Goal: Task Accomplishment & Management: Manage account settings

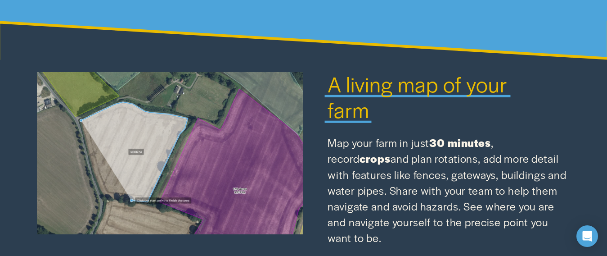
scroll to position [845, 0]
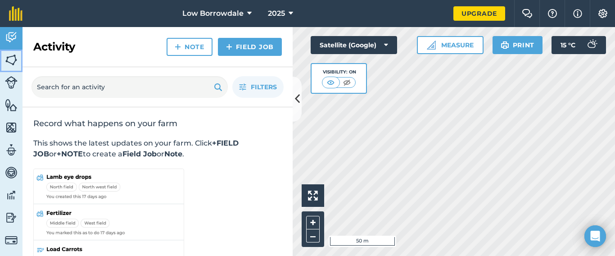
click at [16, 59] on img at bounding box center [11, 59] width 13 height 13
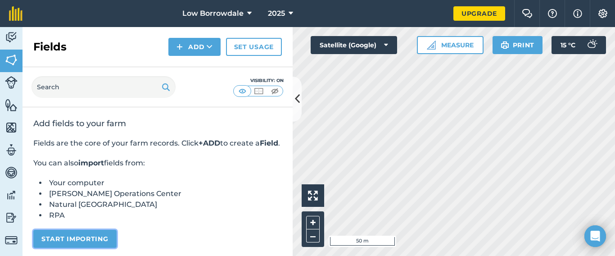
click at [86, 247] on button "Start importing" at bounding box center [74, 238] width 83 height 18
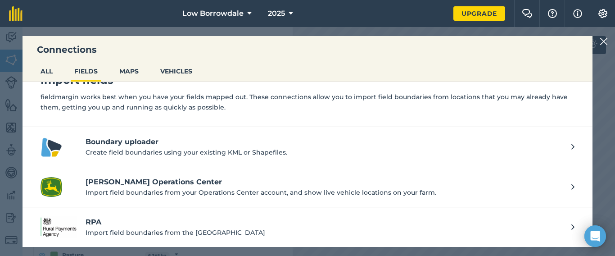
scroll to position [24, 0]
click at [86, 227] on p "Import field boundaries from the [GEOGRAPHIC_DATA]" at bounding box center [323, 232] width 476 height 10
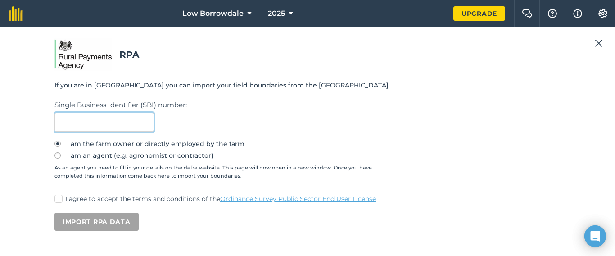
click at [92, 124] on input "text" at bounding box center [103, 121] width 99 height 19
type input "116418841"
click at [64, 201] on label "I agree to accept the terms and conditions of the Ordinance Survey Public Secto…" at bounding box center [307, 198] width 506 height 9
click at [60, 200] on input "I agree to accept the terms and conditions of the Ordinance Survey Public Secto…" at bounding box center [57, 197] width 6 height 6
checkbox input "true"
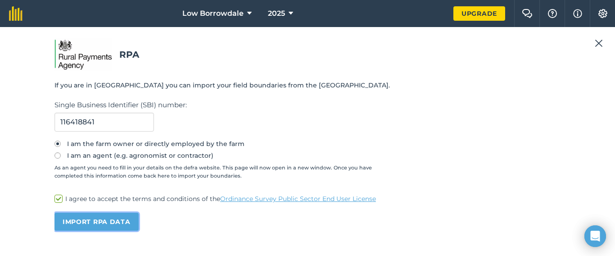
click at [108, 217] on button "Import RPA data" at bounding box center [96, 221] width 84 height 18
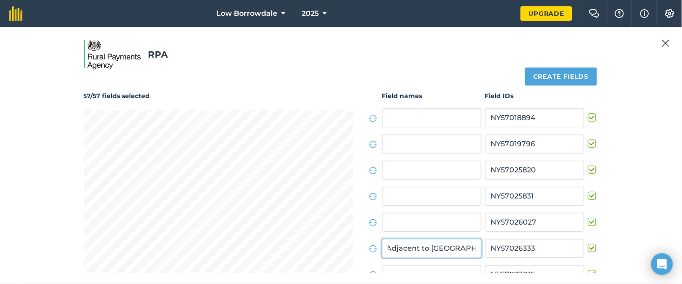
scroll to position [0, 6]
type input "Adjacent to [GEOGRAPHIC_DATA]"
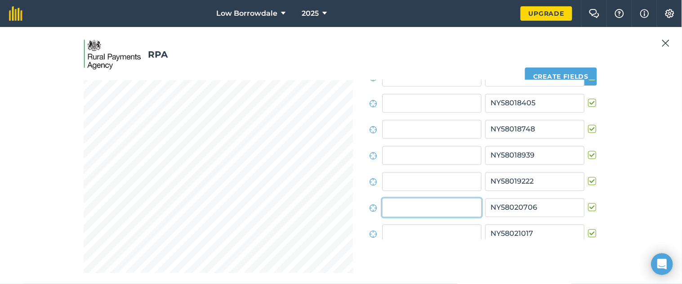
scroll to position [561, 0]
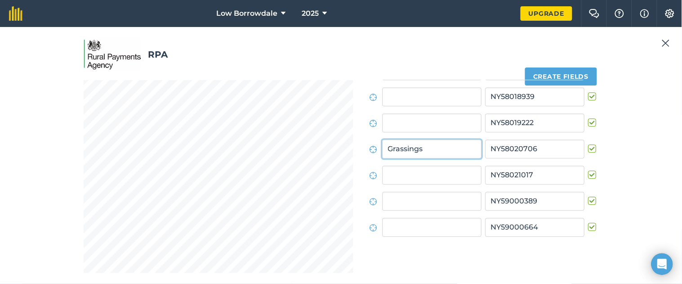
type input "Grassings"
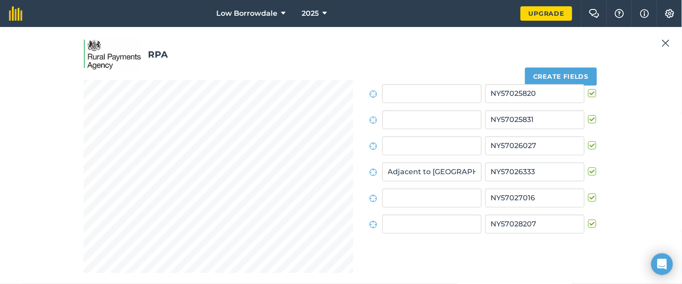
scroll to position [0, 0]
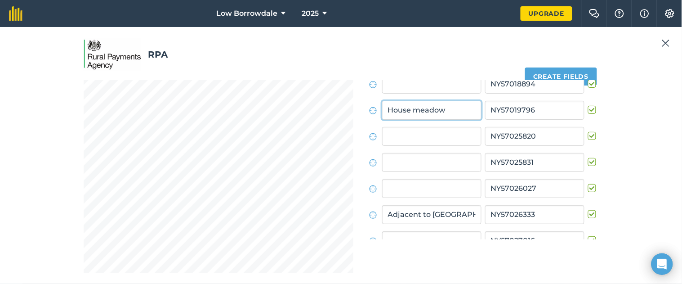
type input "House meadow"
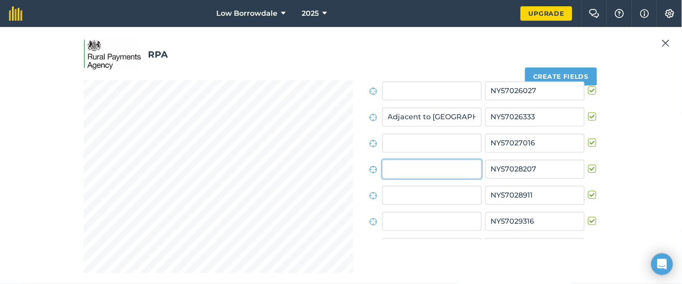
scroll to position [118, 0]
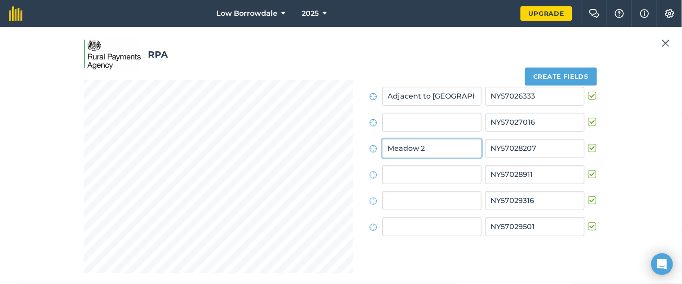
drag, startPoint x: 399, startPoint y: 150, endPoint x: 350, endPoint y: 143, distance: 49.1
click at [447, 140] on input "Hay 2" at bounding box center [431, 148] width 99 height 19
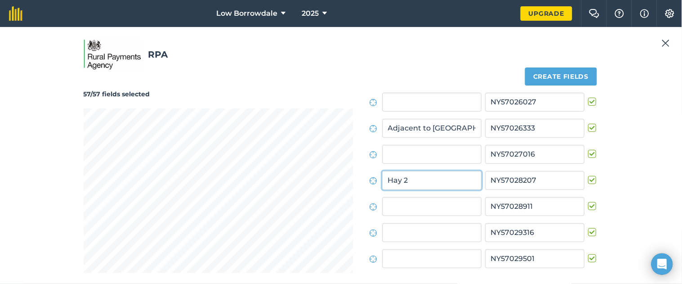
scroll to position [0, 0]
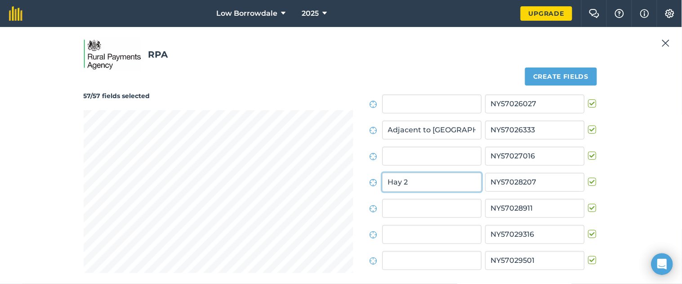
type input "Hay 2"
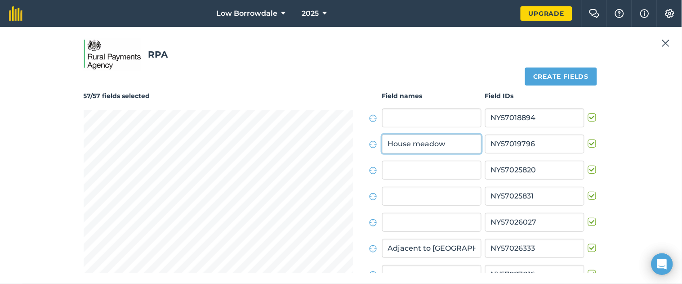
drag, startPoint x: 425, startPoint y: 144, endPoint x: 394, endPoint y: 144, distance: 31.0
click at [394, 144] on input "House meadow" at bounding box center [431, 144] width 99 height 19
type input "House hay 1"
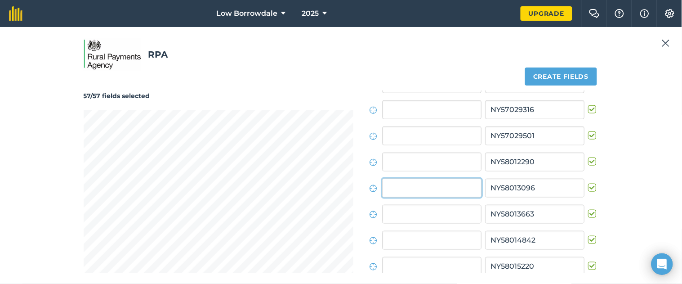
scroll to position [248, 0]
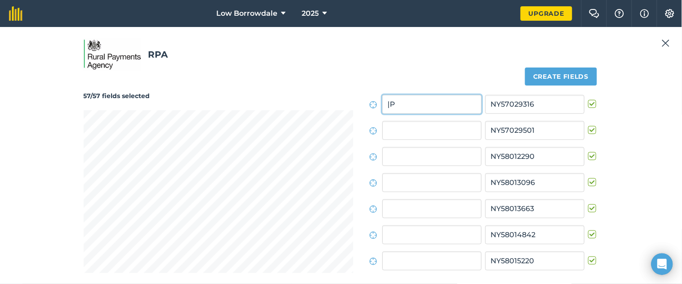
type input "|"
type input "P"
type input "Behind house/Pony 1"
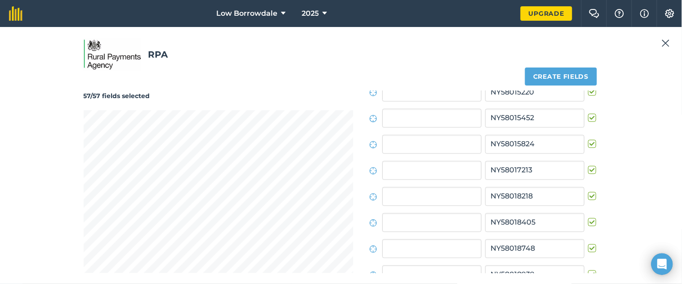
scroll to position [561, 0]
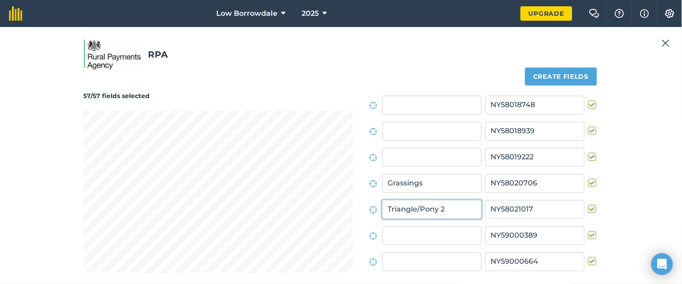
type input "Triangle/Pony 2"
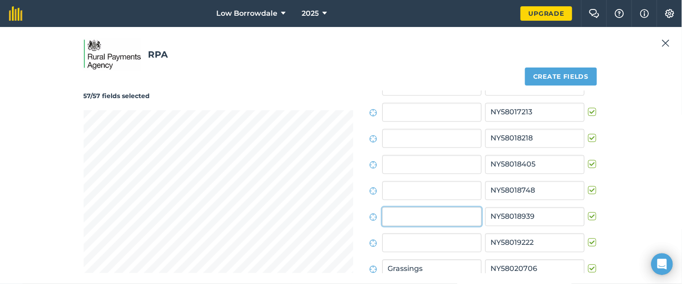
scroll to position [509, 0]
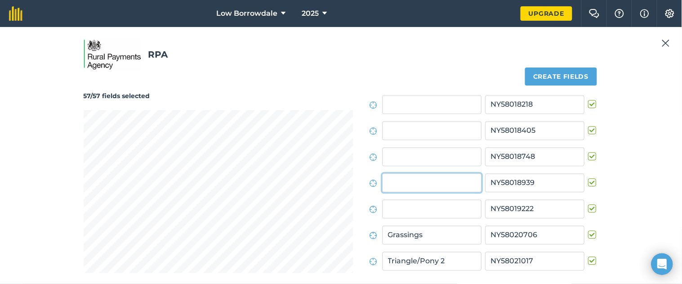
type input "G"
type input "FPHC 1"
type input "FPHC 2"
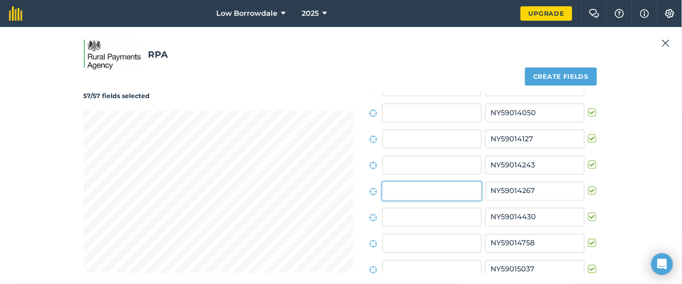
scroll to position [1240, 0]
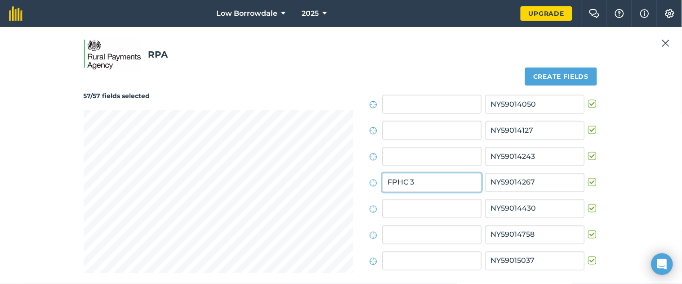
type input "FPHC 3"
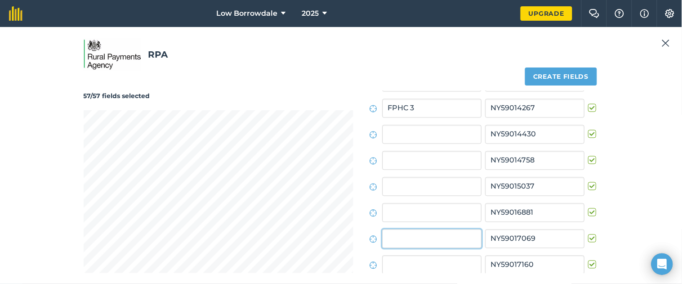
scroll to position [1315, 0]
click at [389, 239] on input "FPHC4" at bounding box center [431, 238] width 99 height 19
type input "FPHC 4"
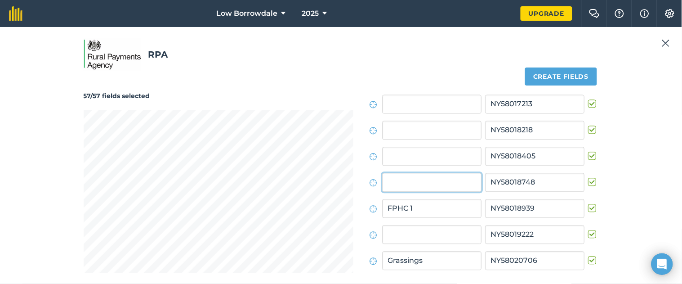
scroll to position [483, 0]
type input "Deer fence 1"
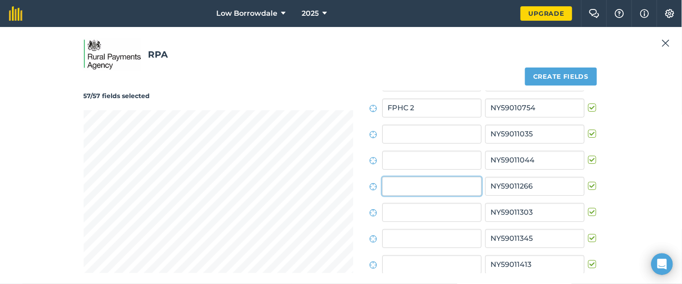
scroll to position [901, 0]
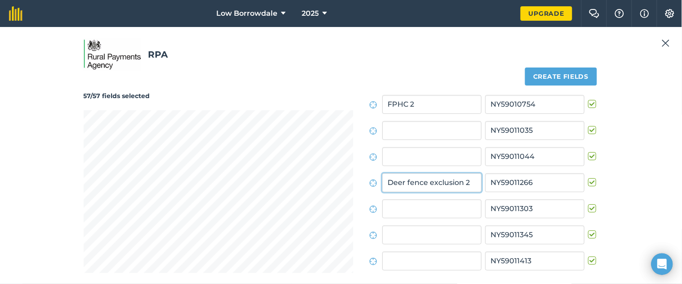
type input "Deer fence exclusion 2"
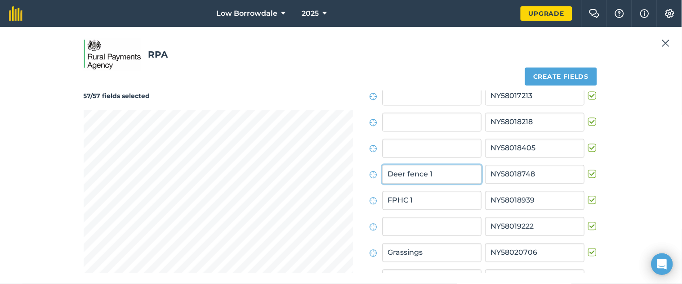
scroll to position [483, 0]
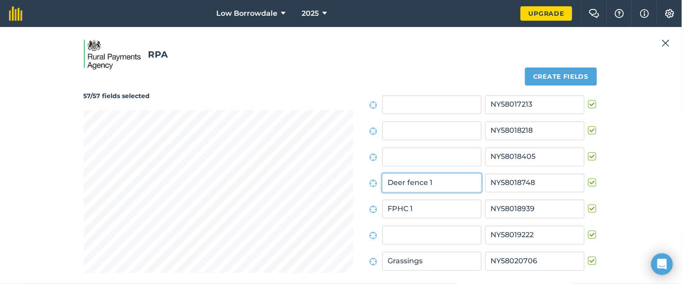
click at [407, 183] on input "Deer fence 1" at bounding box center [431, 182] width 99 height 19
type input "Deer fence exclusion 1"
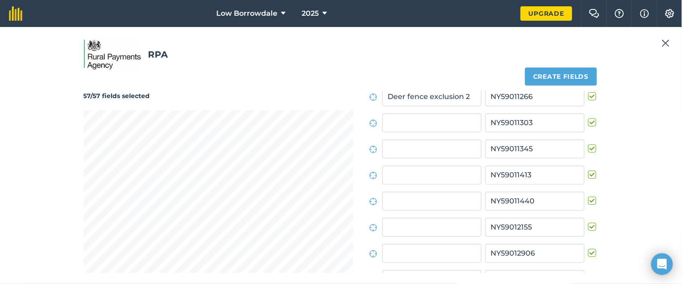
scroll to position [1109, 0]
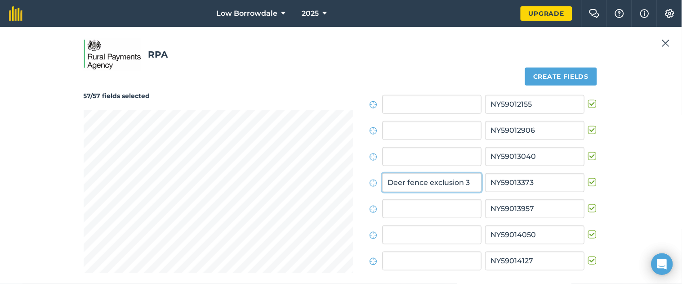
type input "Deer fence exclusion 3"
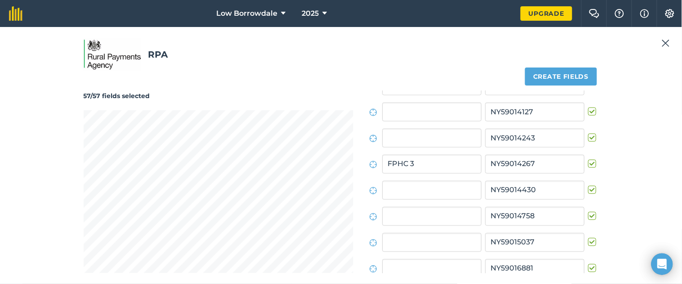
scroll to position [1309, 0]
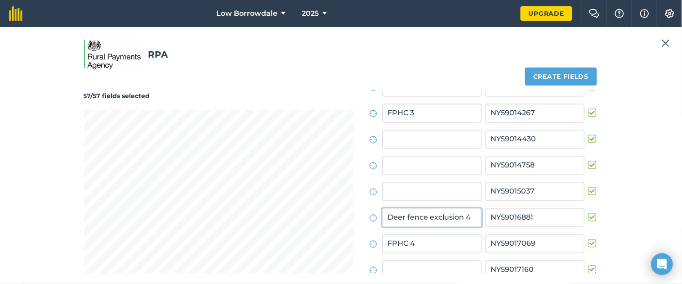
type input "Deer fence exclusion 4"
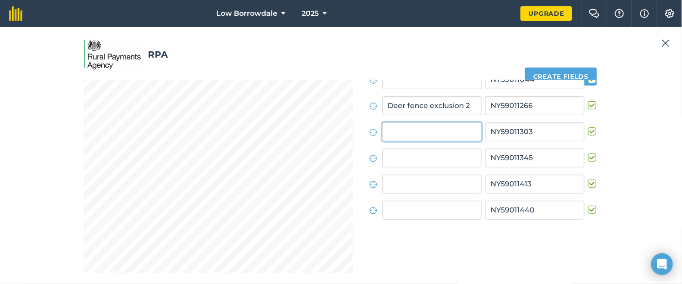
scroll to position [59, 0]
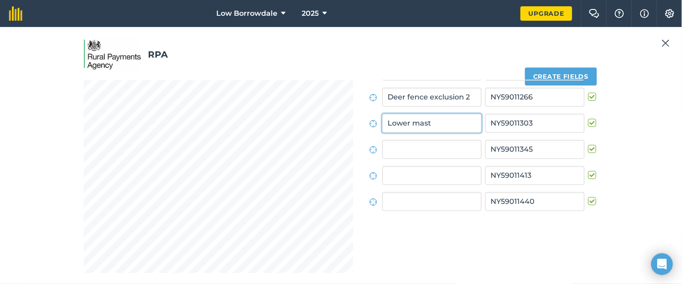
type input "Lower mast"
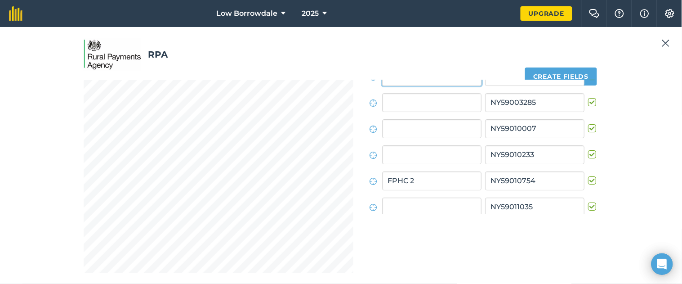
scroll to position [718, 0]
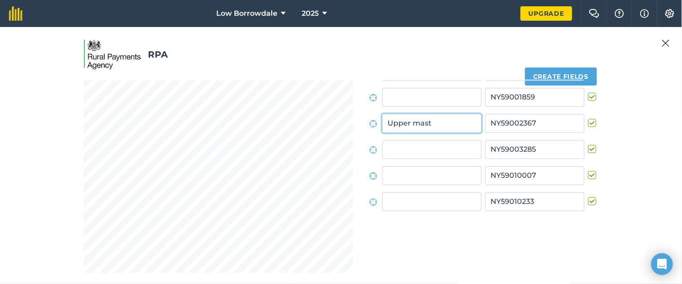
type input "Upper mast"
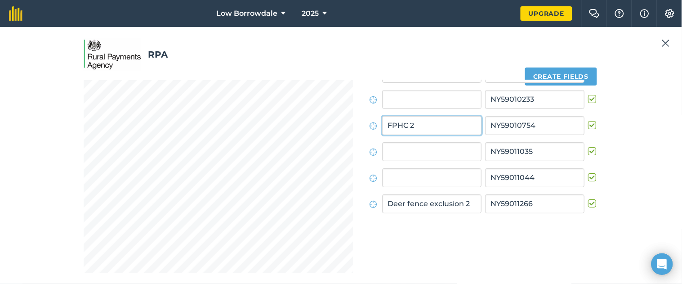
scroll to position [822, 0]
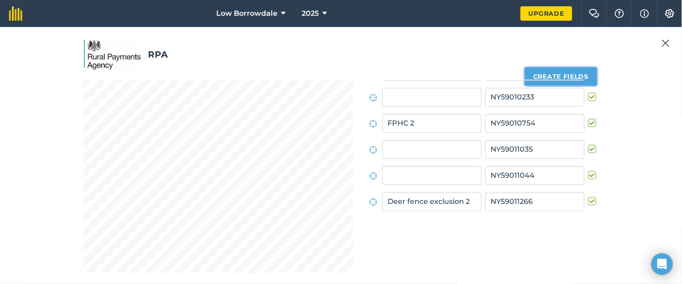
drag, startPoint x: 557, startPoint y: 72, endPoint x: 572, endPoint y: 67, distance: 15.5
click at [572, 67] on button "Create fields" at bounding box center [561, 76] width 72 height 18
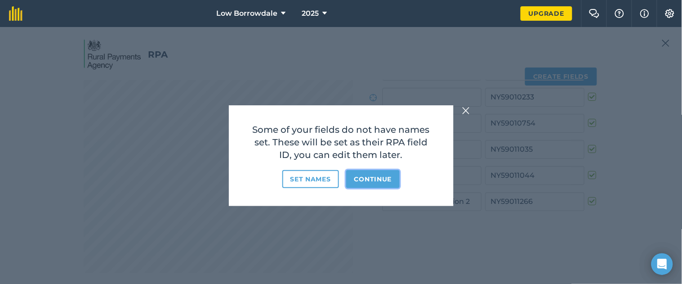
click at [363, 177] on button "Continue" at bounding box center [373, 179] width 54 height 18
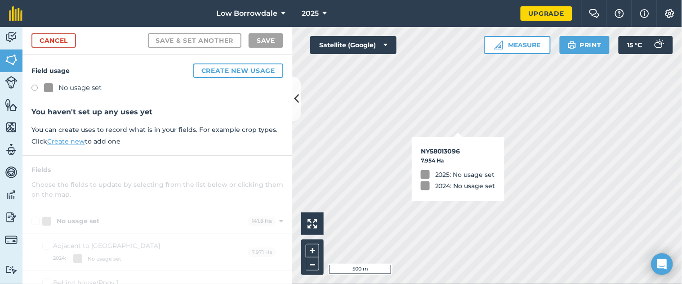
checkbox input "true"
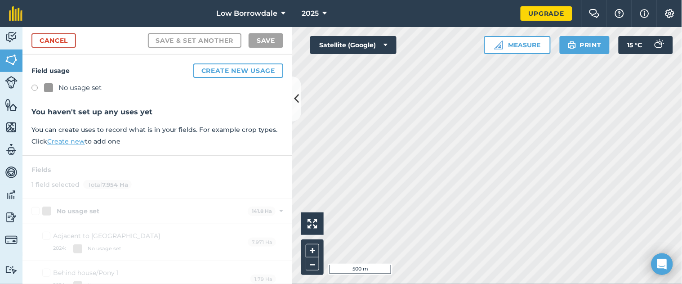
click at [252, 63] on button "Create new usage" at bounding box center [238, 70] width 90 height 14
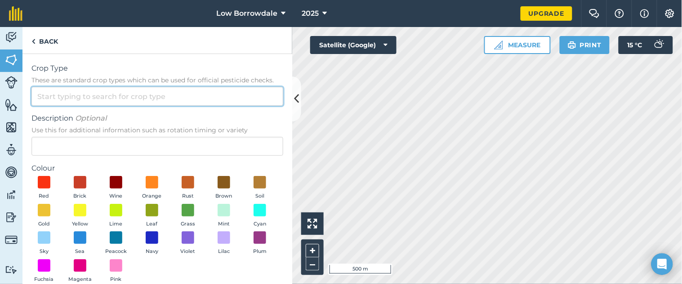
click at [83, 106] on input "Crop Type These are standard crop types which can be used for official pesticid…" at bounding box center [157, 96] width 252 height 19
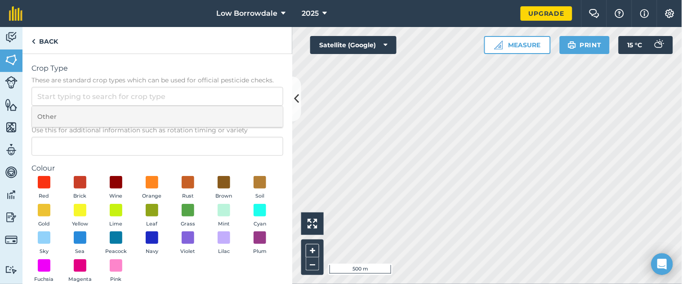
click at [108, 127] on li "Other" at bounding box center [157, 116] width 251 height 21
type input "Other"
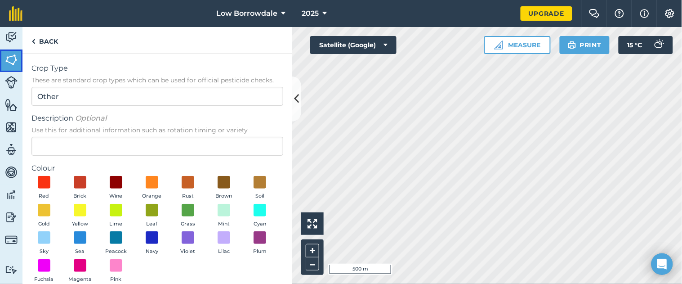
click at [16, 57] on img at bounding box center [11, 59] width 13 height 13
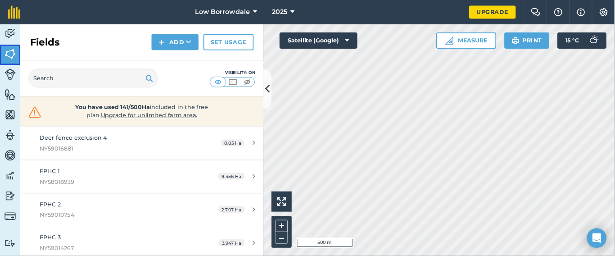
scroll to position [230, 0]
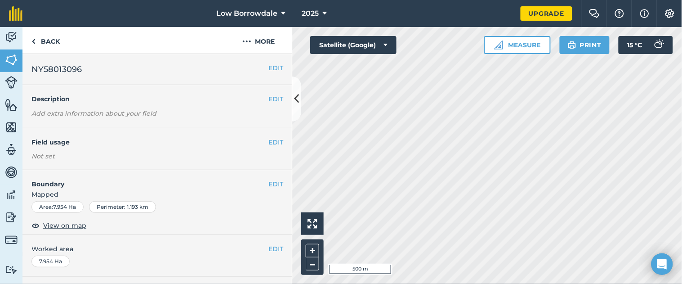
click at [92, 73] on h2 "NY58013096" at bounding box center [149, 69] width 237 height 13
click at [269, 67] on button "EDIT" at bounding box center [276, 68] width 15 height 10
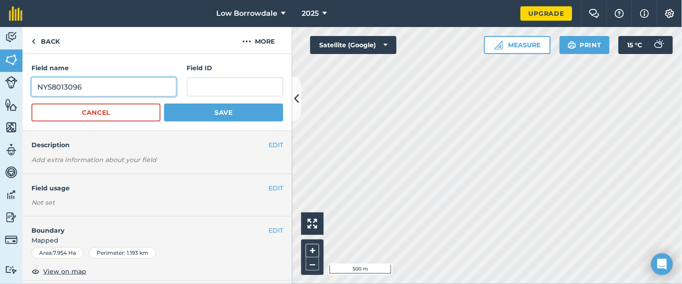
click at [37, 86] on input "NY58013096" at bounding box center [103, 86] width 145 height 19
type input "Sheep 1 NY58013096"
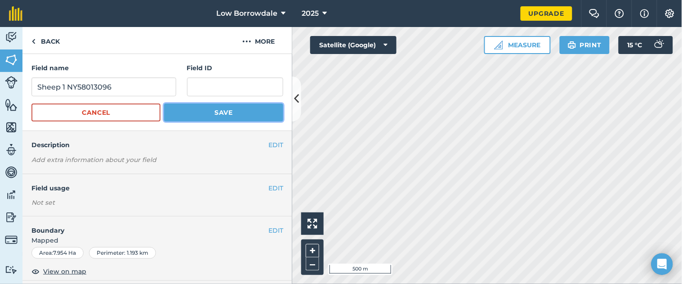
click at [194, 114] on button "Save" at bounding box center [223, 112] width 119 height 18
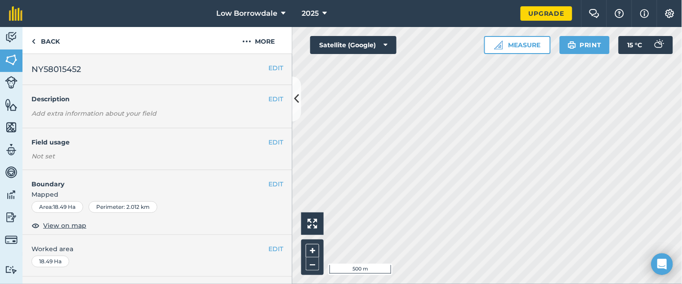
click at [32, 66] on span "NY58015452" at bounding box center [55, 69] width 49 height 13
click at [269, 65] on button "EDIT" at bounding box center [276, 68] width 15 height 10
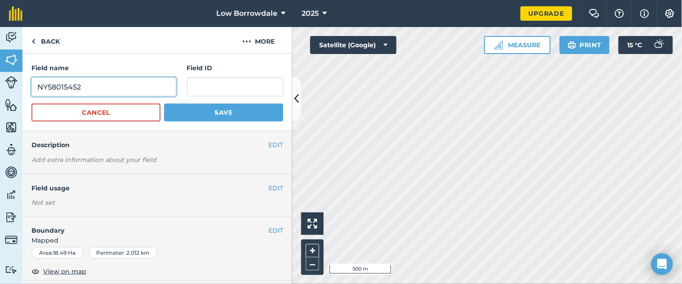
click at [37, 86] on input "NY58015452" at bounding box center [103, 86] width 145 height 19
type input "Sheep 2 NY58015452"
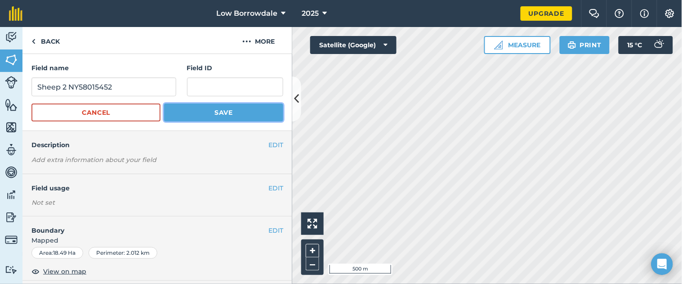
click at [196, 115] on button "Save" at bounding box center [223, 112] width 119 height 18
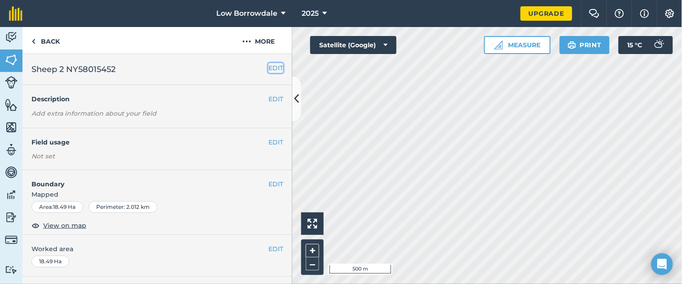
drag, startPoint x: 271, startPoint y: 67, endPoint x: 260, endPoint y: 65, distance: 10.9
click at [269, 65] on button "EDIT" at bounding box center [276, 68] width 15 height 10
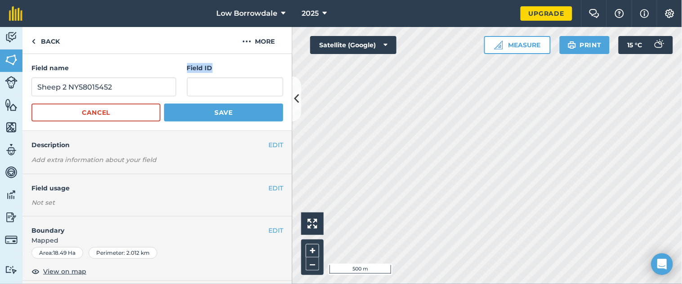
click at [260, 65] on h4 "Field ID" at bounding box center [235, 68] width 96 height 10
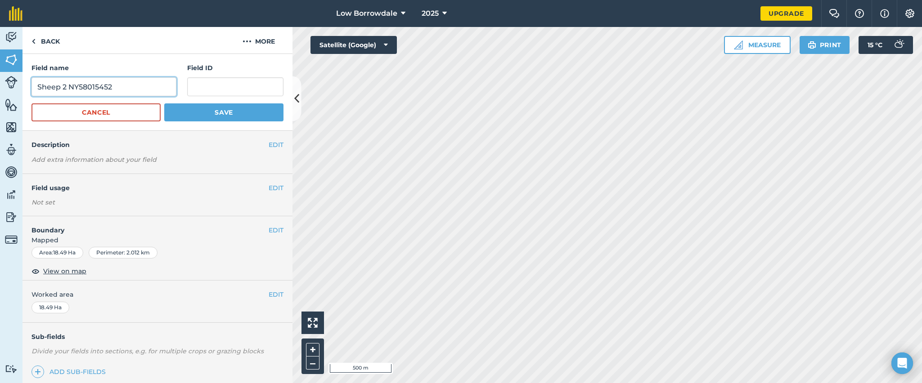
drag, startPoint x: 71, startPoint y: 85, endPoint x: 117, endPoint y: 88, distance: 46.0
click at [117, 88] on input "Sheep 2 NY58015452" at bounding box center [103, 86] width 145 height 19
click at [195, 83] on input "text" at bounding box center [235, 86] width 96 height 19
paste input "NY58015452"
type input "NY58015452"
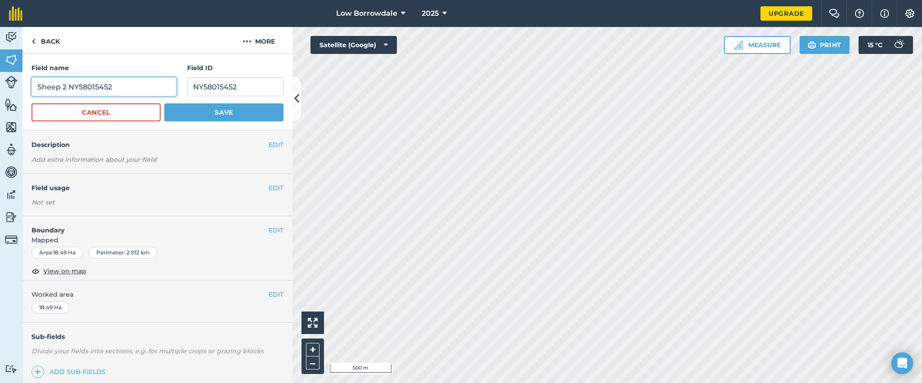
drag, startPoint x: 119, startPoint y: 83, endPoint x: 72, endPoint y: 84, distance: 46.8
click at [72, 84] on input "Sheep 2 NY58015452" at bounding box center [103, 86] width 145 height 19
type input "Sheep 2"
click at [194, 108] on button "Save" at bounding box center [223, 112] width 119 height 18
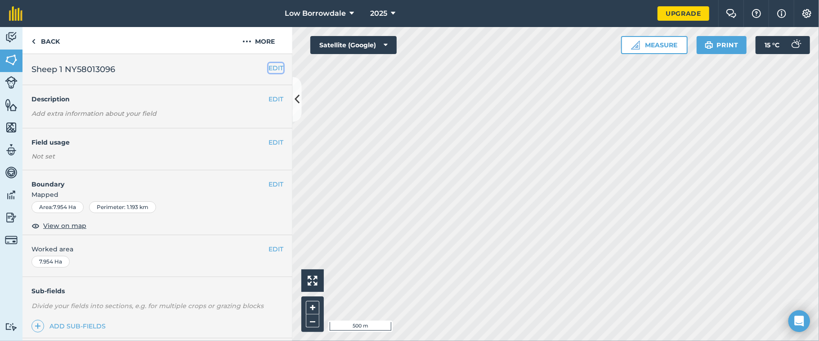
click at [269, 66] on button "EDIT" at bounding box center [276, 68] width 15 height 10
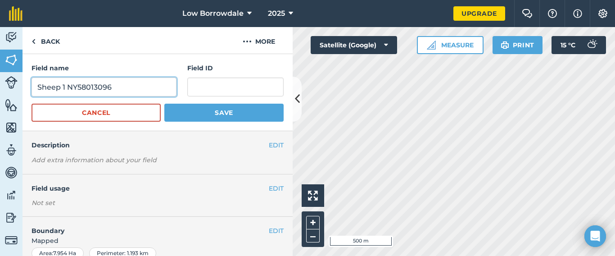
drag, startPoint x: 67, startPoint y: 85, endPoint x: 115, endPoint y: 89, distance: 47.9
click at [115, 89] on input "Sheep 1 NY58013096" at bounding box center [103, 86] width 145 height 19
type input "Sheep 1"
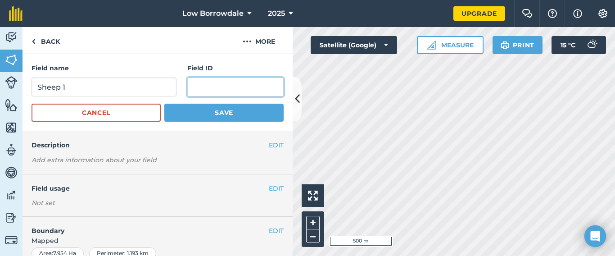
click at [200, 86] on input "text" at bounding box center [235, 86] width 96 height 19
paste input "NY58013096"
type input "NY58013096"
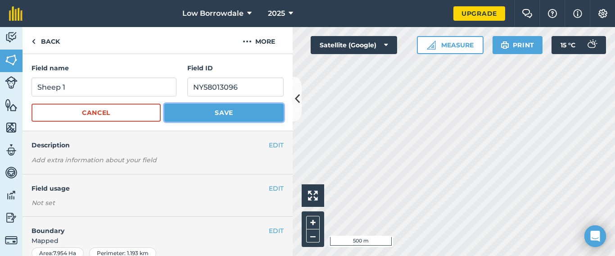
click at [206, 111] on button "Save" at bounding box center [223, 112] width 119 height 18
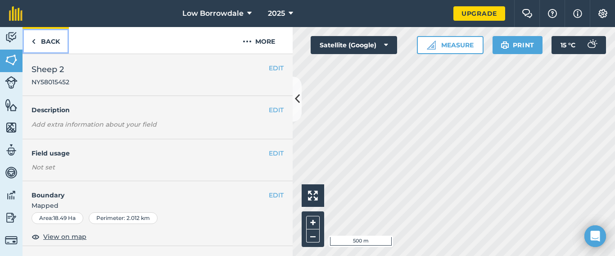
click at [50, 43] on link "Back" at bounding box center [45, 40] width 46 height 27
click at [312, 224] on button "+" at bounding box center [312, 222] width 13 height 13
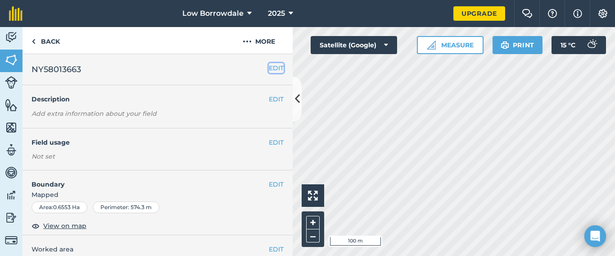
click at [269, 69] on button "EDIT" at bounding box center [276, 68] width 15 height 10
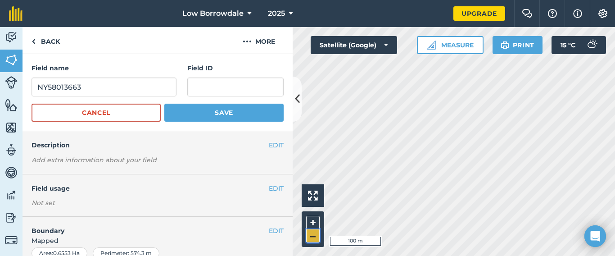
click at [312, 234] on button "–" at bounding box center [312, 235] width 13 height 13
click at [315, 222] on button "+" at bounding box center [312, 222] width 13 height 13
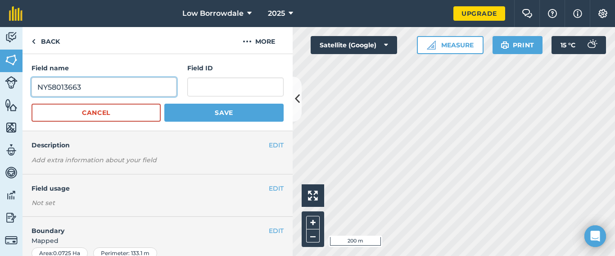
click at [36, 87] on input "NY58013663" at bounding box center [103, 86] width 145 height 19
drag, startPoint x: 122, startPoint y: 89, endPoint x: 218, endPoint y: 98, distance: 95.8
click at [218, 98] on form "Field name Tree planting exclusion NY58013663 Field ID Cancel Save" at bounding box center [157, 92] width 252 height 58
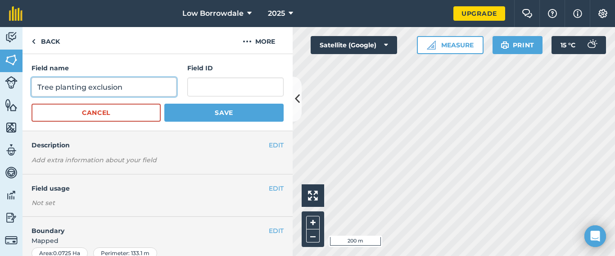
type input "Tree planting exclusion"
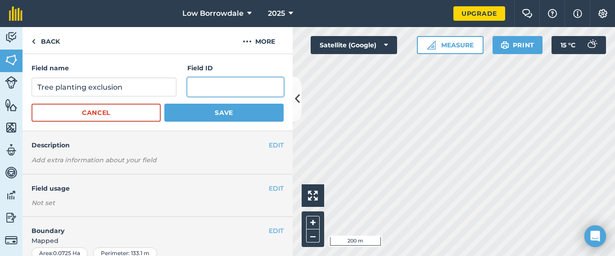
click at [232, 85] on input "text" at bounding box center [235, 86] width 96 height 19
paste input "NY58013663"
type input "NY58013663"
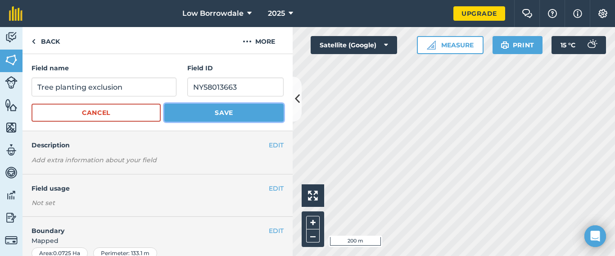
click at [222, 112] on button "Save" at bounding box center [223, 112] width 119 height 18
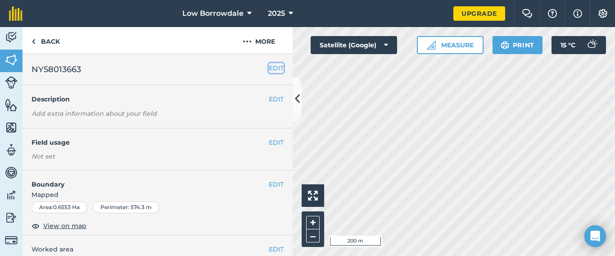
click at [273, 66] on button "EDIT" at bounding box center [276, 68] width 15 height 10
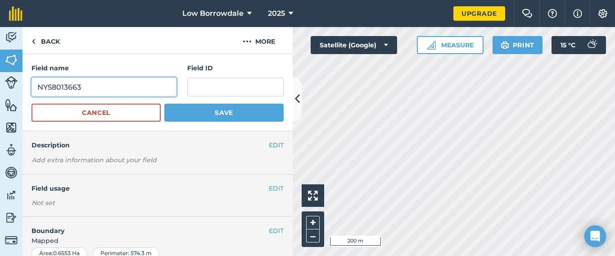
click at [39, 84] on input "NY58013663" at bounding box center [103, 86] width 145 height 19
drag, startPoint x: 128, startPoint y: 86, endPoint x: 234, endPoint y: 90, distance: 106.3
click at [234, 90] on div "Field name Tree planting exclusion 2NY58013663 Field ID" at bounding box center [157, 79] width 252 height 33
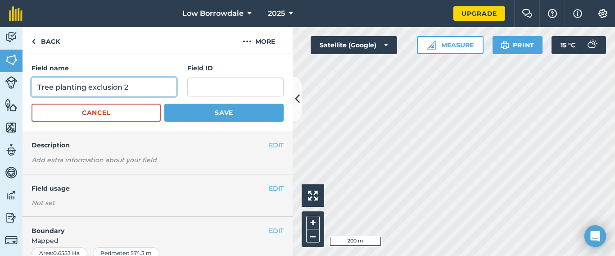
type input "Tree planting exclusion 2"
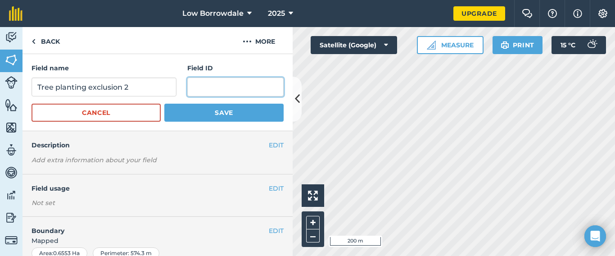
click at [234, 90] on input "text" at bounding box center [235, 86] width 96 height 19
paste input "NY58013663"
type input "NY58013663"
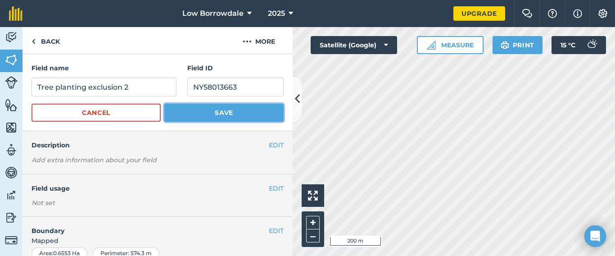
click at [216, 116] on button "Save" at bounding box center [223, 112] width 119 height 18
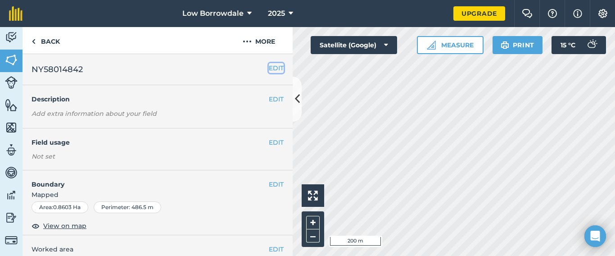
click at [272, 66] on button "EDIT" at bounding box center [276, 68] width 15 height 10
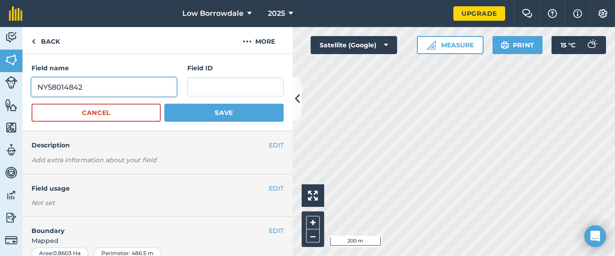
click at [40, 83] on input "NY58014842" at bounding box center [103, 86] width 145 height 19
drag, startPoint x: 131, startPoint y: 89, endPoint x: 211, endPoint y: 88, distance: 80.5
click at [211, 88] on div "Field name Tree planting exclusion 3 NY58014842 Field ID" at bounding box center [157, 79] width 252 height 33
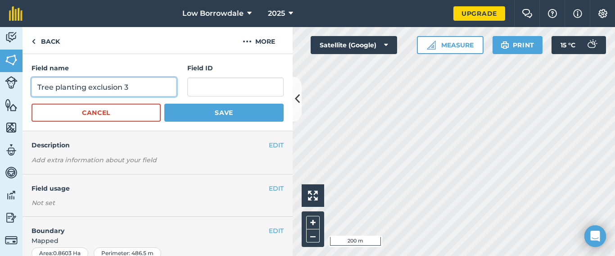
type input "Tree planting exclusion 3"
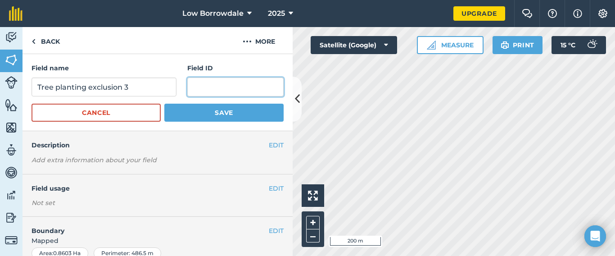
click at [211, 88] on input "text" at bounding box center [235, 86] width 96 height 19
paste input "NY58014842"
type input "NY58014842"
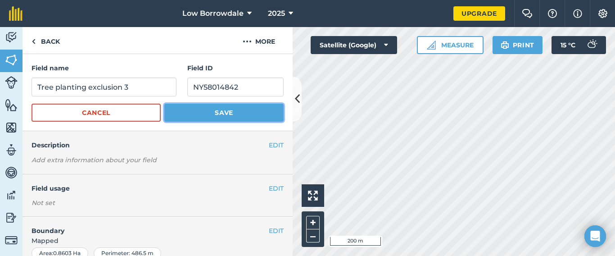
click at [222, 112] on button "Save" at bounding box center [223, 112] width 119 height 18
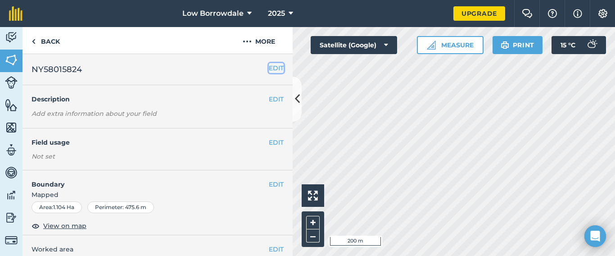
click at [269, 68] on button "EDIT" at bounding box center [276, 68] width 15 height 10
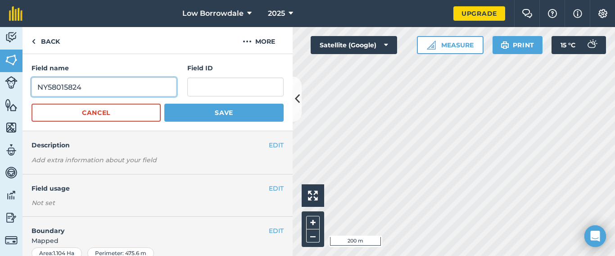
click at [39, 86] on input "NY58015824" at bounding box center [103, 86] width 145 height 19
drag, startPoint x: 130, startPoint y: 86, endPoint x: 221, endPoint y: 99, distance: 92.3
click at [221, 99] on form "Field name Tree planting exclusion 4NY58015824 Field ID Cancel Save" at bounding box center [157, 92] width 252 height 58
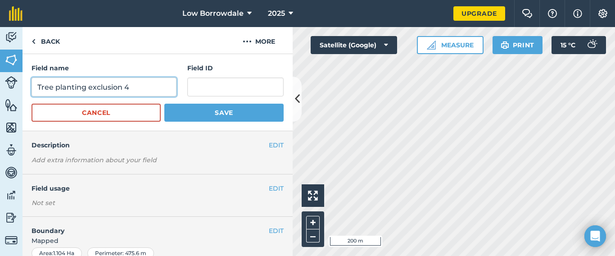
type input "Tree planting exclusion 4"
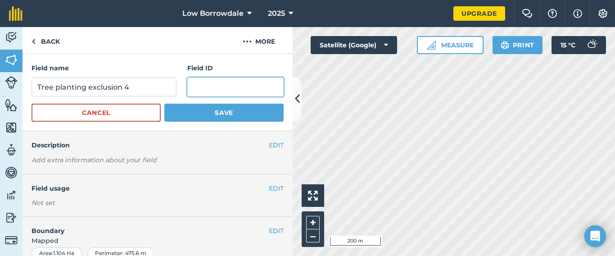
click at [219, 79] on input "text" at bounding box center [235, 86] width 96 height 19
paste input "NY58015824"
type input "NY58015824"
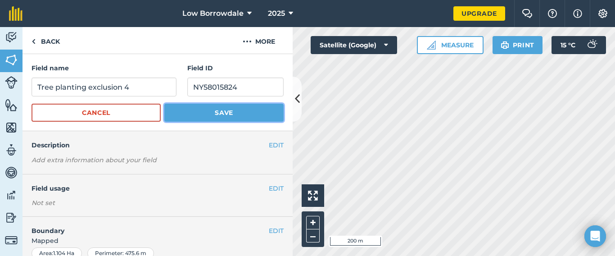
click at [218, 115] on button "Save" at bounding box center [223, 112] width 119 height 18
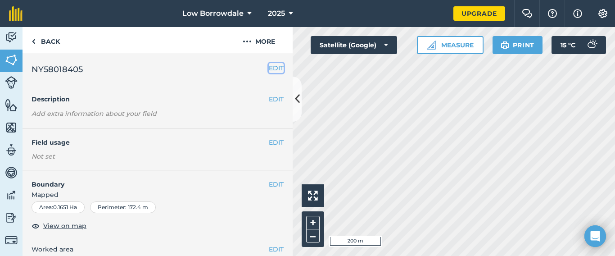
click at [269, 66] on button "EDIT" at bounding box center [276, 68] width 15 height 10
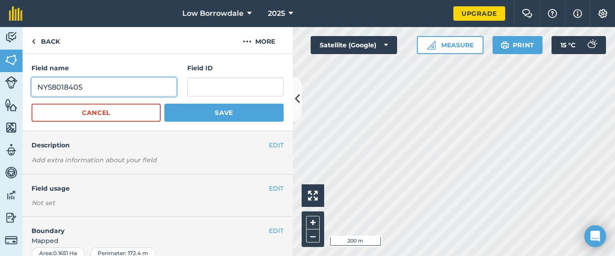
click at [40, 87] on input "NY58018405" at bounding box center [103, 86] width 145 height 19
drag, startPoint x: 131, startPoint y: 85, endPoint x: 210, endPoint y: 115, distance: 84.6
click at [210, 115] on form "Field name Tree planting exclusion 4NY58018405 Field ID Cancel Save" at bounding box center [157, 92] width 252 height 58
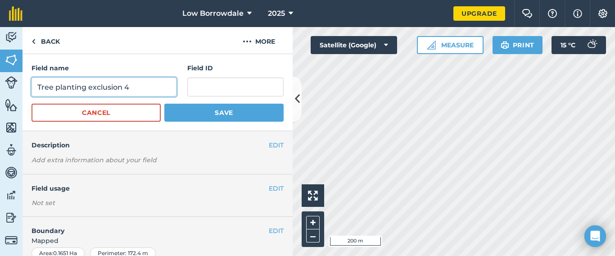
type input "Tree planting exclusion 4"
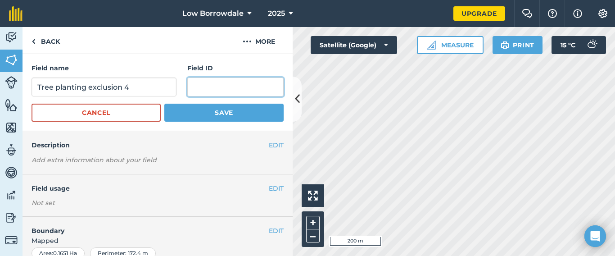
click at [211, 86] on input "text" at bounding box center [235, 86] width 96 height 19
paste input "NY58018405"
type input "NY58018405"
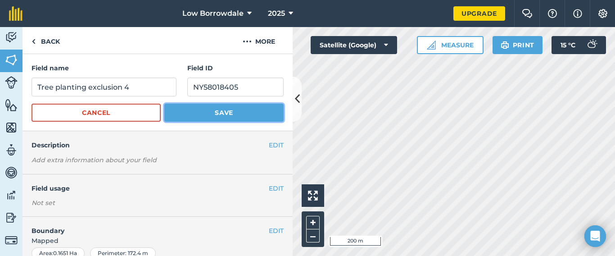
click at [216, 107] on button "Save" at bounding box center [223, 112] width 119 height 18
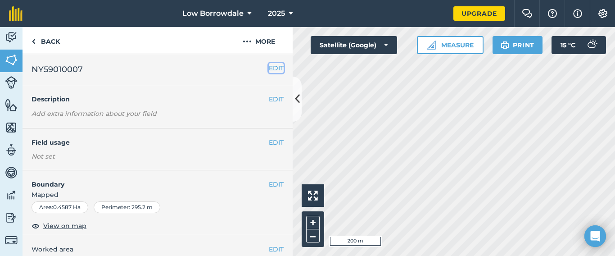
click at [270, 69] on button "EDIT" at bounding box center [276, 68] width 15 height 10
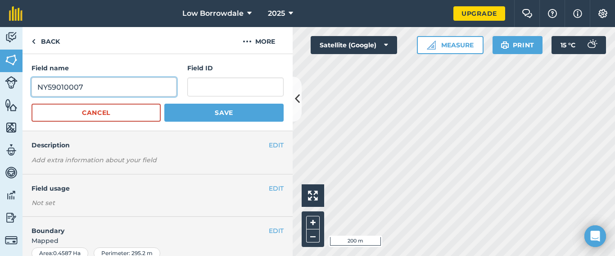
click at [36, 88] on input "NY59010007" at bounding box center [103, 86] width 145 height 19
drag, startPoint x: 128, startPoint y: 86, endPoint x: 210, endPoint y: 87, distance: 82.3
click at [210, 87] on div "Field name Tree planting exclusion 5NY59010007 Field ID" at bounding box center [157, 79] width 252 height 33
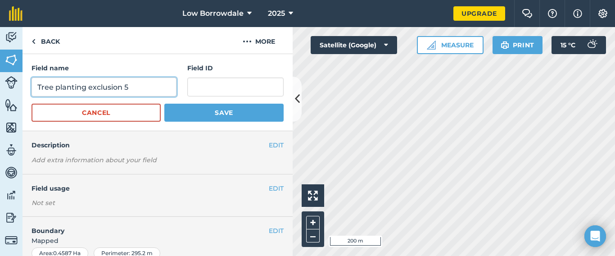
type input "Tree planting exclusion 5"
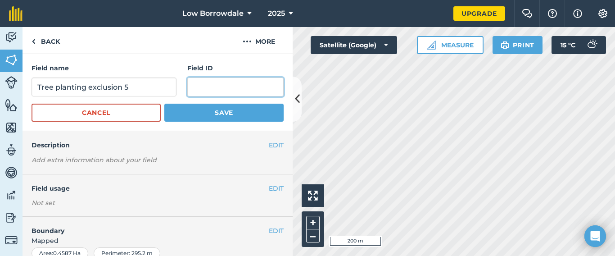
click at [210, 87] on input "text" at bounding box center [235, 86] width 96 height 19
paste input "NY59010007"
type input "NY59010007"
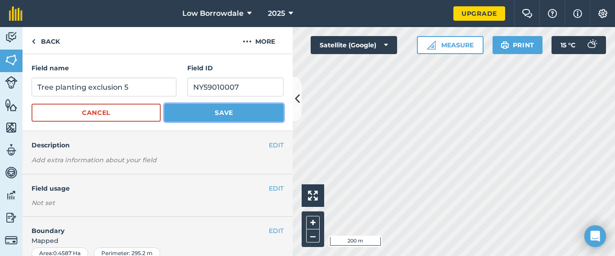
click at [204, 112] on button "Save" at bounding box center [223, 112] width 119 height 18
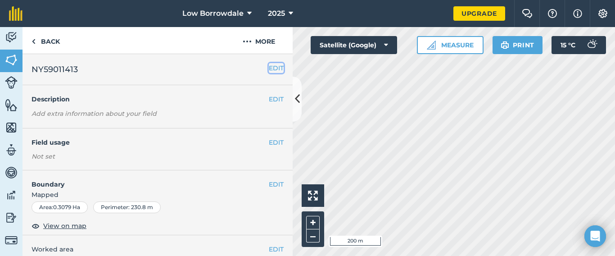
click at [269, 65] on button "EDIT" at bounding box center [276, 68] width 15 height 10
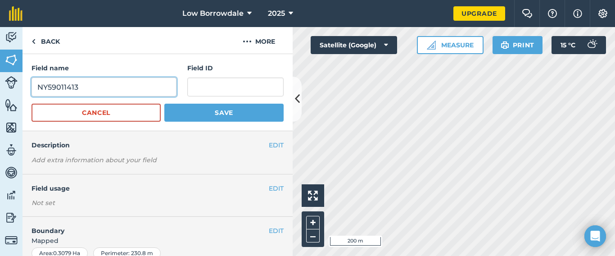
click at [38, 85] on input "NY59011413" at bounding box center [103, 86] width 145 height 19
drag, startPoint x: 128, startPoint y: 87, endPoint x: 241, endPoint y: 97, distance: 113.3
click at [236, 97] on form "Field name Tree planting exclusion 6NY59011413 Field ID Cancel Save" at bounding box center [157, 92] width 252 height 58
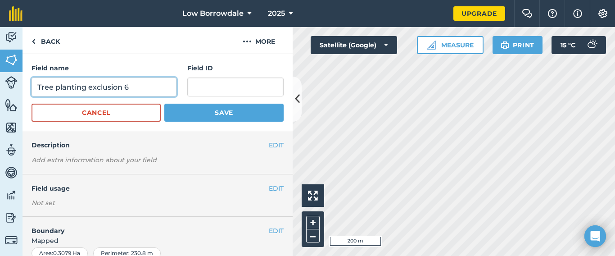
type input "Tree planting exclusion 6"
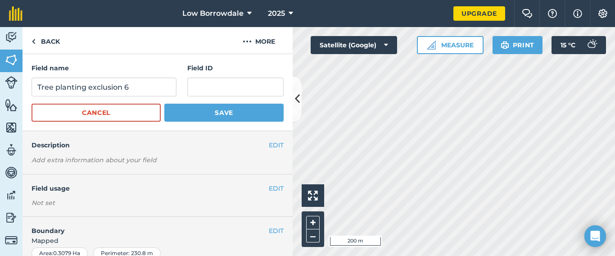
click at [241, 97] on form "Field name Tree planting exclusion 6 Field ID Cancel Save" at bounding box center [157, 92] width 252 height 58
click at [223, 88] on input "text" at bounding box center [235, 86] width 96 height 19
paste input "NY59011413"
type input "NY59011413"
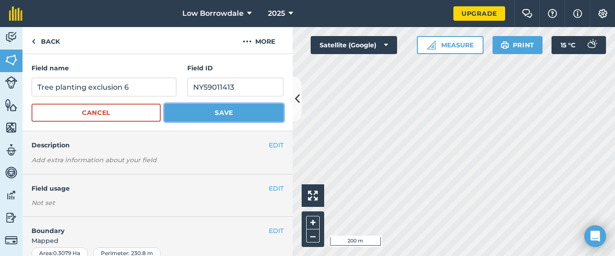
click at [236, 117] on button "Save" at bounding box center [223, 112] width 119 height 18
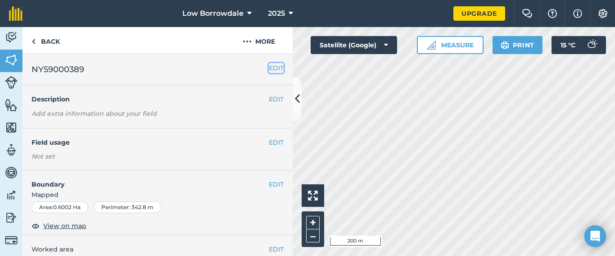
click at [271, 67] on button "EDIT" at bounding box center [276, 68] width 15 height 10
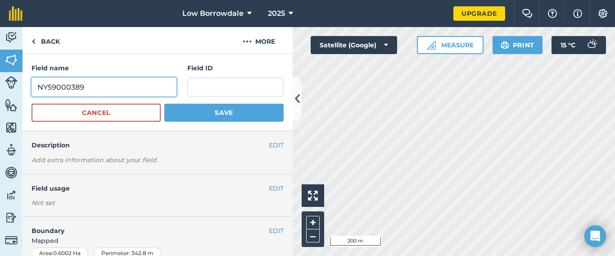
click at [35, 86] on input "NY59000389" at bounding box center [103, 86] width 145 height 19
drag, startPoint x: 131, startPoint y: 88, endPoint x: 203, endPoint y: 89, distance: 72.4
click at [203, 89] on div "Field name Tree planting exclusion 7NY59000389 Field ID" at bounding box center [157, 79] width 252 height 33
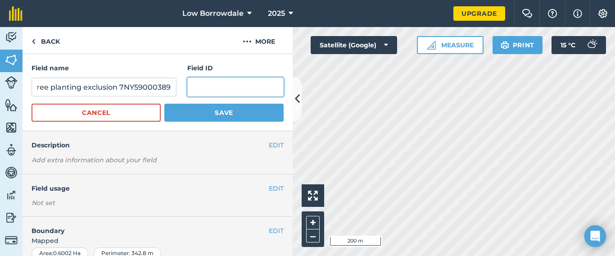
scroll to position [0, 0]
click at [213, 85] on input "text" at bounding box center [235, 86] width 96 height 19
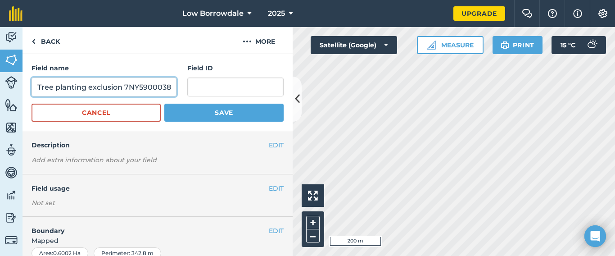
scroll to position [0, 9]
drag, startPoint x: 128, startPoint y: 88, endPoint x: 212, endPoint y: 87, distance: 84.1
click at [212, 87] on div "Field name Tree planting exclusion 7NY59000389 Field ID" at bounding box center [157, 79] width 252 height 33
type input "Tree planting exclusion 7"
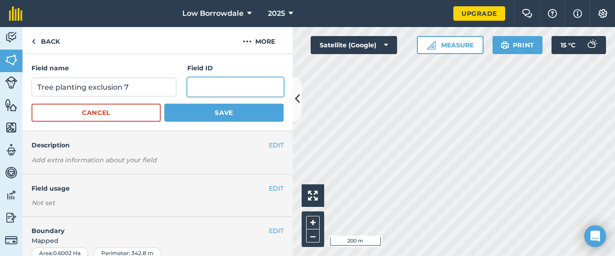
click at [224, 87] on input "text" at bounding box center [235, 86] width 96 height 19
paste input "NY59000389"
type input "NY59000389"
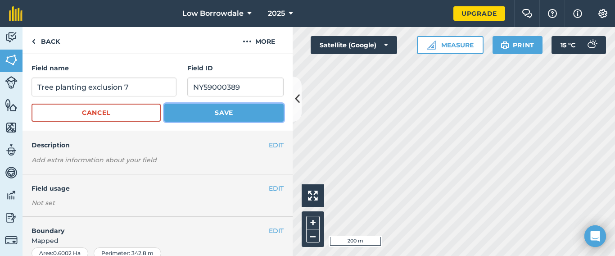
click at [254, 113] on button "Save" at bounding box center [223, 112] width 119 height 18
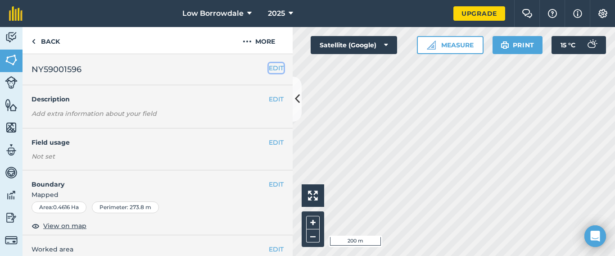
click at [271, 70] on button "EDIT" at bounding box center [276, 68] width 15 height 10
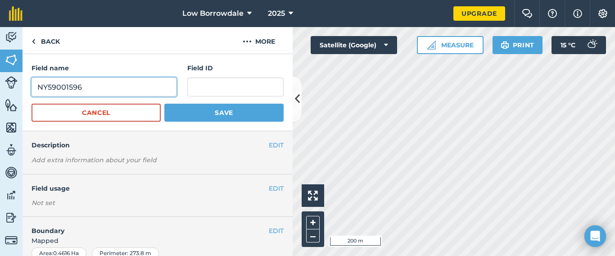
click at [40, 85] on input "NY59001596" at bounding box center [103, 86] width 145 height 19
drag, startPoint x: 128, startPoint y: 86, endPoint x: 218, endPoint y: 92, distance: 90.6
click at [218, 92] on div "Field name Tree planting exclusion 8NY59001596 Field ID" at bounding box center [157, 79] width 252 height 33
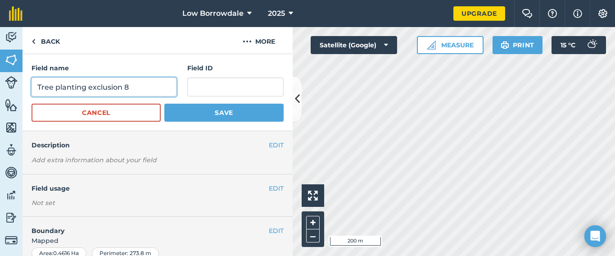
type input "Tree planting exclusion 8"
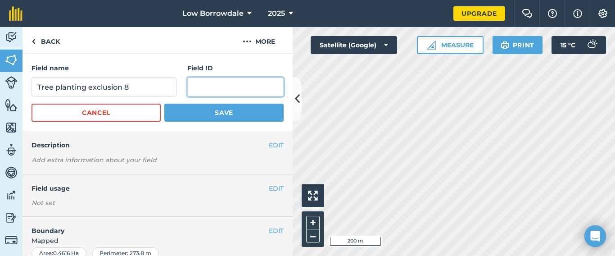
click at [218, 92] on input "text" at bounding box center [235, 86] width 96 height 19
paste input "NY59001596"
type input "NY59001596"
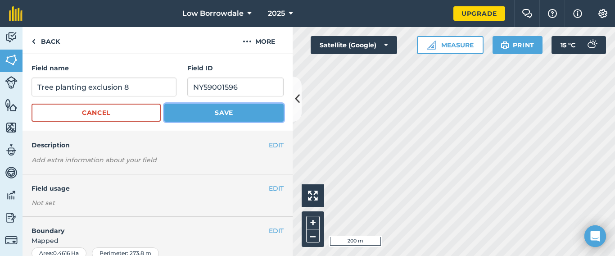
click at [224, 110] on button "Save" at bounding box center [223, 112] width 119 height 18
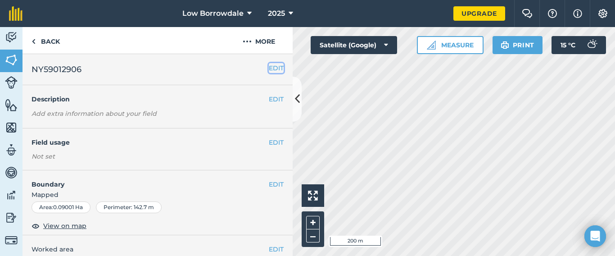
click at [269, 67] on button "EDIT" at bounding box center [276, 68] width 15 height 10
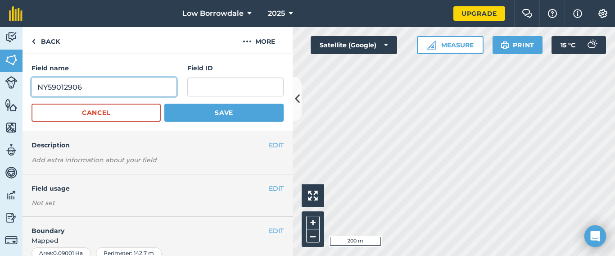
click at [39, 87] on input "NY59012906" at bounding box center [103, 86] width 145 height 19
click at [38, 86] on input "NY59012906" at bounding box center [103, 86] width 145 height 19
drag, startPoint x: 130, startPoint y: 86, endPoint x: 240, endPoint y: 91, distance: 110.8
click at [240, 91] on div "Field name Tree planting exclosure 9NY59012906 Field ID" at bounding box center [157, 79] width 252 height 33
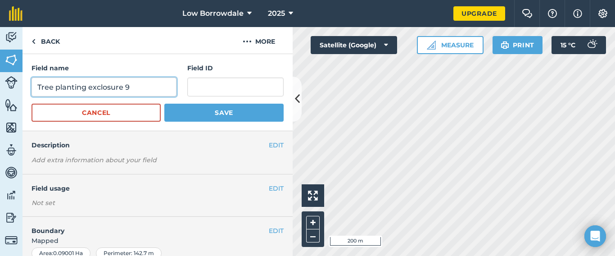
scroll to position [0, 0]
type input "Tree planting exclosure 9"
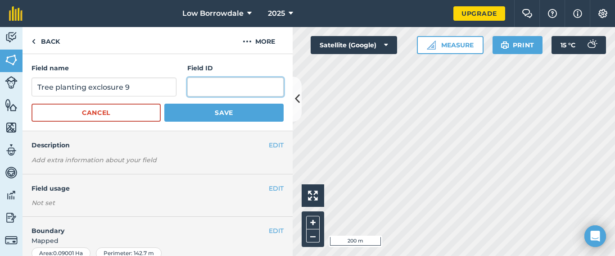
click at [239, 90] on input "text" at bounding box center [235, 86] width 96 height 19
paste input "NY59012906"
type input "NY59012906"
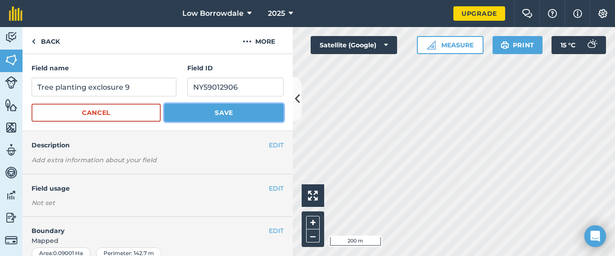
click at [244, 111] on button "Save" at bounding box center [223, 112] width 119 height 18
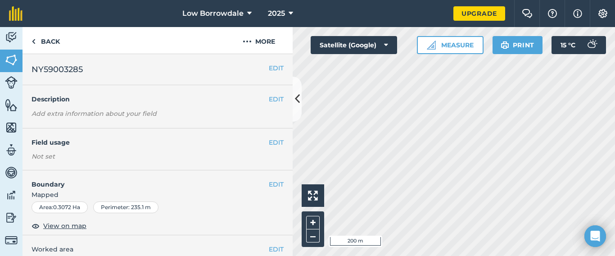
click at [272, 59] on div "EDIT NY59003285" at bounding box center [157, 69] width 270 height 31
click at [272, 66] on button "EDIT" at bounding box center [276, 68] width 15 height 10
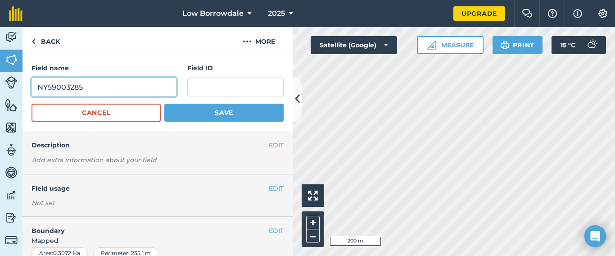
click at [38, 87] on input "NY59003285" at bounding box center [103, 86] width 145 height 19
drag, startPoint x: 134, startPoint y: 87, endPoint x: 202, endPoint y: 76, distance: 68.7
click at [202, 76] on div "Field name Tree planting exclosure 10NY59003285 Field ID" at bounding box center [157, 79] width 252 height 33
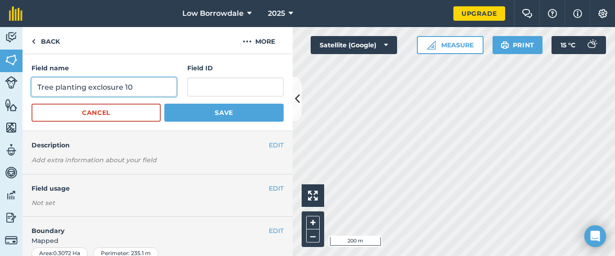
type input "Tree planting exclosure 10"
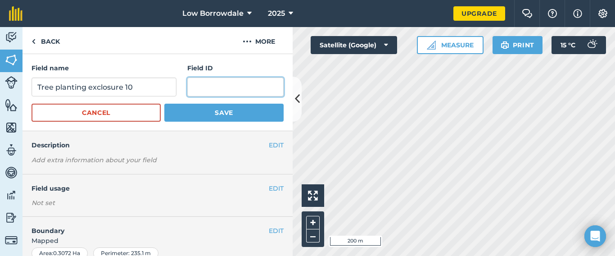
click at [201, 85] on input "text" at bounding box center [235, 86] width 96 height 19
paste input "NY59003285"
type input "NY59003285"
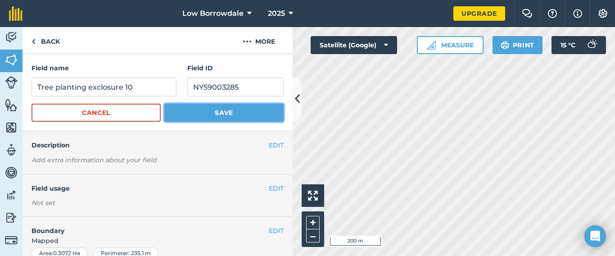
click at [204, 117] on button "Save" at bounding box center [223, 112] width 119 height 18
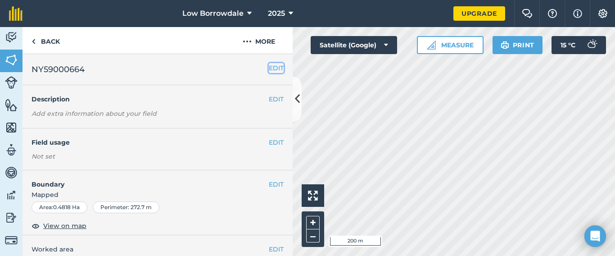
click at [272, 71] on button "EDIT" at bounding box center [276, 68] width 15 height 10
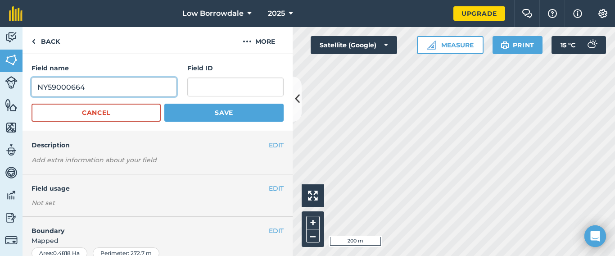
click at [38, 88] on input "NY59000664" at bounding box center [103, 86] width 145 height 19
drag, startPoint x: 130, startPoint y: 88, endPoint x: 231, endPoint y: 97, distance: 101.2
click at [231, 97] on form "Field name Tree planting exclosure 11NY59000664 Field ID Cancel Save" at bounding box center [157, 92] width 252 height 58
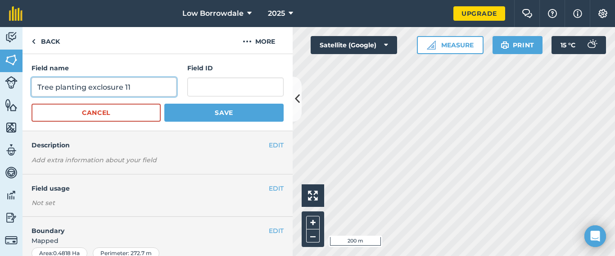
type input "Tree planting exclosure 11"
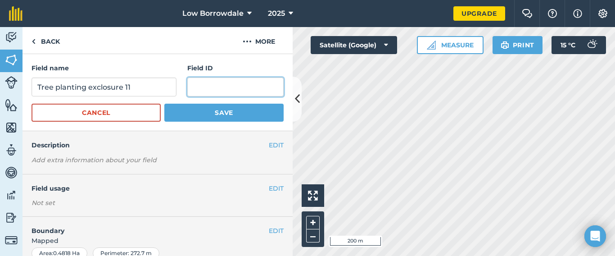
click at [207, 88] on input "text" at bounding box center [235, 86] width 96 height 19
paste input "NY59000664"
type input "NY59000664"
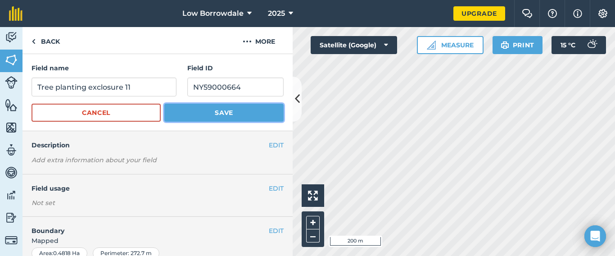
click at [229, 115] on button "Save" at bounding box center [223, 112] width 119 height 18
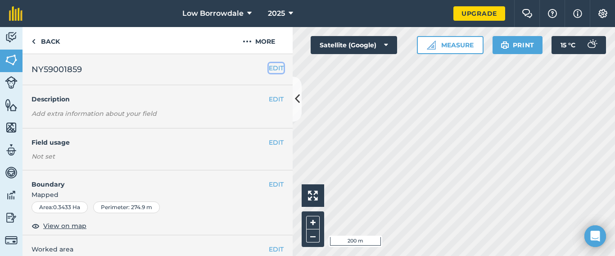
click at [269, 64] on button "EDIT" at bounding box center [276, 68] width 15 height 10
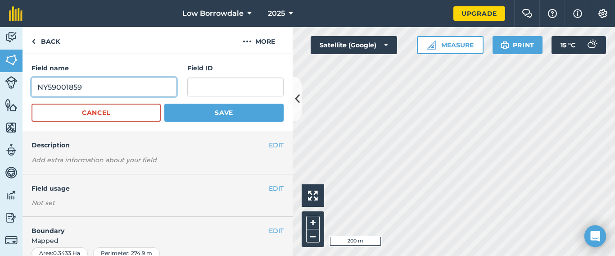
click at [37, 85] on input "NY59001859" at bounding box center [103, 86] width 145 height 19
drag, startPoint x: 134, startPoint y: 89, endPoint x: 216, endPoint y: 93, distance: 82.0
click at [224, 95] on div "Field name Tree planting exclosure 12 NY59001859 Field ID" at bounding box center [157, 79] width 252 height 33
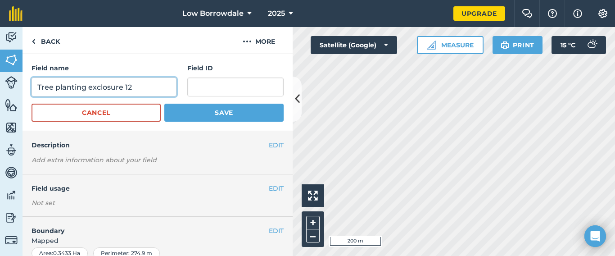
type input "Tree planting exclosure 12"
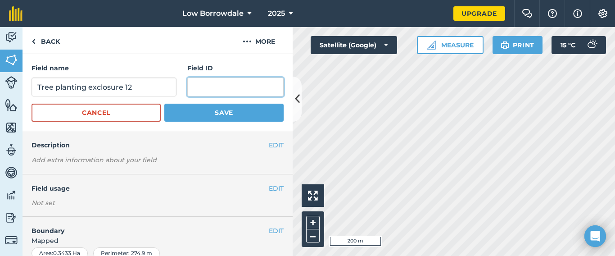
click at [216, 93] on input "text" at bounding box center [235, 86] width 96 height 19
paste input "NY59001859"
type input "NY59001859"
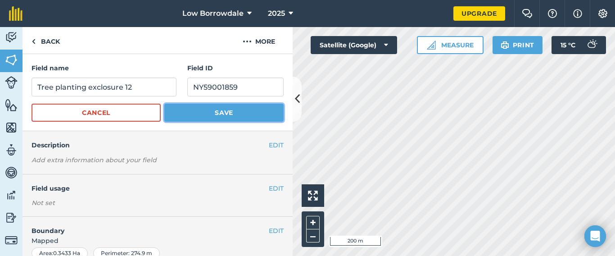
click at [219, 111] on button "Save" at bounding box center [223, 112] width 119 height 18
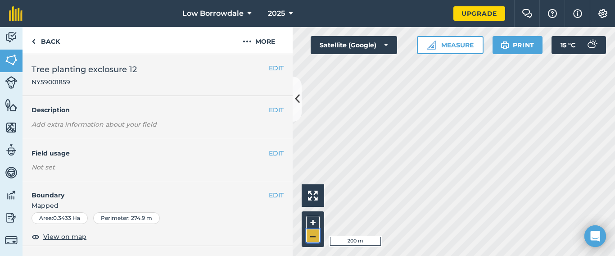
click at [314, 235] on button "–" at bounding box center [312, 235] width 13 height 13
click at [46, 38] on link "Back" at bounding box center [45, 40] width 46 height 27
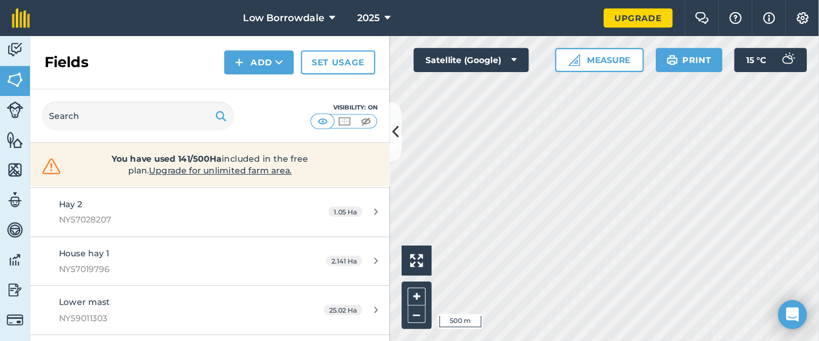
scroll to position [487, 0]
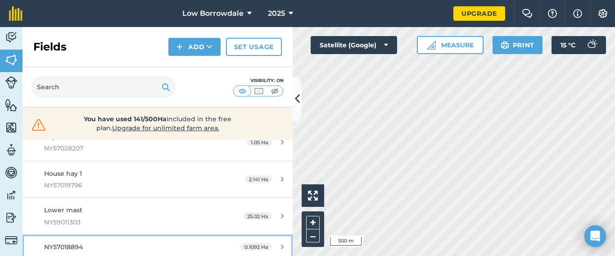
click at [185, 243] on div "NY57018894" at bounding box center [128, 247] width 169 height 10
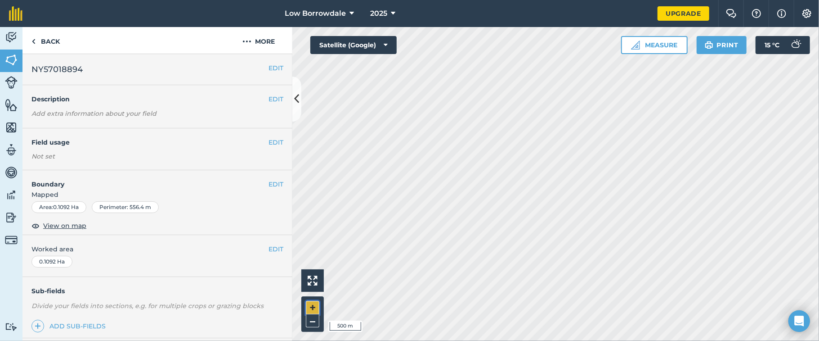
click at [310, 255] on button "+" at bounding box center [312, 307] width 13 height 13
click at [310, 255] on div "+ –" at bounding box center [312, 314] width 22 height 36
click at [312, 255] on button "+" at bounding box center [312, 307] width 13 height 13
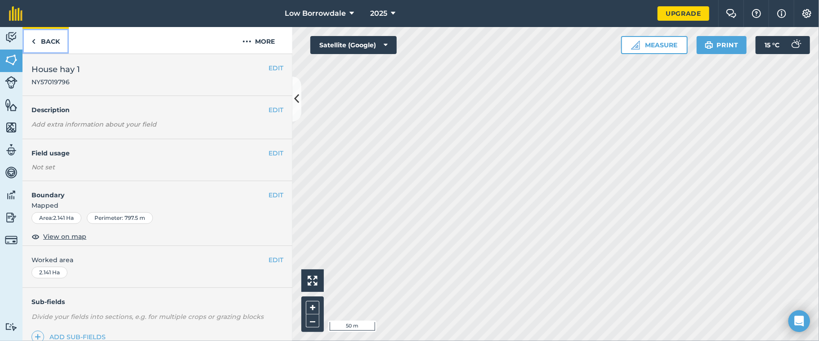
click at [62, 35] on link "Back" at bounding box center [45, 40] width 46 height 27
click at [38, 36] on link "Back" at bounding box center [45, 40] width 46 height 27
click at [49, 42] on link "Back" at bounding box center [45, 40] width 46 height 27
click at [49, 35] on link "Back" at bounding box center [45, 40] width 46 height 27
click at [41, 44] on link "Back" at bounding box center [45, 40] width 46 height 27
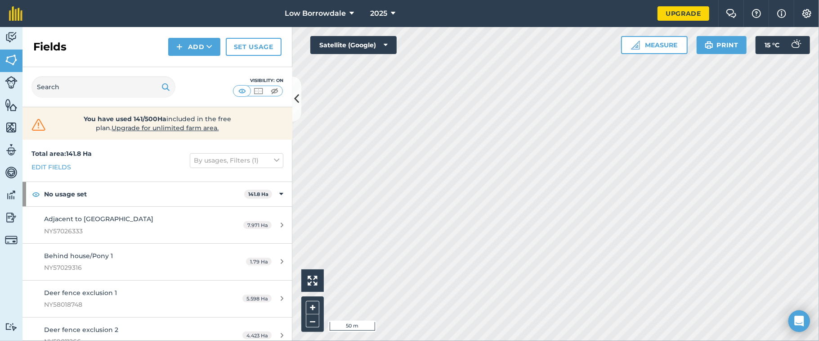
click at [308, 255] on div "+ –" at bounding box center [312, 314] width 22 height 36
click at [315, 255] on button "+" at bounding box center [312, 307] width 13 height 13
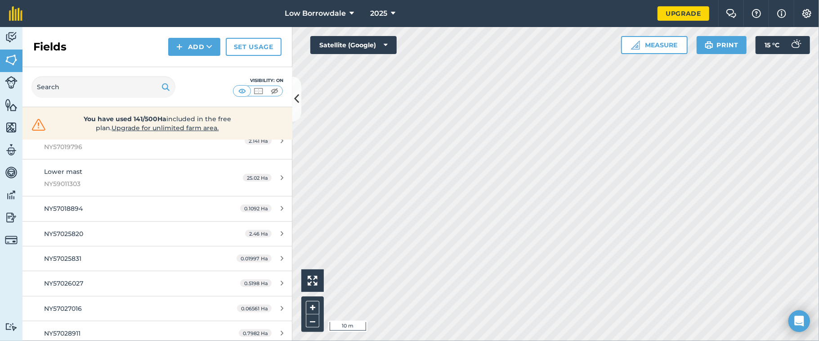
scroll to position [513, 0]
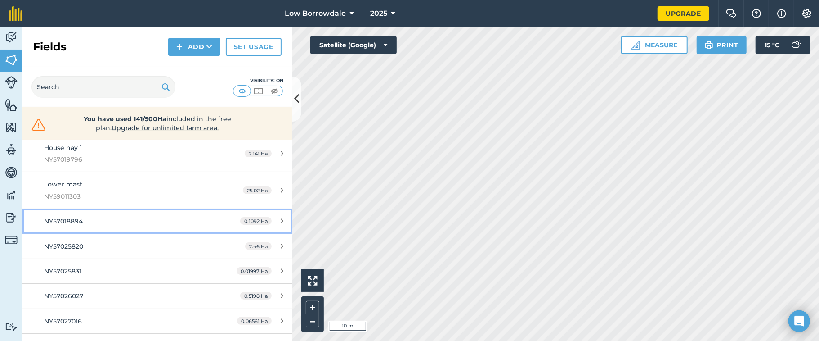
click at [185, 221] on div "NY57018894" at bounding box center [128, 221] width 169 height 10
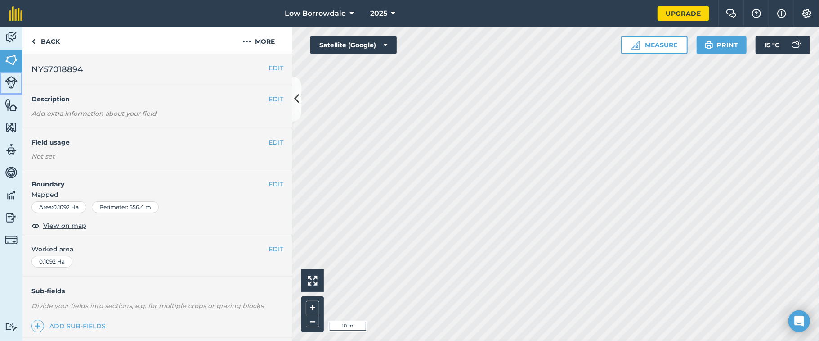
click at [10, 81] on img at bounding box center [11, 82] width 13 height 13
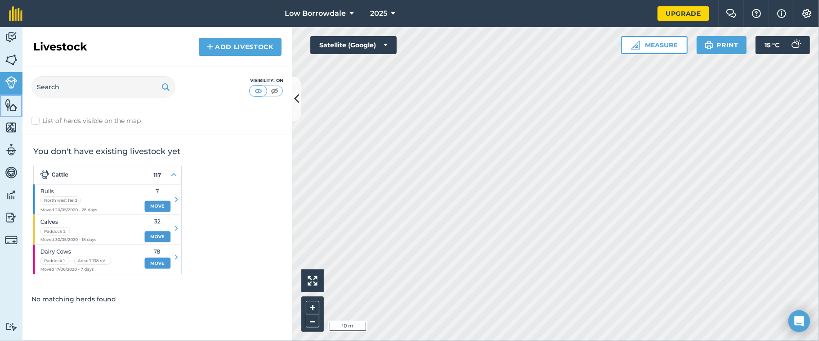
click at [10, 110] on img at bounding box center [11, 104] width 13 height 13
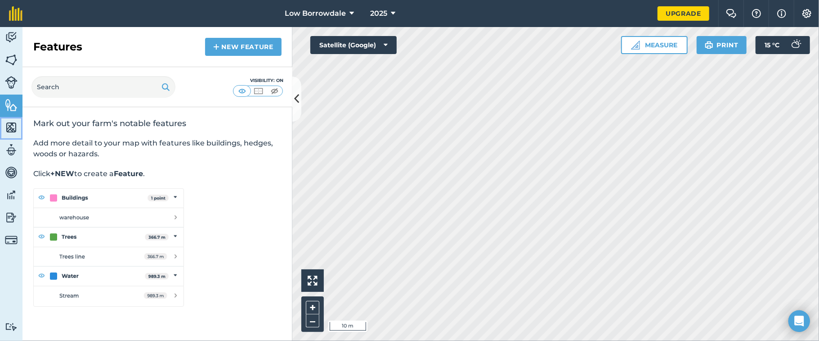
click at [13, 129] on img at bounding box center [11, 127] width 13 height 13
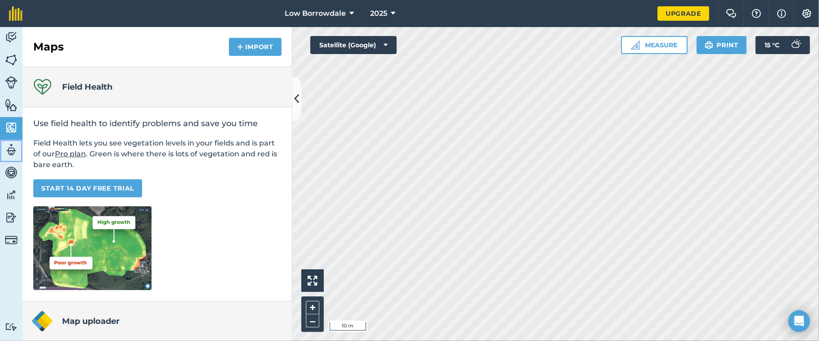
click at [8, 146] on img at bounding box center [11, 149] width 13 height 13
select select "MEMBER"
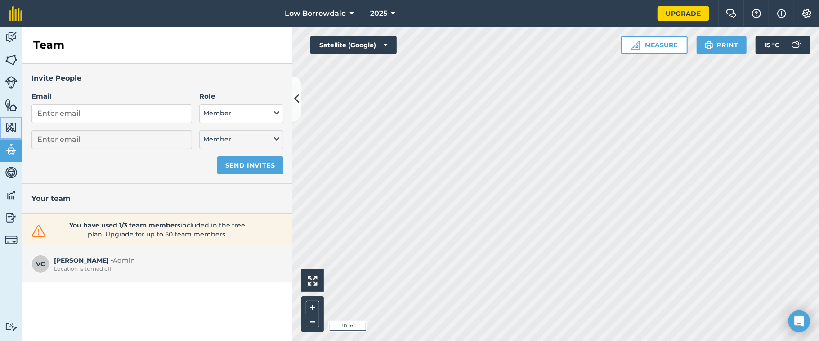
click at [13, 123] on img at bounding box center [11, 127] width 13 height 13
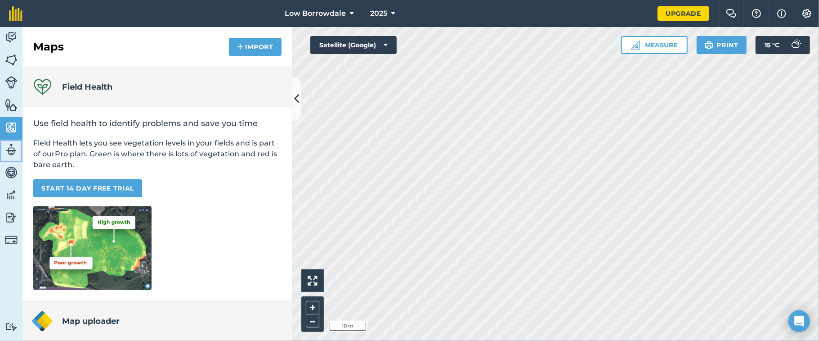
drag, startPoint x: 13, startPoint y: 123, endPoint x: 8, endPoint y: 140, distance: 17.8
click at [8, 140] on link "Team" at bounding box center [11, 150] width 22 height 22
select select "MEMBER"
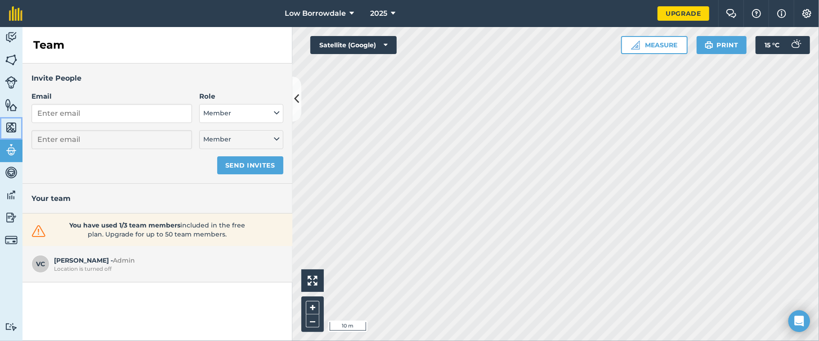
click at [9, 130] on img at bounding box center [11, 127] width 13 height 13
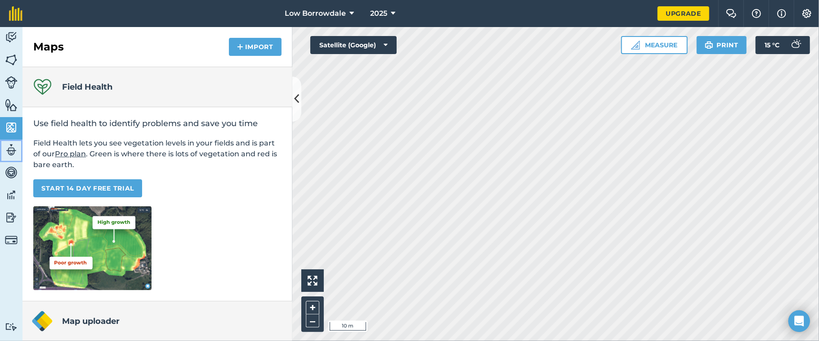
click at [9, 150] on img at bounding box center [11, 149] width 13 height 13
select select "MEMBER"
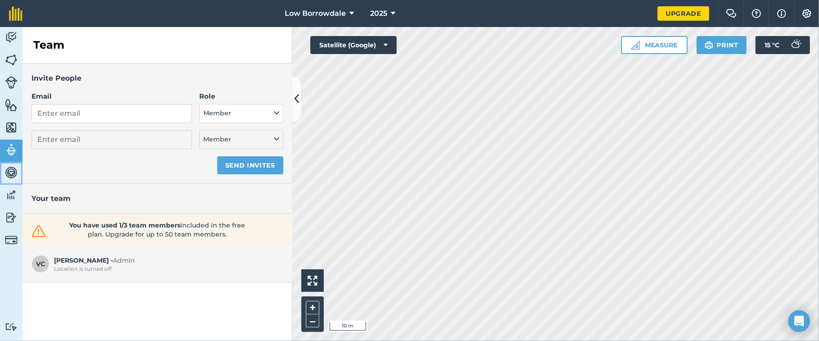
click at [12, 170] on img at bounding box center [11, 172] width 13 height 13
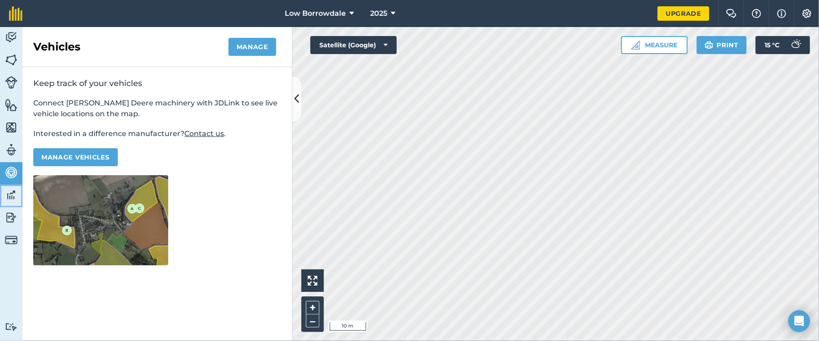
click at [11, 193] on img at bounding box center [11, 194] width 13 height 13
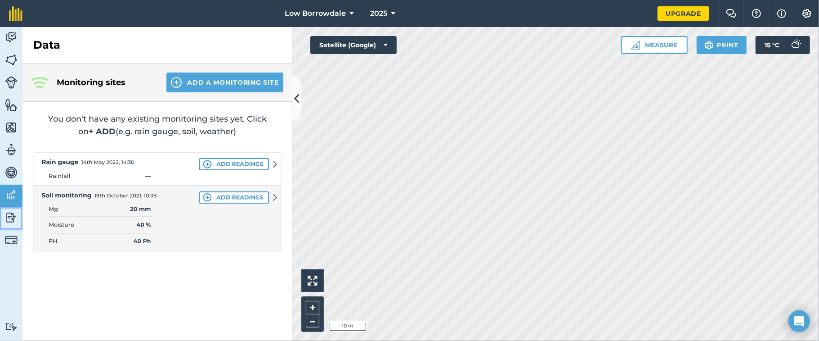
click at [8, 211] on img at bounding box center [11, 217] width 13 height 13
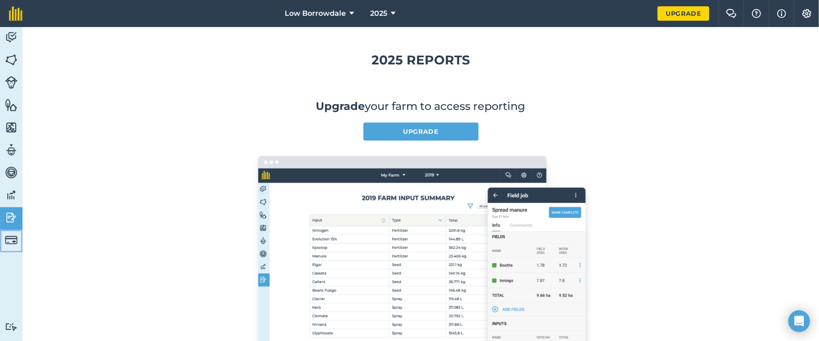
click at [13, 238] on img at bounding box center [11, 239] width 13 height 13
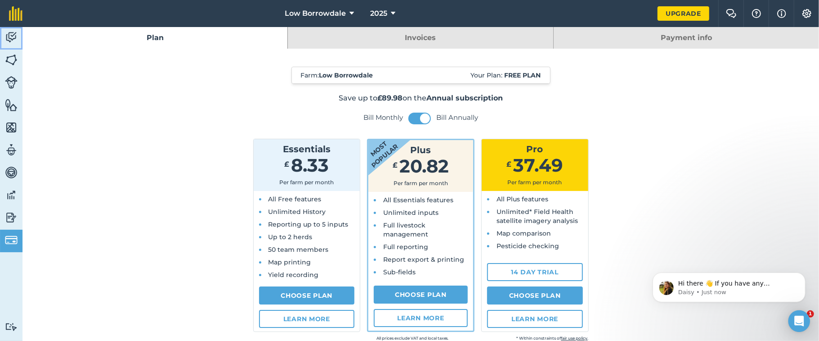
click at [11, 32] on img at bounding box center [11, 37] width 13 height 13
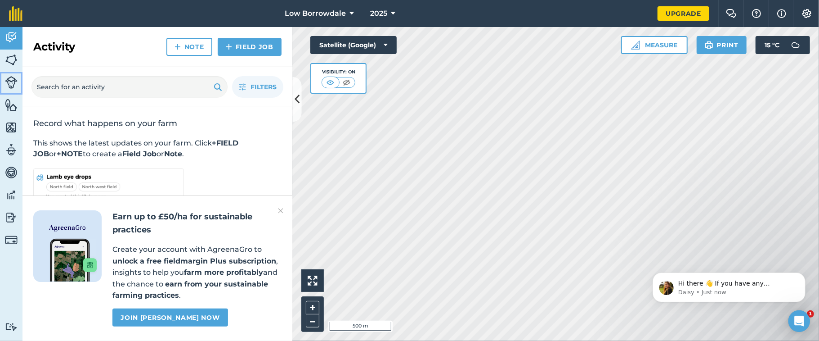
click at [11, 85] on img at bounding box center [11, 82] width 13 height 13
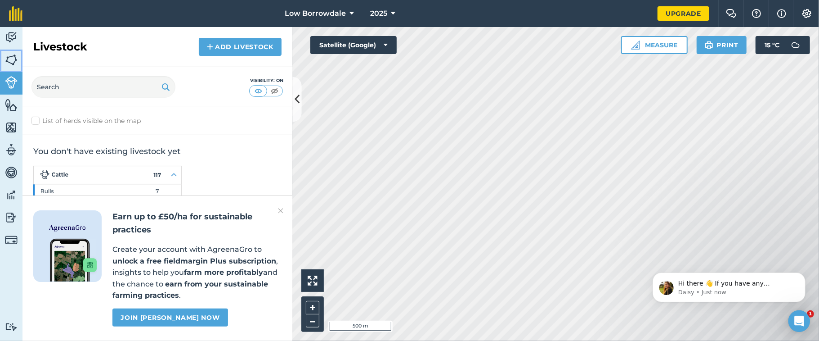
click at [9, 54] on img at bounding box center [11, 59] width 13 height 13
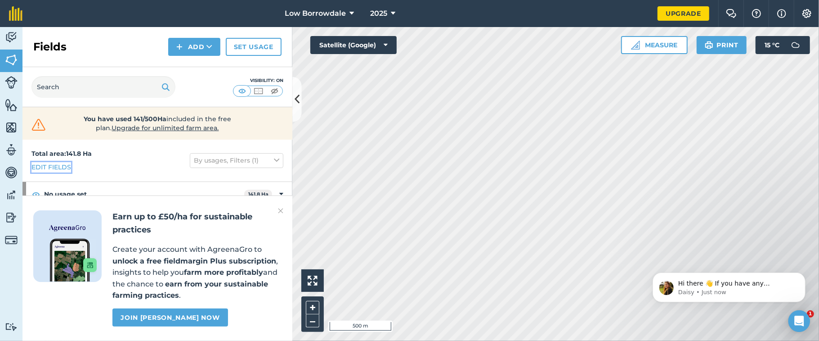
click at [63, 166] on link "Edit fields" at bounding box center [51, 167] width 40 height 10
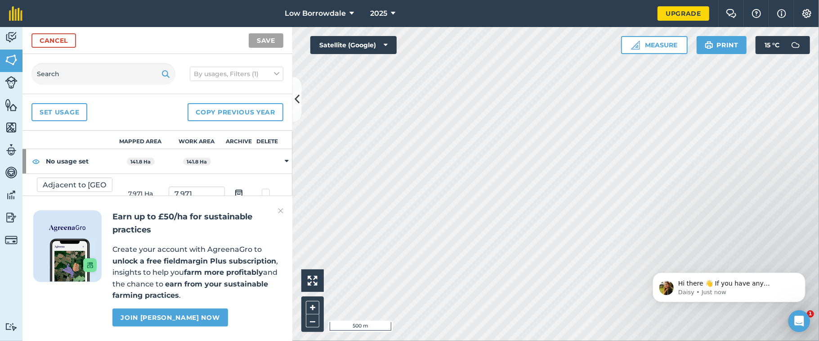
click at [281, 211] on img at bounding box center [280, 210] width 5 height 11
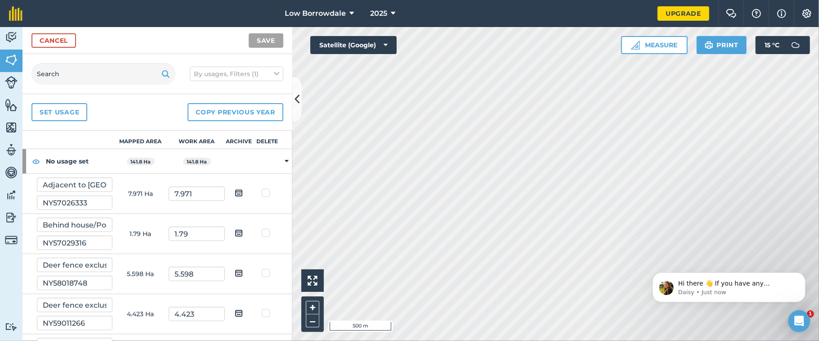
click at [84, 159] on strong "No usage set" at bounding box center [79, 161] width 67 height 24
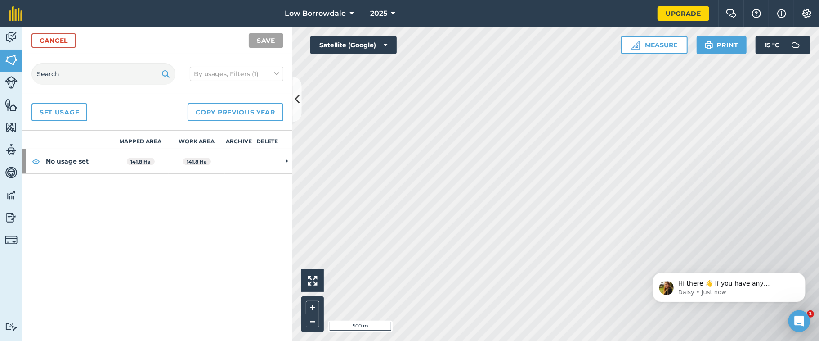
click at [84, 159] on strong "No usage set" at bounding box center [79, 161] width 67 height 24
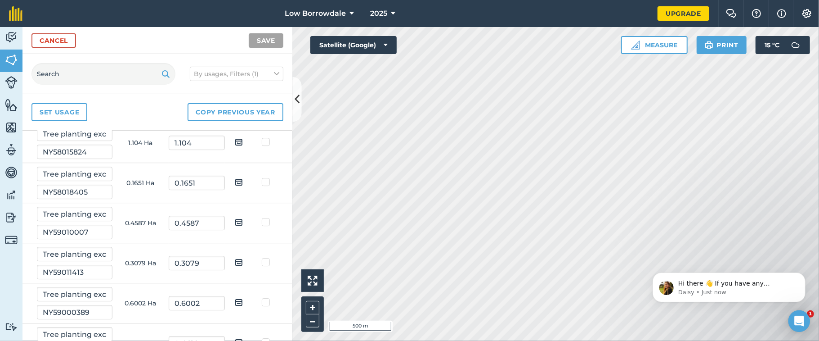
scroll to position [2124, 0]
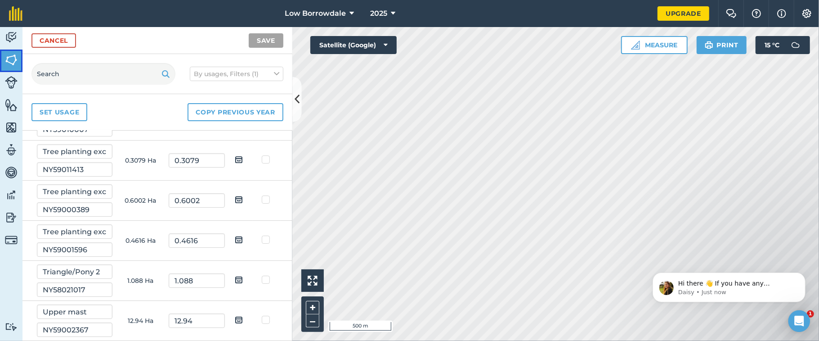
click at [11, 53] on img at bounding box center [11, 59] width 13 height 13
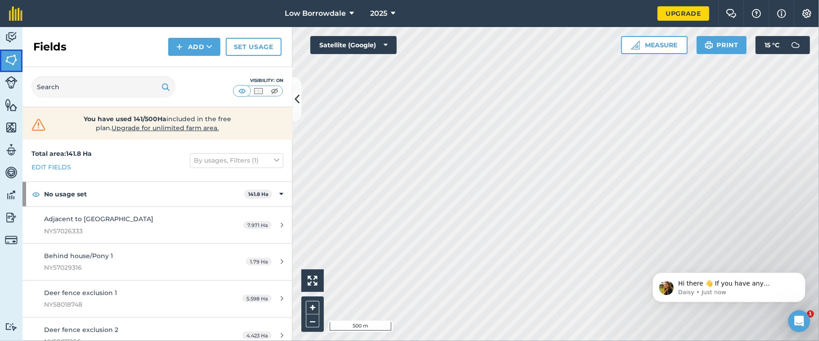
click at [11, 53] on img at bounding box center [11, 59] width 13 height 13
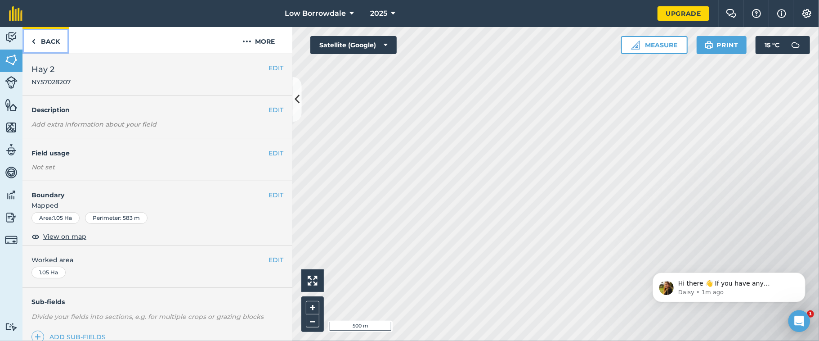
click at [49, 38] on link "Back" at bounding box center [45, 40] width 46 height 27
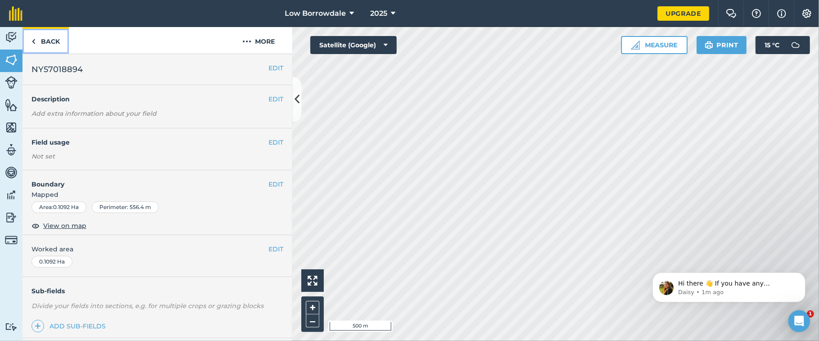
click at [47, 43] on link "Back" at bounding box center [45, 40] width 46 height 27
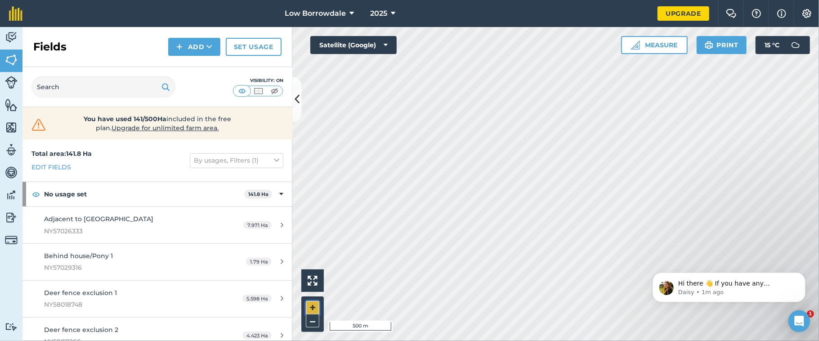
click at [314, 255] on button "+" at bounding box center [312, 307] width 13 height 13
click at [310, 255] on button "+" at bounding box center [312, 307] width 13 height 13
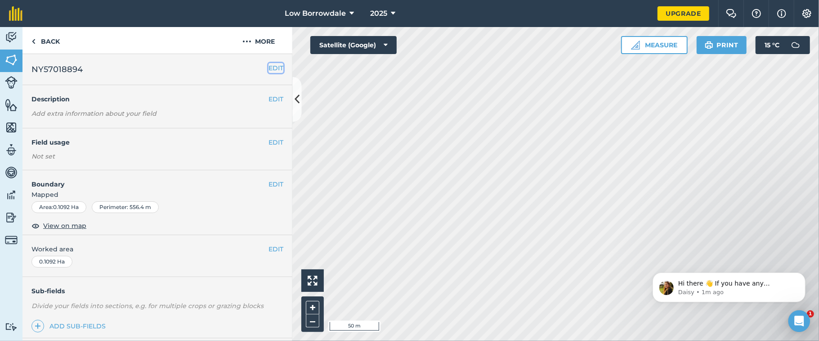
click at [269, 68] on button "EDIT" at bounding box center [276, 68] width 15 height 10
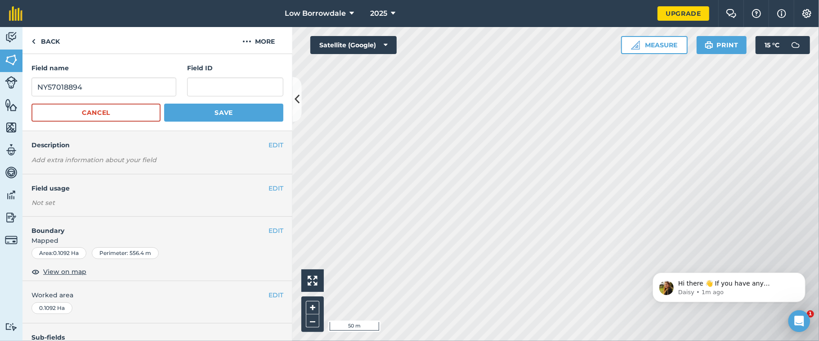
click at [265, 68] on h4 "Field ID" at bounding box center [235, 68] width 96 height 10
click at [38, 89] on input "NY57018894" at bounding box center [103, 86] width 145 height 19
drag, startPoint x: 120, startPoint y: 87, endPoint x: 229, endPoint y: 94, distance: 109.1
click at [229, 94] on div "Field name [GEOGRAPHIC_DATA] Field ID" at bounding box center [157, 79] width 252 height 33
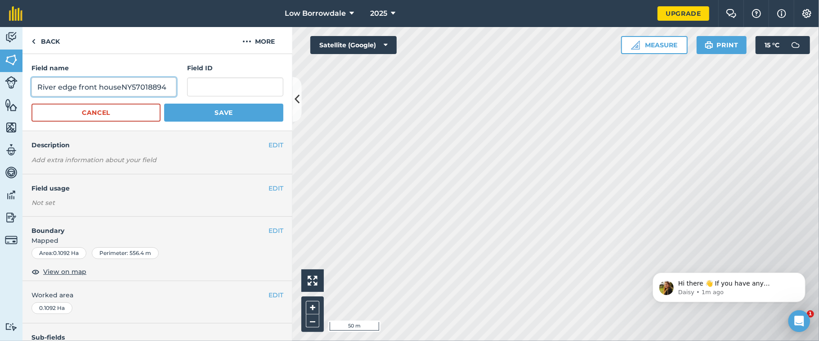
type input "River edge front houseNY57018894"
click at [229, 94] on input "text" at bounding box center [235, 86] width 96 height 19
paste input "NY59001859"
type input "NY59001859"
drag, startPoint x: 119, startPoint y: 86, endPoint x: 234, endPoint y: 90, distance: 115.7
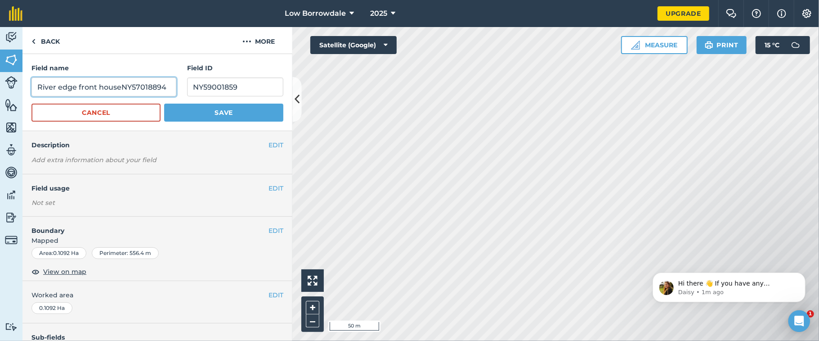
click at [234, 90] on div "Field name [GEOGRAPHIC_DATA] Field ID NY59001859" at bounding box center [157, 79] width 252 height 33
type input "River edge front house"
click at [164, 103] on button "Save" at bounding box center [223, 112] width 119 height 18
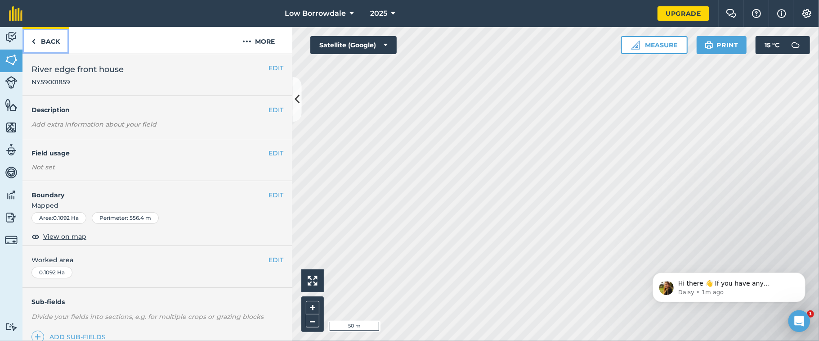
click at [49, 38] on link "Back" at bounding box center [45, 40] width 46 height 27
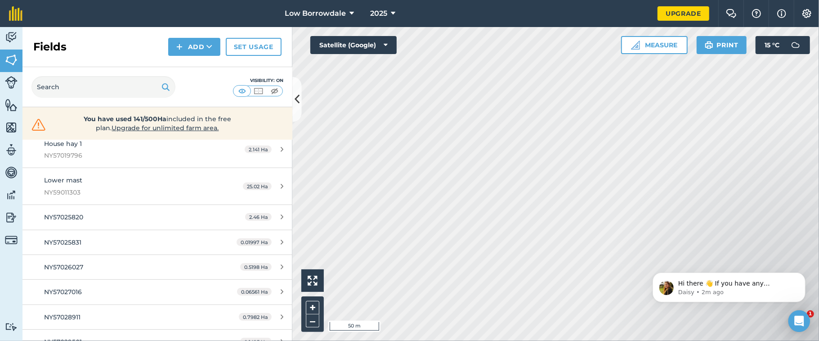
scroll to position [530, 0]
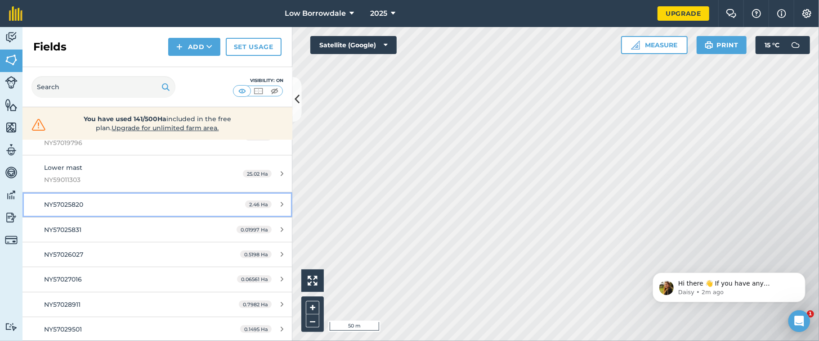
click at [69, 199] on link "NY57025820 2.46 Ha" at bounding box center [157, 204] width 270 height 24
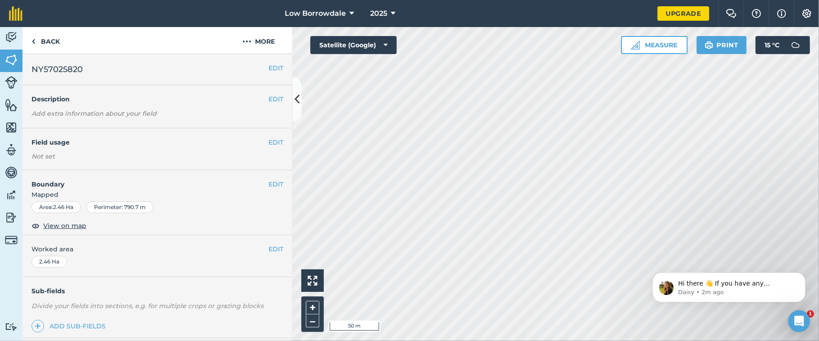
click at [235, 255] on div "Sub-fields Divide your fields into sections, e.g. for multiple crops or grazing…" at bounding box center [157, 307] width 270 height 61
click at [314, 255] on button "–" at bounding box center [312, 320] width 13 height 13
click at [310, 255] on button "+" at bounding box center [312, 307] width 13 height 13
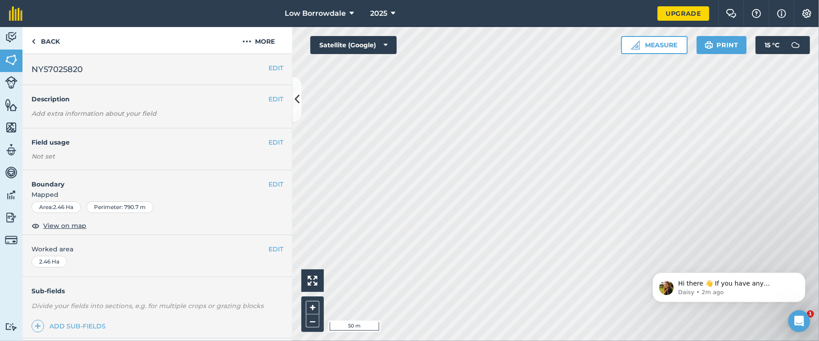
click at [269, 62] on div "EDIT NY57025820" at bounding box center [157, 69] width 270 height 31
click at [269, 68] on button "EDIT" at bounding box center [276, 68] width 15 height 10
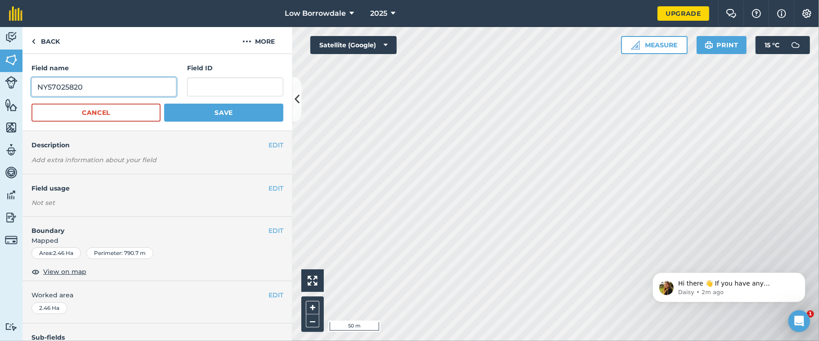
click at [37, 89] on input "NY57025820" at bounding box center [103, 86] width 145 height 19
drag, startPoint x: 58, startPoint y: 89, endPoint x: 165, endPoint y: 93, distance: 106.3
click at [165, 93] on input "hay 3 NY57025820" at bounding box center [103, 86] width 145 height 19
type input "hay 3"
click at [193, 88] on input "text" at bounding box center [235, 86] width 96 height 19
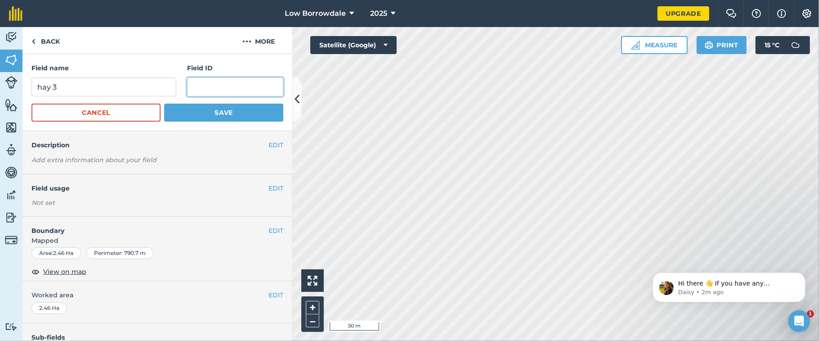
paste input "NY57025820"
type input "NY57025820"
click at [203, 117] on button "Save" at bounding box center [223, 112] width 119 height 18
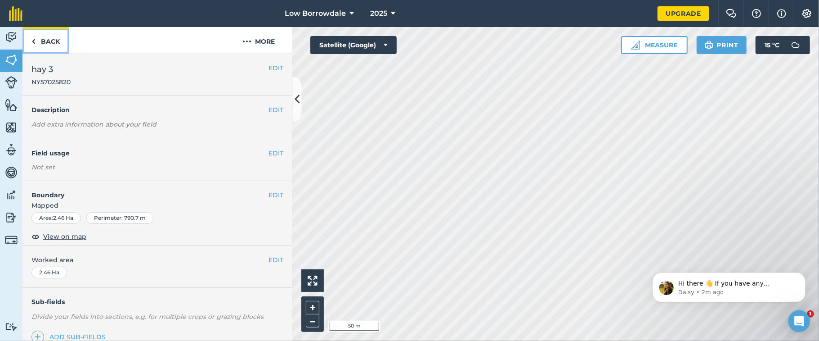
click at [40, 40] on link "Back" at bounding box center [45, 40] width 46 height 27
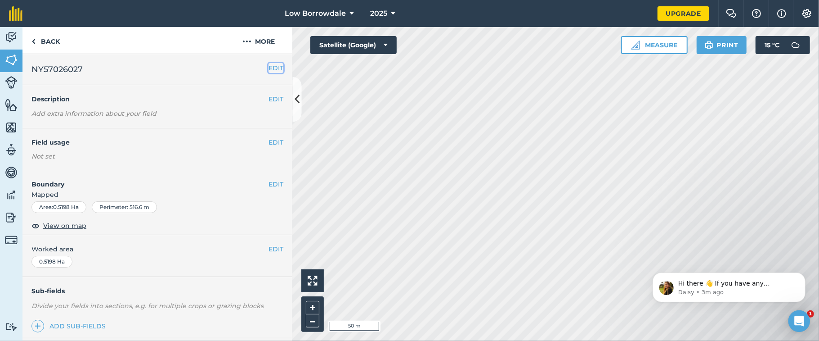
click at [270, 67] on button "EDIT" at bounding box center [276, 68] width 15 height 10
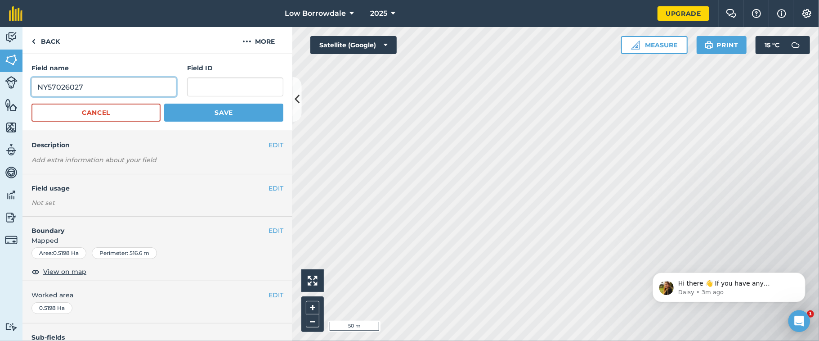
click at [36, 87] on input "NY57026027" at bounding box center [103, 86] width 145 height 19
drag, startPoint x: 131, startPoint y: 86, endPoint x: 233, endPoint y: 96, distance: 102.1
click at [233, 96] on div "Field name [PERSON_NAME] and bridlepathNY57026027 Field ID" at bounding box center [157, 79] width 252 height 33
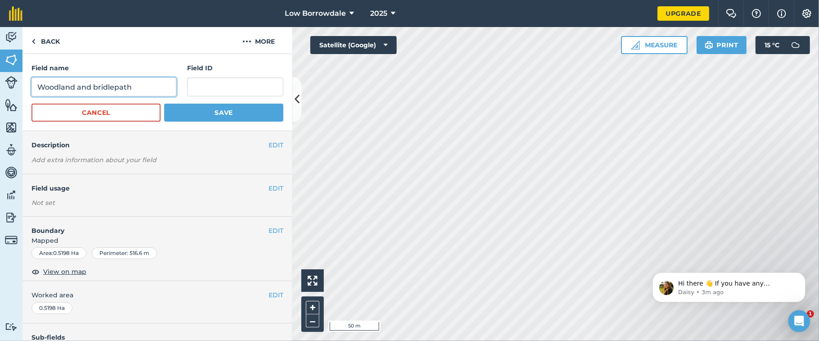
type input "Woodland and bridlepath"
click at [233, 96] on input "text" at bounding box center [235, 86] width 96 height 19
paste input "NY57026027"
type input "NY57026027"
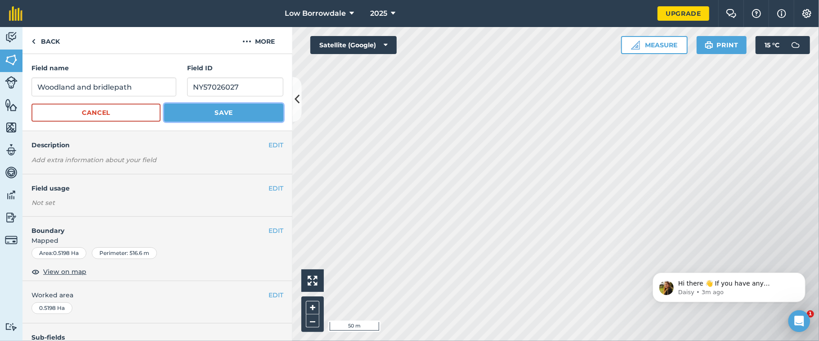
click at [236, 108] on button "Save" at bounding box center [223, 112] width 119 height 18
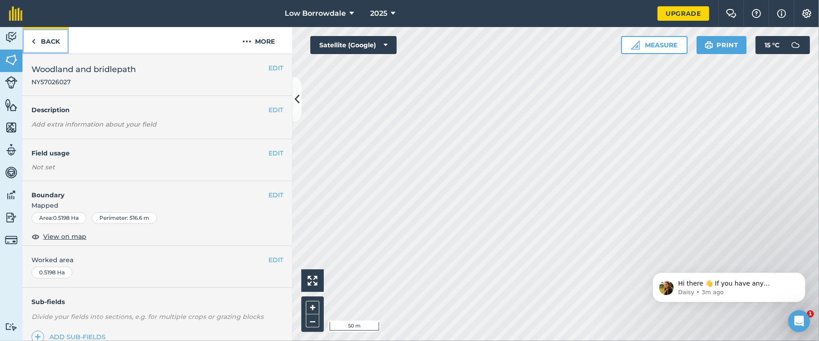
click at [44, 38] on link "Back" at bounding box center [45, 40] width 46 height 27
click at [45, 44] on link "Back" at bounding box center [45, 40] width 46 height 27
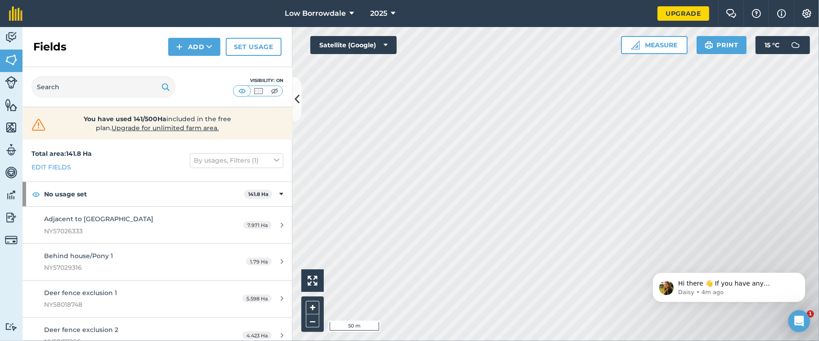
click at [278, 119] on div "Activity Fields Livestock Features Maps Team Vehicles Data Reporting Billing Tu…" at bounding box center [409, 184] width 819 height 314
click at [315, 255] on button "+" at bounding box center [312, 307] width 13 height 13
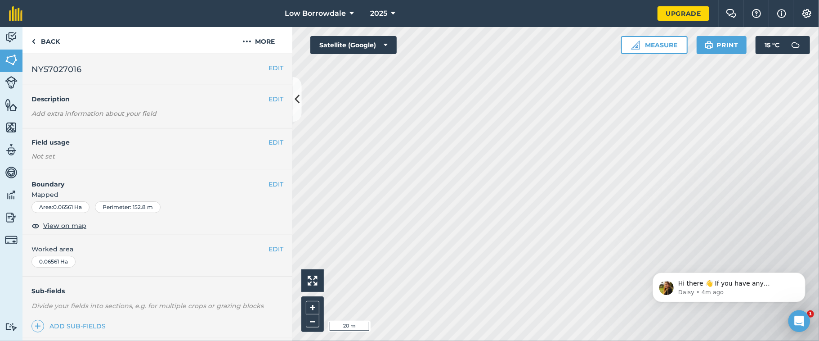
click at [614, 255] on html "Low Borrowdale 2025 Upgrade Farm Chat Help Info Settings Map printing is not av…" at bounding box center [409, 170] width 819 height 341
click at [51, 40] on link "Back" at bounding box center [45, 40] width 46 height 27
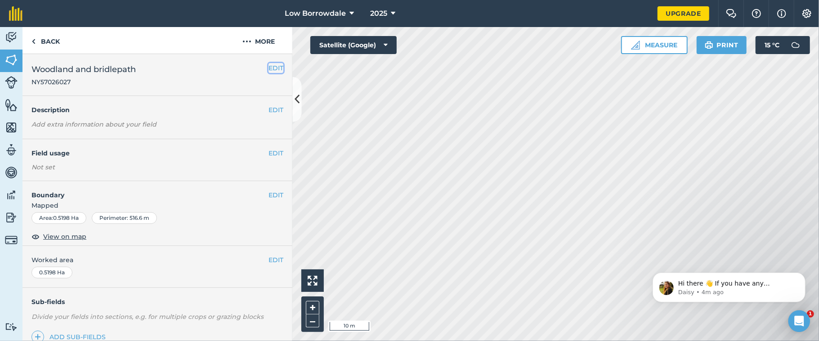
click at [269, 67] on button "EDIT" at bounding box center [276, 68] width 15 height 10
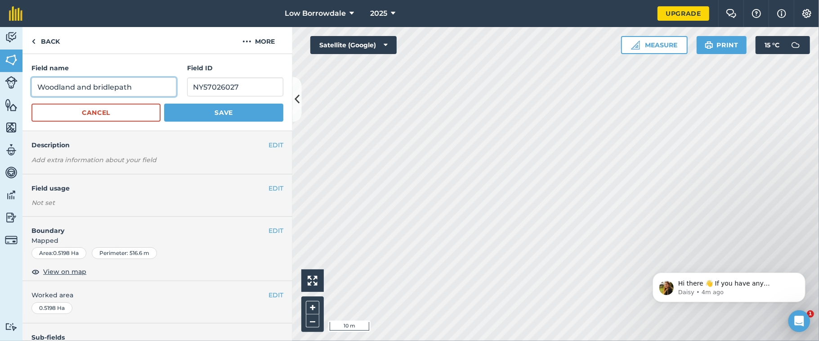
drag, startPoint x: 73, startPoint y: 86, endPoint x: 188, endPoint y: 87, distance: 114.7
click at [188, 87] on div "Field name [PERSON_NAME] and [GEOGRAPHIC_DATA] ID NY57026027" at bounding box center [157, 79] width 252 height 33
type input "Woodland below adj H B'[PERSON_NAME]"
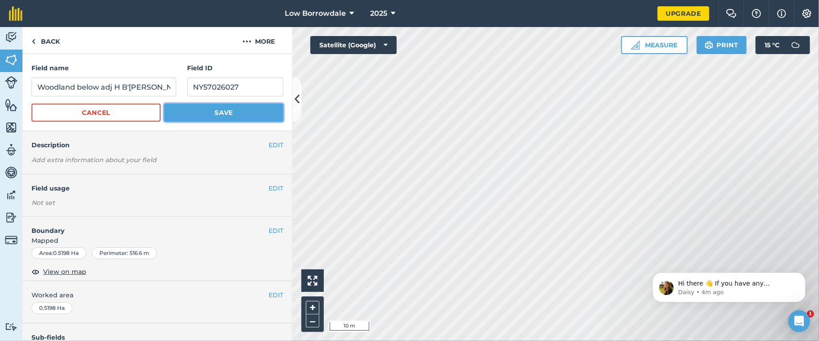
click at [249, 117] on button "Save" at bounding box center [223, 112] width 119 height 18
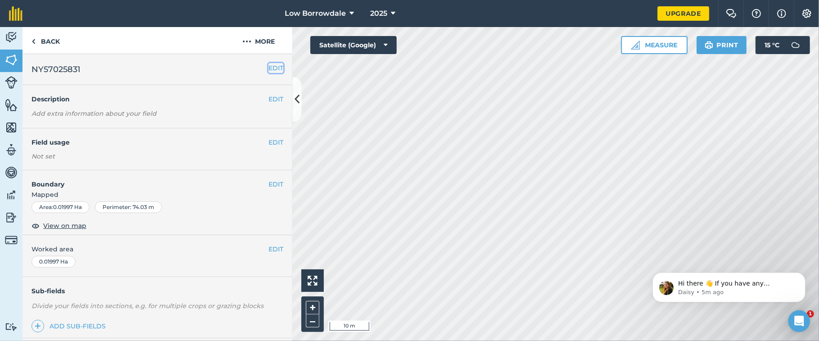
click at [269, 66] on button "EDIT" at bounding box center [276, 68] width 15 height 10
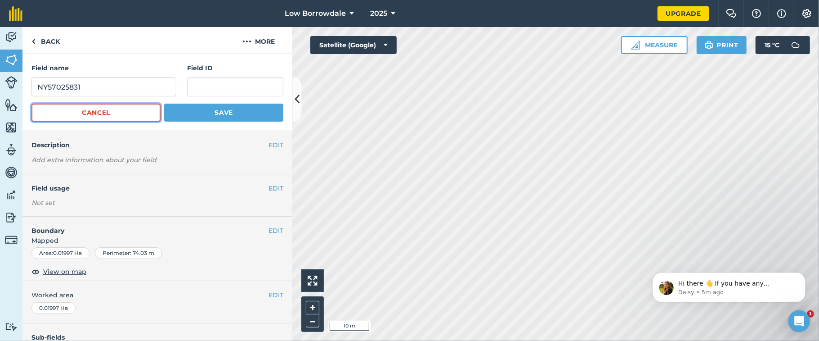
click at [134, 119] on button "Cancel" at bounding box center [95, 112] width 129 height 18
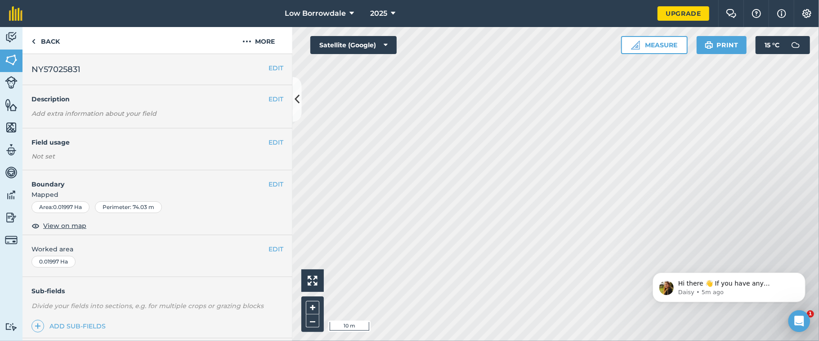
click at [432, 0] on html "Low Borrowdale 2025 Upgrade Farm Chat Help Info Settings Map printing is not av…" at bounding box center [409, 170] width 819 height 341
click at [269, 68] on button "EDIT" at bounding box center [276, 68] width 15 height 10
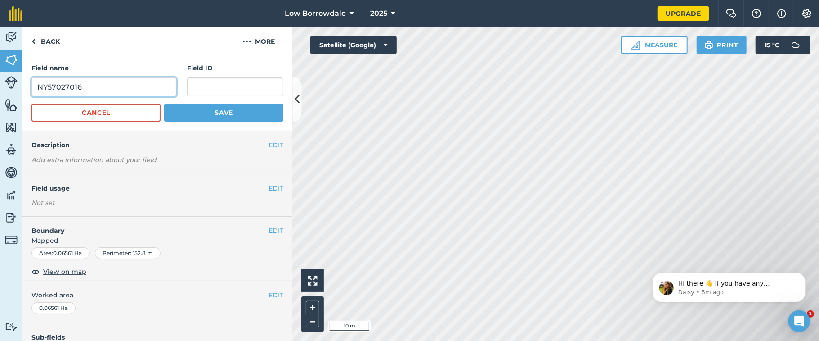
click at [36, 88] on input "NY57027016" at bounding box center [103, 86] width 145 height 19
drag, startPoint x: 161, startPoint y: 88, endPoint x: 231, endPoint y: 100, distance: 71.6
click at [231, 100] on form "Field name Woodland above field sheltershedNY57027016 Field ID Cancel Save" at bounding box center [157, 92] width 252 height 58
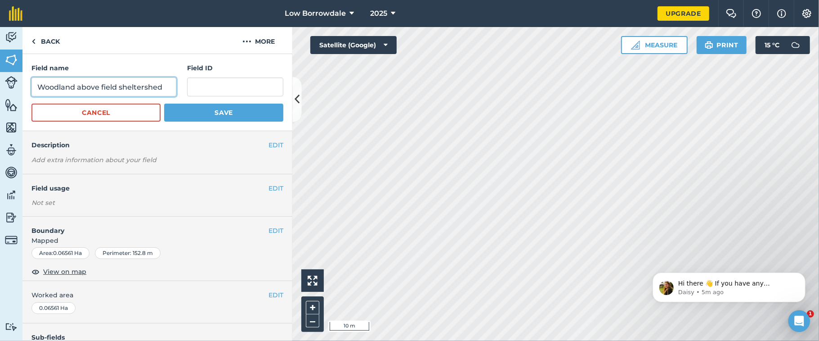
type input "Woodland above field sheltershed"
click at [209, 79] on input "text" at bounding box center [235, 86] width 96 height 19
paste input "NY57027016"
type input "NY57027016"
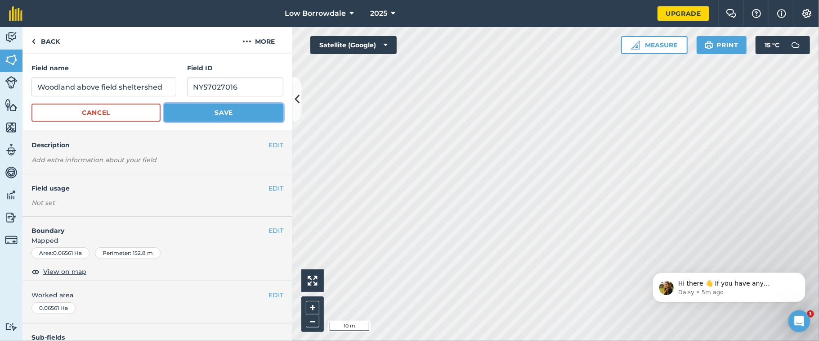
click at [221, 112] on button "Save" at bounding box center [223, 112] width 119 height 18
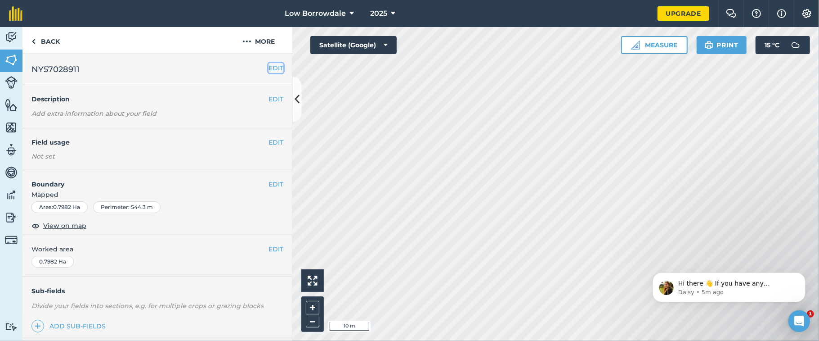
click at [269, 64] on button "EDIT" at bounding box center [276, 68] width 15 height 10
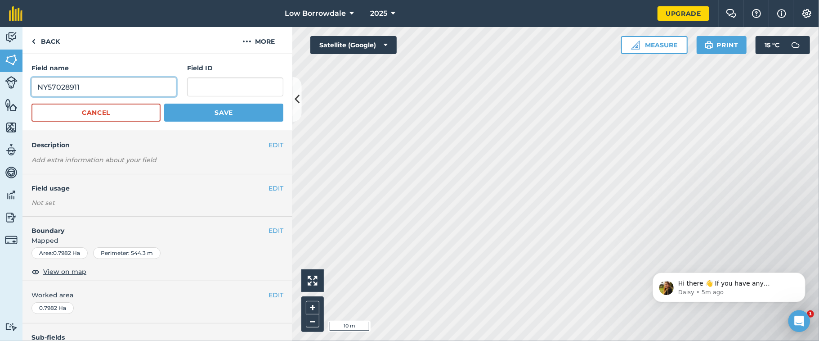
click at [35, 90] on input "NY57028911" at bounding box center [103, 86] width 145 height 19
drag, startPoint x: 161, startPoint y: 87, endPoint x: 220, endPoint y: 99, distance: 59.7
click at [220, 99] on form "Field name [PERSON_NAME] and bridlepath west of farmNY57028911 Field ID Cancel …" at bounding box center [157, 92] width 252 height 58
type input "Woodland and bridlepath west of farm"
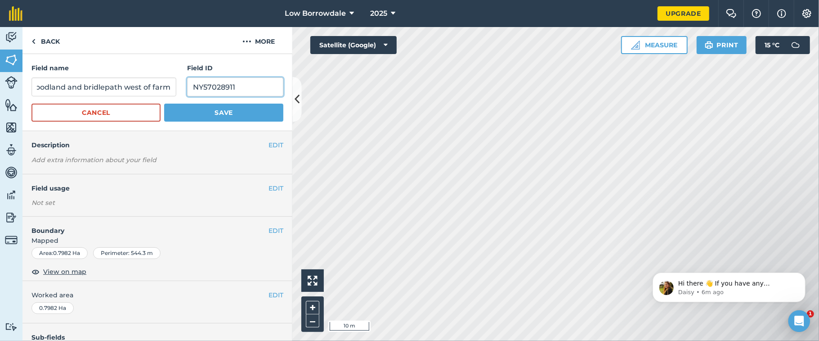
scroll to position [0, 0]
type input "NY57028911"
click at [139, 90] on input "Woodland and bridlepath west of farm" at bounding box center [103, 86] width 145 height 19
drag, startPoint x: 139, startPoint y: 90, endPoint x: 207, endPoint y: 82, distance: 69.3
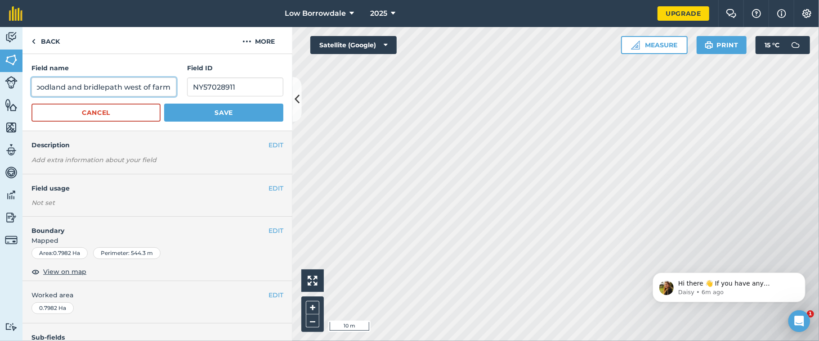
click at [207, 82] on div "Field name Woodland and bridlepath west of [GEOGRAPHIC_DATA] ID NY57028911" at bounding box center [157, 79] width 252 height 33
click at [220, 110] on button "Save" at bounding box center [223, 112] width 119 height 18
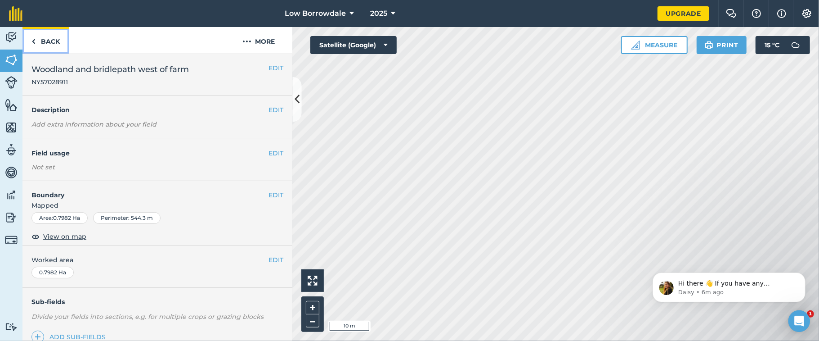
click at [52, 38] on link "Back" at bounding box center [45, 40] width 46 height 27
click at [44, 37] on link "Back" at bounding box center [45, 40] width 46 height 27
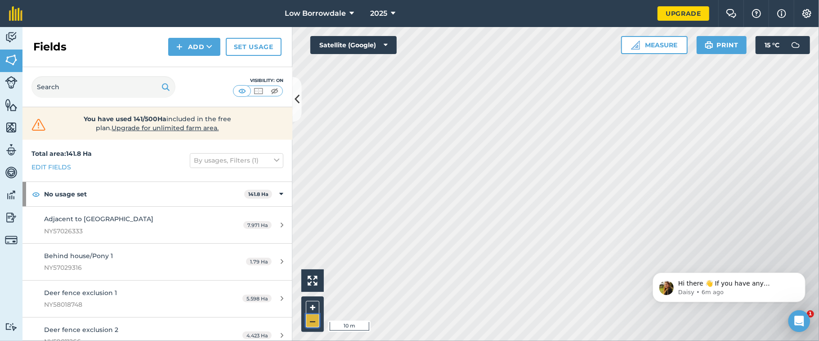
click at [312, 255] on button "–" at bounding box center [312, 320] width 13 height 13
click at [279, 168] on div "Activity Fields Livestock Features Maps Team Vehicles Data Reporting Billing Tu…" at bounding box center [409, 184] width 819 height 314
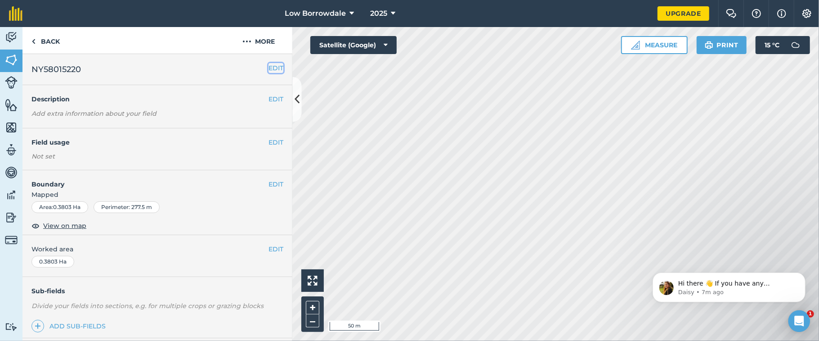
click at [272, 67] on button "EDIT" at bounding box center [276, 68] width 15 height 10
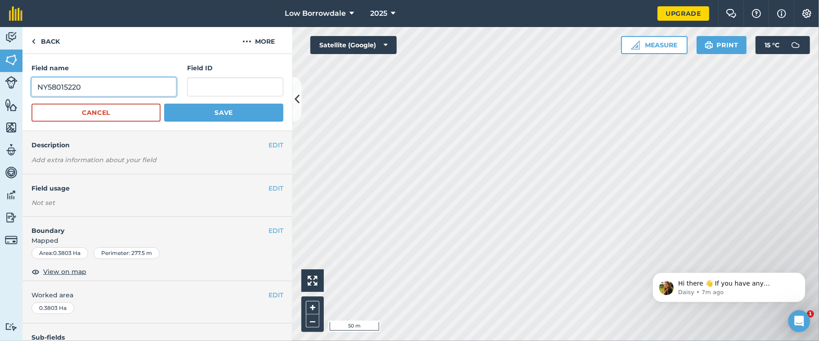
click at [37, 87] on input "NY58015220" at bounding box center [103, 86] width 145 height 19
drag, startPoint x: 120, startPoint y: 87, endPoint x: 225, endPoint y: 85, distance: 105.7
click at [225, 85] on div "Field name Old paddock/camping NY58015220 Field ID" at bounding box center [157, 79] width 252 height 33
type input "Old paddock/camping"
click at [225, 85] on input "text" at bounding box center [235, 86] width 96 height 19
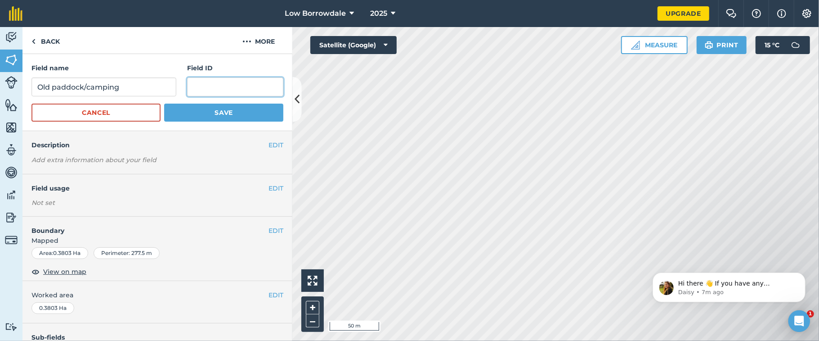
paste input "NY58015220"
type input "NY58015220"
click at [228, 114] on button "Save" at bounding box center [223, 112] width 119 height 18
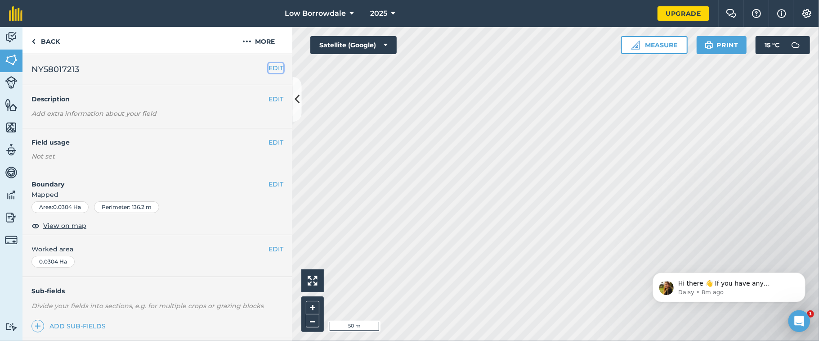
click at [269, 68] on button "EDIT" at bounding box center [276, 68] width 15 height 10
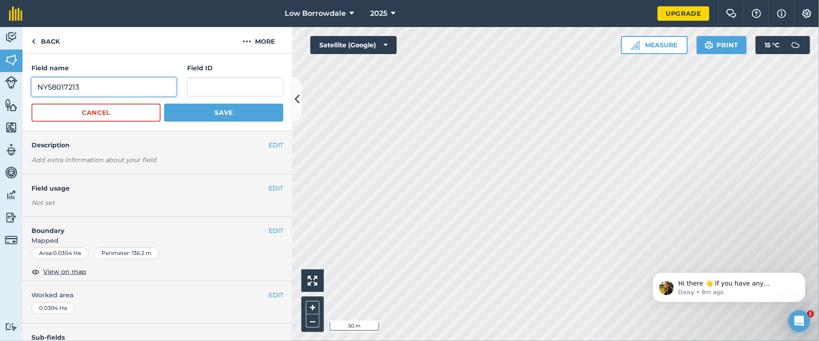
click at [33, 90] on input "NY58017213" at bounding box center [103, 86] width 145 height 19
drag, startPoint x: 162, startPoint y: 86, endPoint x: 207, endPoint y: 99, distance: 46.7
click at [207, 99] on form "Field name Strip opposite bank to approach bridge exitNY58017213 Field ID Cance…" at bounding box center [157, 92] width 252 height 58
click at [150, 87] on input "Strip opposite bank to approach bridge exitNY58017213" at bounding box center [103, 86] width 145 height 19
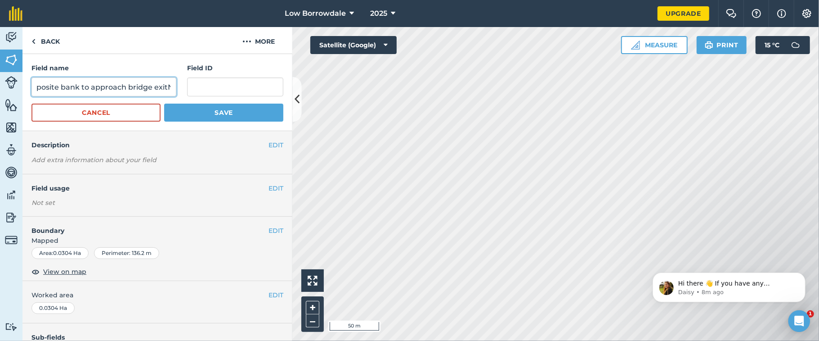
scroll to position [0, 71]
drag, startPoint x: 150, startPoint y: 87, endPoint x: 238, endPoint y: 104, distance: 89.4
click at [260, 95] on div "Field name Strip opposite bank to approach bridge exitNY58017213 Field ID" at bounding box center [157, 79] width 252 height 33
click at [150, 92] on input "Strip opposite bank to approach bridge exitNY58017213" at bounding box center [103, 86] width 145 height 19
drag, startPoint x: 124, startPoint y: 85, endPoint x: 236, endPoint y: 88, distance: 111.6
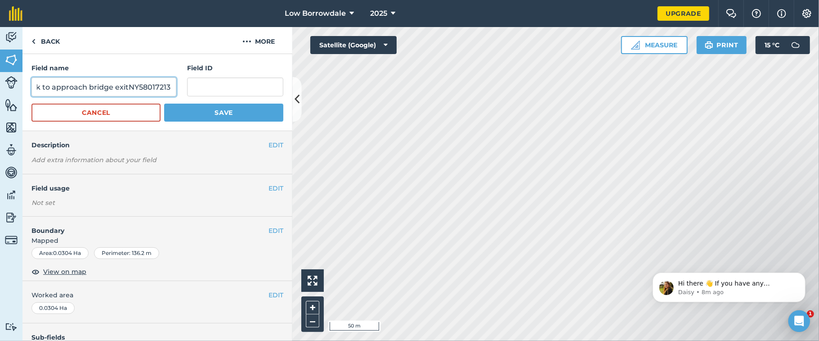
click at [236, 88] on div "Field name Strip opposite bank to approach bridge exitNY58017213 Field ID" at bounding box center [157, 79] width 252 height 33
type input "Strip opposite bank to approach bridge exit"
click at [236, 88] on input "text" at bounding box center [235, 86] width 96 height 19
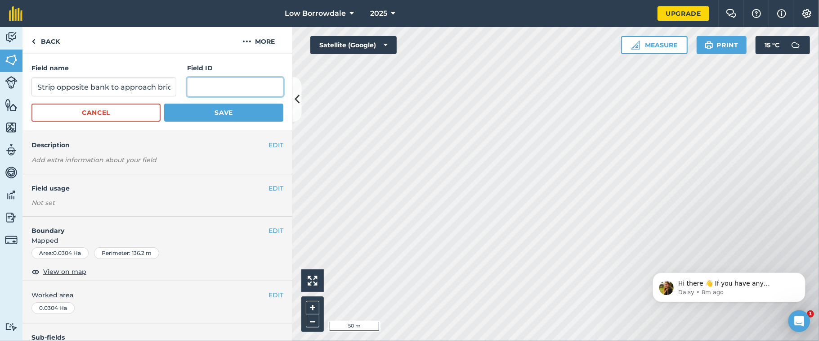
paste input "NY58017213"
type input "NY58017213"
click at [223, 112] on button "Save" at bounding box center [223, 112] width 119 height 18
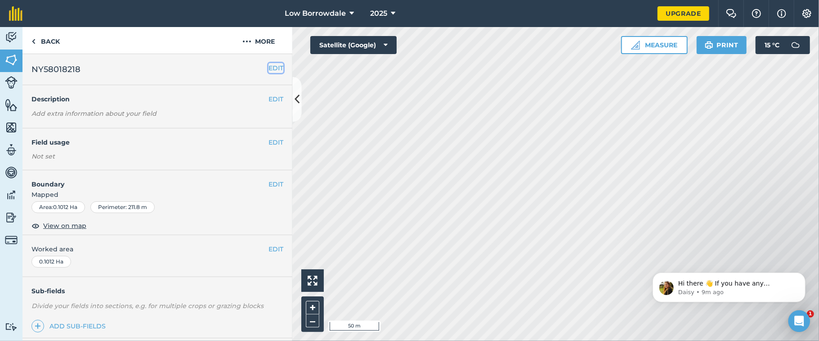
click at [269, 67] on button "EDIT" at bounding box center [276, 68] width 15 height 10
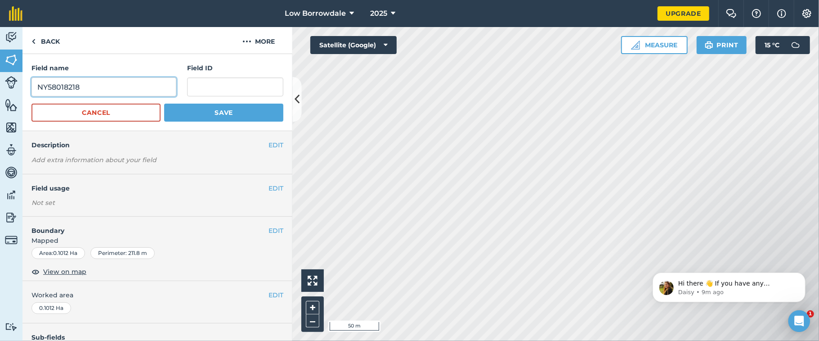
click at [38, 86] on input "NY58018218" at bounding box center [103, 86] width 145 height 19
drag, startPoint x: 110, startPoint y: 88, endPoint x: 242, endPoint y: 90, distance: 132.3
click at [242, 90] on div "Field name Bank under FPHC 1 NY58018218 Field ID" at bounding box center [157, 79] width 252 height 33
type input "Bank under FPHC 1"
click at [242, 90] on input "text" at bounding box center [235, 86] width 96 height 19
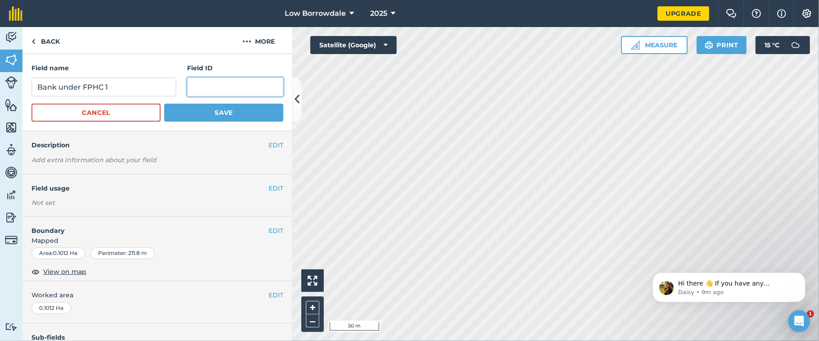
paste input "NY58018218"
type input "NY58018218"
click at [238, 119] on button "Save" at bounding box center [223, 112] width 119 height 18
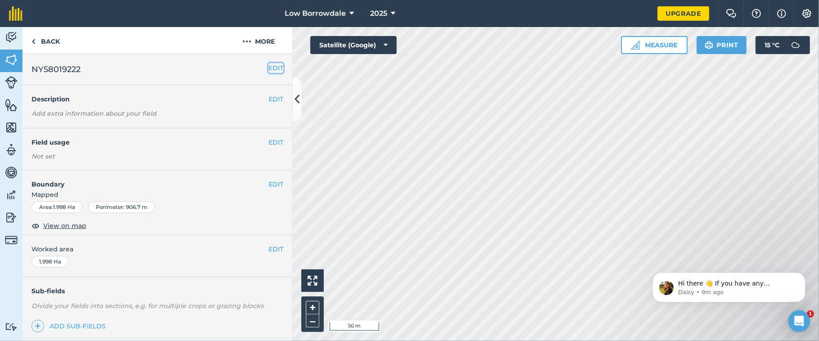
click at [269, 65] on button "EDIT" at bounding box center [276, 68] width 15 height 10
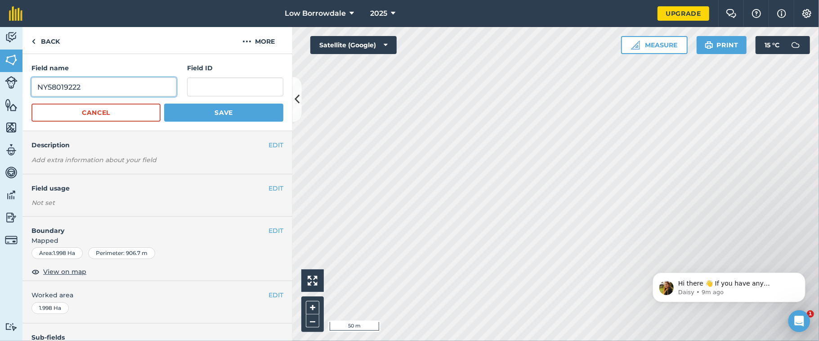
click at [35, 85] on input "NY58019222" at bounding box center [103, 86] width 145 height 19
drag, startPoint x: 162, startPoint y: 87, endPoint x: 201, endPoint y: 103, distance: 41.4
click at [201, 103] on form "Field name Slope between [PERSON_NAME] and track eastNY58019222 Field ID Cancel…" at bounding box center [157, 92] width 252 height 58
drag, startPoint x: 148, startPoint y: 89, endPoint x: 258, endPoint y: 108, distance: 111.8
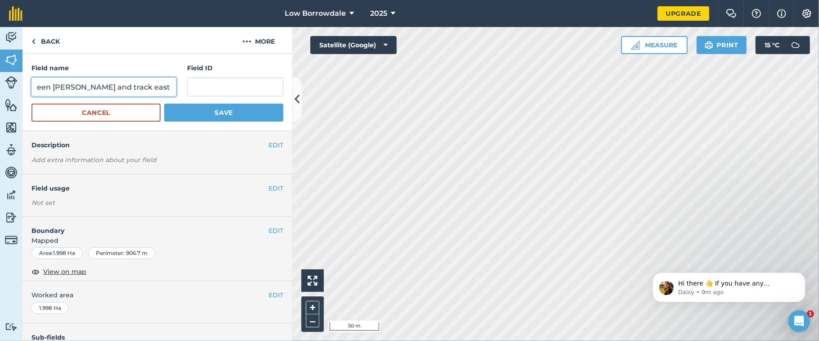
click at [258, 108] on form "Field name Slope between [PERSON_NAME] and track eastNY58019222 Field ID Cancel…" at bounding box center [157, 92] width 252 height 58
click at [124, 86] on input "Slope between [PERSON_NAME] and track eastNY58019222" at bounding box center [103, 86] width 145 height 19
drag, startPoint x: 121, startPoint y: 85, endPoint x: 247, endPoint y: 98, distance: 126.6
click at [247, 98] on form "Field name Slope between [PERSON_NAME] and track eastNY58019222 Field ID Cancel…" at bounding box center [157, 92] width 252 height 58
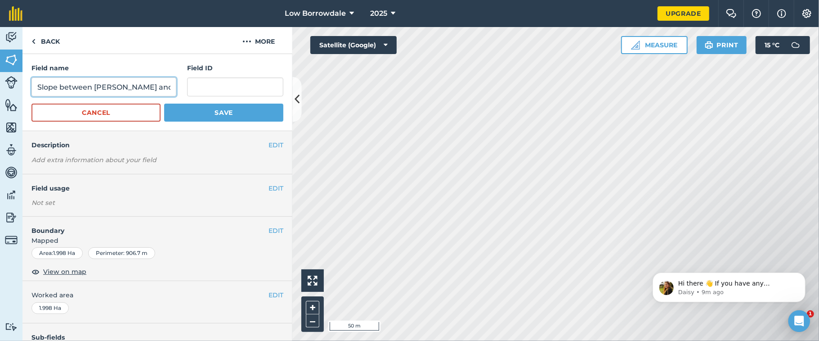
type input "Slope between [PERSON_NAME] and track east"
click at [227, 86] on input "text" at bounding box center [235, 86] width 96 height 19
paste input "NY58019222"
type input "NY58019222"
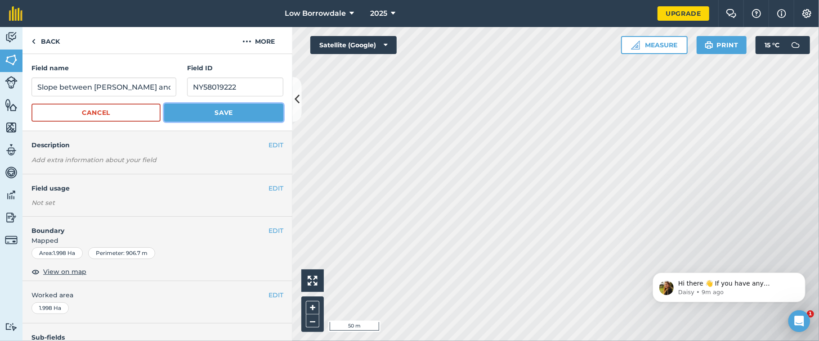
click at [207, 115] on button "Save" at bounding box center [223, 112] width 119 height 18
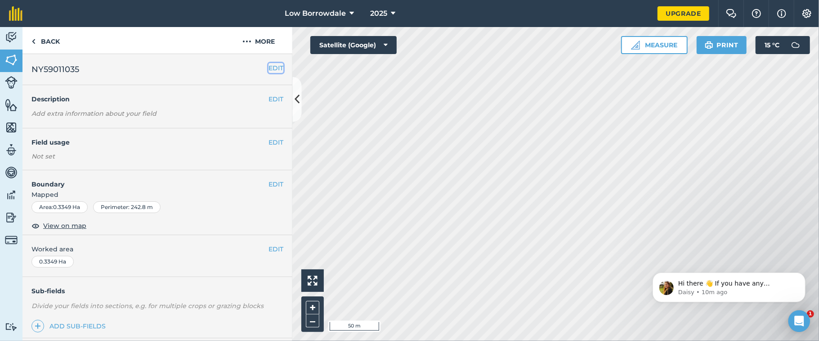
click at [269, 63] on button "EDIT" at bounding box center [276, 68] width 15 height 10
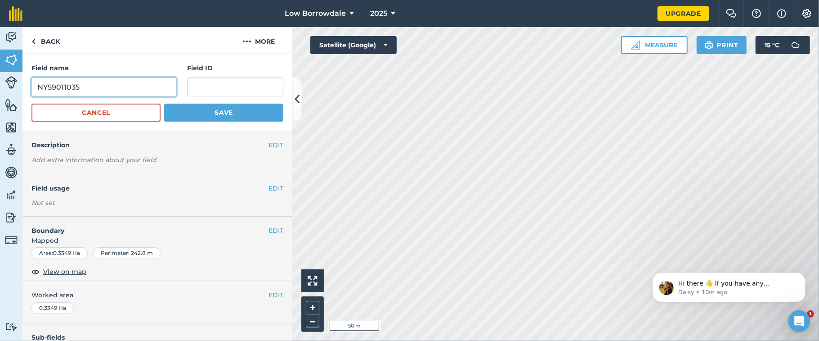
click at [35, 89] on input "NY59011035" at bounding box center [103, 86] width 145 height 19
drag, startPoint x: 163, startPoint y: 86, endPoint x: 212, endPoint y: 91, distance: 49.7
click at [212, 91] on div "Field name Fenced woodland next to Forest SchoolNY59011035 Field ID" at bounding box center [157, 79] width 252 height 33
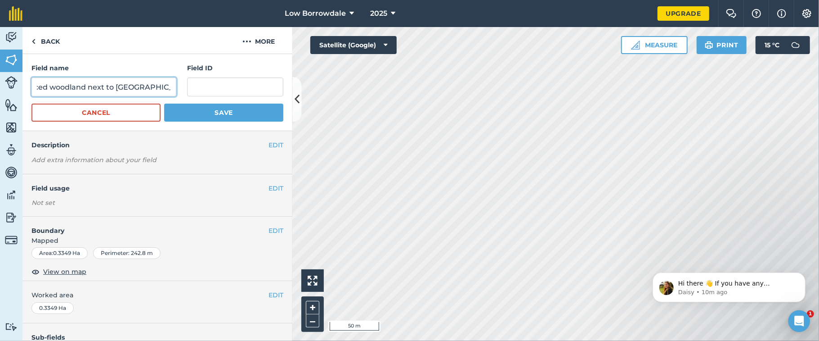
type input "Fenced woodland next to [GEOGRAPHIC_DATA]"
click at [212, 91] on input "text" at bounding box center [235, 86] width 96 height 19
paste input "NY59011035"
type input "NY59011035"
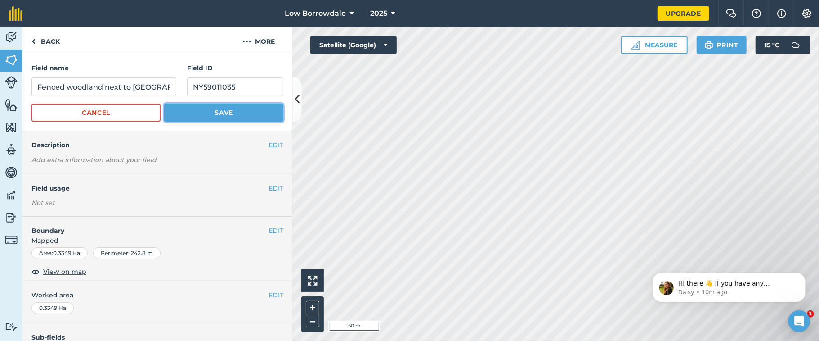
click at [207, 115] on button "Save" at bounding box center [223, 112] width 119 height 18
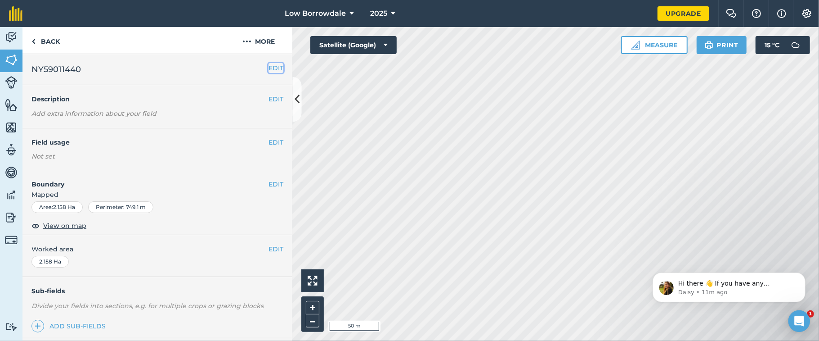
click at [269, 65] on button "EDIT" at bounding box center [276, 68] width 15 height 10
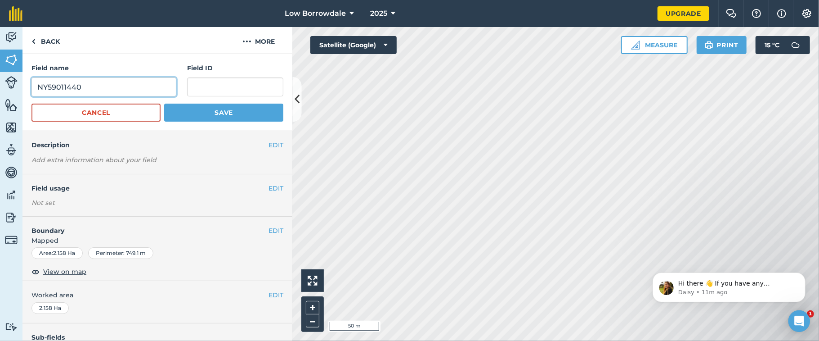
click at [33, 85] on input "NY59011440" at bounding box center [103, 86] width 145 height 19
drag, startPoint x: 122, startPoint y: 87, endPoint x: 238, endPoint y: 92, distance: 115.7
click at [238, 92] on div "Field name [GEOGRAPHIC_DATA] NY59011440 Field ID" at bounding box center [157, 79] width 252 height 33
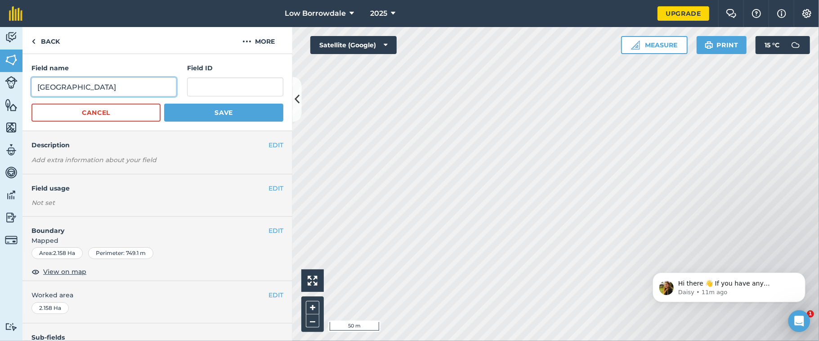
type input "[GEOGRAPHIC_DATA]"
click at [238, 92] on input "text" at bounding box center [235, 86] width 96 height 19
paste input "NY59011440"
type input "NY59011440"
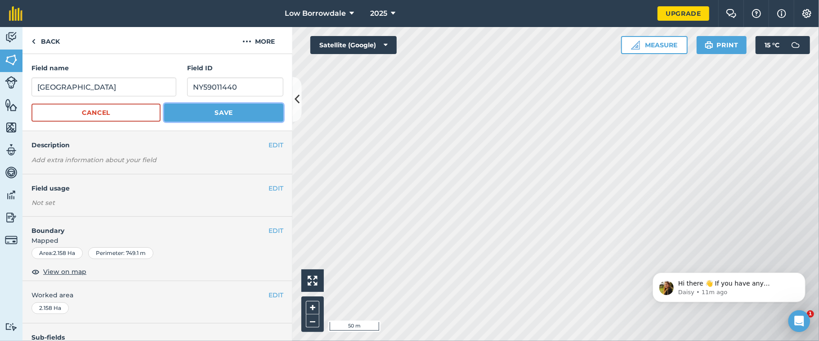
click at [234, 115] on button "Save" at bounding box center [223, 112] width 119 height 18
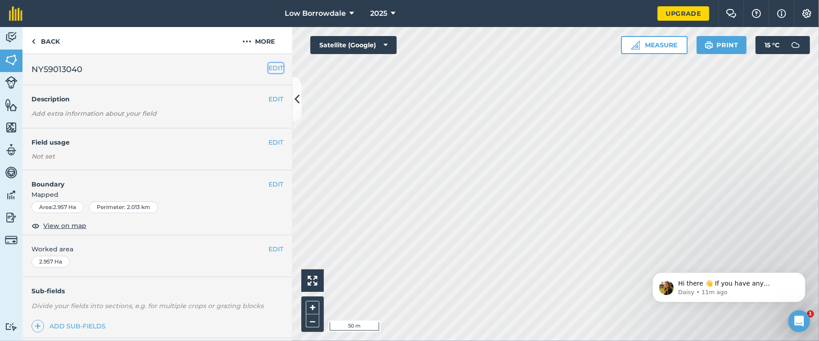
drag, startPoint x: 294, startPoint y: 121, endPoint x: 269, endPoint y: 67, distance: 59.0
click at [269, 67] on button "EDIT" at bounding box center [276, 68] width 15 height 10
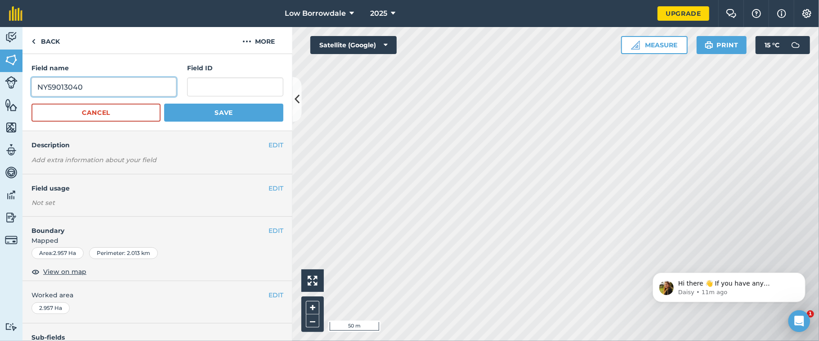
click at [37, 87] on input "NY59013040" at bounding box center [103, 86] width 145 height 19
type input "Slope between track and forest schoolNY59013040"
click at [211, 85] on input "text" at bounding box center [235, 86] width 96 height 19
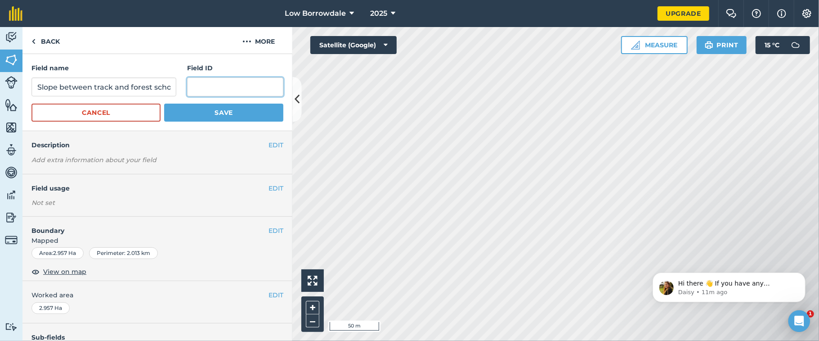
paste input "NY59011440"
type input "NY59011440"
click at [224, 112] on button "Save" at bounding box center [223, 112] width 119 height 18
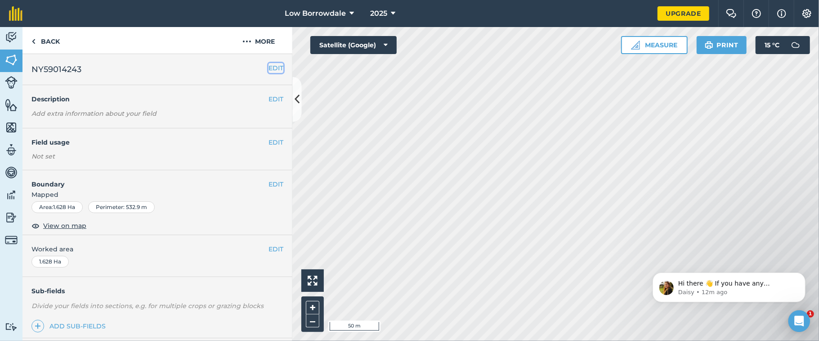
click at [269, 67] on button "EDIT" at bounding box center [276, 68] width 15 height 10
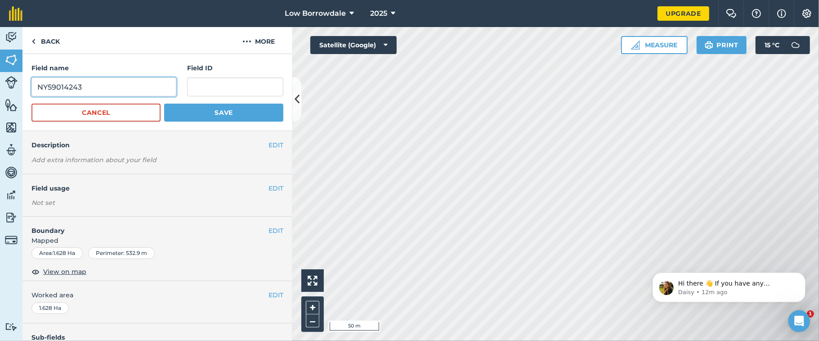
click at [38, 85] on input "NY59014243" at bounding box center [103, 86] width 145 height 19
drag, startPoint x: 159, startPoint y: 86, endPoint x: 219, endPoint y: 94, distance: 59.9
click at [219, 94] on div "Field name Slope between track and waterfallNY59014243 Field ID" at bounding box center [157, 79] width 252 height 33
click at [130, 83] on input "Slope between track and waterfallNY59014243" at bounding box center [103, 86] width 145 height 19
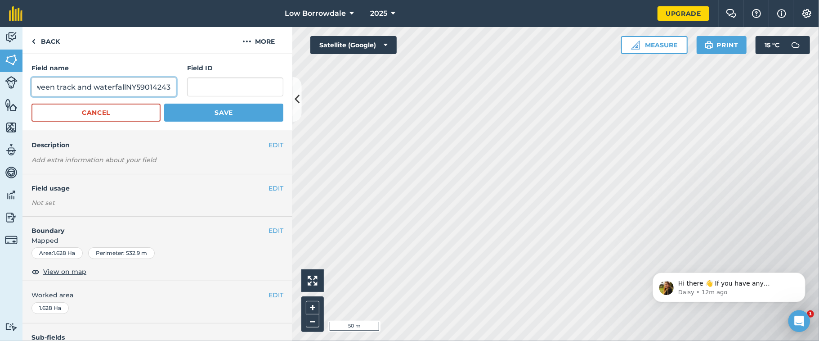
drag, startPoint x: 130, startPoint y: 83, endPoint x: 244, endPoint y: 83, distance: 113.8
click at [244, 83] on div "Field name Slope between track and waterfallNY59014243 Field ID" at bounding box center [157, 79] width 252 height 33
click at [157, 92] on input "Slope between track and waterfallNY59014243" at bounding box center [103, 86] width 145 height 19
drag, startPoint x: 119, startPoint y: 85, endPoint x: 264, endPoint y: 94, distance: 145.1
click at [264, 94] on div "Field name Slope between track and waterfallNY59014243 Field ID" at bounding box center [157, 79] width 252 height 33
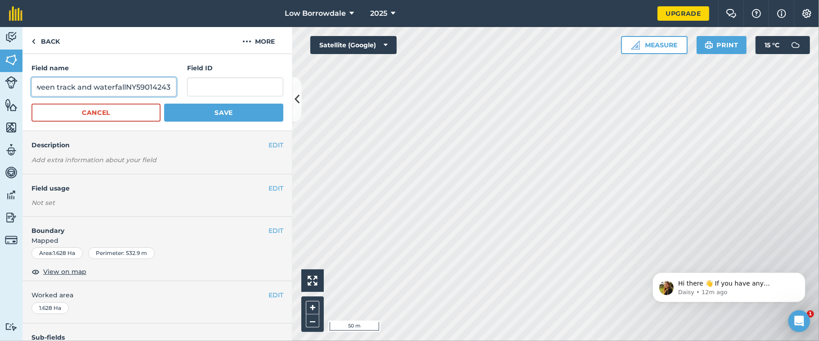
click at [154, 85] on input "Slope between track and waterfallNY59014243" at bounding box center [103, 86] width 145 height 19
drag, startPoint x: 119, startPoint y: 87, endPoint x: 244, endPoint y: 90, distance: 124.7
click at [244, 90] on div "Field name Slope between track and waterfallNY59014243 Field ID" at bounding box center [157, 79] width 252 height 33
type input "Slope between track and waterfall"
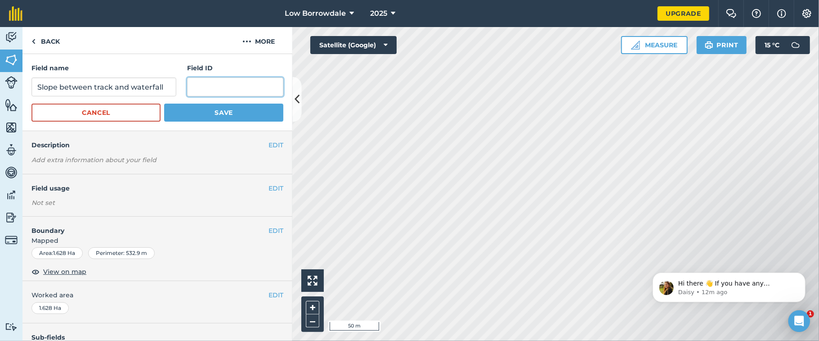
click at [244, 90] on input "text" at bounding box center [235, 86] width 96 height 19
paste input "NY59014243"
type input "NY59014243"
click at [231, 112] on button "Save" at bounding box center [223, 112] width 119 height 18
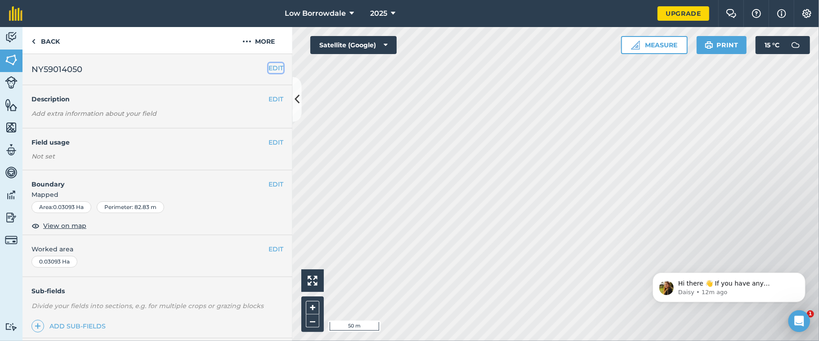
click at [269, 69] on button "EDIT" at bounding box center [276, 68] width 15 height 10
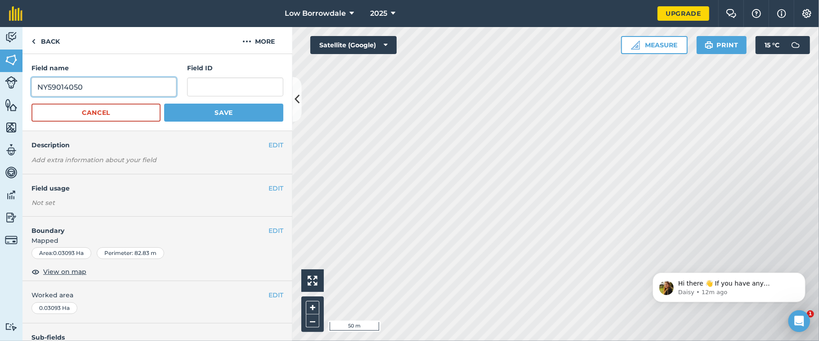
click at [35, 85] on input "NY59014050" at bounding box center [103, 86] width 145 height 19
drag, startPoint x: 132, startPoint y: 86, endPoint x: 220, endPoint y: 93, distance: 88.0
click at [220, 93] on div "Field name [GEOGRAPHIC_DATA] Field ID" at bounding box center [157, 79] width 252 height 33
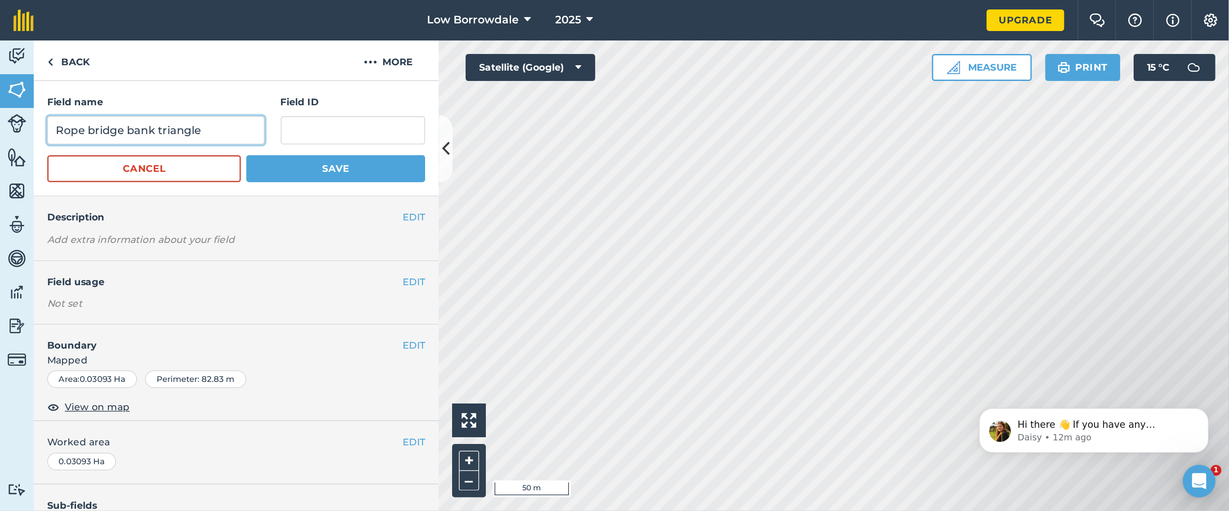
scroll to position [0, 0]
type input "Rope bridge bank triangle"
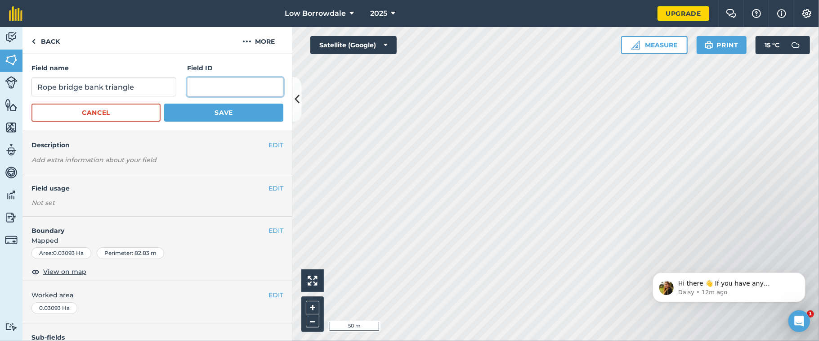
click at [220, 93] on input "text" at bounding box center [235, 86] width 96 height 19
paste input "NY59014050"
type input "NY59014050"
click at [226, 107] on button "Save" at bounding box center [223, 112] width 119 height 18
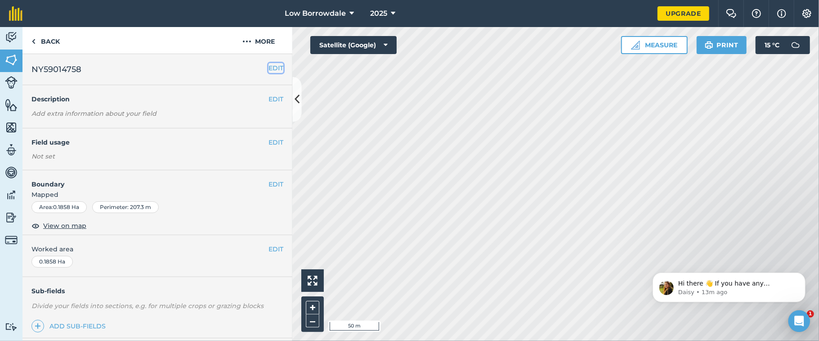
click at [269, 67] on button "EDIT" at bounding box center [276, 68] width 15 height 10
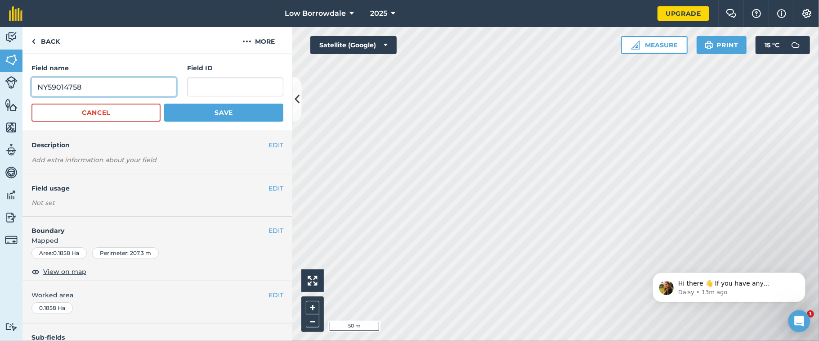
click at [35, 86] on input "NY59014758" at bounding box center [103, 86] width 145 height 19
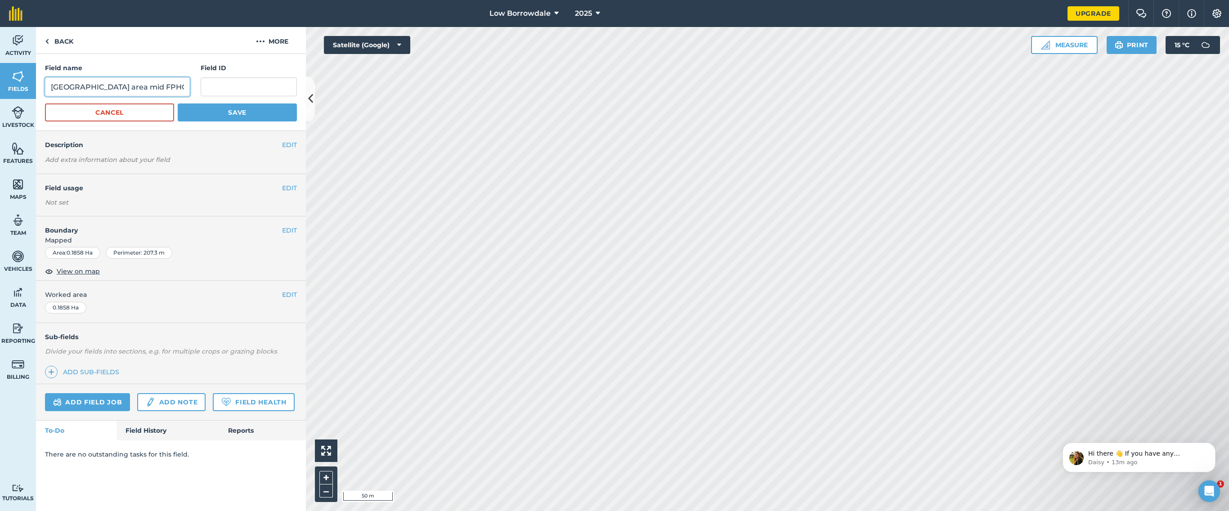
scroll to position [0, 11]
drag, startPoint x: 150, startPoint y: 91, endPoint x: 254, endPoint y: 86, distance: 103.6
click at [254, 86] on div "Field name [GEOGRAPHIC_DATA] area mid FPHC 3NY59014758 Field ID" at bounding box center [171, 79] width 252 height 33
type input "[GEOGRAPHIC_DATA] area mid FPHC 3NY59014758"
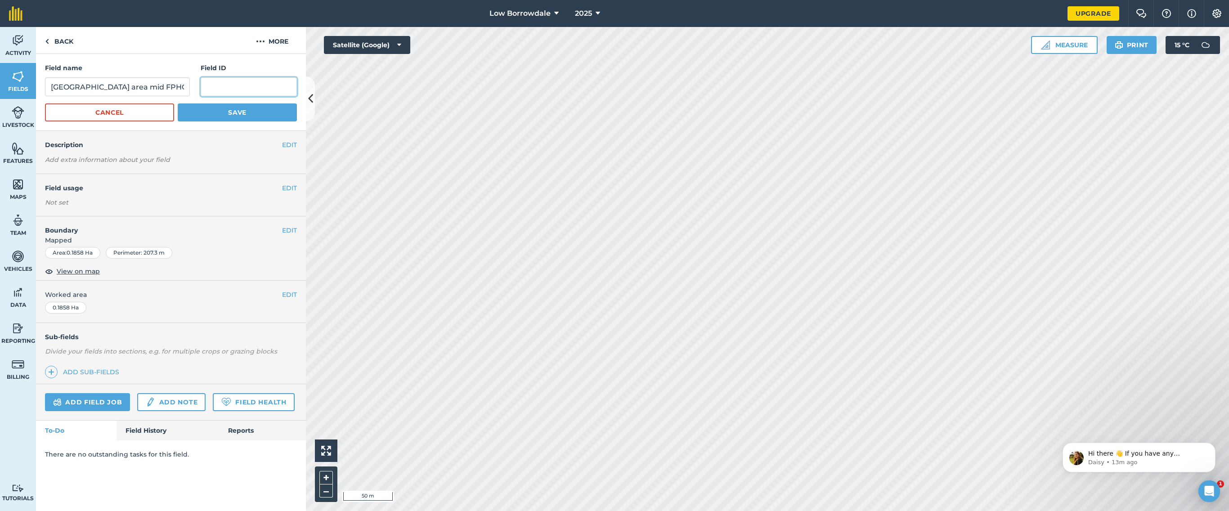
click at [254, 86] on input "text" at bounding box center [249, 86] width 96 height 19
paste input "NY59014050"
type input "NY59014050"
drag, startPoint x: 149, startPoint y: 88, endPoint x: 242, endPoint y: 81, distance: 93.0
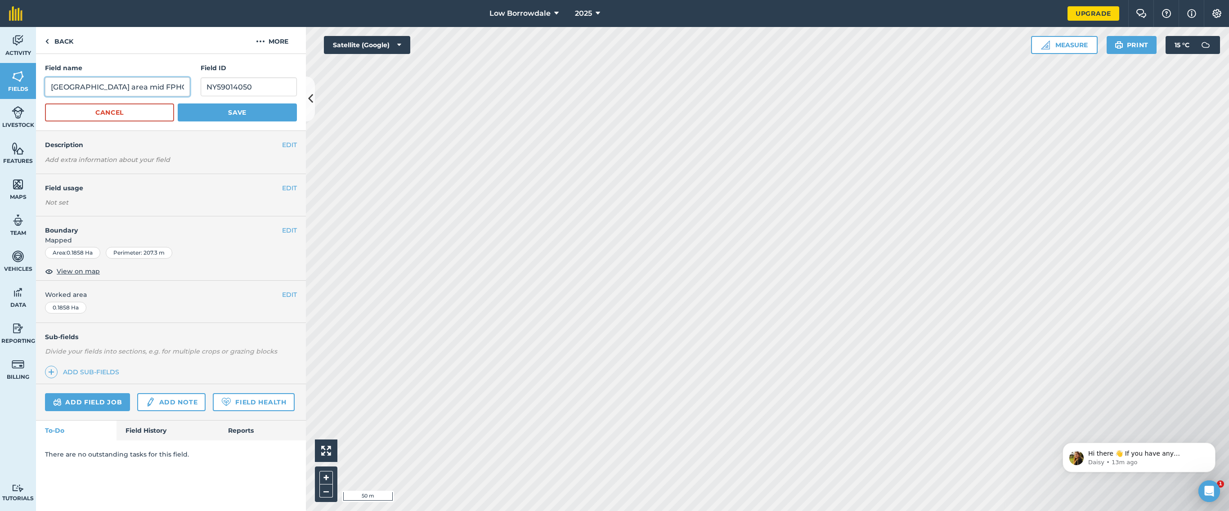
drag, startPoint x: 242, startPoint y: 81, endPoint x: 149, endPoint y: 85, distance: 92.8
click at [149, 85] on input "[GEOGRAPHIC_DATA] area mid FPHC 3NY59014758" at bounding box center [117, 86] width 145 height 19
drag, startPoint x: 149, startPoint y: 85, endPoint x: 257, endPoint y: 67, distance: 109.6
click at [257, 67] on div "Field name [GEOGRAPHIC_DATA] area mid FPHC 3NY59014758 Field ID NY59014050" at bounding box center [171, 79] width 252 height 33
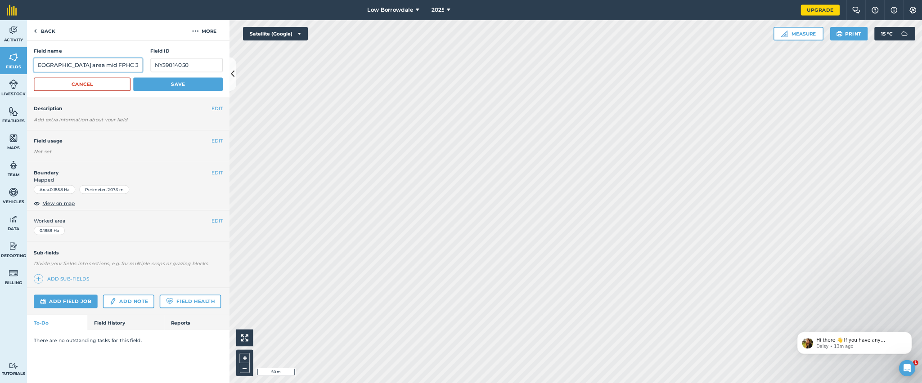
scroll to position [0, 0]
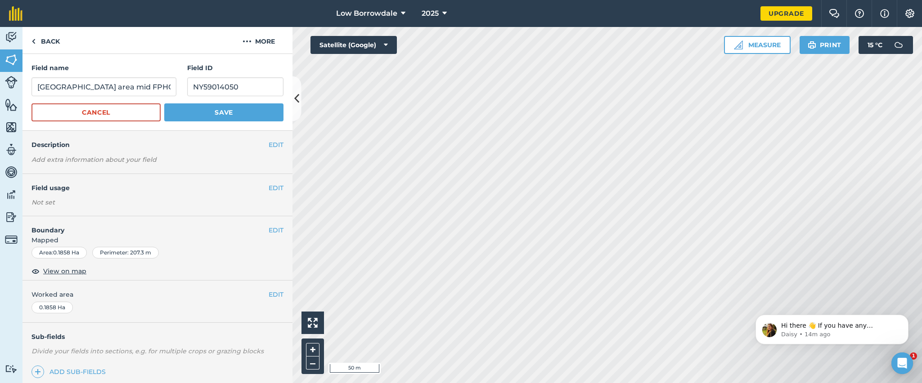
drag, startPoint x: 257, startPoint y: 67, endPoint x: 193, endPoint y: 50, distance: 66.5
click at [193, 50] on div "Back More" at bounding box center [157, 40] width 270 height 27
click at [167, 80] on input "[GEOGRAPHIC_DATA] area mid FPHC 3+" at bounding box center [103, 86] width 145 height 19
type input "[GEOGRAPHIC_DATA] area mid FPHC 3"
click at [192, 111] on button "Save" at bounding box center [223, 112] width 119 height 18
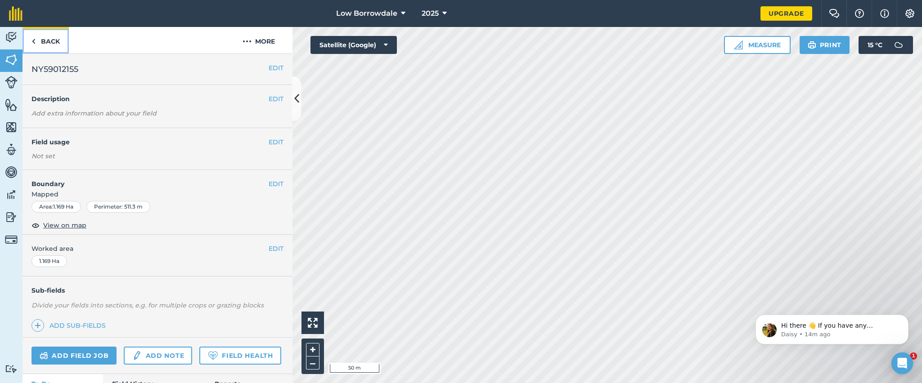
drag, startPoint x: 275, startPoint y: 110, endPoint x: 46, endPoint y: 38, distance: 240.5
click at [46, 38] on link "Back" at bounding box center [45, 40] width 46 height 27
click at [269, 66] on button "EDIT" at bounding box center [276, 68] width 15 height 10
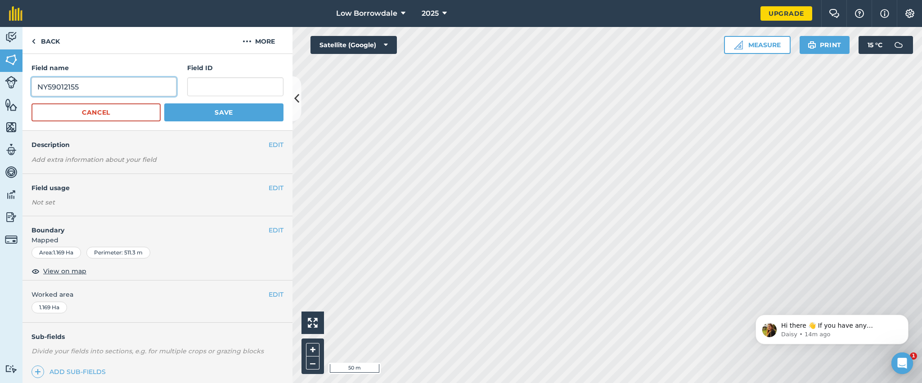
click at [37, 85] on input "NY59012155" at bounding box center [103, 86] width 145 height 19
drag, startPoint x: 161, startPoint y: 85, endPoint x: 232, endPoint y: 85, distance: 71.1
click at [232, 85] on div "Field name Woodland bank/landslide FPHC 2NY59012155 Field ID" at bounding box center [157, 79] width 252 height 33
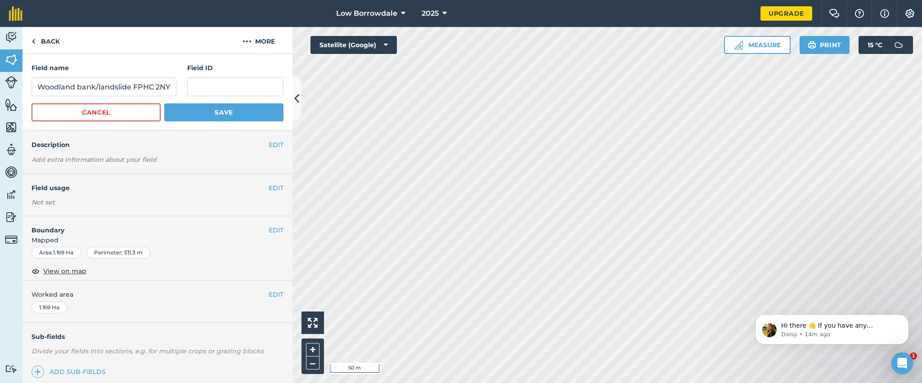
click at [113, 97] on form "Field name Woodland bank/landslide FPHC 2NY59012155 Field ID Cancel Save" at bounding box center [157, 92] width 252 height 58
click at [153, 87] on input "Woodland bank/landslide FPHC 2NY59012155" at bounding box center [103, 86] width 145 height 19
drag, startPoint x: 153, startPoint y: 87, endPoint x: 261, endPoint y: 96, distance: 108.8
click at [261, 96] on form "Field name Woodland bank/landslide FPHC 2NY59012155 Field ID Cancel Save" at bounding box center [157, 92] width 252 height 58
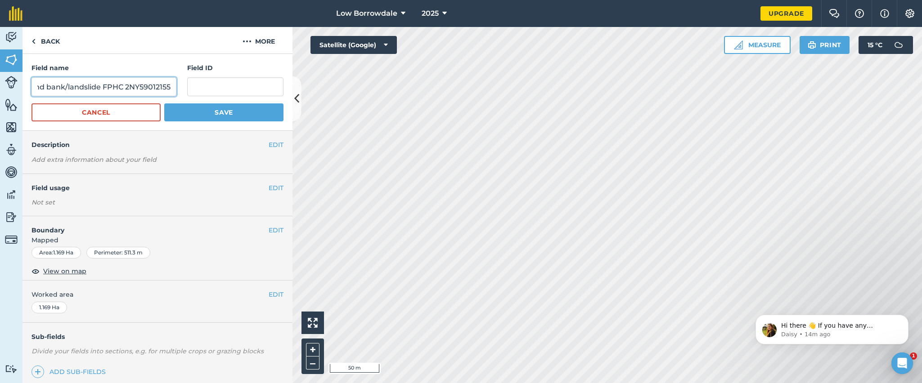
click at [150, 90] on input "Woodland bank/landslide FPHC 2NY59012155" at bounding box center [103, 86] width 145 height 19
drag, startPoint x: 121, startPoint y: 88, endPoint x: 260, endPoint y: 67, distance: 141.6
click at [269, 78] on div "Field name Woodland bank/landslide FPHC 2NY59012155 Field ID" at bounding box center [157, 79] width 252 height 33
type input "Woodland bank/landslide FPHC 2"
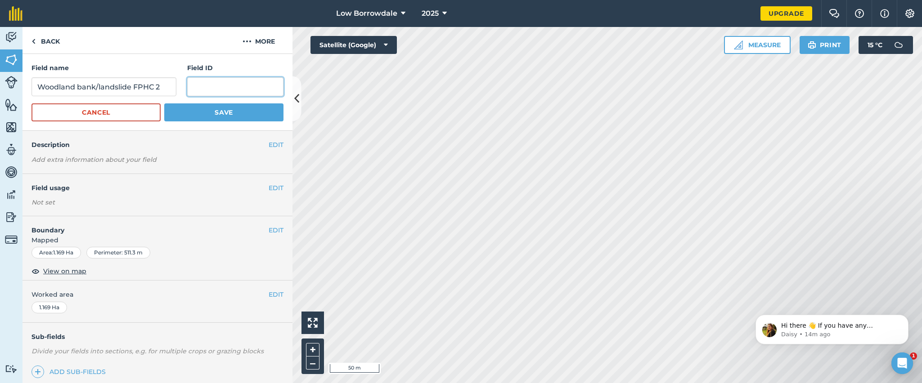
scroll to position [0, 0]
click at [252, 79] on input "text" at bounding box center [235, 86] width 96 height 19
paste input "NY59012155"
type input "NY59012155"
click at [231, 112] on button "Save" at bounding box center [223, 112] width 119 height 18
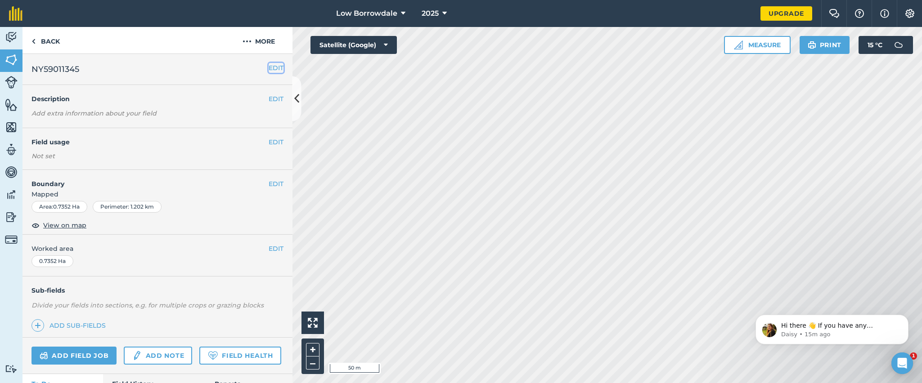
click at [269, 67] on button "EDIT" at bounding box center [276, 68] width 15 height 10
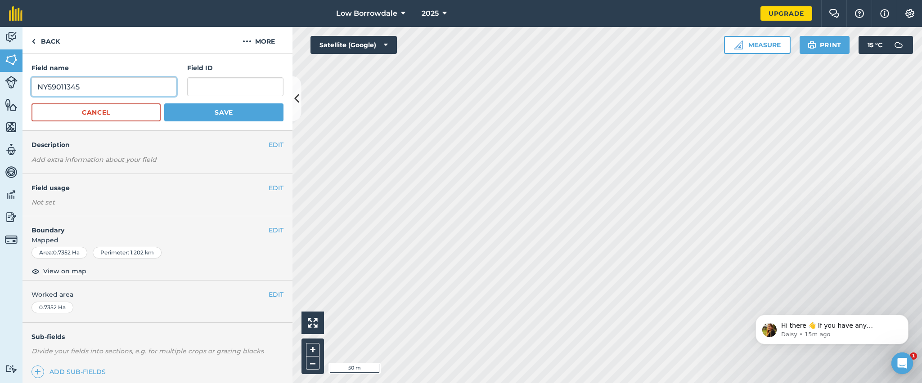
drag, startPoint x: 97, startPoint y: 85, endPoint x: 0, endPoint y: 71, distance: 98.3
click at [0, 71] on div "Activity Fields Livestock Features Maps Team Vehicles Data Reporting Billing Tu…" at bounding box center [461, 205] width 922 height 356
type input "Forest school field bank"
click at [220, 89] on input "text" at bounding box center [235, 86] width 96 height 19
paste input "NY59011345"
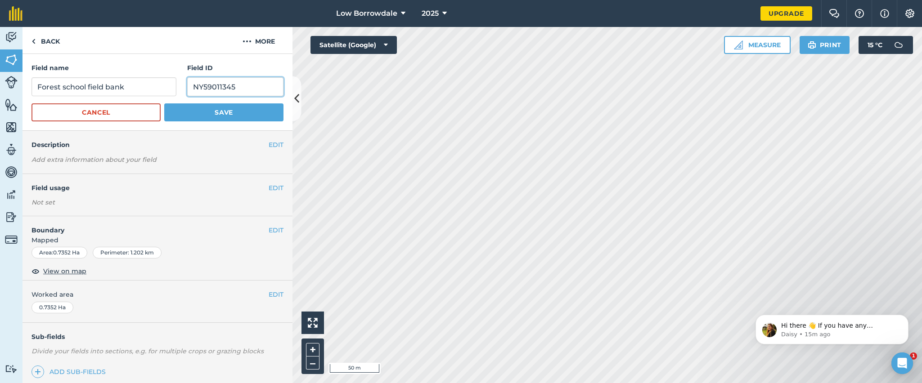
type input "NY59011345"
click at [227, 110] on button "Save" at bounding box center [223, 112] width 119 height 18
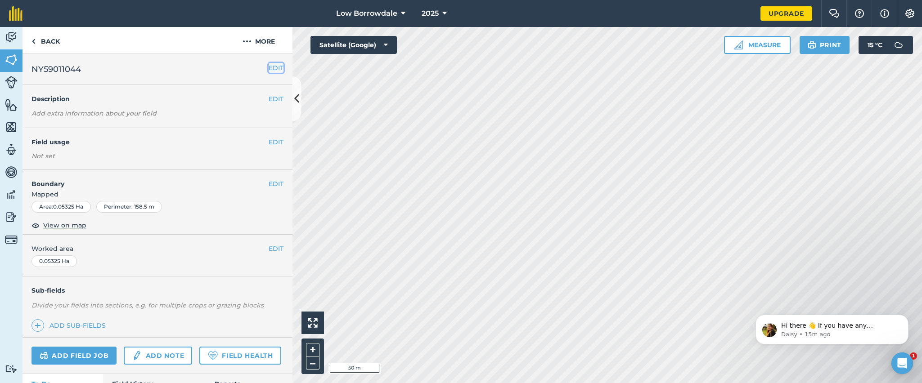
click at [269, 65] on button "EDIT" at bounding box center [276, 68] width 15 height 10
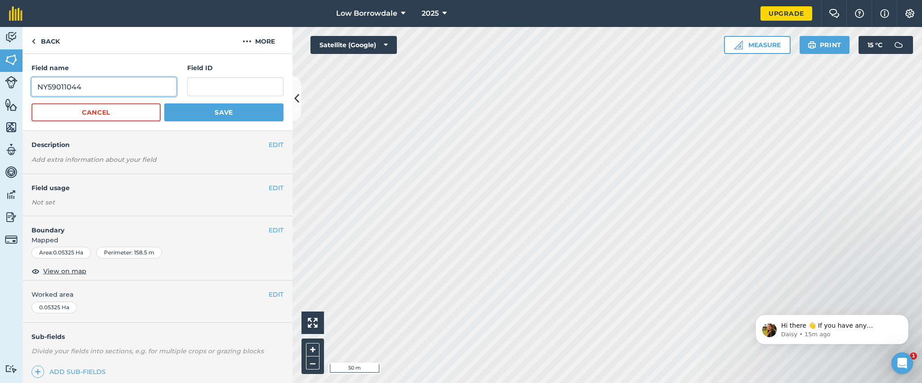
click at [38, 83] on input "NY59011044" at bounding box center [103, 86] width 145 height 19
drag, startPoint x: 162, startPoint y: 87, endPoint x: 215, endPoint y: 95, distance: 53.7
click at [215, 95] on div "Field name Opposite bank to forest school, woodland etcNY59011044 Field ID" at bounding box center [157, 79] width 252 height 33
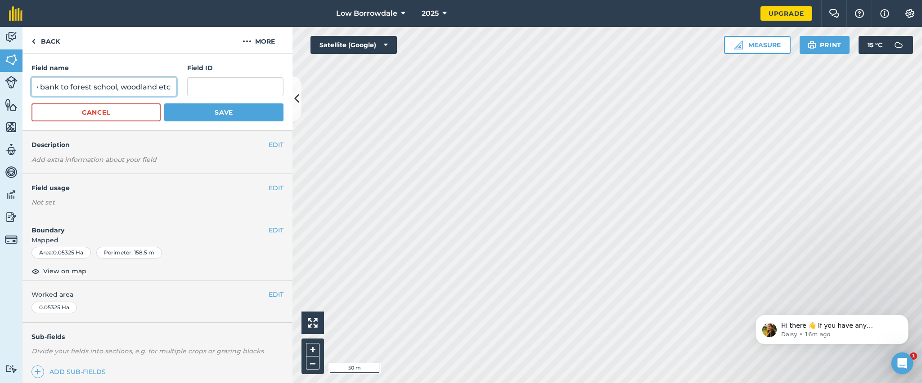
type input "Opposite bank to forest school, woodland etc"
click at [198, 91] on input "text" at bounding box center [235, 86] width 96 height 19
paste input "NY59011044"
type input "NY59011044"
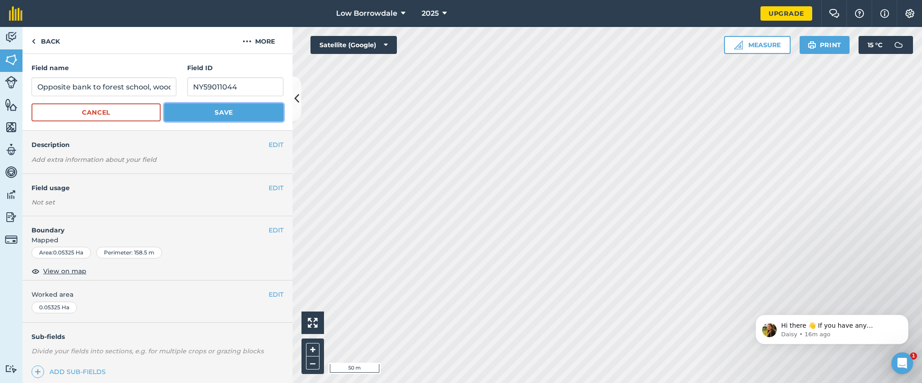
click at [208, 110] on button "Save" at bounding box center [223, 112] width 119 height 18
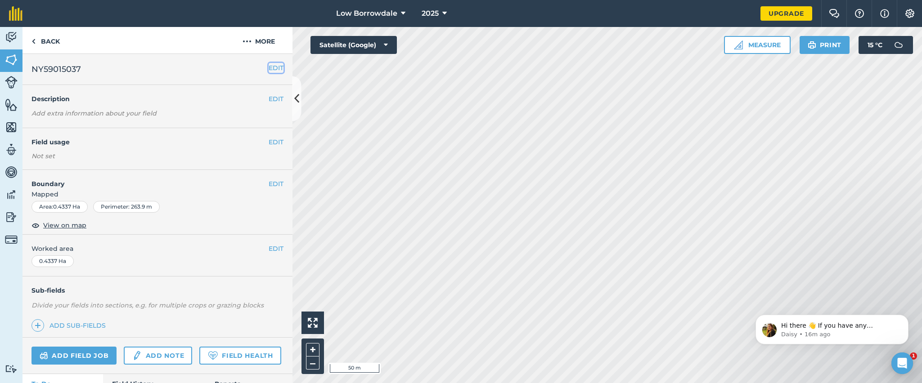
click at [270, 65] on button "EDIT" at bounding box center [276, 68] width 15 height 10
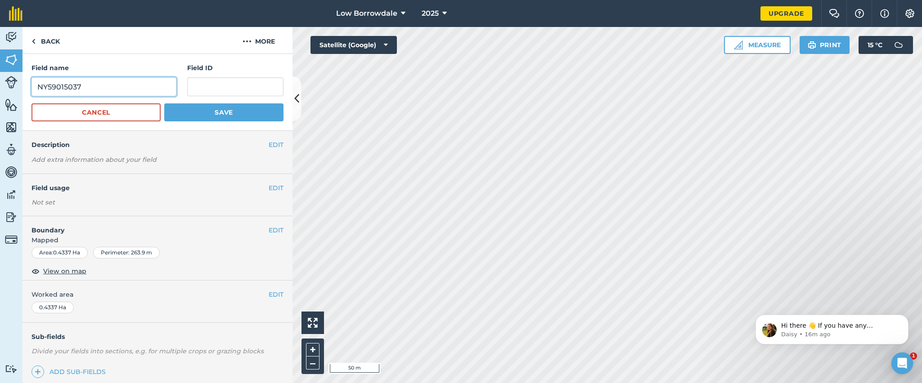
click at [38, 84] on input "NY59015037" at bounding box center [103, 86] width 145 height 19
drag, startPoint x: 159, startPoint y: 86, endPoint x: 256, endPoint y: 102, distance: 97.5
click at [256, 102] on form "Field name Woodland east of track to mastNY59015037 Field ID Cancel Save" at bounding box center [157, 92] width 252 height 58
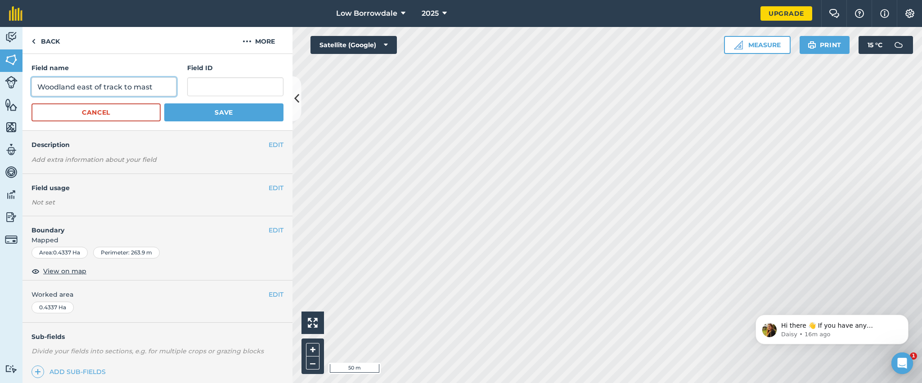
type input "Woodland east of track to mast"
click at [237, 90] on input "text" at bounding box center [235, 86] width 96 height 19
paste input "NY59015037"
type input "NY59015037"
click at [243, 117] on button "Save" at bounding box center [223, 112] width 119 height 18
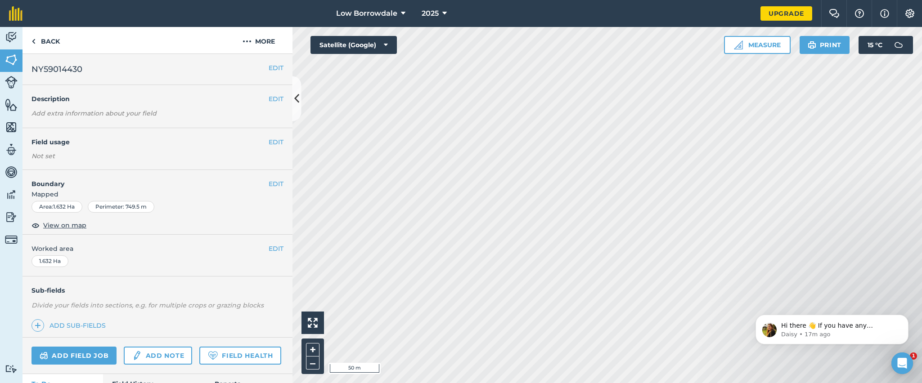
click at [273, 66] on div "EDIT NY59014430" at bounding box center [157, 69] width 270 height 31
click at [269, 66] on button "EDIT" at bounding box center [276, 68] width 15 height 10
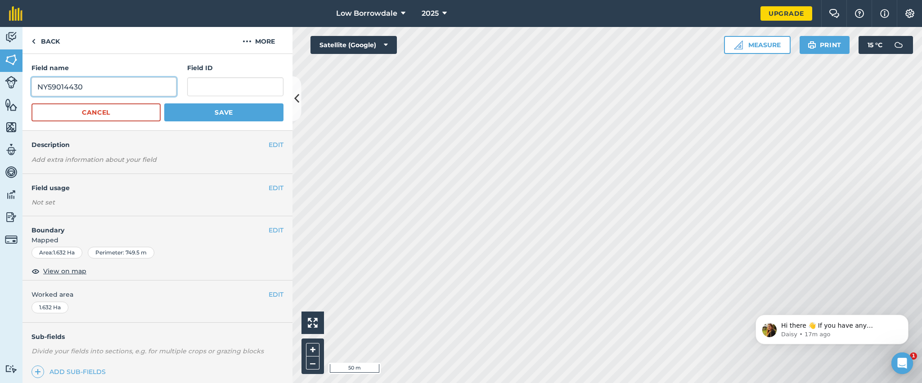
click at [37, 84] on input "NY59014430" at bounding box center [103, 86] width 145 height 19
drag, startPoint x: 43, startPoint y: 85, endPoint x: 0, endPoint y: 85, distance: 43.2
click at [0, 85] on div "Activity Fields Livestock Features Maps Team Vehicles Data Reporting Billing Tu…" at bounding box center [461, 205] width 922 height 356
drag, startPoint x: 128, startPoint y: 88, endPoint x: 208, endPoint y: 99, distance: 80.4
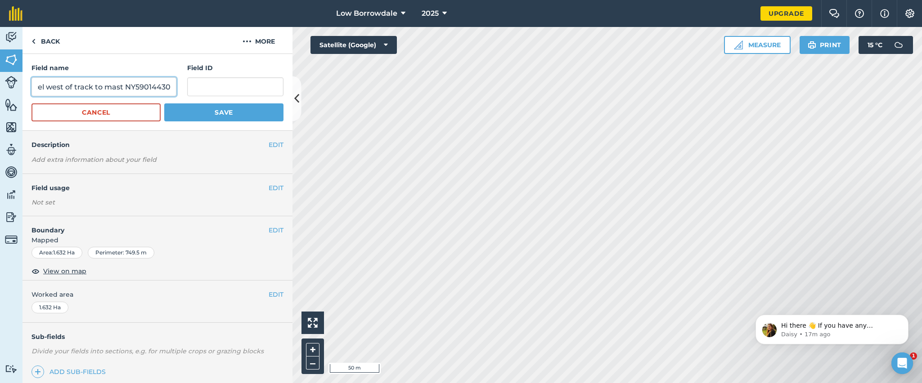
click at [208, 99] on form "Field name Lower parcel west of track to mast NY59014430 Field ID Cancel Save" at bounding box center [157, 92] width 252 height 58
click at [130, 83] on input "Lower parcel west of track to mast NY59014430" at bounding box center [103, 86] width 145 height 19
drag, startPoint x: 115, startPoint y: 86, endPoint x: 239, endPoint y: 90, distance: 124.2
click at [239, 90] on div "Field name Lower parcel west of track to mast NY59014430 Field ID" at bounding box center [157, 79] width 252 height 33
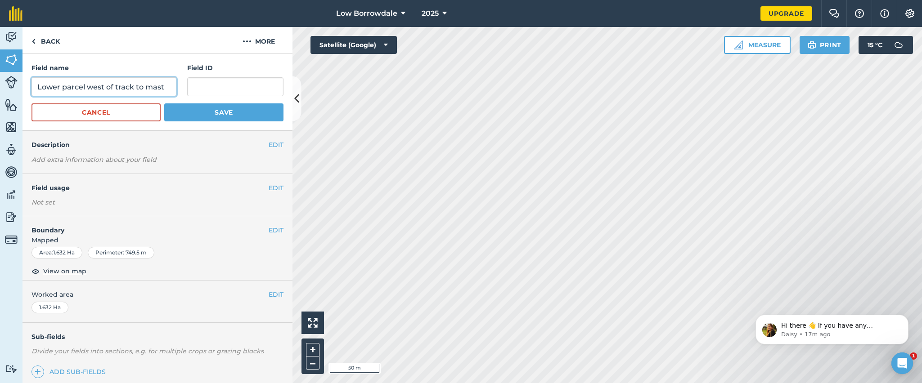
type input "Lower parcel west of track to mast"
drag, startPoint x: 239, startPoint y: 90, endPoint x: 198, endPoint y: 81, distance: 42.7
click at [198, 81] on input "text" at bounding box center [235, 86] width 96 height 19
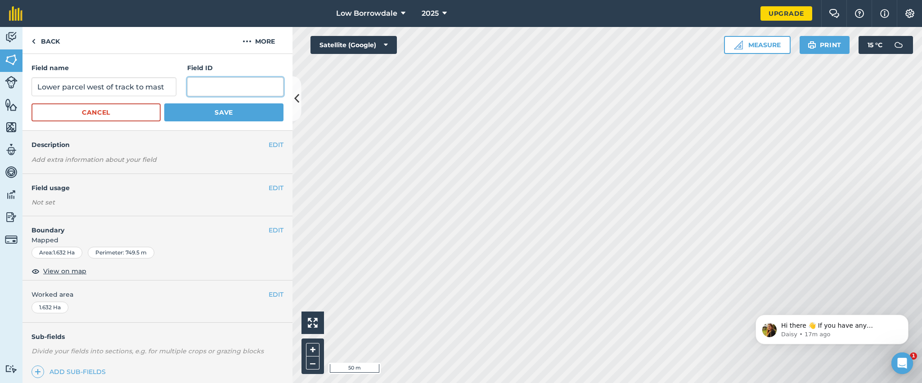
paste input "NY59014430"
click at [198, 81] on input "NY59014430" at bounding box center [235, 86] width 96 height 19
type input "NY59014430"
click at [215, 110] on button "Save" at bounding box center [223, 112] width 119 height 18
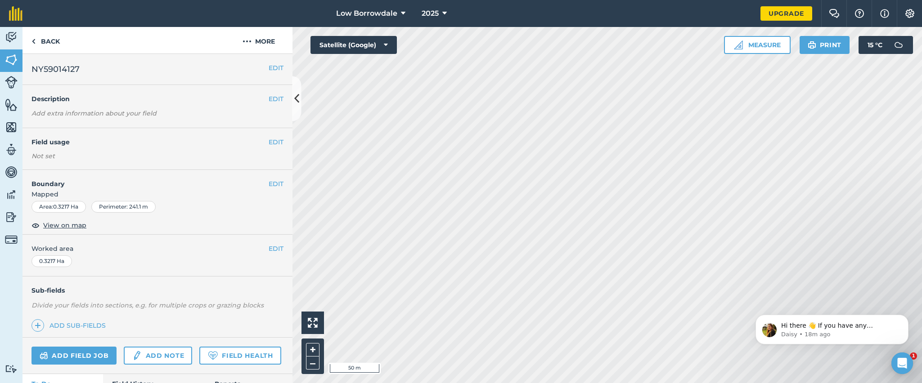
click at [614, 0] on html "Low Borrowdale 2025 Upgrade Farm Chat Help Info Settings Map printing is not av…" at bounding box center [461, 191] width 922 height 383
click at [614, 7] on div "Low Borrowdale 2025 Upgrade Farm Chat Help Info Settings Map printing is not av…" at bounding box center [461, 191] width 922 height 383
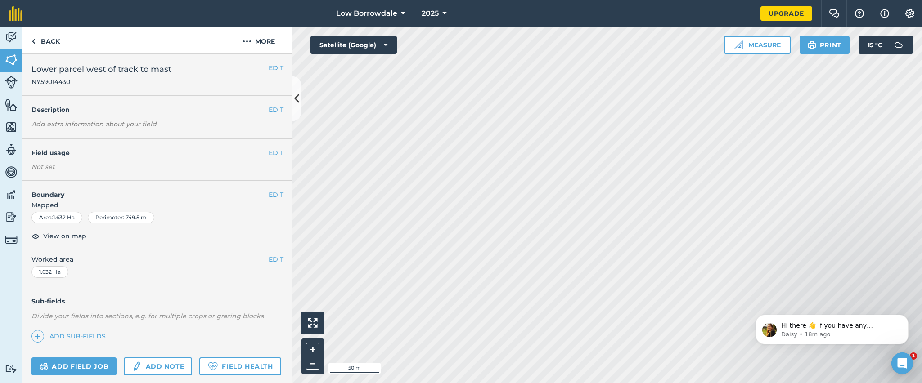
click at [614, 0] on html "Low Borrowdale 2025 Upgrade Farm Chat Help Info Settings Map printing is not av…" at bounding box center [461, 191] width 922 height 383
click at [614, 255] on html "Low Borrowdale 2025 Upgrade Farm Chat Help Info Settings Map printing is not av…" at bounding box center [461, 191] width 922 height 383
click at [318, 255] on button "–" at bounding box center [312, 363] width 13 height 13
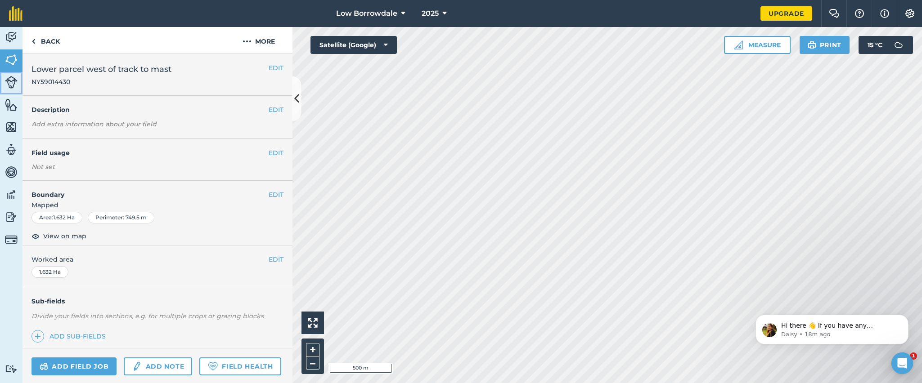
click at [9, 80] on img at bounding box center [11, 82] width 13 height 13
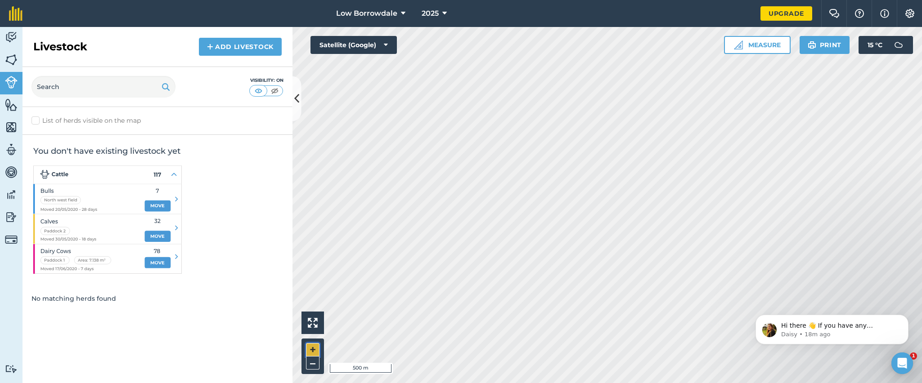
click at [310, 255] on button "+" at bounding box center [312, 349] width 13 height 13
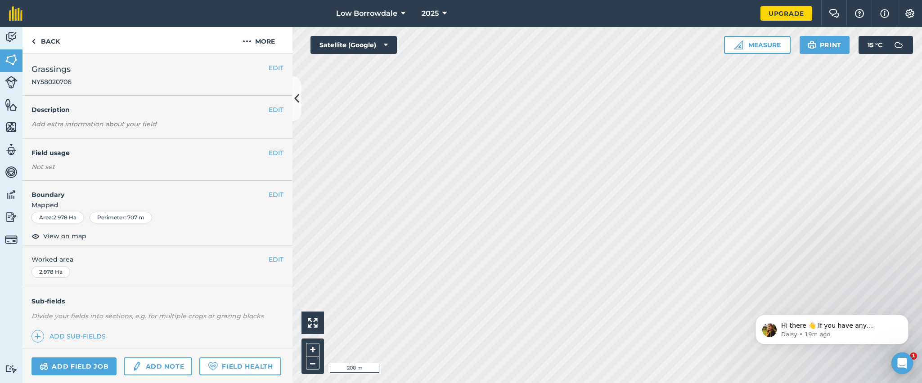
click at [255, 150] on h4 "Field usage" at bounding box center [149, 153] width 237 height 10
click at [269, 154] on button "EDIT" at bounding box center [276, 153] width 15 height 10
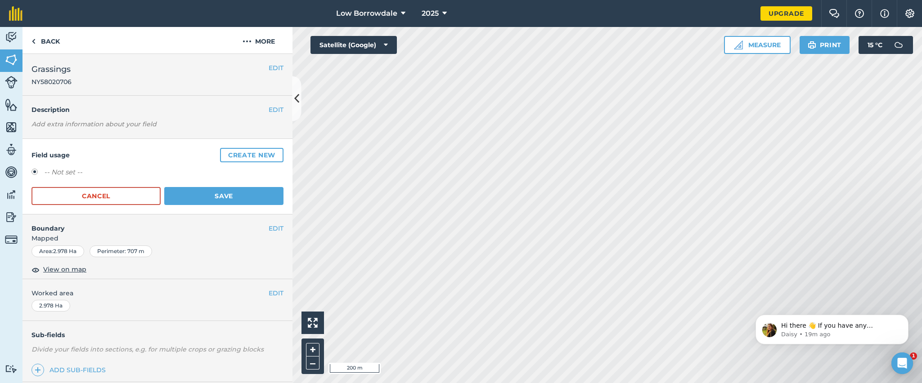
click at [65, 175] on label "-- Not set --" at bounding box center [63, 172] width 38 height 11
click at [243, 152] on button "Create new" at bounding box center [251, 155] width 63 height 14
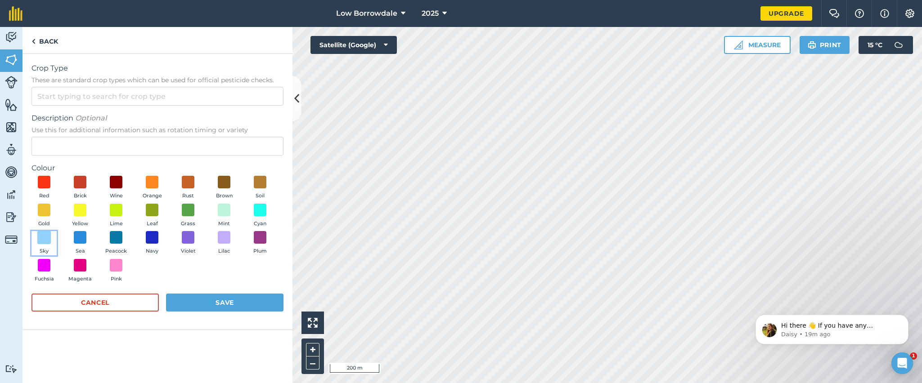
click at [44, 233] on span at bounding box center [44, 238] width 14 height 14
click at [198, 255] on button "Save" at bounding box center [224, 303] width 117 height 18
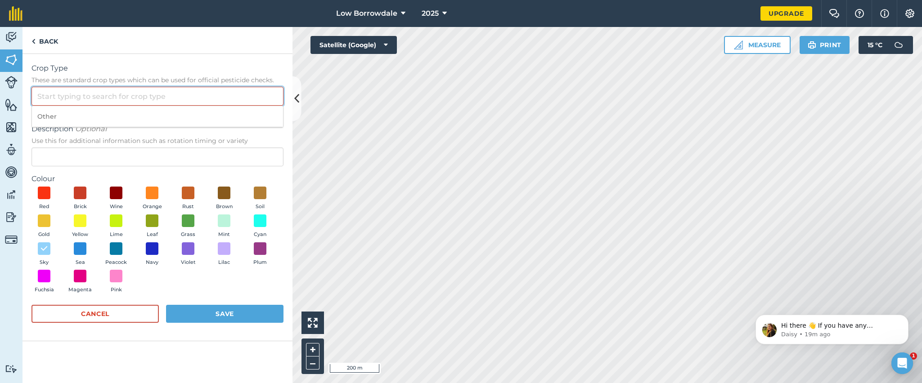
click at [171, 95] on input "Crop Type These are standard crop types which can be used for official pesticid…" at bounding box center [157, 96] width 252 height 19
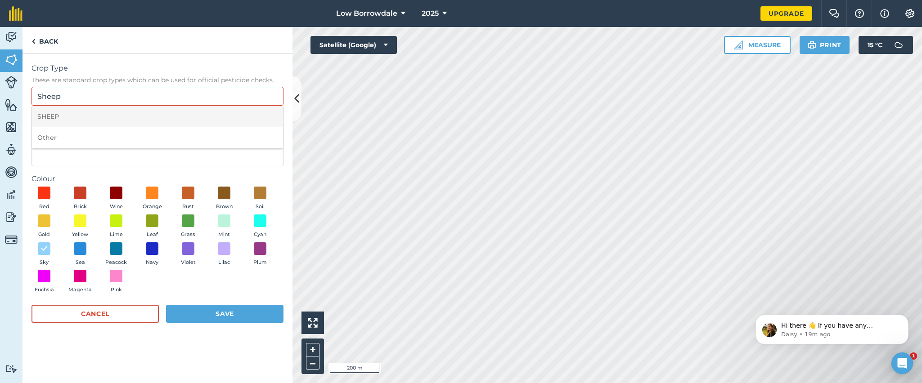
click at [144, 124] on li "SHEEP" at bounding box center [157, 116] width 251 height 21
type input "SHEEP"
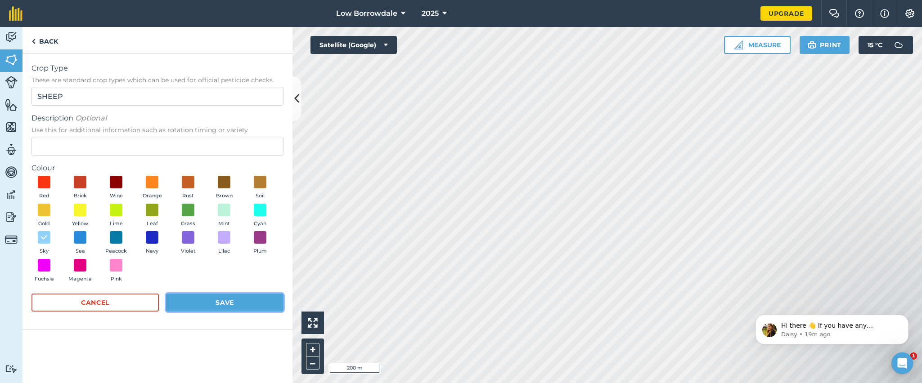
click at [212, 255] on button "Save" at bounding box center [224, 303] width 117 height 18
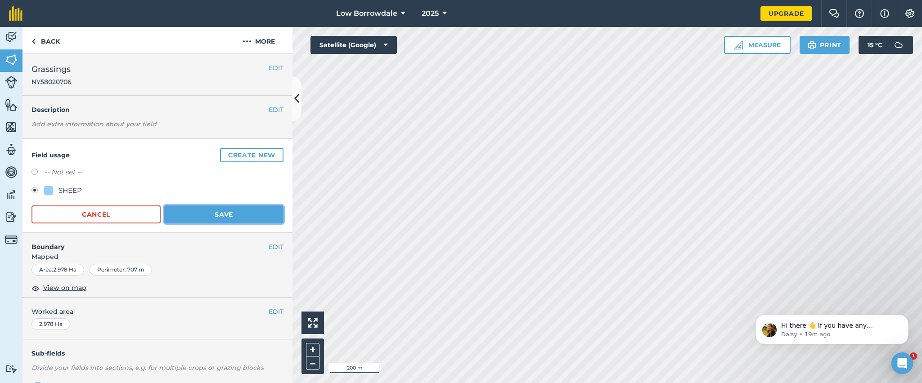
click at [200, 215] on button "Save" at bounding box center [223, 215] width 119 height 18
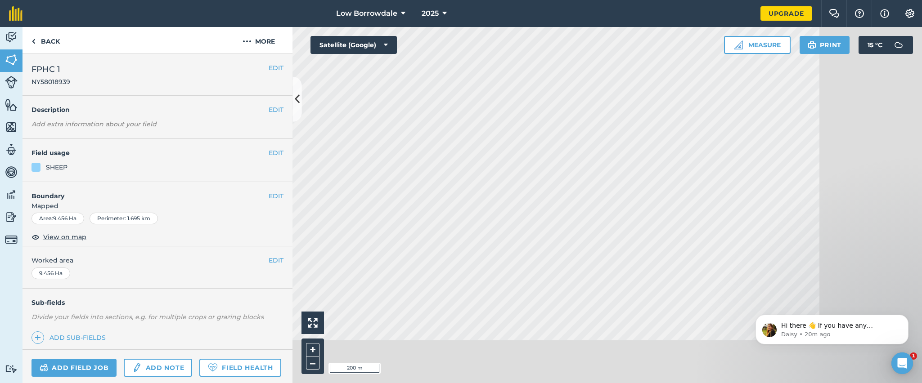
scroll to position [35, 0]
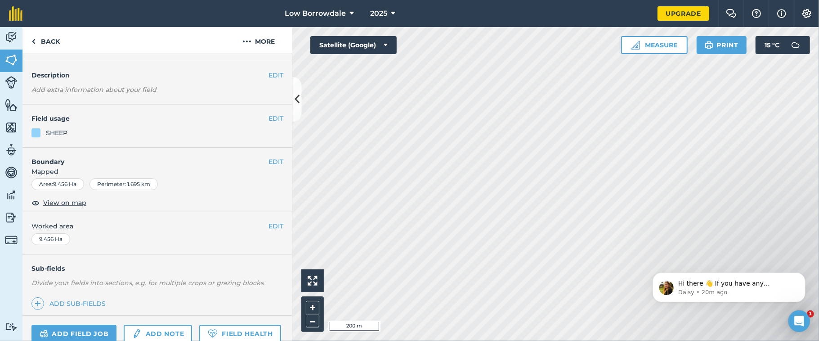
click at [234, 168] on span "Mapped" at bounding box center [157, 171] width 270 height 10
click at [269, 117] on button "EDIT" at bounding box center [276, 118] width 15 height 10
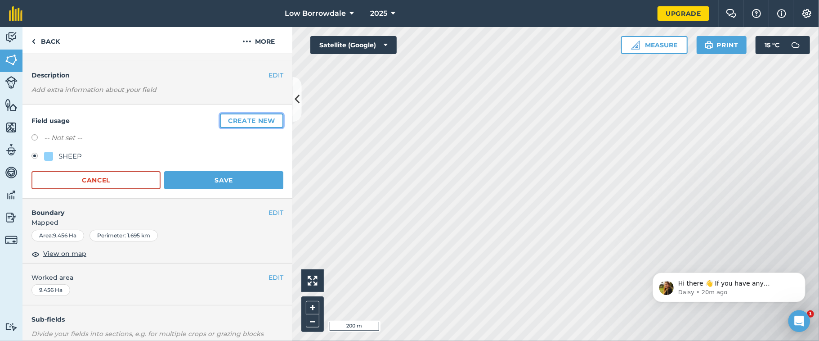
click at [236, 124] on button "Create new" at bounding box center [251, 120] width 63 height 14
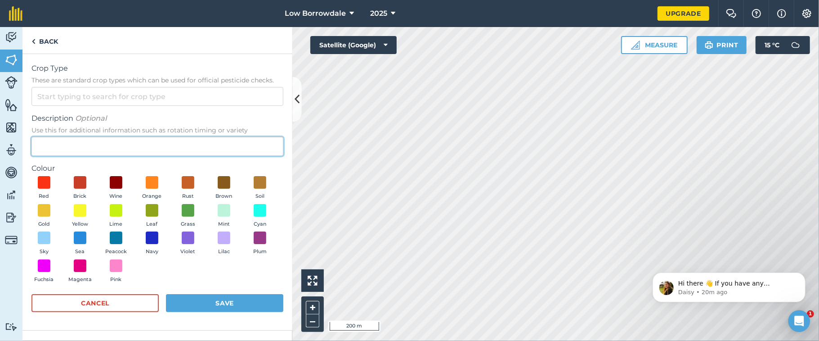
click at [219, 148] on input "Description Optional Use this for additional information such as rotation timin…" at bounding box center [157, 146] width 252 height 19
type input "FELL PONIES"
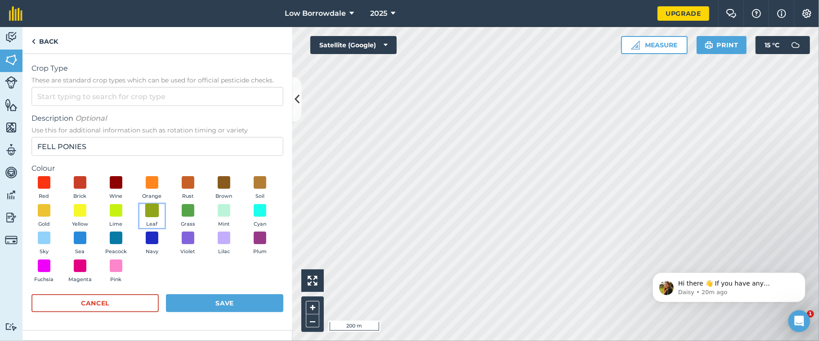
click at [148, 212] on span at bounding box center [152, 210] width 14 height 14
click at [234, 255] on button "Save" at bounding box center [224, 303] width 117 height 18
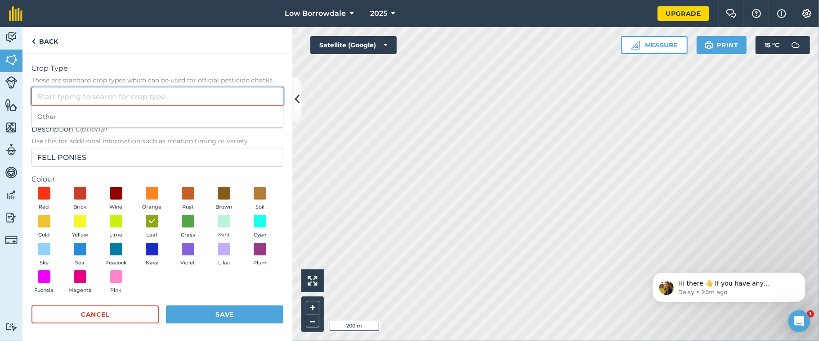
click at [158, 95] on input "Crop Type These are standard crop types which can be used for official pesticid…" at bounding box center [157, 96] width 252 height 19
drag, startPoint x: 57, startPoint y: 94, endPoint x: 15, endPoint y: 96, distance: 41.5
click at [15, 96] on div "Activity Fields Livestock Features Maps Team Vehicles Data Reporting Billing Tu…" at bounding box center [409, 184] width 819 height 314
drag, startPoint x: 69, startPoint y: 98, endPoint x: 0, endPoint y: 87, distance: 69.7
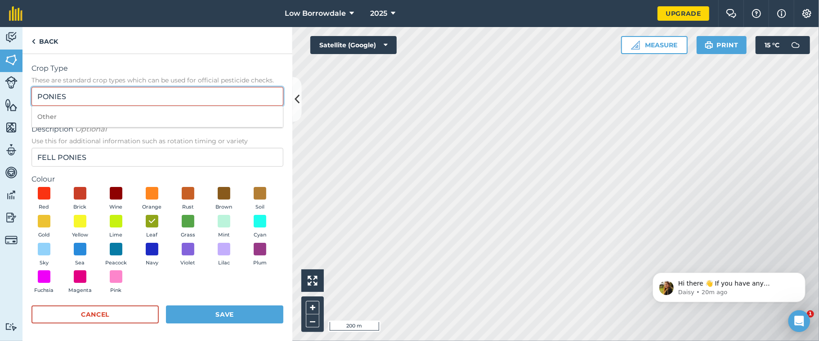
click at [0, 87] on div "Activity Fields Livestock Features Maps Team Vehicles Data Reporting Billing Tu…" at bounding box center [409, 184] width 819 height 314
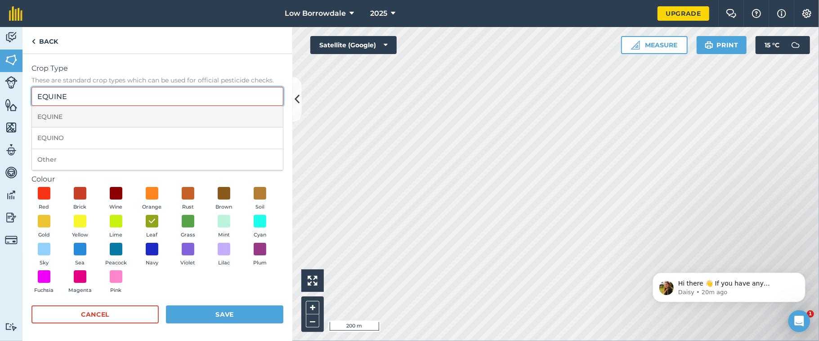
type input "EQUINE"
click at [72, 114] on li "EQUINE" at bounding box center [157, 116] width 251 height 21
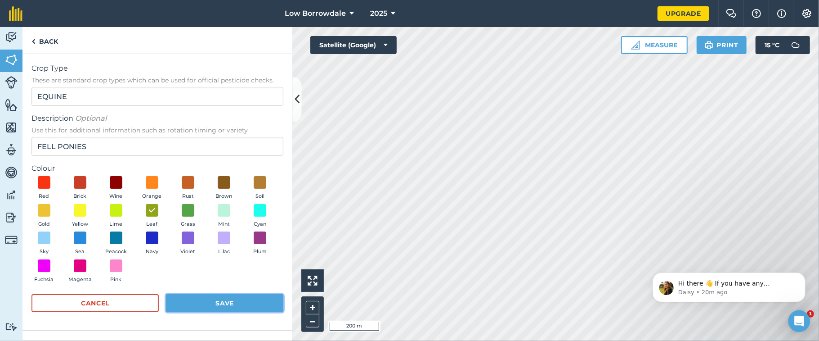
click at [213, 255] on button "Save" at bounding box center [224, 303] width 117 height 18
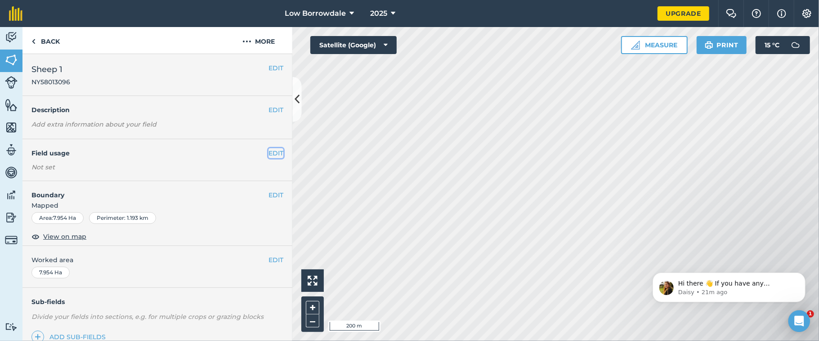
click at [269, 150] on button "EDIT" at bounding box center [276, 153] width 15 height 10
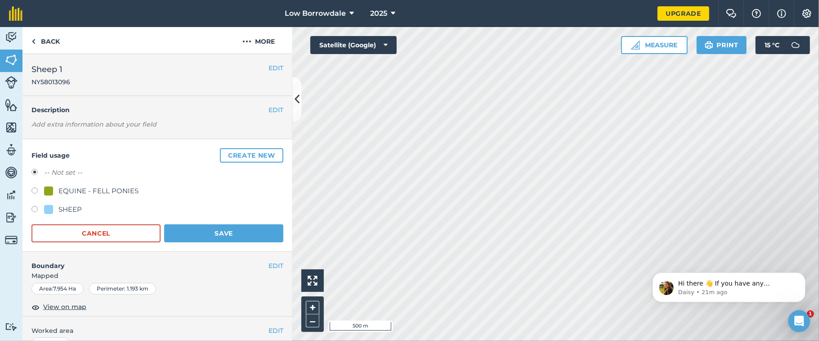
click at [36, 206] on label at bounding box center [37, 210] width 13 height 9
radio input "true"
radio input "false"
click at [193, 233] on button "Save" at bounding box center [223, 233] width 119 height 18
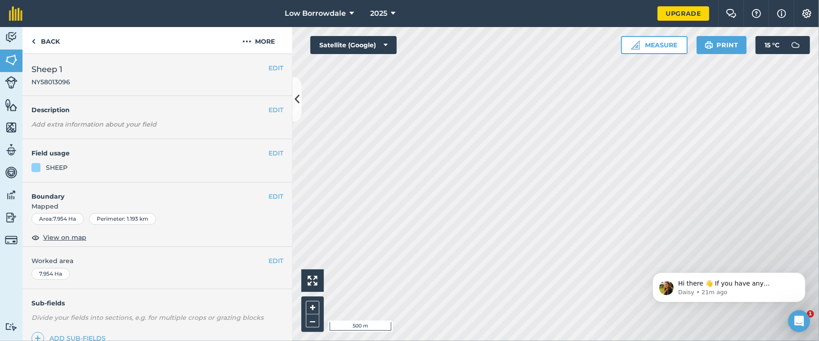
click at [193, 233] on div "EDIT Boundary Mapped Area : 7.954 Ha Perimeter : 1.193 km View on map" at bounding box center [157, 214] width 270 height 65
click at [269, 152] on button "EDIT" at bounding box center [276, 153] width 15 height 10
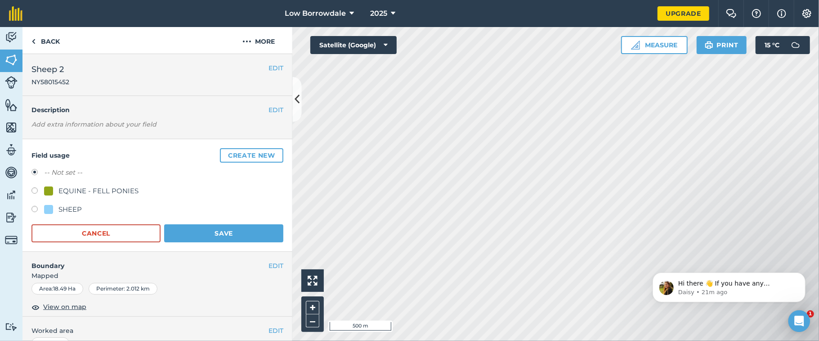
click at [31, 207] on label at bounding box center [37, 210] width 13 height 9
radio input "true"
radio input "false"
click at [194, 231] on button "Save" at bounding box center [223, 233] width 119 height 18
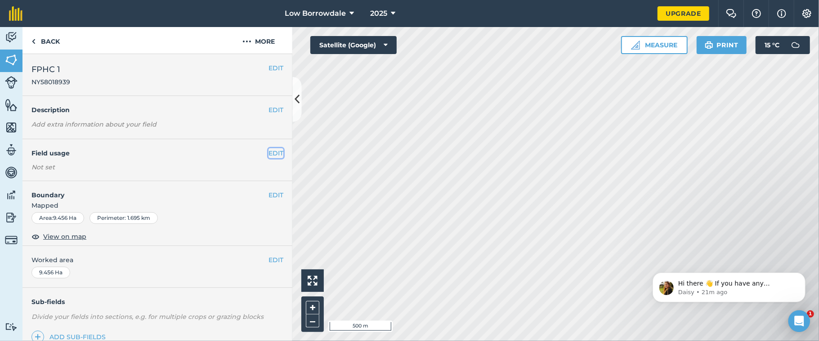
click at [269, 153] on button "EDIT" at bounding box center [276, 153] width 15 height 10
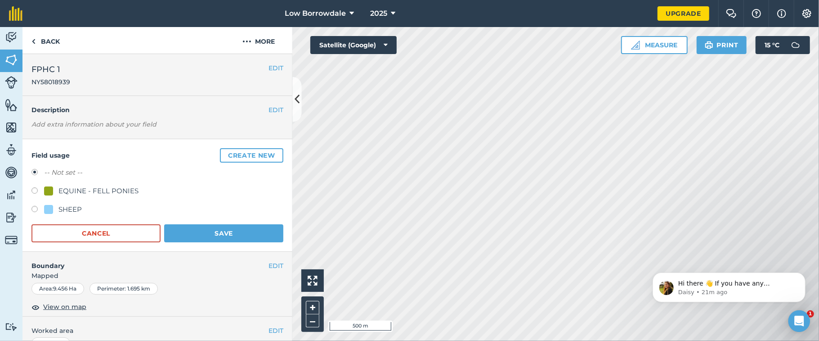
click at [88, 194] on div "EQUINE - FELL PONIES" at bounding box center [98, 190] width 80 height 11
radio input "true"
radio input "false"
click at [215, 224] on button "Save" at bounding box center [223, 233] width 119 height 18
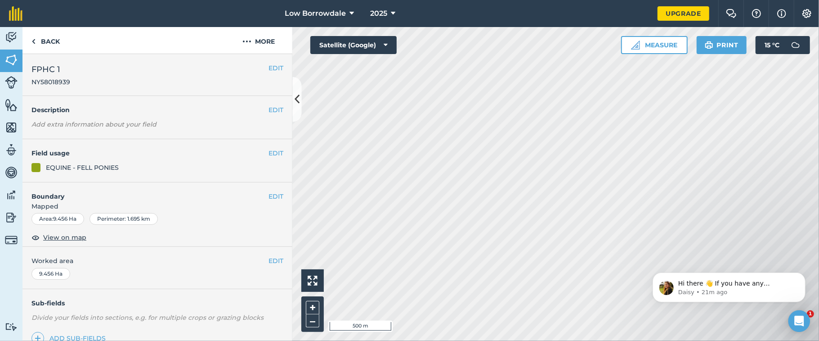
click at [215, 224] on div "Area : 9.456 Ha Perimeter : 1.695 km" at bounding box center [157, 219] width 252 height 12
click at [269, 151] on button "EDIT" at bounding box center [276, 153] width 15 height 10
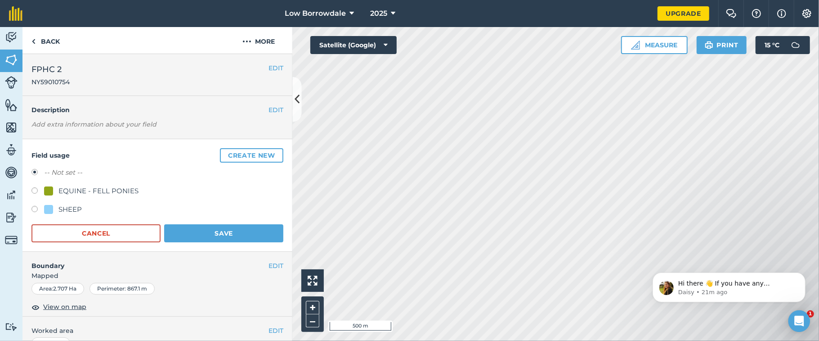
click at [100, 193] on div "EQUINE - FELL PONIES" at bounding box center [98, 190] width 80 height 11
radio input "true"
radio input "false"
click at [235, 216] on div "SHEEP" at bounding box center [157, 210] width 252 height 13
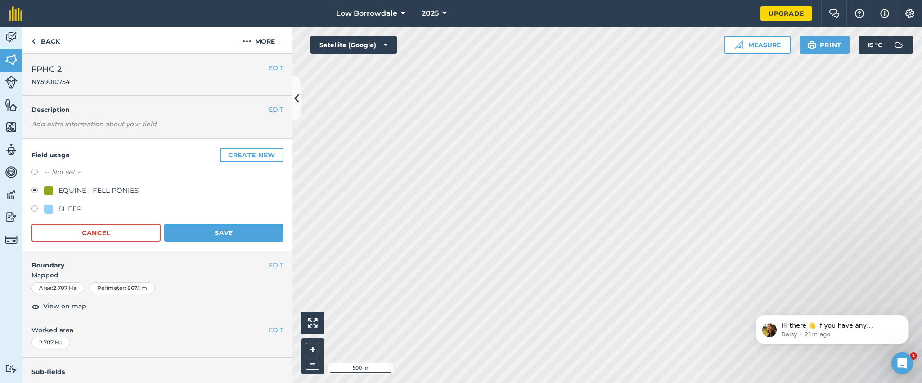
click at [274, 255] on div "EDIT Boundary Mapped Area : 2.707 Ha Perimeter : 867.1 m View on map" at bounding box center [157, 283] width 270 height 65
click at [224, 231] on button "Save" at bounding box center [223, 233] width 119 height 18
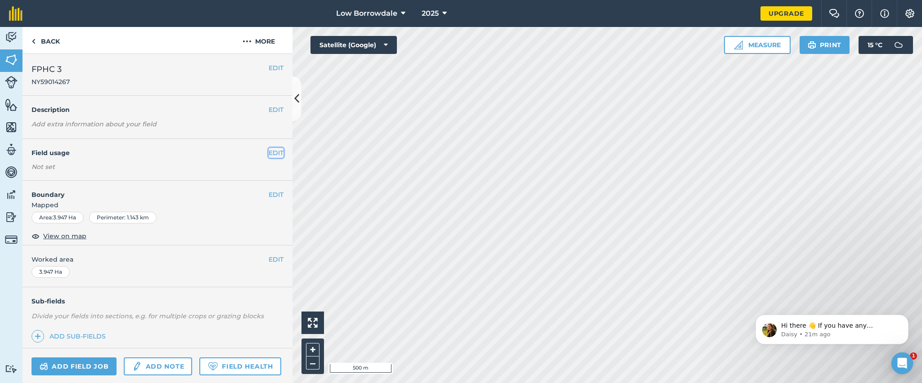
click at [269, 154] on button "EDIT" at bounding box center [276, 153] width 15 height 10
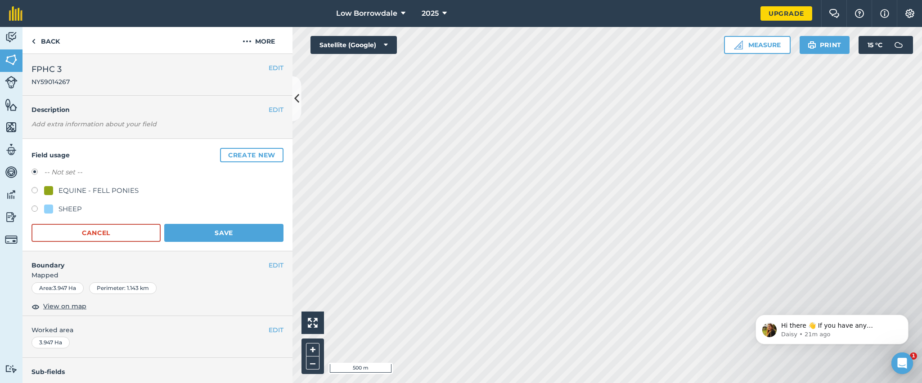
click at [131, 176] on div "-- Not set --" at bounding box center [157, 173] width 252 height 13
click at [119, 191] on div "EQUINE - FELL PONIES" at bounding box center [98, 190] width 80 height 11
radio input "true"
radio input "false"
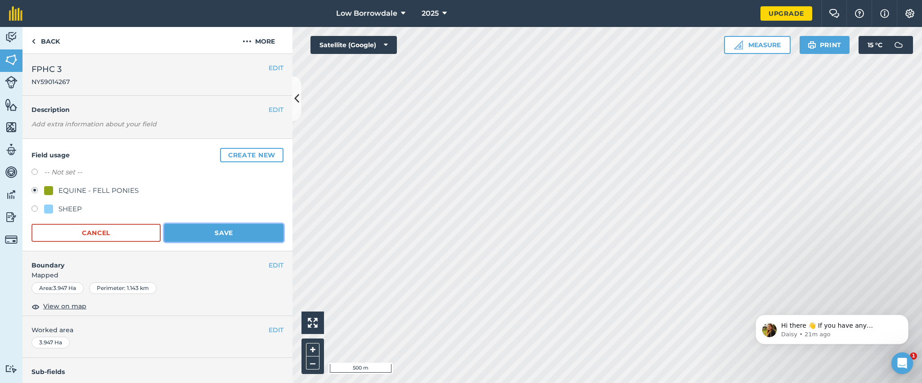
click at [239, 238] on button "Save" at bounding box center [223, 233] width 119 height 18
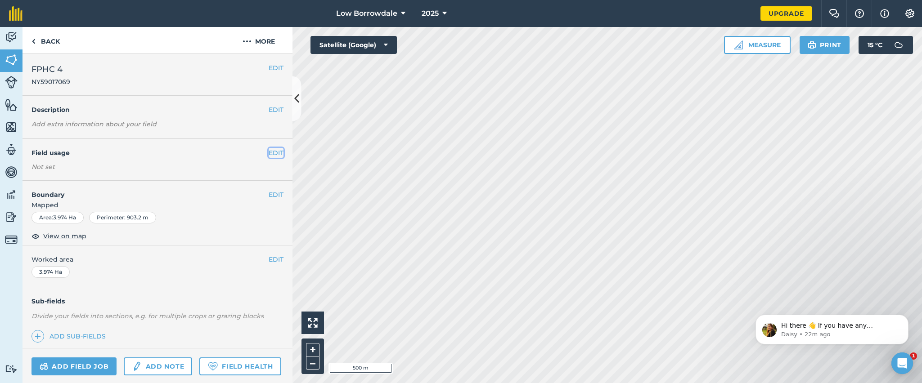
click at [269, 154] on button "EDIT" at bounding box center [276, 153] width 15 height 10
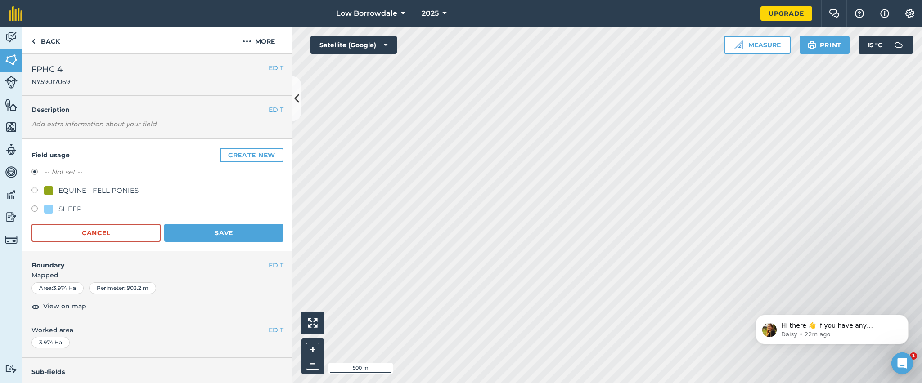
click at [108, 185] on div "EQUINE - FELL PONIES" at bounding box center [98, 190] width 80 height 11
radio input "true"
radio input "false"
click at [203, 233] on button "Save" at bounding box center [223, 233] width 119 height 18
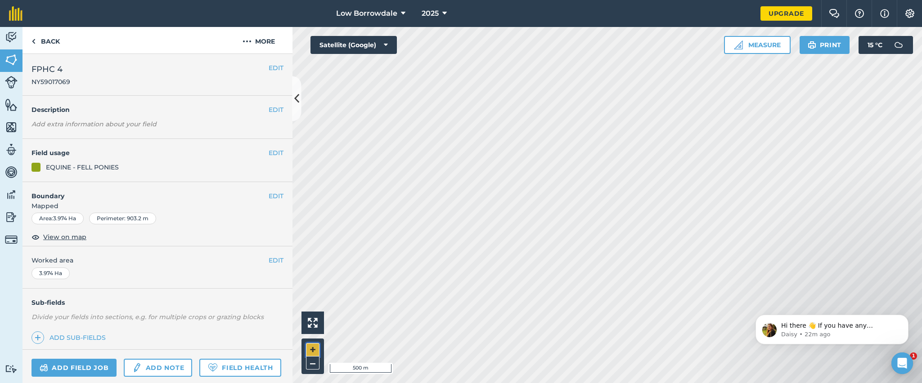
click at [314, 255] on button "+" at bounding box center [312, 349] width 13 height 13
click at [316, 255] on button "–" at bounding box center [312, 363] width 13 height 13
click at [271, 154] on button "EDIT" at bounding box center [276, 153] width 15 height 10
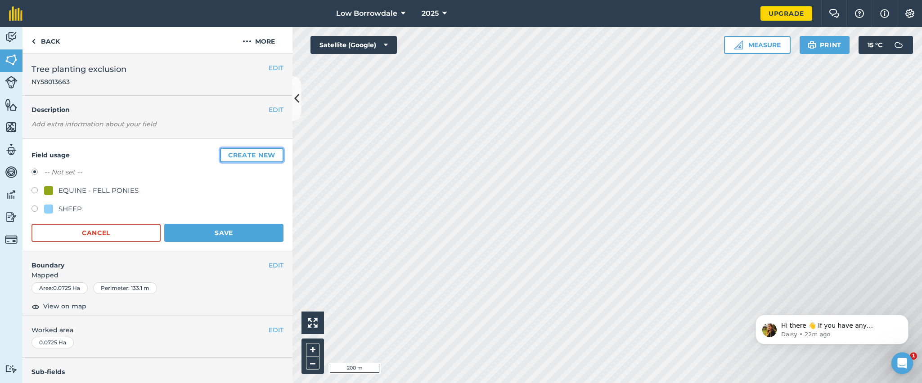
click at [233, 161] on button "Create new" at bounding box center [251, 155] width 63 height 14
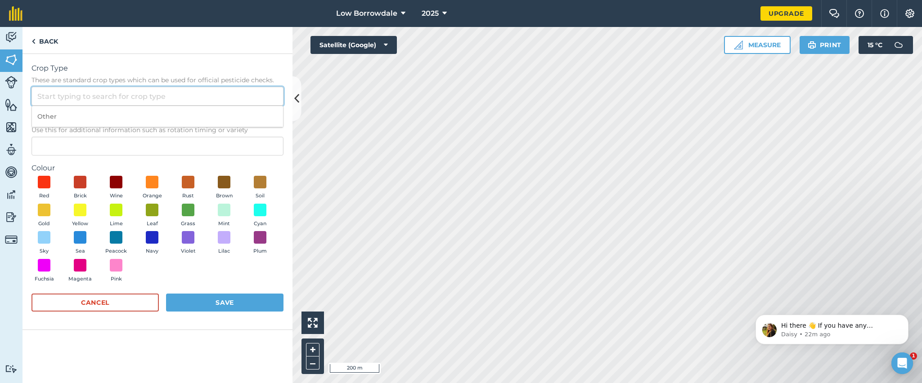
click at [175, 103] on input "Crop Type These are standard crop types which can be used for official pesticid…" at bounding box center [157, 96] width 252 height 19
click at [110, 182] on span at bounding box center [116, 182] width 14 height 14
click at [215, 255] on button "Save" at bounding box center [224, 303] width 117 height 18
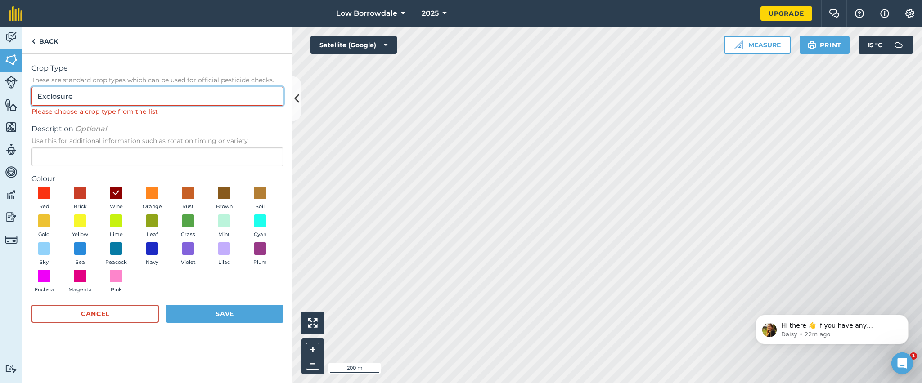
click at [90, 95] on input "Exclosure" at bounding box center [157, 96] width 252 height 19
drag, startPoint x: 90, startPoint y: 95, endPoint x: 5, endPoint y: 89, distance: 85.2
click at [5, 89] on div "Activity Fields Livestock Features Maps Team Vehicles Data Reporting Billing Tu…" at bounding box center [461, 205] width 922 height 356
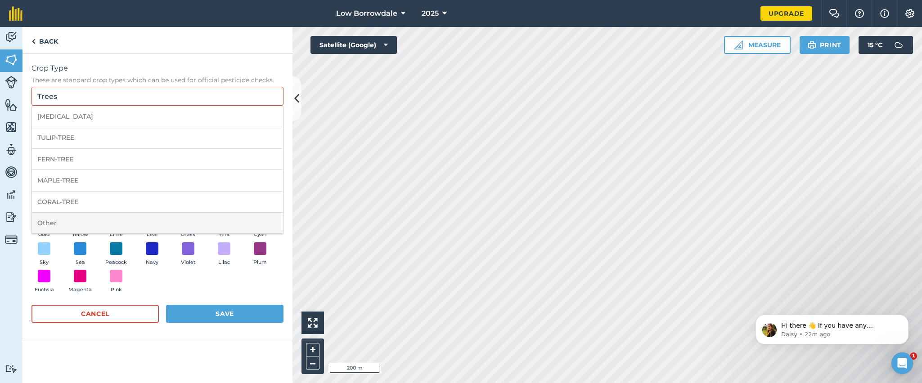
click at [65, 227] on li "Other" at bounding box center [157, 223] width 251 height 21
type input "Other"
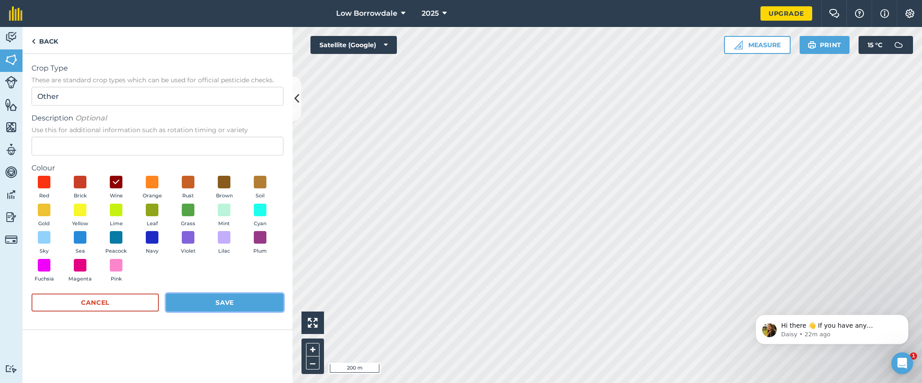
click at [215, 255] on button "Save" at bounding box center [224, 303] width 117 height 18
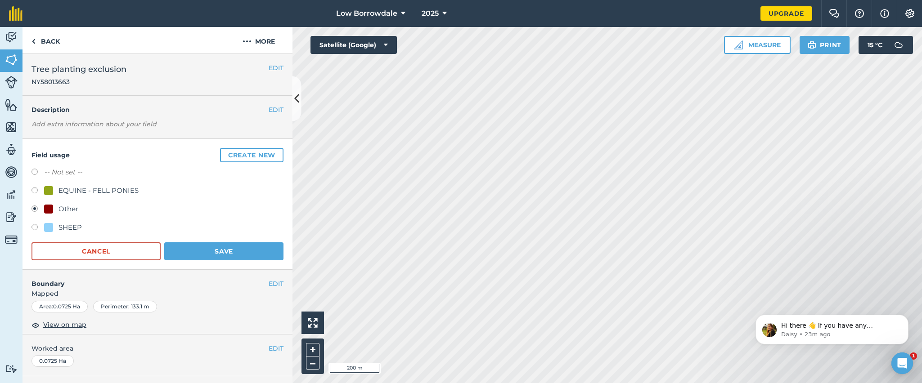
click at [142, 126] on em "Add extra information about your field" at bounding box center [93, 124] width 125 height 8
click at [269, 105] on button "EDIT" at bounding box center [276, 110] width 15 height 10
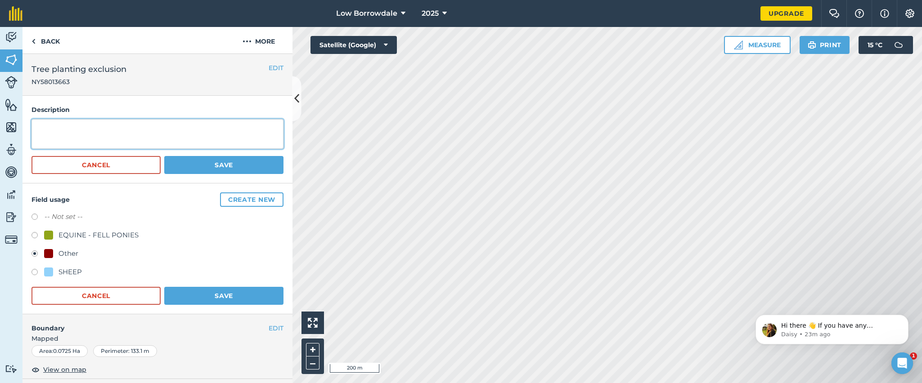
click at [124, 121] on textarea at bounding box center [157, 134] width 252 height 30
type textarea "T"
type textarea "Exclosures"
click at [225, 160] on button "Save" at bounding box center [223, 165] width 119 height 18
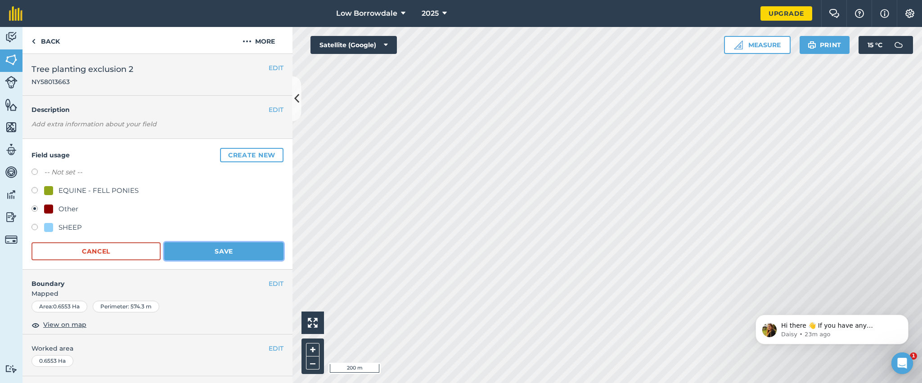
click at [234, 251] on button "Save" at bounding box center [223, 251] width 119 height 18
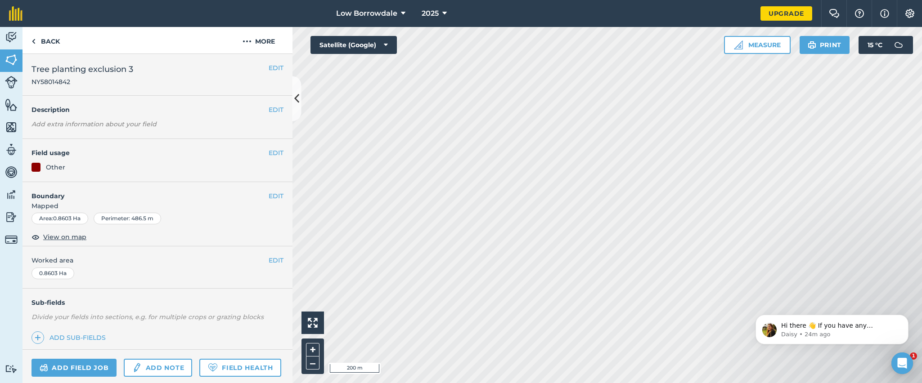
click at [238, 166] on div "Other" at bounding box center [157, 167] width 252 height 10
click at [50, 45] on link "Back" at bounding box center [45, 40] width 46 height 27
click at [53, 41] on link "Back" at bounding box center [45, 40] width 46 height 27
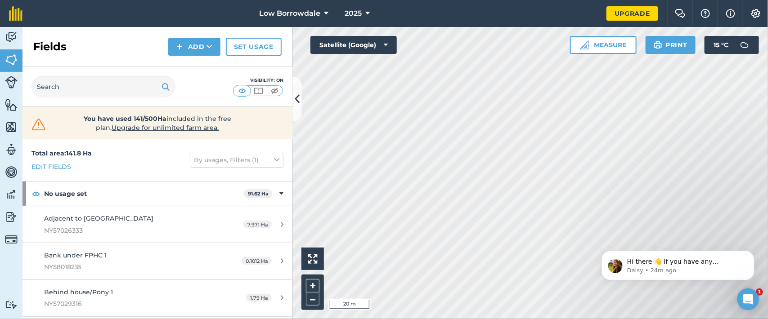
click at [301, 255] on div "+ –" at bounding box center [312, 293] width 22 height 36
click at [306, 255] on button "–" at bounding box center [312, 299] width 13 height 13
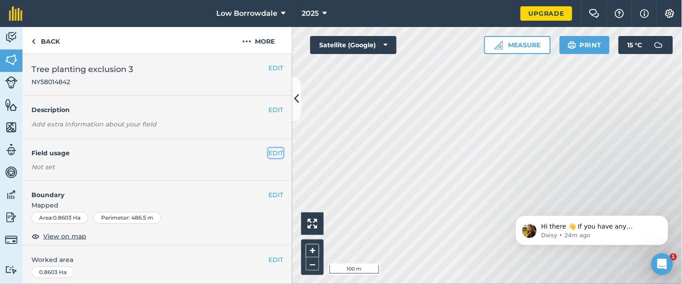
click at [269, 151] on button "EDIT" at bounding box center [276, 153] width 15 height 10
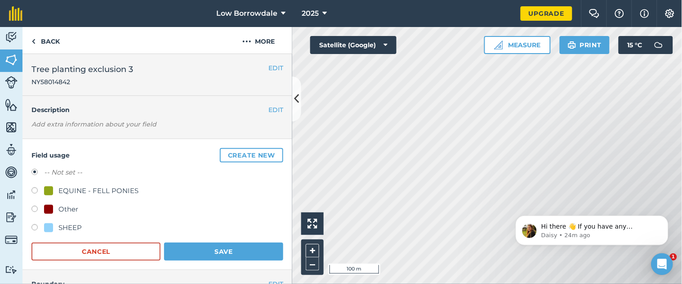
click at [69, 204] on div "Other" at bounding box center [68, 209] width 20 height 11
radio input "true"
radio input "false"
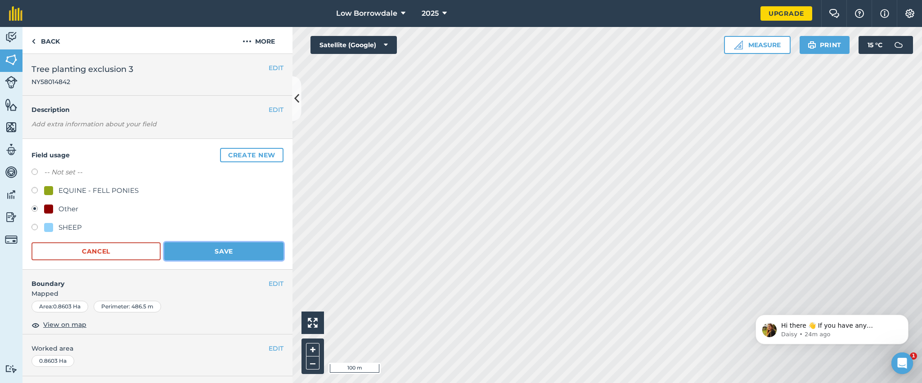
click at [242, 246] on button "Save" at bounding box center [223, 251] width 119 height 18
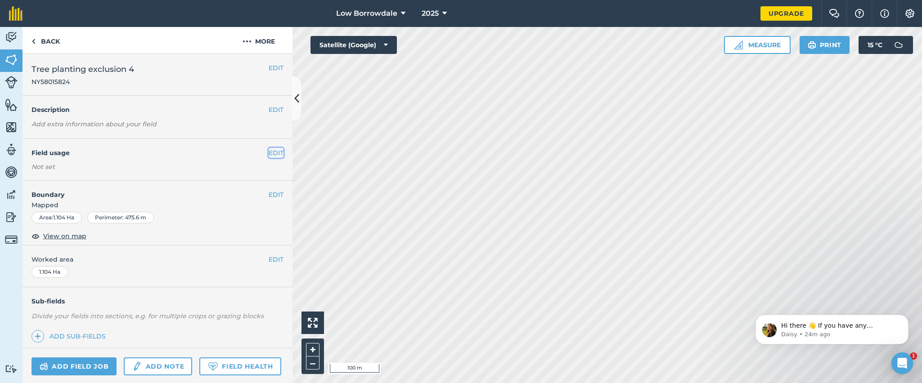
click at [269, 154] on button "EDIT" at bounding box center [276, 153] width 15 height 10
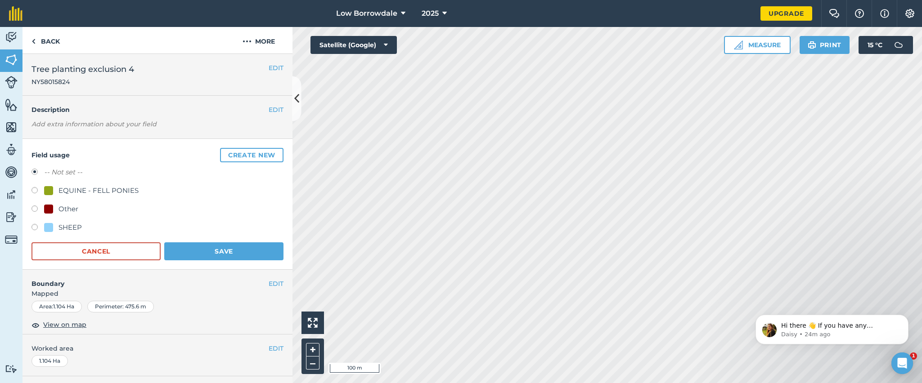
click at [56, 206] on div "Other" at bounding box center [61, 209] width 34 height 11
radio input "true"
radio input "false"
click at [202, 249] on button "Save" at bounding box center [223, 251] width 119 height 18
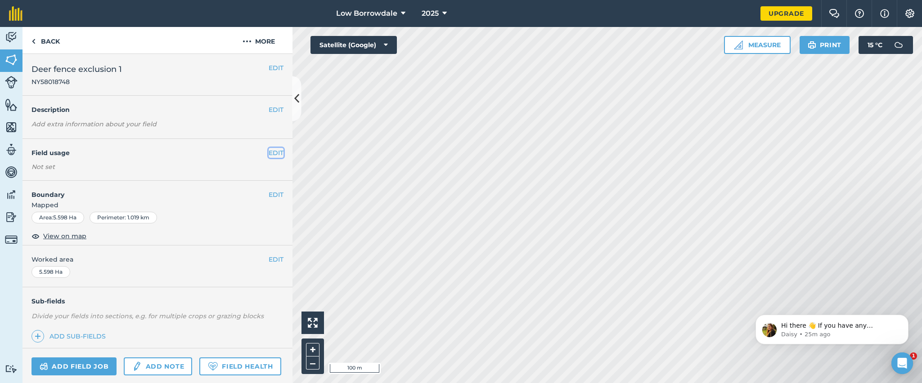
click at [269, 151] on button "EDIT" at bounding box center [276, 153] width 15 height 10
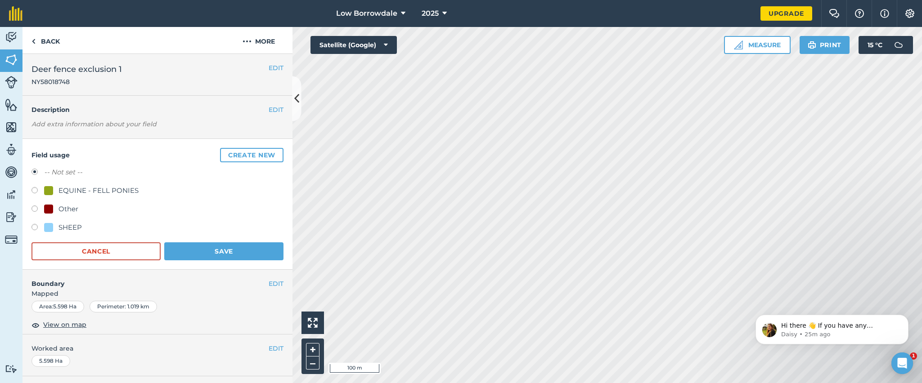
click at [70, 210] on div "Other" at bounding box center [68, 209] width 20 height 11
radio input "true"
radio input "false"
click at [202, 248] on button "Save" at bounding box center [223, 251] width 119 height 18
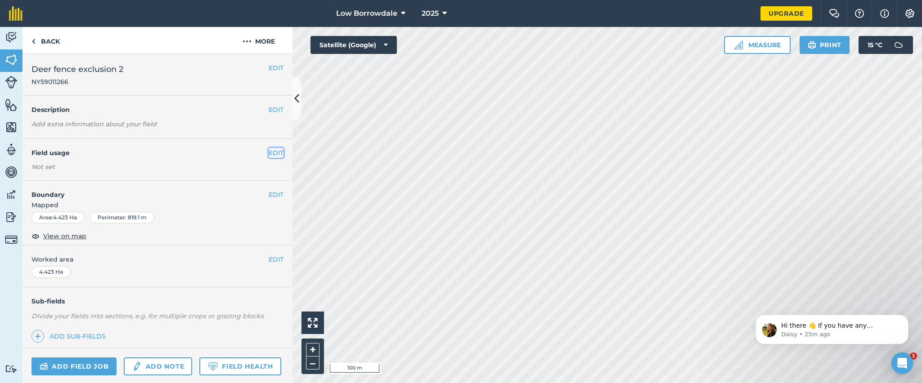
click at [269, 150] on button "EDIT" at bounding box center [276, 153] width 15 height 10
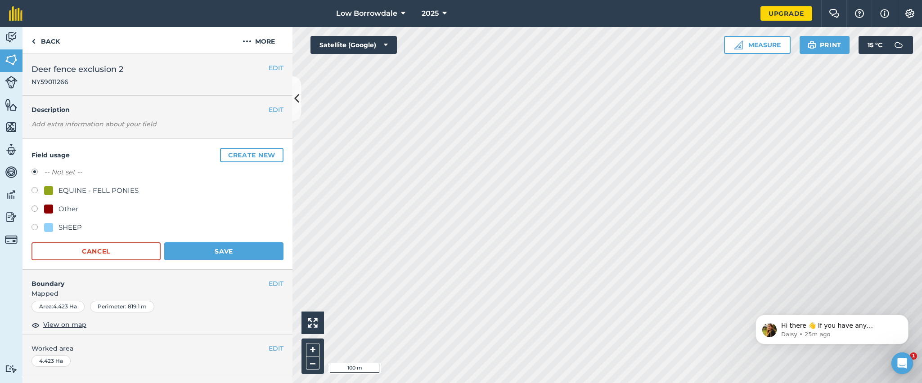
click at [66, 207] on div "Other" at bounding box center [68, 209] width 20 height 11
radio input "true"
radio input "false"
click at [180, 244] on button "Save" at bounding box center [223, 251] width 119 height 18
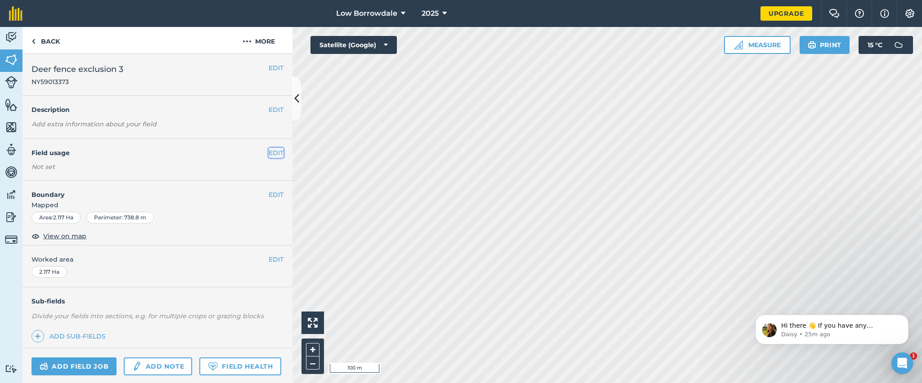
click at [269, 154] on button "EDIT" at bounding box center [276, 153] width 15 height 10
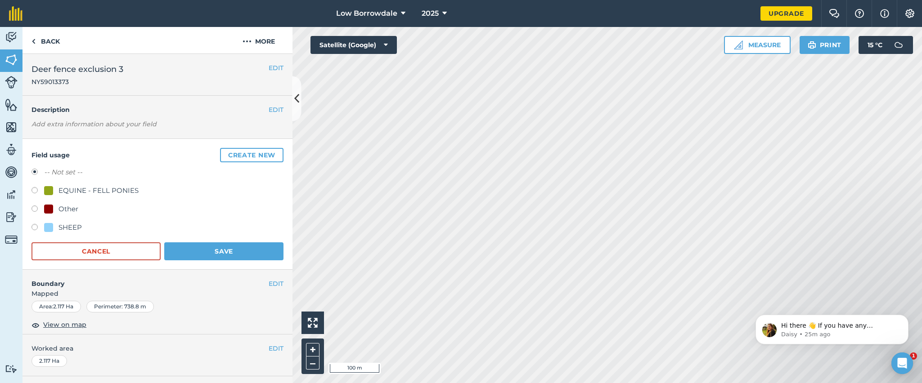
click at [58, 205] on div "Other" at bounding box center [68, 209] width 20 height 11
radio input "true"
radio input "false"
click at [216, 254] on button "Save" at bounding box center [223, 251] width 119 height 18
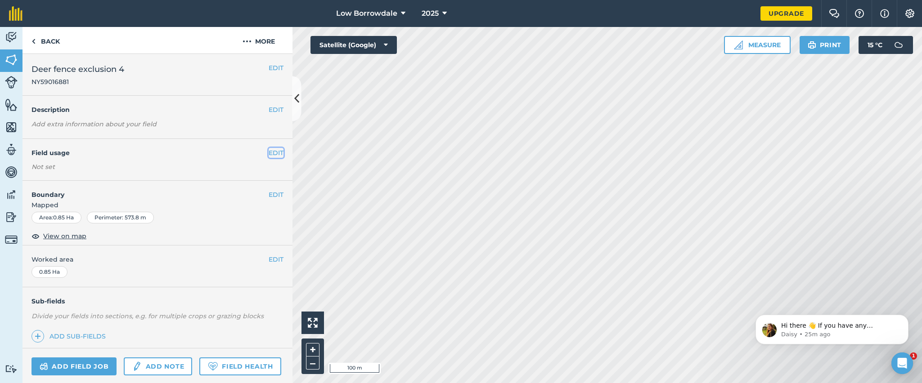
click at [269, 151] on button "EDIT" at bounding box center [276, 153] width 15 height 10
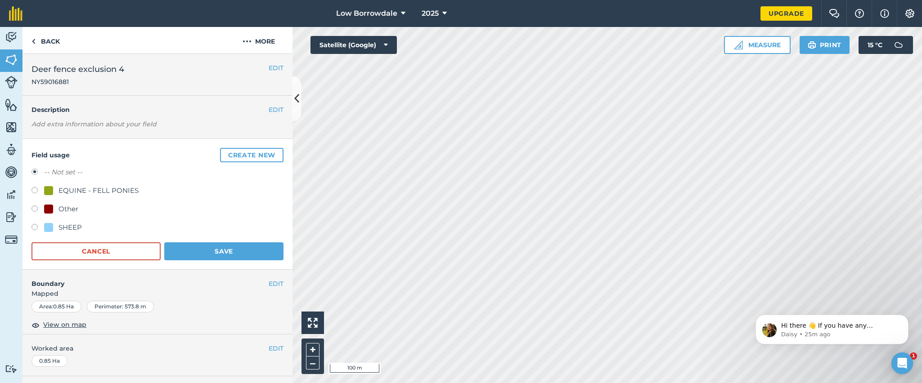
click at [48, 209] on div at bounding box center [48, 209] width 9 height 9
radio input "true"
radio input "false"
click at [233, 252] on button "Save" at bounding box center [223, 251] width 119 height 18
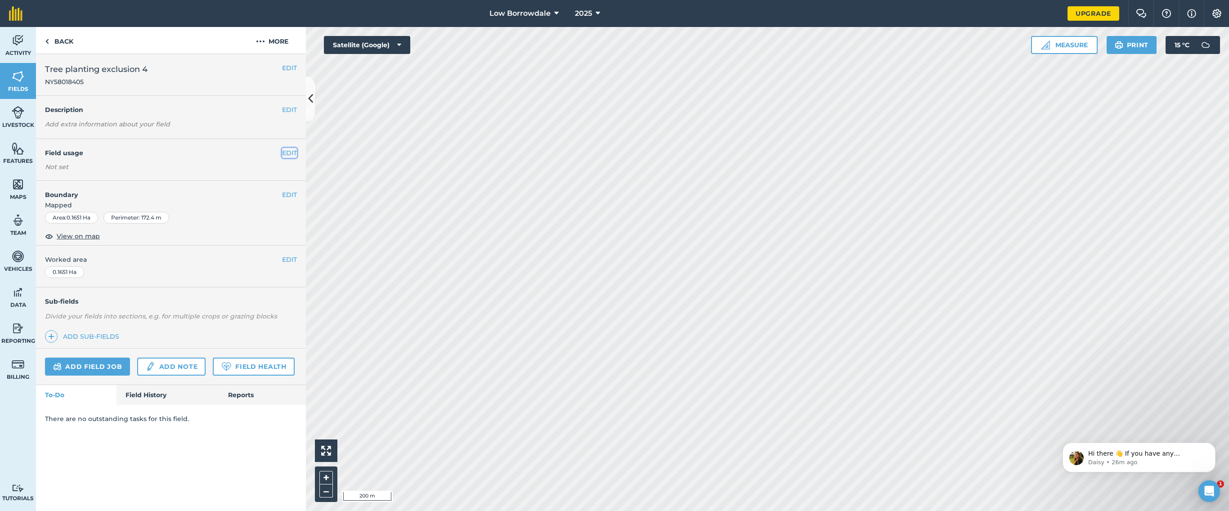
click at [286, 152] on button "EDIT" at bounding box center [289, 153] width 15 height 10
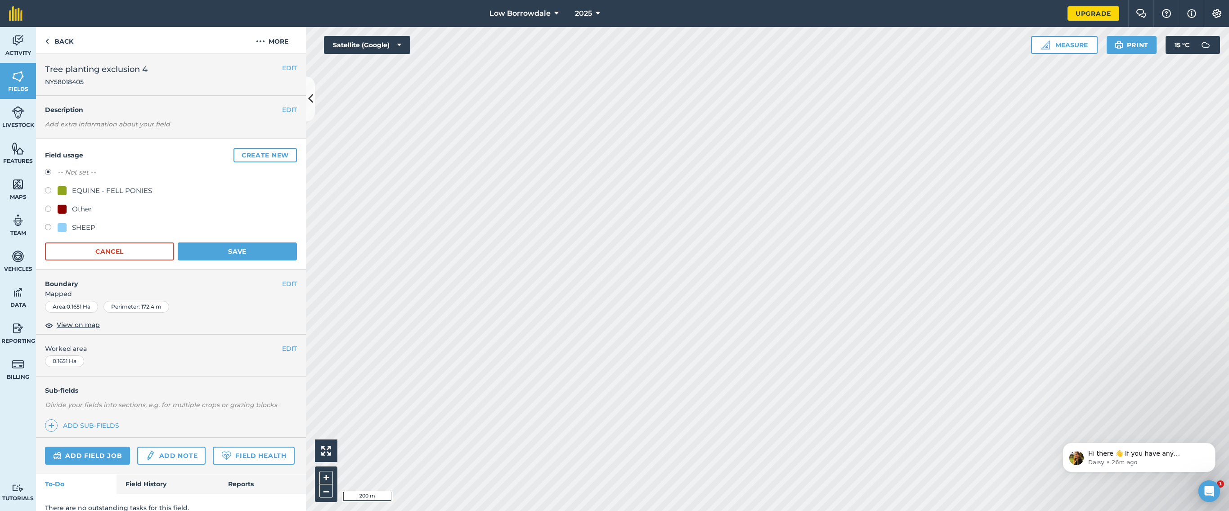
click at [85, 208] on div "Other" at bounding box center [82, 209] width 20 height 11
radio input "true"
radio input "false"
click at [235, 255] on button "Save" at bounding box center [237, 251] width 119 height 18
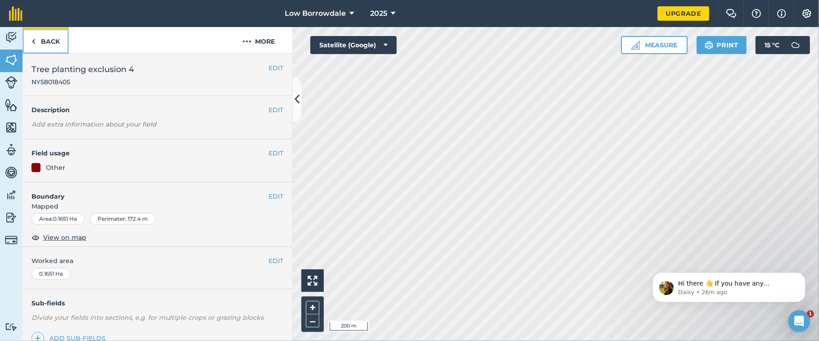
click at [56, 39] on link "Back" at bounding box center [45, 40] width 46 height 27
click at [271, 148] on button "EDIT" at bounding box center [276, 153] width 15 height 10
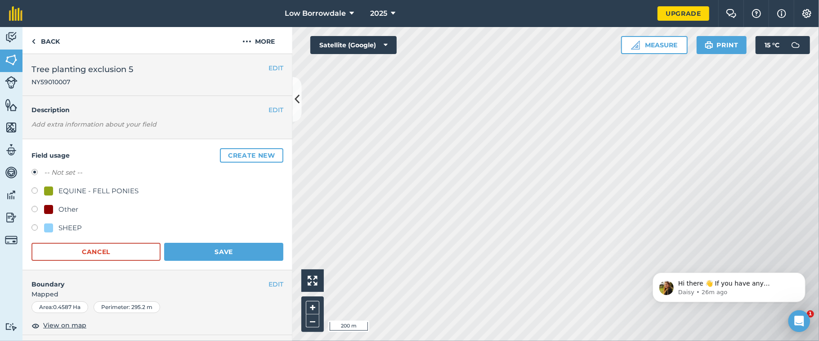
click at [62, 205] on div "Other" at bounding box center [68, 209] width 20 height 11
radio input "true"
radio input "false"
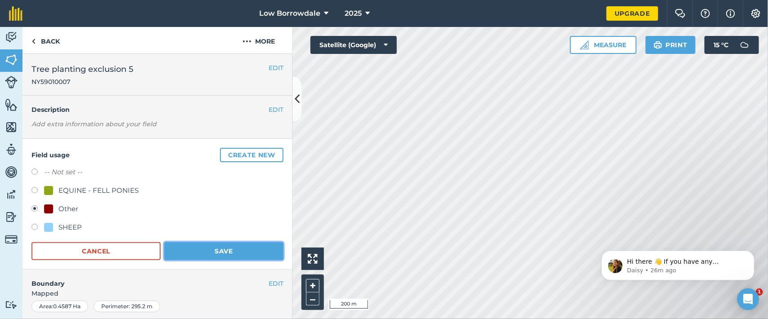
click at [220, 246] on button "Save" at bounding box center [223, 251] width 119 height 18
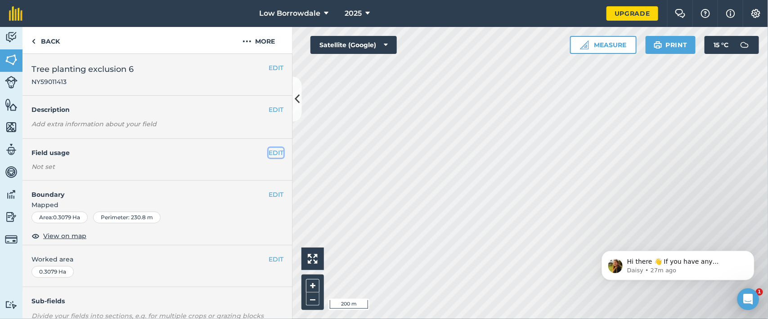
click at [269, 153] on button "EDIT" at bounding box center [276, 153] width 15 height 10
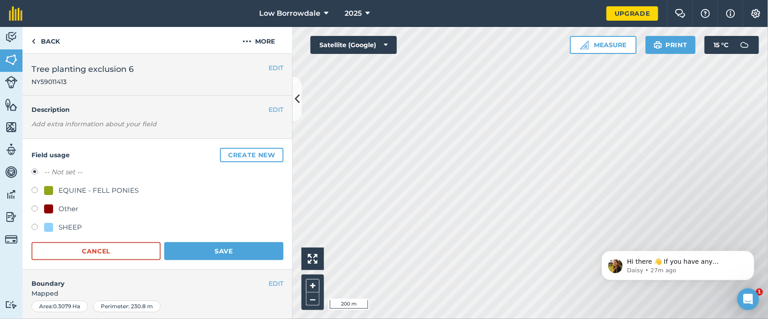
click at [65, 204] on div "Other" at bounding box center [68, 209] width 20 height 11
radio input "true"
radio input "false"
click at [194, 248] on button "Save" at bounding box center [223, 251] width 119 height 18
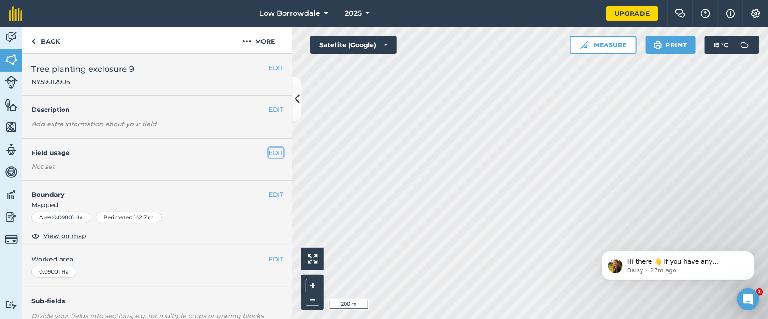
click at [272, 150] on button "EDIT" at bounding box center [276, 153] width 15 height 10
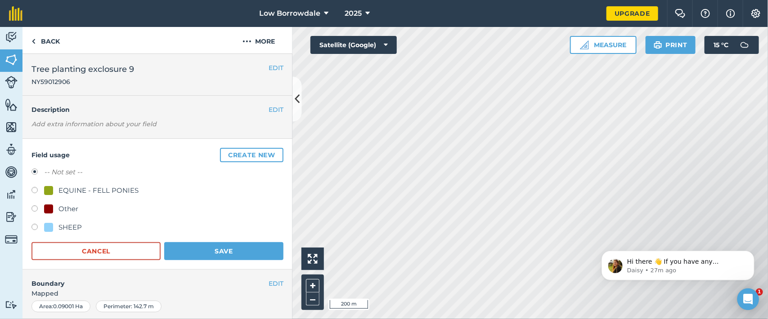
click at [46, 207] on div at bounding box center [48, 209] width 9 height 9
radio input "true"
radio input "false"
click at [212, 255] on button "Save" at bounding box center [223, 251] width 119 height 18
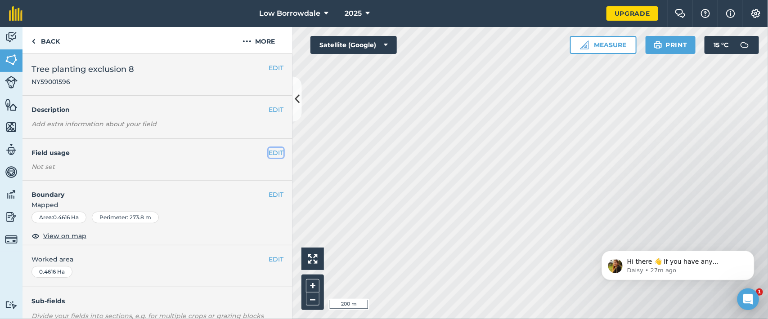
click at [269, 152] on button "EDIT" at bounding box center [276, 153] width 15 height 10
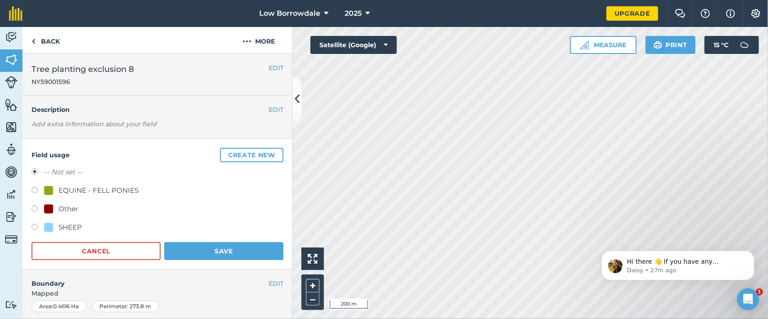
drag, startPoint x: 51, startPoint y: 203, endPoint x: 36, endPoint y: 208, distance: 15.6
click at [36, 208] on label at bounding box center [37, 210] width 13 height 9
radio input "true"
radio input "false"
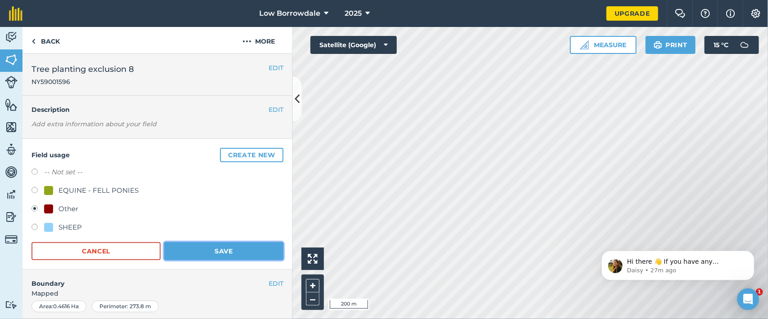
click at [210, 247] on button "Save" at bounding box center [223, 251] width 119 height 18
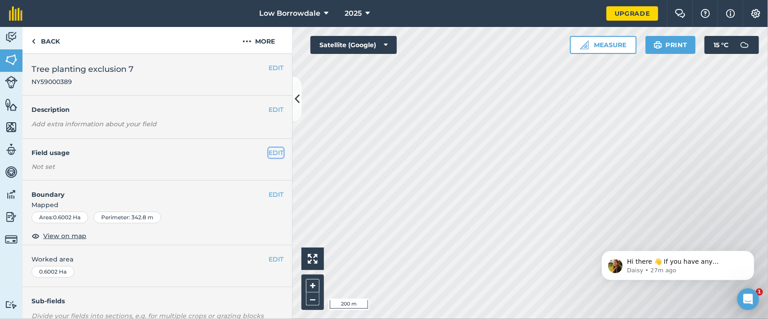
click at [269, 151] on button "EDIT" at bounding box center [276, 153] width 15 height 10
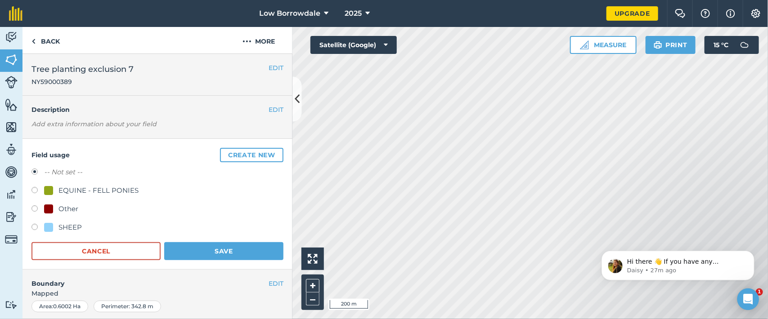
click at [72, 205] on div "Other" at bounding box center [68, 209] width 20 height 11
radio input "true"
radio input "false"
click at [207, 252] on button "Save" at bounding box center [223, 251] width 119 height 18
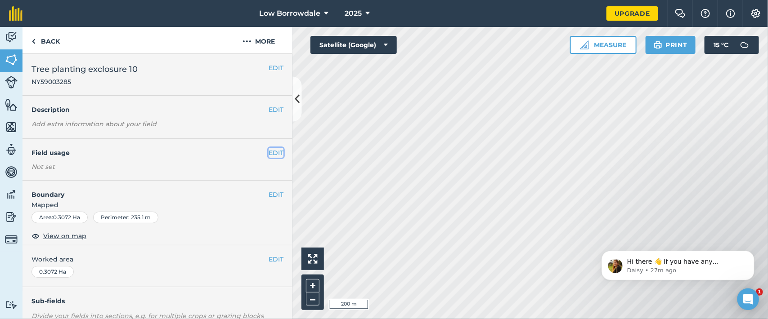
click at [269, 154] on button "EDIT" at bounding box center [276, 153] width 15 height 10
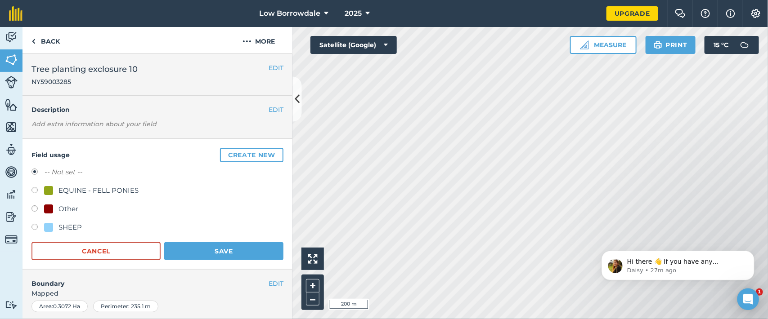
click at [59, 206] on div "Other" at bounding box center [68, 209] width 20 height 11
radio input "true"
radio input "false"
click at [214, 248] on button "Save" at bounding box center [223, 251] width 119 height 18
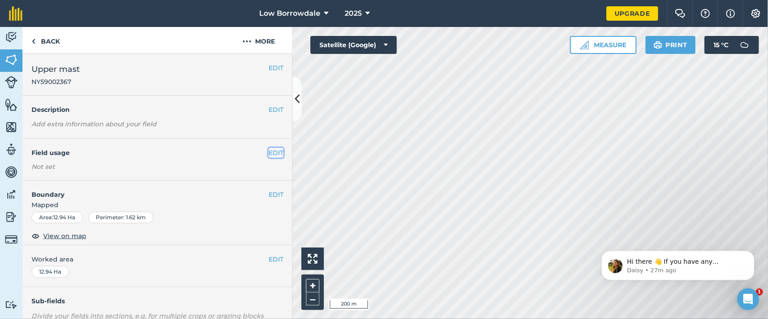
click at [269, 151] on button "EDIT" at bounding box center [276, 153] width 15 height 10
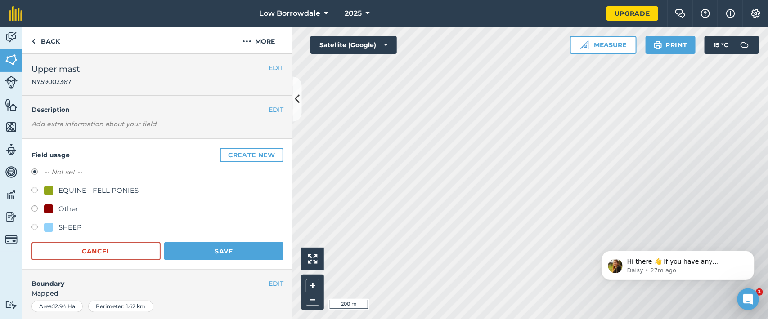
click at [60, 208] on div "Other" at bounding box center [68, 209] width 20 height 11
radio input "true"
radio input "false"
click at [223, 255] on button "Save" at bounding box center [223, 251] width 119 height 18
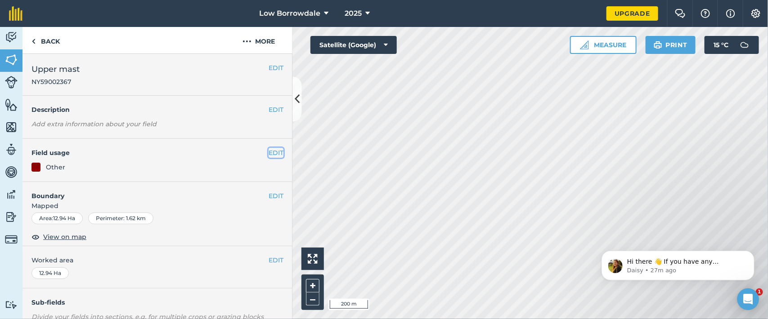
click at [269, 151] on button "EDIT" at bounding box center [276, 153] width 15 height 10
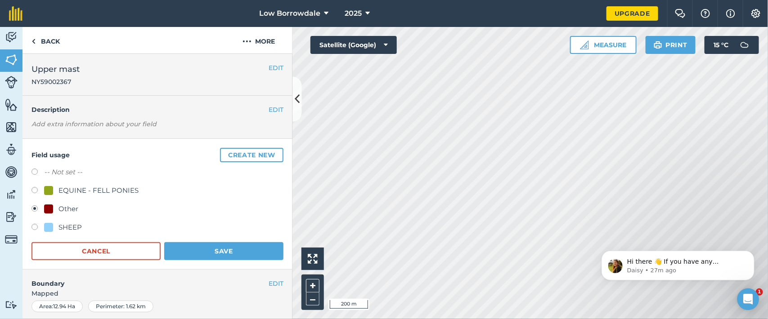
click at [72, 229] on div "SHEEP" at bounding box center [69, 227] width 23 height 11
radio input "true"
radio input "false"
click at [61, 169] on label "-- Not set --" at bounding box center [63, 172] width 38 height 11
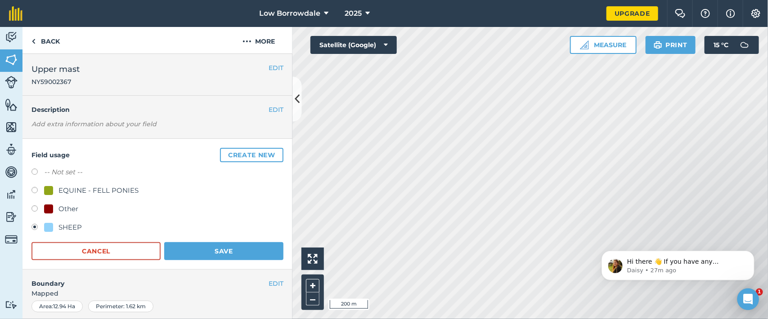
radio input "true"
radio input "false"
click at [217, 247] on button "Save" at bounding box center [223, 251] width 119 height 18
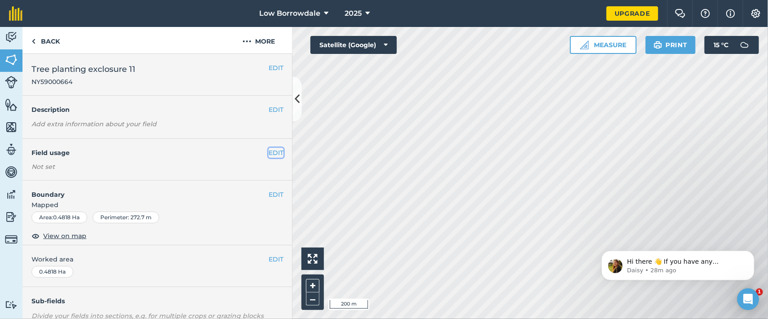
click at [270, 151] on button "EDIT" at bounding box center [276, 153] width 15 height 10
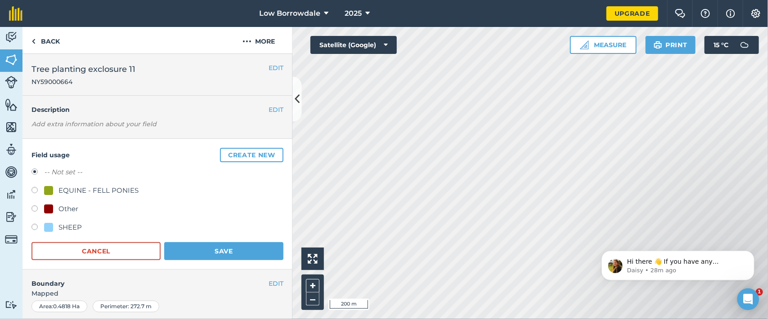
click at [61, 207] on div "Other" at bounding box center [68, 209] width 20 height 11
radio input "true"
radio input "false"
click at [195, 247] on button "Save" at bounding box center [223, 251] width 119 height 18
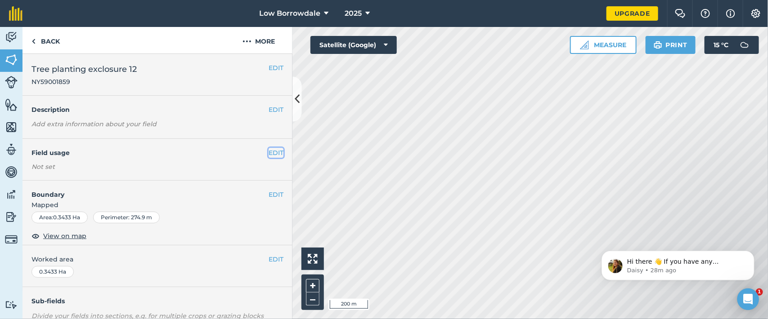
click at [269, 152] on button "EDIT" at bounding box center [276, 153] width 15 height 10
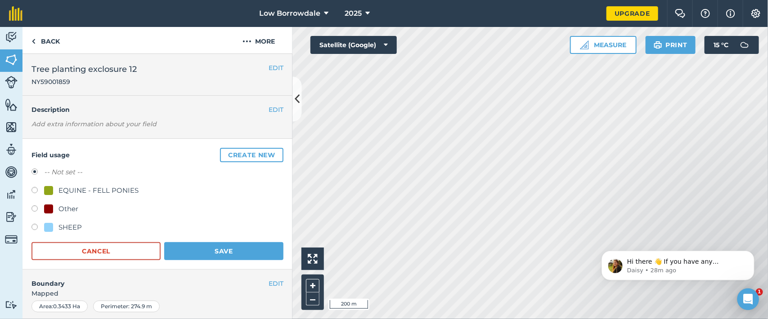
click at [53, 205] on div "Other" at bounding box center [61, 209] width 34 height 11
radio input "true"
radio input "false"
click at [200, 250] on button "Save" at bounding box center [223, 251] width 119 height 18
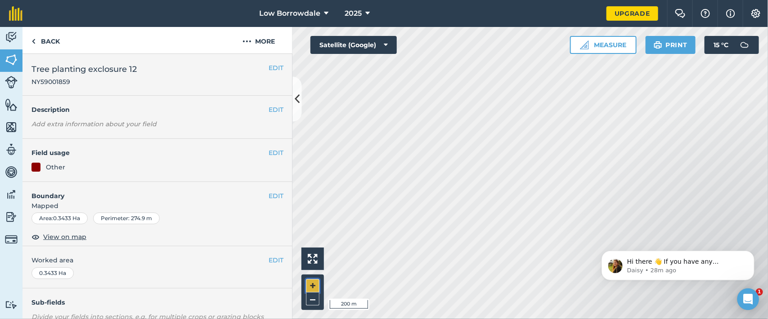
click at [314, 255] on button "+" at bounding box center [312, 285] width 13 height 13
click at [614, 255] on html "Low Borrowdale 2025 Upgrade Farm Chat Help Info Settings Map printing is not av…" at bounding box center [384, 159] width 768 height 319
click at [310, 255] on button "–" at bounding box center [312, 299] width 13 height 13
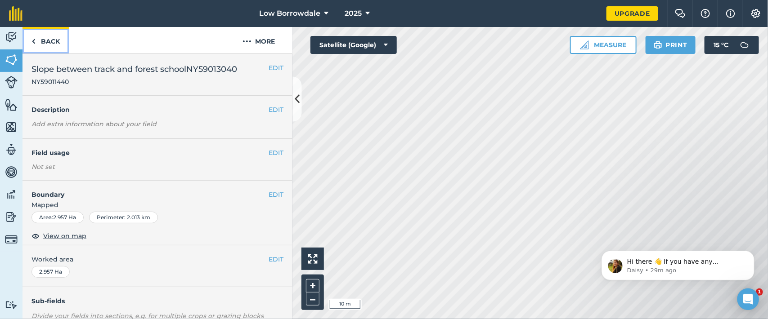
click at [38, 40] on link "Back" at bounding box center [45, 40] width 46 height 27
click at [269, 154] on button "EDIT" at bounding box center [276, 153] width 15 height 10
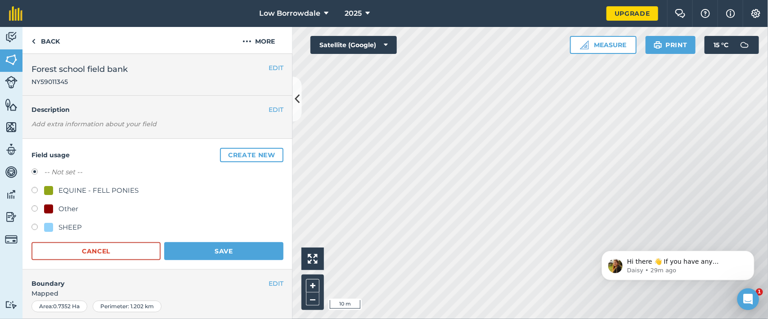
click at [31, 212] on label at bounding box center [37, 210] width 13 height 9
radio input "true"
radio input "false"
click at [219, 246] on button "Save" at bounding box center [223, 251] width 119 height 18
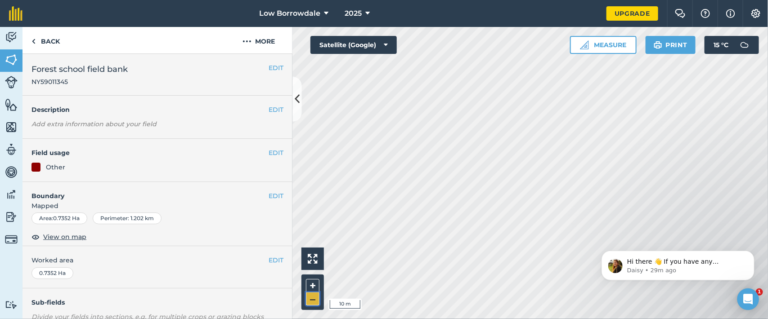
click at [313, 255] on button "–" at bounding box center [312, 299] width 13 height 13
click at [268, 147] on div "EDIT Field usage Not set" at bounding box center [157, 160] width 270 height 42
click at [269, 154] on button "EDIT" at bounding box center [276, 153] width 15 height 10
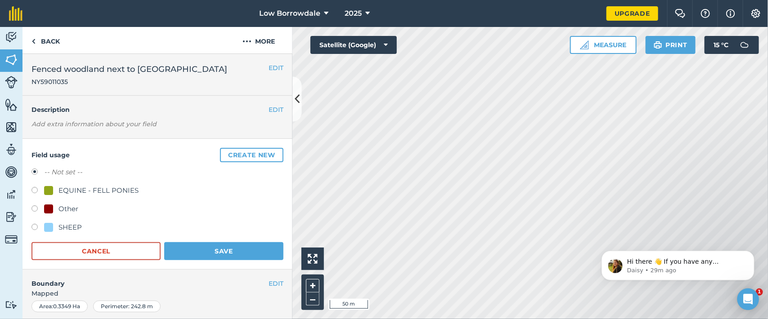
click at [67, 211] on div "Other" at bounding box center [68, 209] width 20 height 11
radio input "true"
radio input "false"
click at [192, 252] on button "Save" at bounding box center [223, 251] width 119 height 18
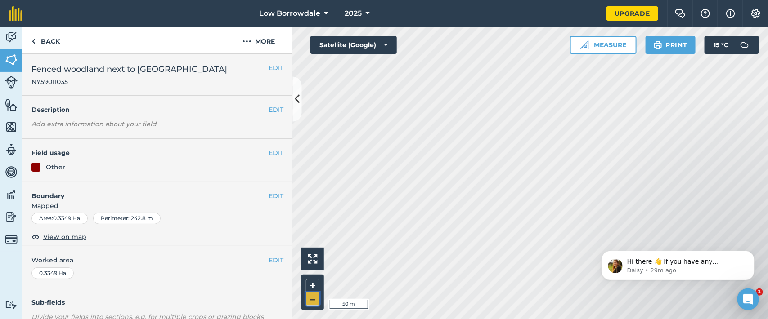
click at [310, 255] on button "–" at bounding box center [312, 299] width 13 height 13
click at [315, 255] on button "–" at bounding box center [312, 299] width 13 height 13
click at [314, 255] on button "+" at bounding box center [312, 285] width 13 height 13
click at [269, 149] on button "EDIT" at bounding box center [276, 153] width 15 height 10
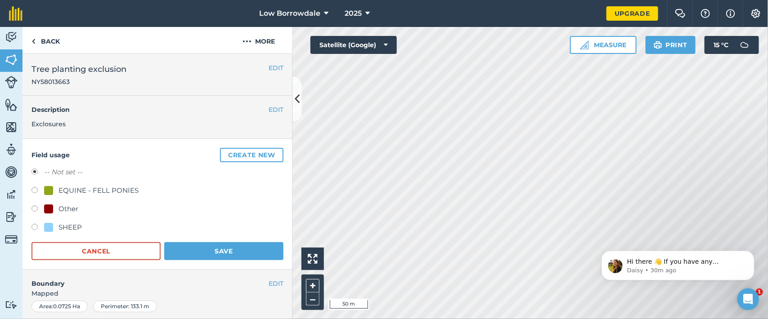
click at [66, 205] on div "Other" at bounding box center [68, 209] width 20 height 11
radio input "true"
radio input "false"
click at [202, 251] on button "Save" at bounding box center [223, 251] width 119 height 18
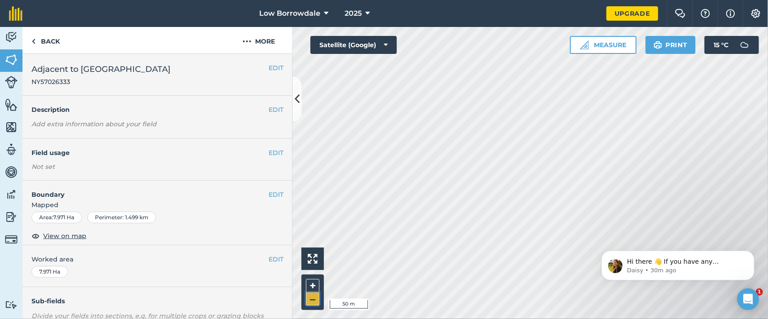
drag, startPoint x: 593, startPoint y: 274, endPoint x: 311, endPoint y: 297, distance: 282.2
click at [311, 255] on button "–" at bounding box center [312, 299] width 13 height 13
click at [313, 255] on button "+" at bounding box center [312, 285] width 13 height 13
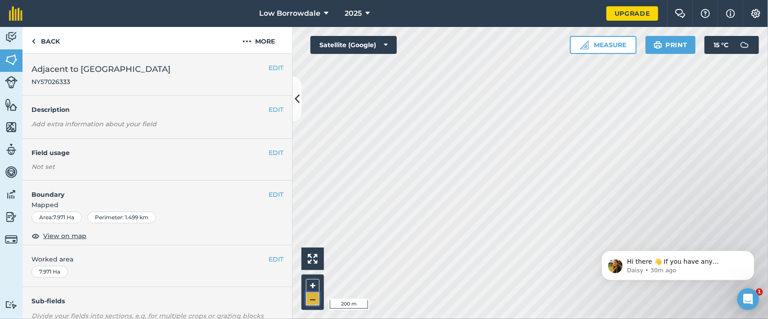
click at [313, 255] on button "–" at bounding box center [312, 299] width 13 height 13
click at [313, 255] on button "+" at bounding box center [312, 285] width 13 height 13
click at [504, 255] on html "Low Borrowdale 2025 Upgrade Farm Chat Help Info Settings Map printing is not av…" at bounding box center [384, 159] width 768 height 319
click at [269, 153] on button "EDIT" at bounding box center [276, 153] width 15 height 10
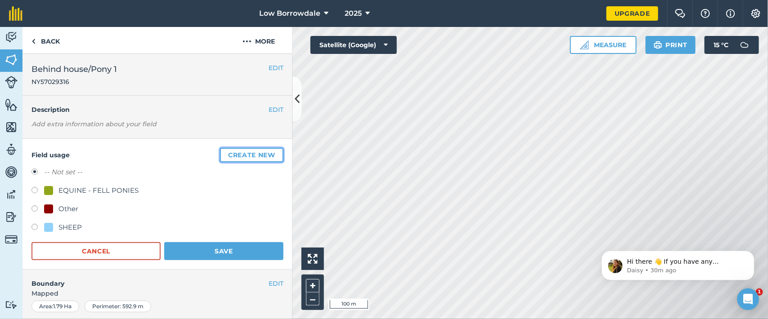
click at [245, 151] on button "Create new" at bounding box center [251, 155] width 63 height 14
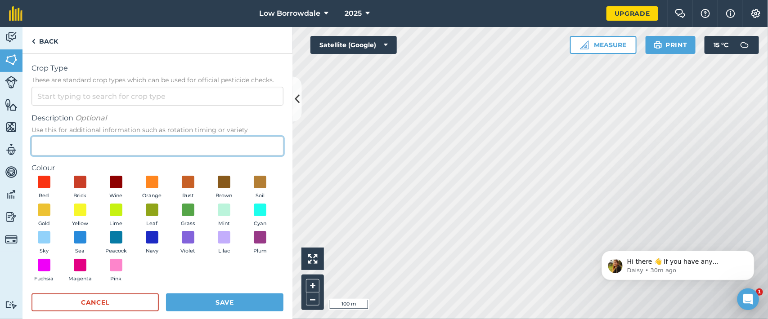
click at [112, 151] on input "Description Optional Use this for additional information such as rotation timin…" at bounding box center [157, 146] width 252 height 19
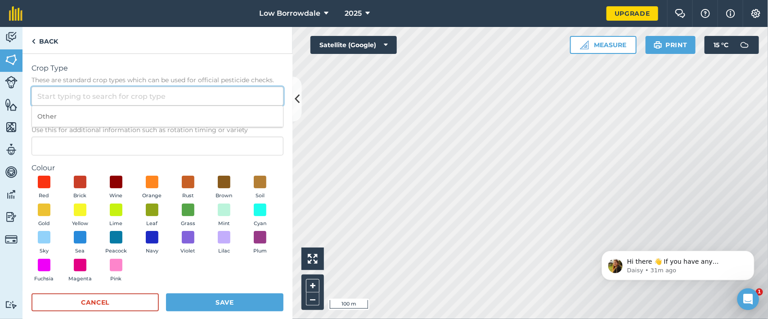
click at [149, 99] on input "Crop Type These are standard crop types which can be used for official pesticid…" at bounding box center [157, 96] width 252 height 19
type input "O"
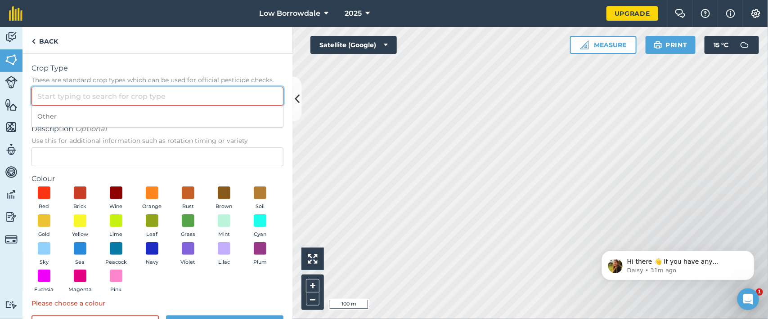
type input "t"
type input "o"
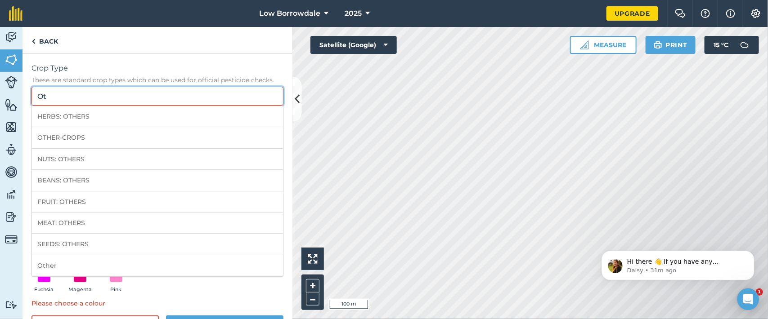
type input "O"
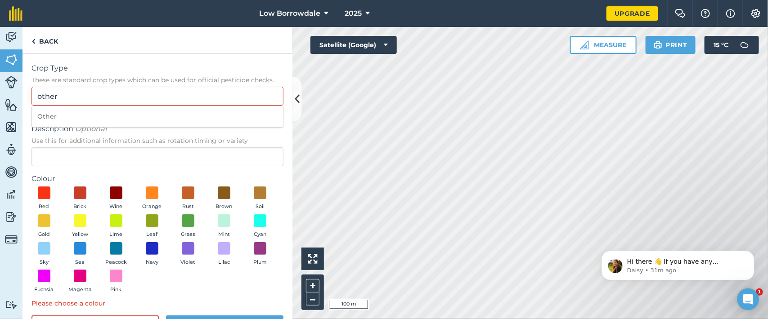
click at [144, 106] on ol "Other" at bounding box center [157, 117] width 252 height 22
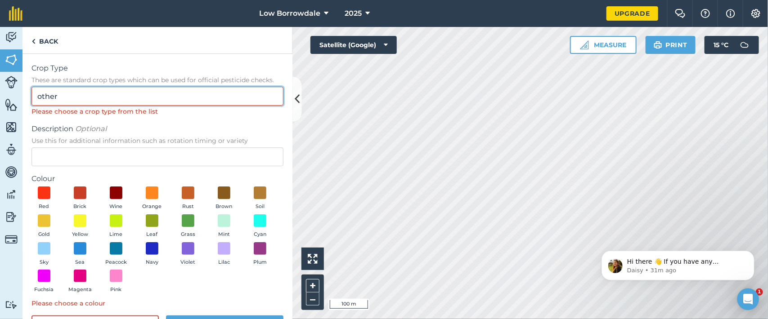
click at [144, 105] on div "other" at bounding box center [157, 96] width 252 height 19
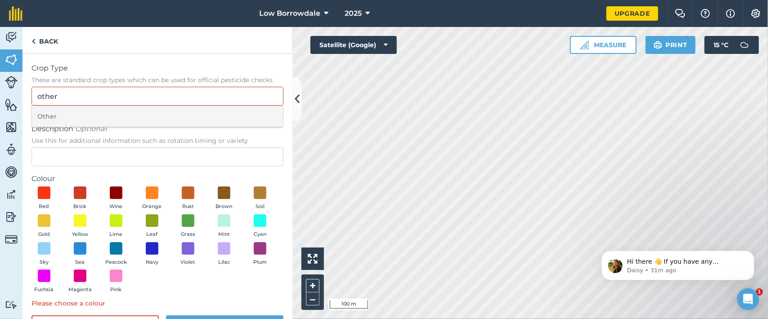
click at [143, 115] on li "Other" at bounding box center [157, 116] width 251 height 21
type input "Other"
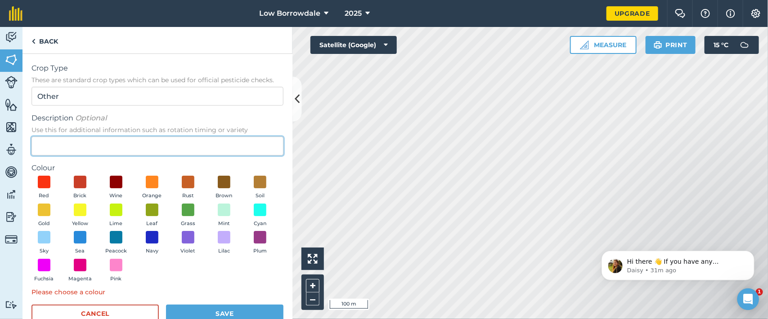
click at [127, 143] on input "Description Optional Use this for additional information such as rotation timin…" at bounding box center [157, 146] width 252 height 19
type input "LB Ponies"
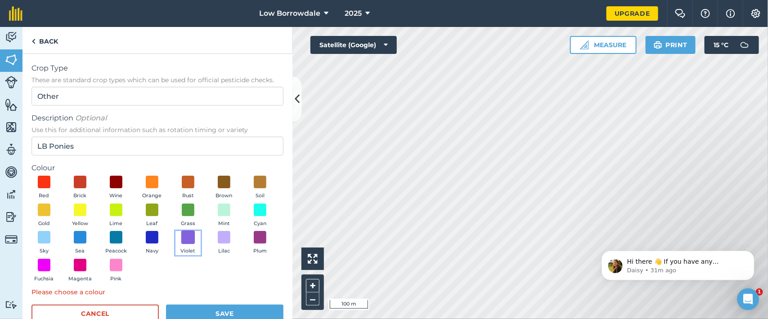
click at [181, 245] on span at bounding box center [188, 238] width 14 height 14
click at [202, 255] on button "Save" at bounding box center [224, 314] width 117 height 18
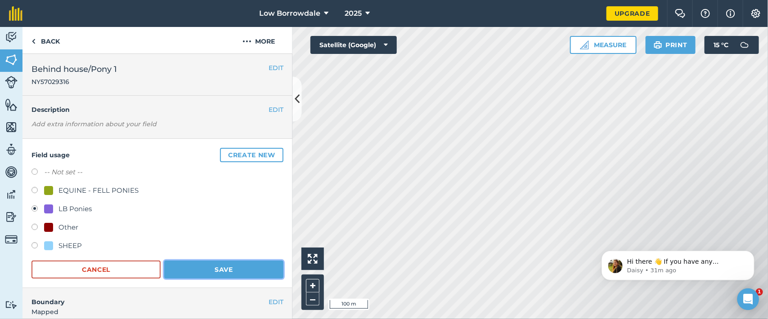
click at [203, 255] on button "Save" at bounding box center [223, 270] width 119 height 18
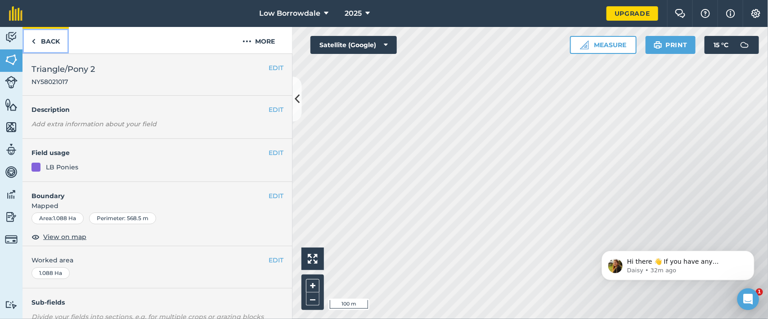
click at [54, 39] on link "Back" at bounding box center [45, 40] width 46 height 27
click at [48, 42] on link "Back" at bounding box center [45, 40] width 46 height 27
click at [269, 149] on button "EDIT" at bounding box center [276, 153] width 15 height 10
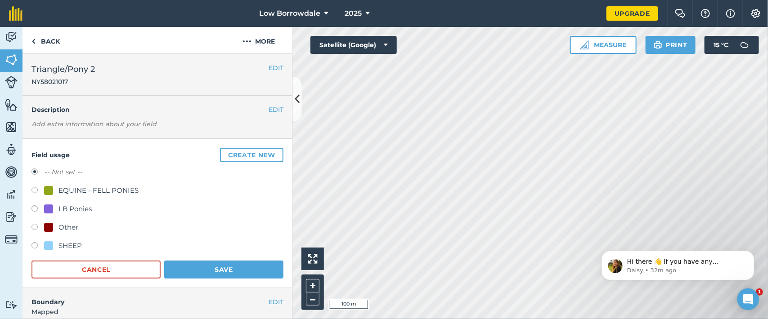
click at [66, 211] on div "LB Ponies" at bounding box center [74, 209] width 33 height 11
radio input "true"
radio input "false"
click at [240, 255] on button "Save" at bounding box center [223, 270] width 119 height 18
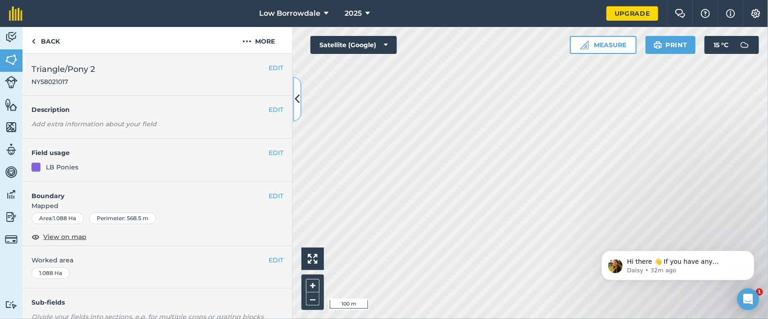
click at [295, 100] on icon at bounding box center [297, 99] width 5 height 16
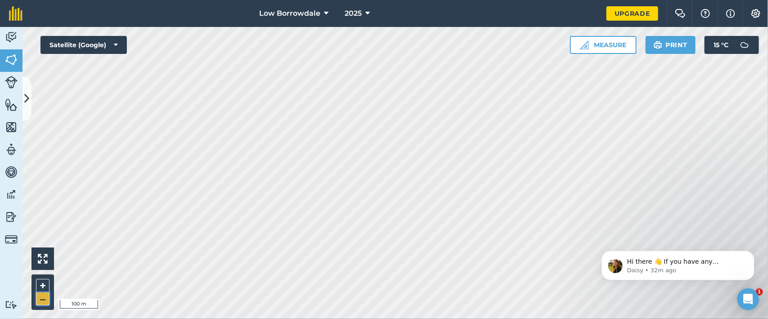
click at [44, 255] on button "–" at bounding box center [42, 299] width 13 height 13
click at [25, 93] on icon at bounding box center [27, 99] width 5 height 16
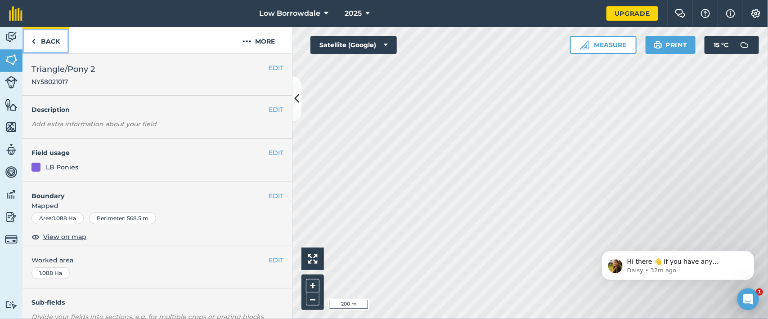
click at [40, 40] on link "Back" at bounding box center [45, 40] width 46 height 27
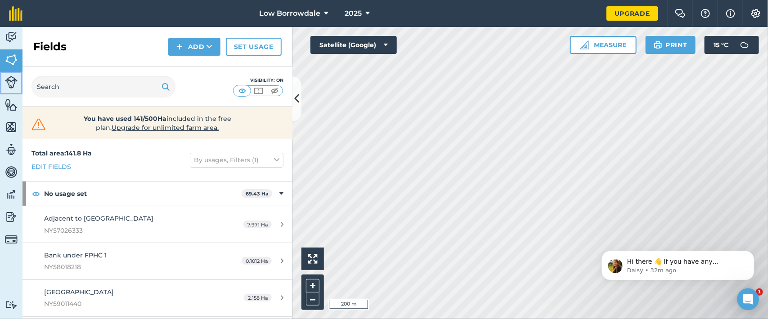
click at [10, 82] on img at bounding box center [11, 82] width 13 height 13
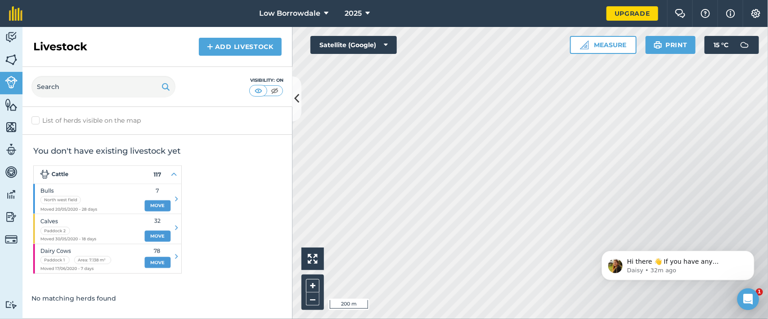
click at [205, 138] on div "You don't have existing livestock yet" at bounding box center [157, 210] width 270 height 150
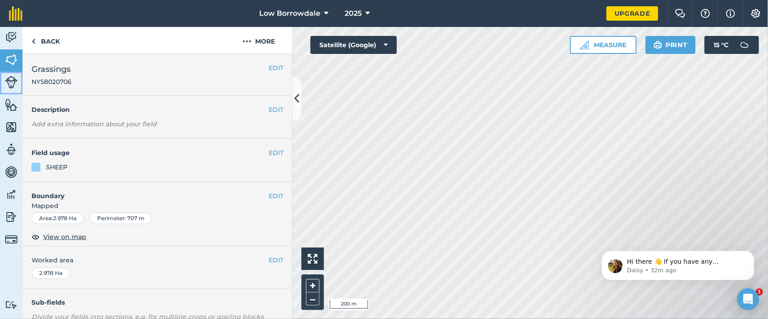
click at [4, 80] on link "Livestock" at bounding box center [11, 83] width 22 height 22
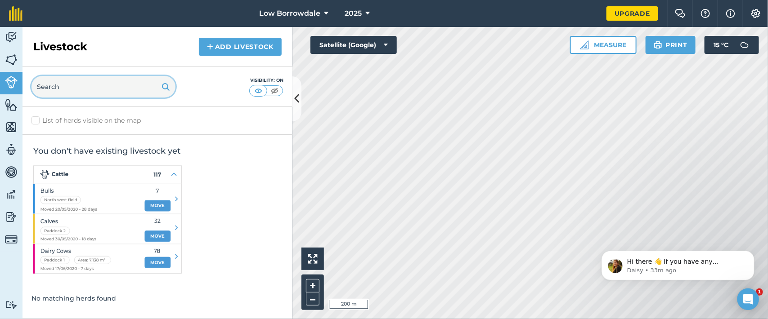
click at [86, 93] on input "text" at bounding box center [103, 87] width 144 height 22
type input "H"
drag, startPoint x: 86, startPoint y: 93, endPoint x: 120, endPoint y: 99, distance: 34.4
click at [120, 99] on div "Sheep Visibility: On" at bounding box center [157, 87] width 270 height 40
type input "Sheep"
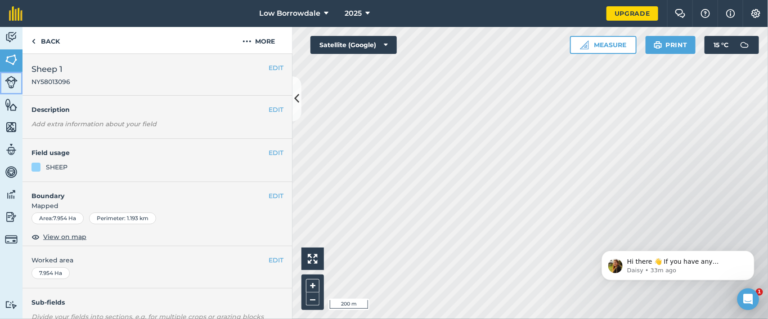
click at [12, 78] on img at bounding box center [11, 82] width 13 height 13
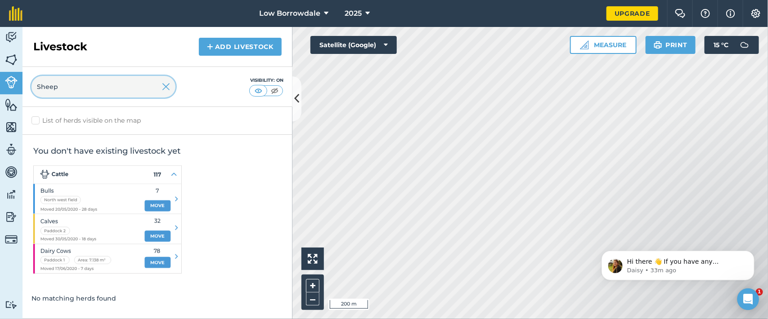
drag, startPoint x: 78, startPoint y: 89, endPoint x: 9, endPoint y: 69, distance: 71.8
click at [9, 69] on div "Activity Fields Livestock Features Maps Team Vehicles Data Reporting Billing Tu…" at bounding box center [384, 173] width 768 height 292
click at [9, 69] on link "Fields" at bounding box center [11, 60] width 22 height 22
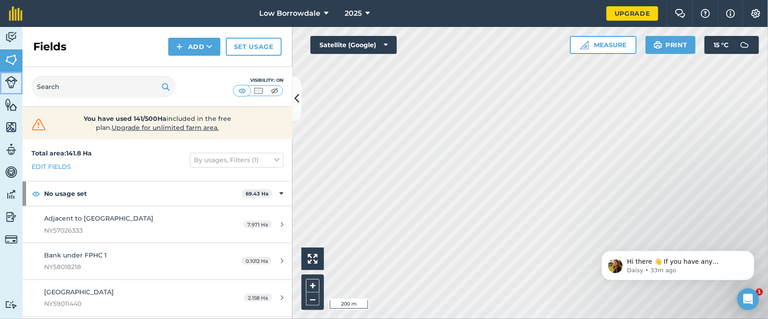
click at [7, 82] on img at bounding box center [11, 82] width 13 height 13
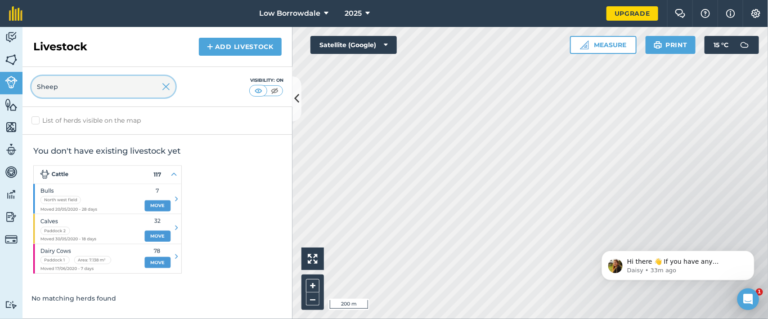
click at [68, 88] on input "Sheep" at bounding box center [103, 87] width 144 height 22
drag, startPoint x: 68, startPoint y: 88, endPoint x: 2, endPoint y: 78, distance: 66.9
click at [2, 78] on div "Activity Fields Livestock Features Maps Team Vehicles Data Reporting Billing Tu…" at bounding box center [384, 173] width 768 height 292
type input "Swaledale"
click at [273, 89] on img at bounding box center [274, 90] width 11 height 9
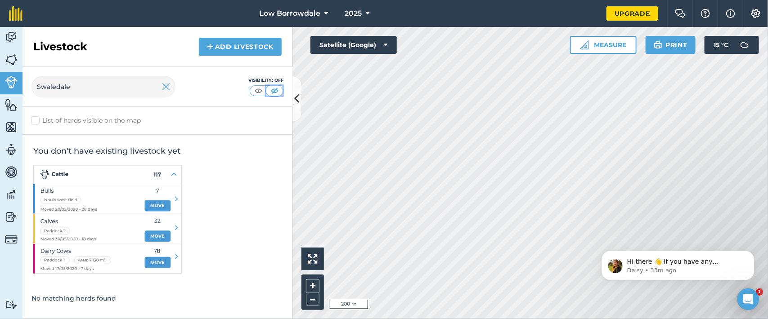
click at [273, 89] on img at bounding box center [274, 90] width 11 height 9
click at [259, 89] on img at bounding box center [258, 90] width 11 height 9
click at [200, 46] on div "Livestock Add Livestock" at bounding box center [157, 47] width 270 height 40
click at [219, 47] on link "Add Livestock" at bounding box center [240, 47] width 83 height 18
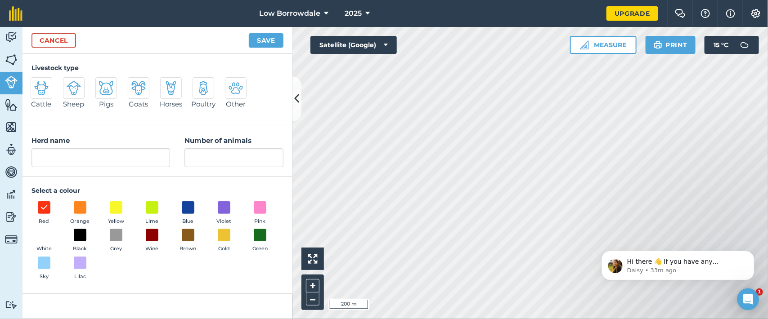
click at [74, 91] on img at bounding box center [74, 88] width 14 height 14
click at [70, 83] on input "Sheep" at bounding box center [67, 80] width 6 height 6
radio input "true"
type input "Sheep"
click at [206, 159] on input "Number of animals" at bounding box center [233, 157] width 99 height 19
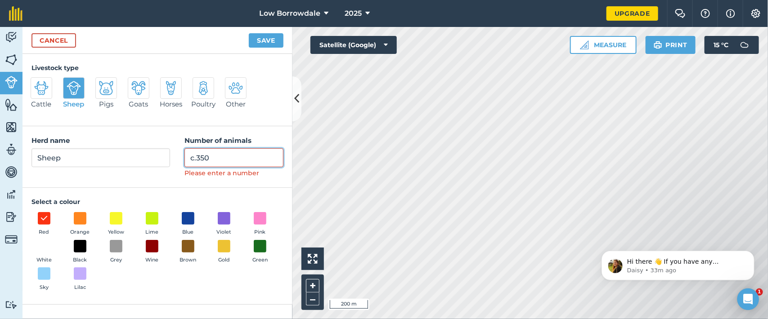
drag, startPoint x: 197, startPoint y: 160, endPoint x: 158, endPoint y: 158, distance: 38.3
click at [158, 158] on div "Herd name Sheep Number of animals c.350 Please enter a number" at bounding box center [157, 156] width 270 height 61
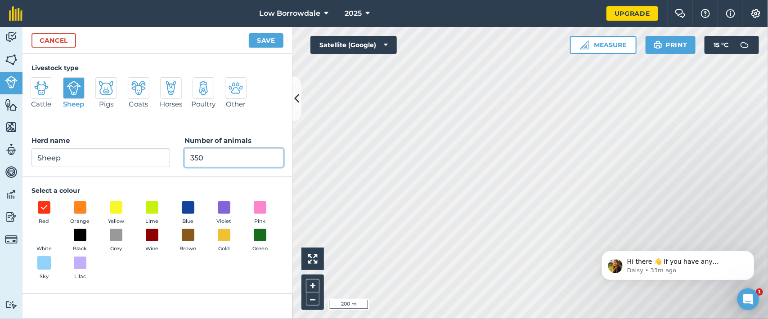
type input "350"
click at [41, 255] on span at bounding box center [44, 263] width 14 height 14
click at [264, 39] on button "Save" at bounding box center [266, 40] width 35 height 14
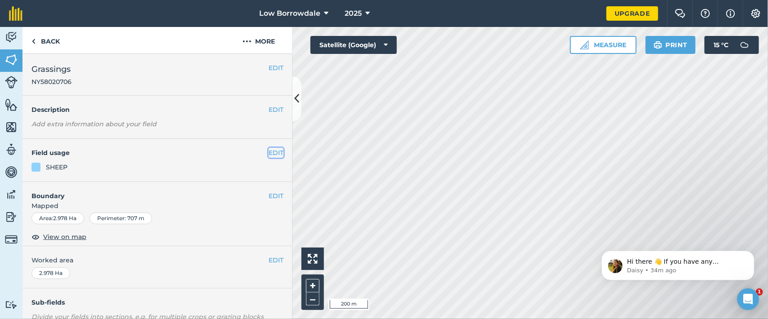
click at [269, 154] on button "EDIT" at bounding box center [276, 153] width 15 height 10
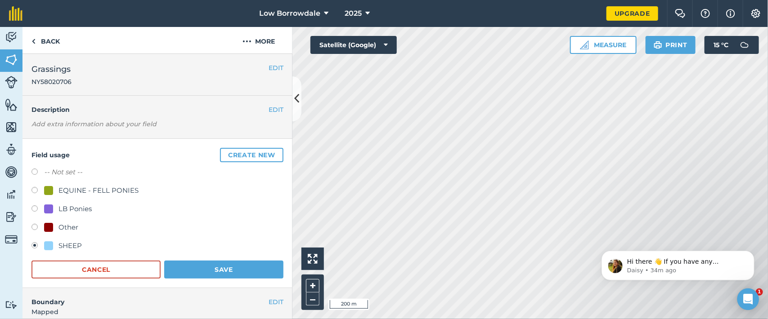
click at [66, 170] on label "-- Not set --" at bounding box center [63, 172] width 38 height 11
radio input "true"
radio input "false"
click at [221, 255] on button "Save" at bounding box center [223, 270] width 119 height 18
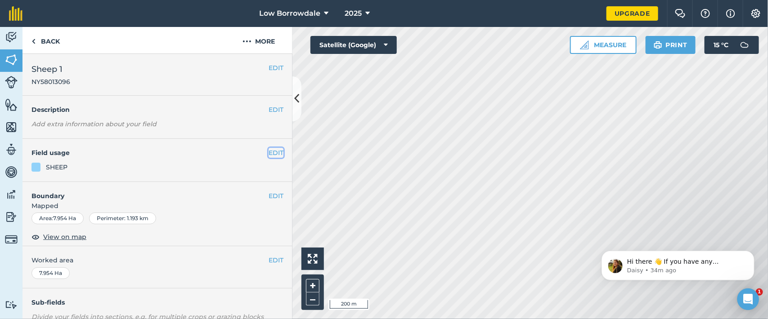
click at [273, 152] on button "EDIT" at bounding box center [276, 153] width 15 height 10
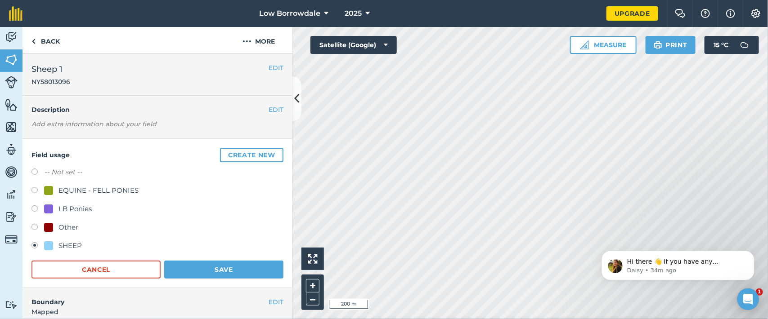
click at [60, 173] on label "-- Not set --" at bounding box center [63, 172] width 38 height 11
radio input "true"
radio input "false"
click at [245, 255] on button "Save" at bounding box center [223, 270] width 119 height 18
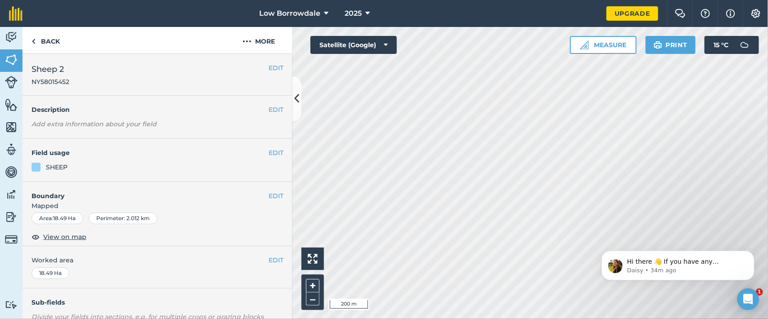
click at [274, 151] on div "EDIT Field usage SHEEP" at bounding box center [157, 160] width 270 height 43
click at [269, 151] on button "EDIT" at bounding box center [276, 153] width 15 height 10
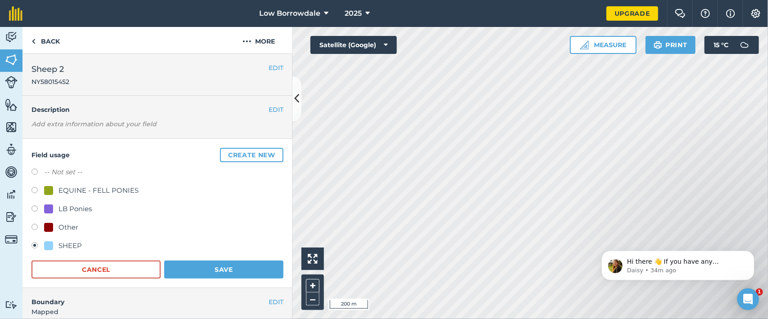
drag, startPoint x: 235, startPoint y: 143, endPoint x: 131, endPoint y: 154, distance: 104.5
drag, startPoint x: 131, startPoint y: 154, endPoint x: 79, endPoint y: 174, distance: 55.2
click at [79, 174] on label "-- Not set --" at bounding box center [63, 172] width 38 height 11
radio input "true"
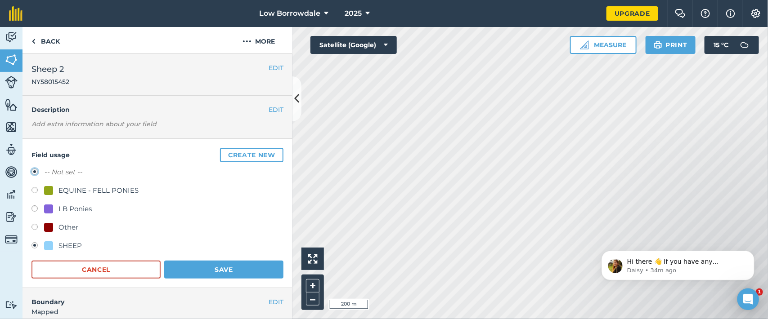
radio input "false"
click at [208, 255] on button "Save" at bounding box center [223, 270] width 119 height 18
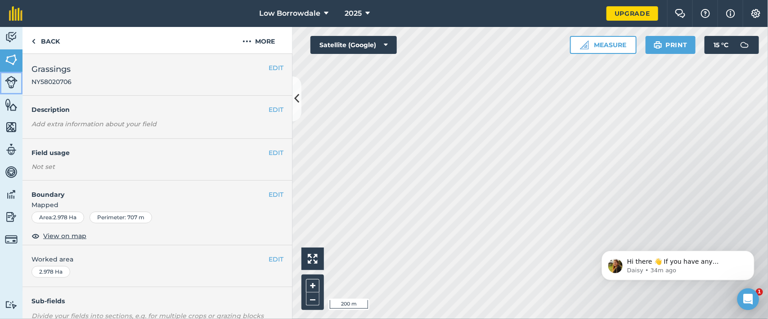
click at [9, 81] on img at bounding box center [11, 82] width 13 height 13
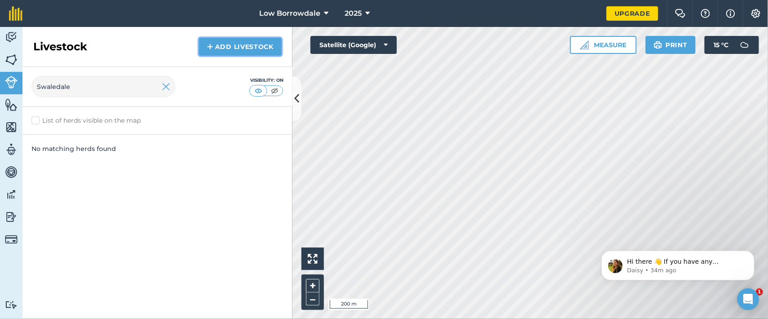
click at [234, 41] on link "Add Livestock" at bounding box center [240, 47] width 83 height 18
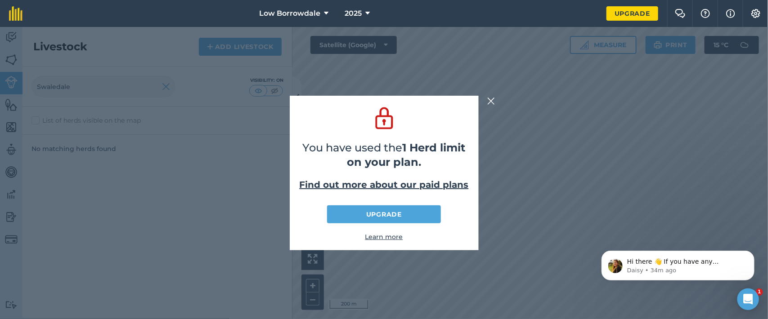
click at [487, 100] on img at bounding box center [491, 101] width 8 height 11
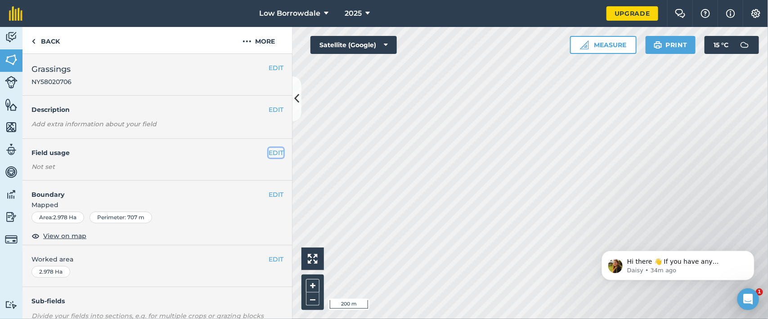
click at [270, 150] on button "EDIT" at bounding box center [276, 153] width 15 height 10
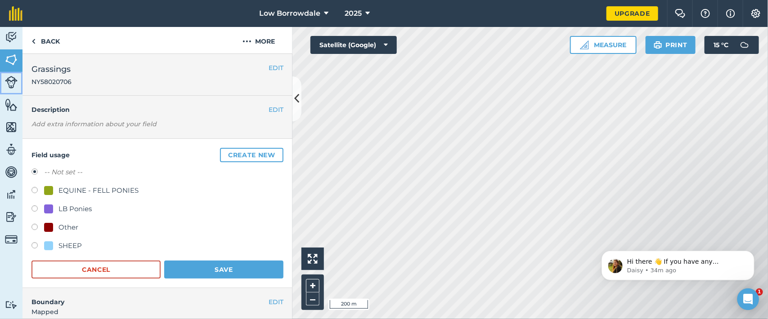
click at [2, 75] on link "Livestock" at bounding box center [11, 83] width 22 height 22
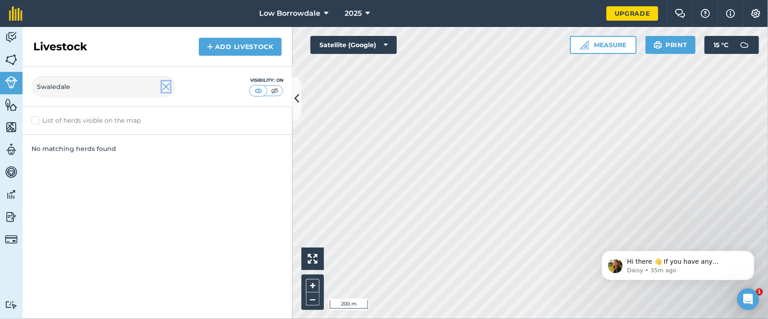
click at [166, 88] on img at bounding box center [166, 86] width 8 height 11
click at [257, 186] on link "Move" at bounding box center [260, 189] width 30 height 14
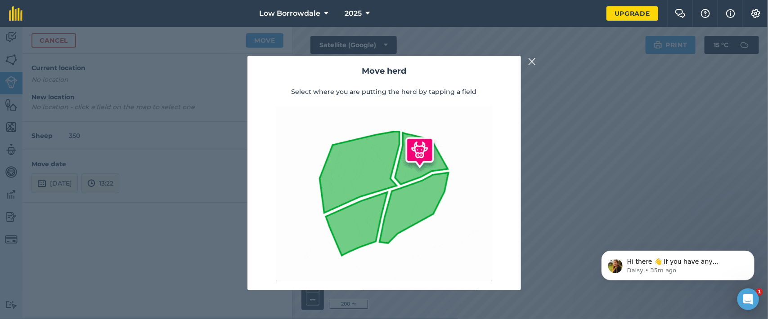
click at [530, 60] on img at bounding box center [532, 61] width 8 height 11
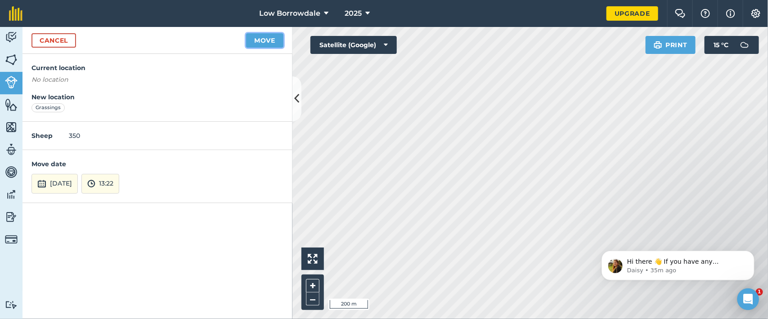
click at [263, 39] on button "Move" at bounding box center [264, 40] width 37 height 14
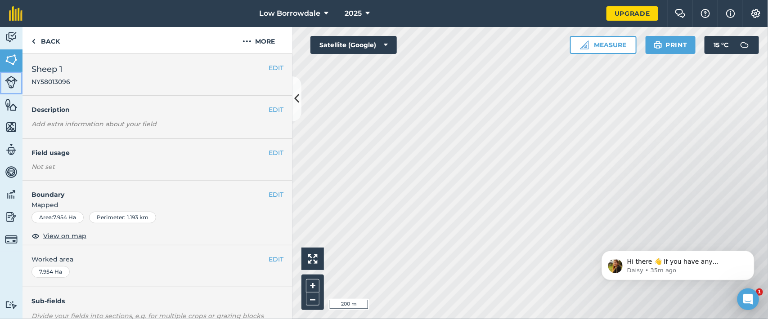
click at [2, 86] on link "Livestock" at bounding box center [11, 83] width 22 height 22
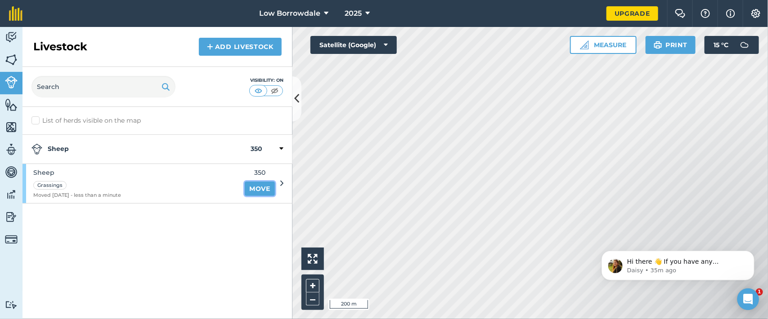
click at [253, 189] on link "Move" at bounding box center [260, 189] width 30 height 14
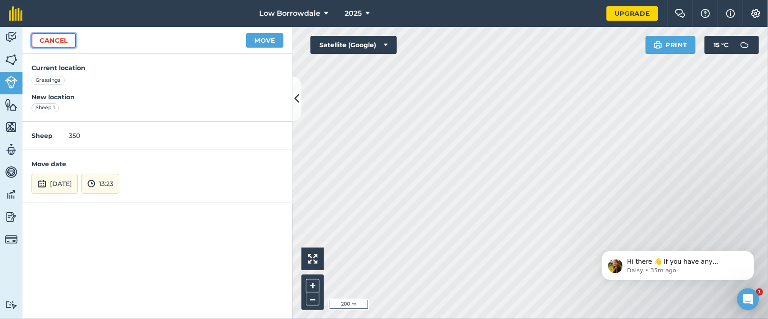
click at [64, 41] on link "Cancel" at bounding box center [53, 40] width 45 height 14
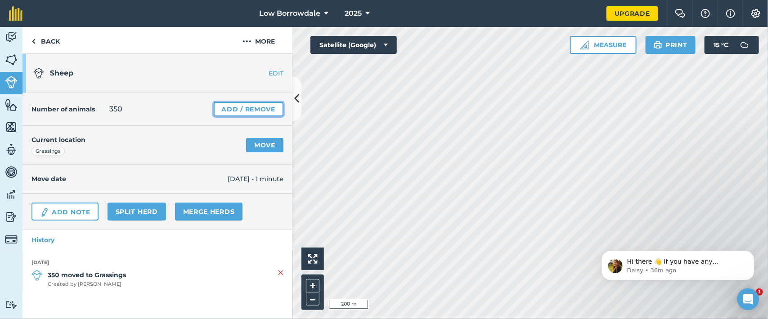
click at [265, 106] on link "Add / Remove" at bounding box center [249, 109] width 70 height 14
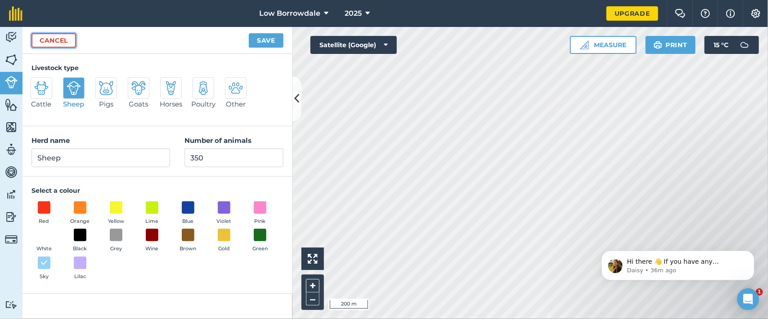
click at [56, 42] on link "Cancel" at bounding box center [53, 40] width 45 height 14
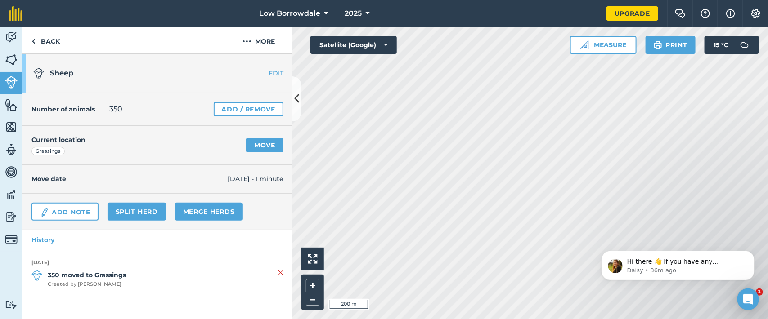
drag, startPoint x: 248, startPoint y: 253, endPoint x: 286, endPoint y: 195, distance: 69.0
click at [289, 205] on div "Sheep EDIT Number of animals 350 Add / Remove Current location Grassings Move M…" at bounding box center [157, 186] width 270 height 265
click at [280, 75] on link "EDIT" at bounding box center [264, 73] width 57 height 9
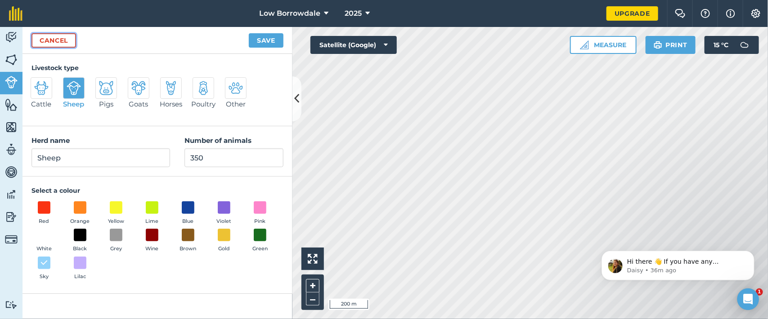
click at [50, 37] on link "Cancel" at bounding box center [53, 40] width 45 height 14
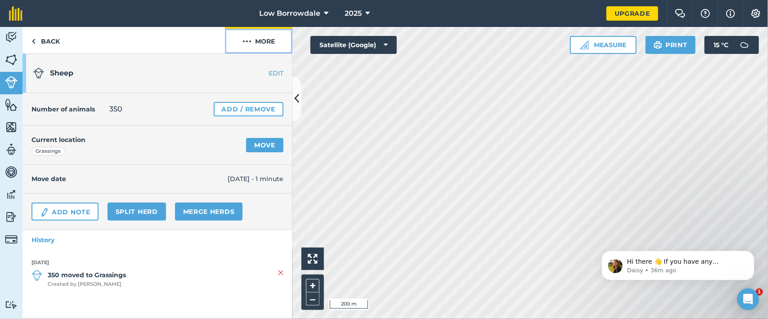
click at [259, 39] on button "More" at bounding box center [258, 40] width 67 height 27
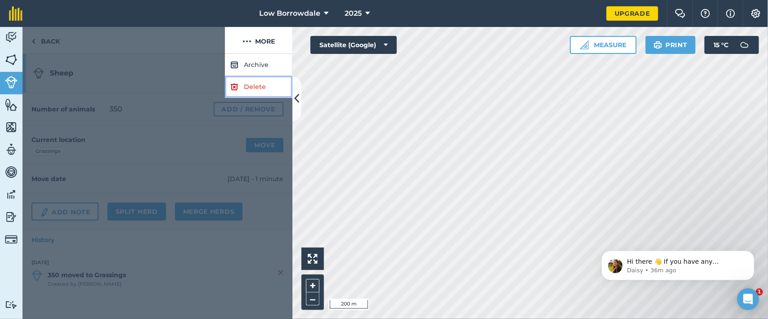
click at [260, 86] on link "Delete" at bounding box center [258, 87] width 67 height 22
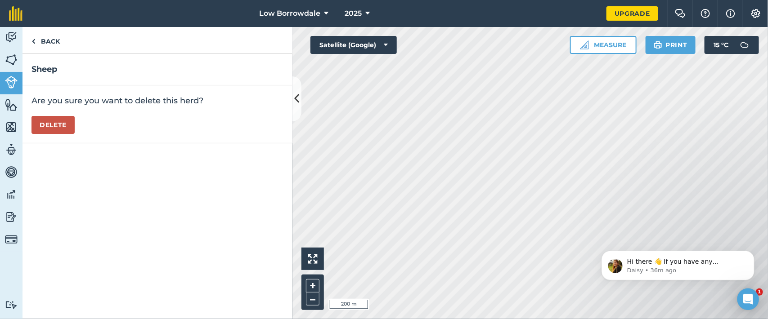
drag, startPoint x: 76, startPoint y: 117, endPoint x: 65, endPoint y: 120, distance: 10.6
click at [65, 120] on div "Are you sure you want to delete this herd? [GEOGRAPHIC_DATA]" at bounding box center [157, 114] width 270 height 58
click at [65, 120] on button "Delete" at bounding box center [52, 125] width 43 height 18
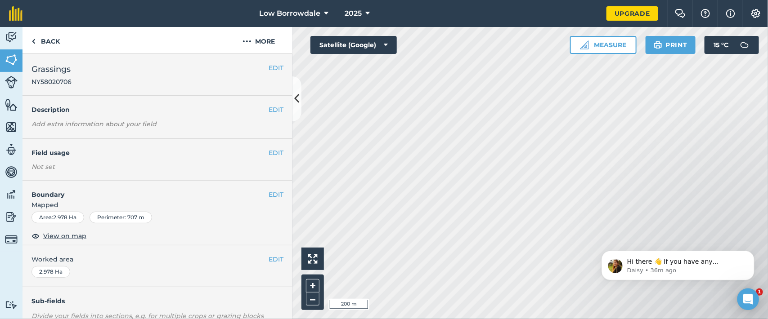
drag, startPoint x: 271, startPoint y: 151, endPoint x: 236, endPoint y: 167, distance: 38.2
drag, startPoint x: 236, startPoint y: 167, endPoint x: 163, endPoint y: 144, distance: 76.8
click at [163, 144] on div "EDIT Field usage Not set" at bounding box center [157, 160] width 270 height 42
click at [269, 153] on button "EDIT" at bounding box center [276, 153] width 15 height 10
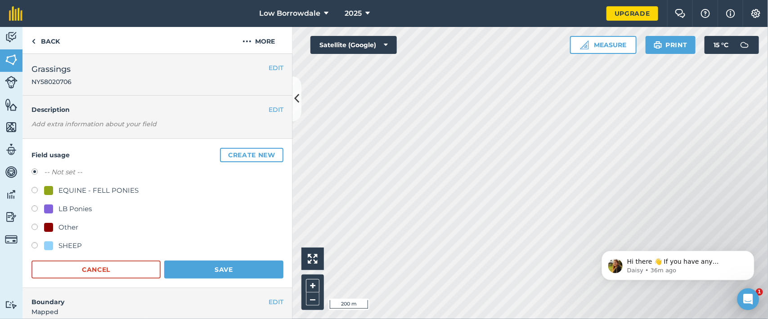
click at [45, 247] on div at bounding box center [48, 246] width 9 height 9
radio input "true"
radio input "false"
click at [45, 247] on div at bounding box center [48, 246] width 9 height 9
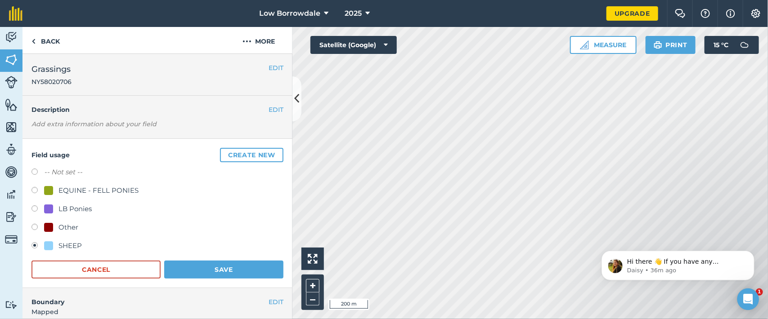
click at [45, 247] on div at bounding box center [48, 246] width 9 height 9
click at [220, 255] on button "Save" at bounding box center [223, 270] width 119 height 18
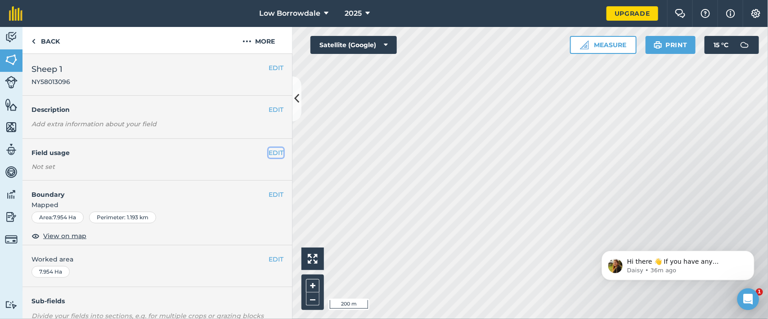
click at [269, 154] on button "EDIT" at bounding box center [276, 153] width 15 height 10
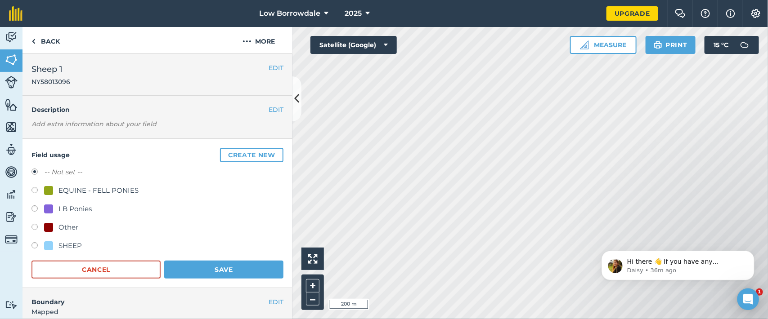
click at [36, 249] on label at bounding box center [37, 246] width 13 height 9
radio input "true"
radio input "false"
click at [225, 255] on button "Save" at bounding box center [223, 270] width 119 height 18
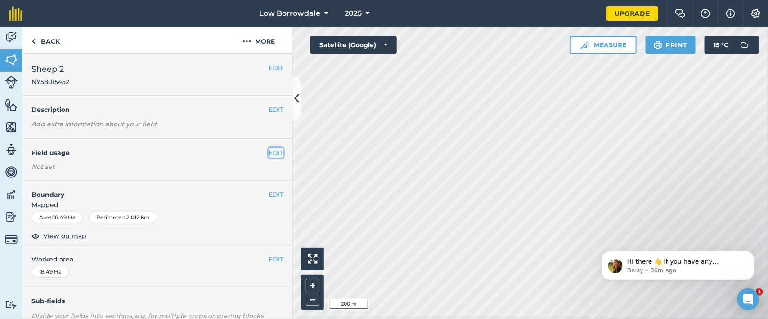
click at [269, 153] on button "EDIT" at bounding box center [276, 153] width 15 height 10
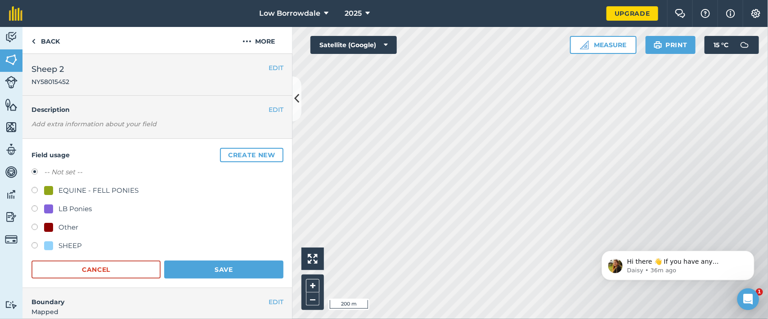
click at [58, 242] on div "SHEEP" at bounding box center [69, 246] width 23 height 11
radio input "true"
radio input "false"
click at [216, 255] on button "Save" at bounding box center [223, 270] width 119 height 18
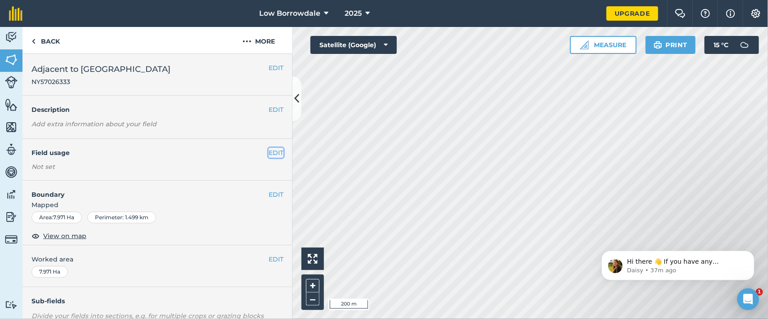
click at [269, 154] on button "EDIT" at bounding box center [276, 153] width 15 height 10
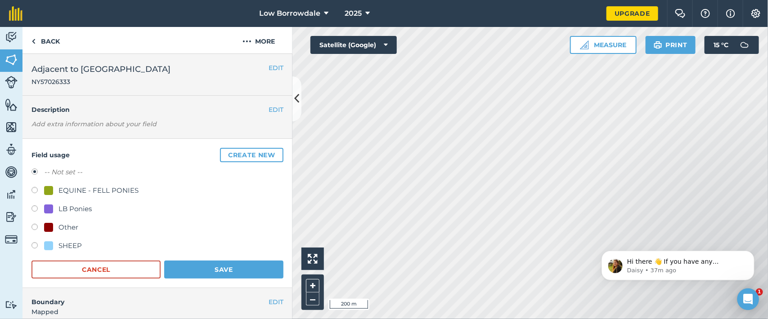
click at [52, 246] on div at bounding box center [48, 246] width 9 height 9
radio input "true"
radio input "false"
click at [204, 255] on button "Save" at bounding box center [223, 270] width 119 height 18
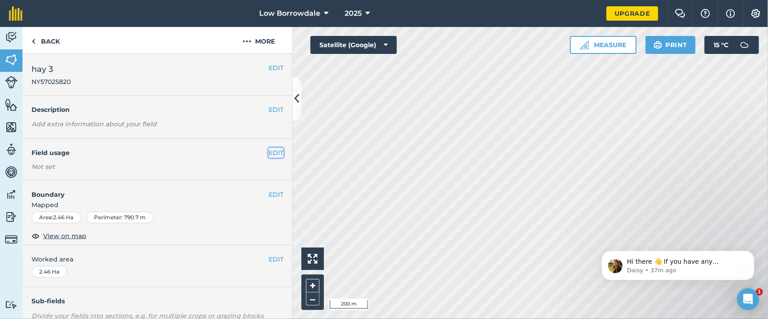
click at [269, 151] on button "EDIT" at bounding box center [276, 153] width 15 height 10
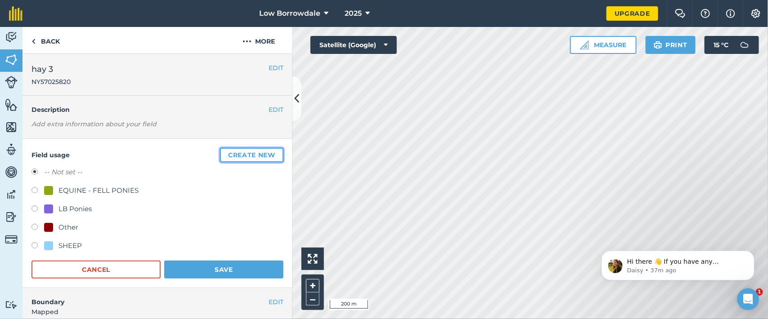
click at [268, 151] on button "Create new" at bounding box center [251, 155] width 63 height 14
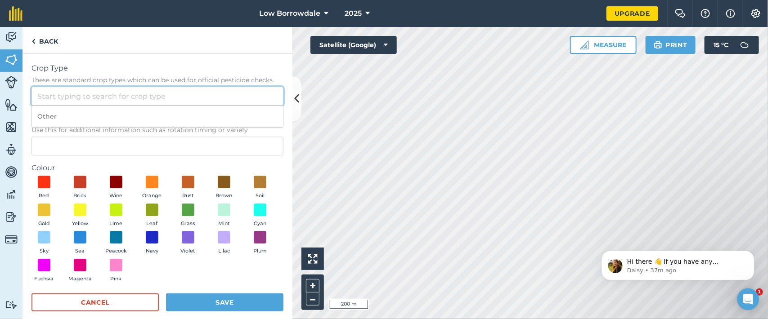
click at [114, 98] on input "Crop Type These are standard crop types which can be used for official pesticid…" at bounding box center [157, 96] width 252 height 19
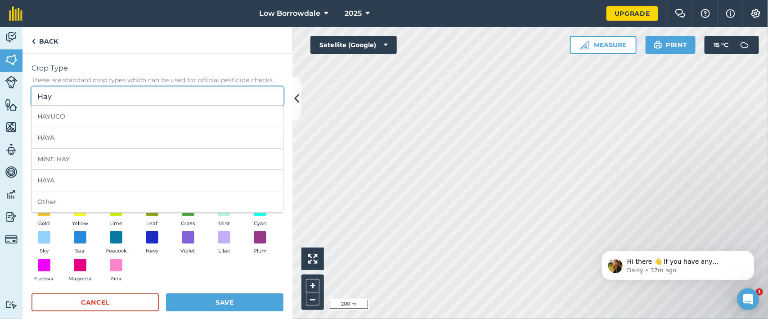
click at [114, 98] on input "Hay" at bounding box center [157, 96] width 252 height 19
type input "H"
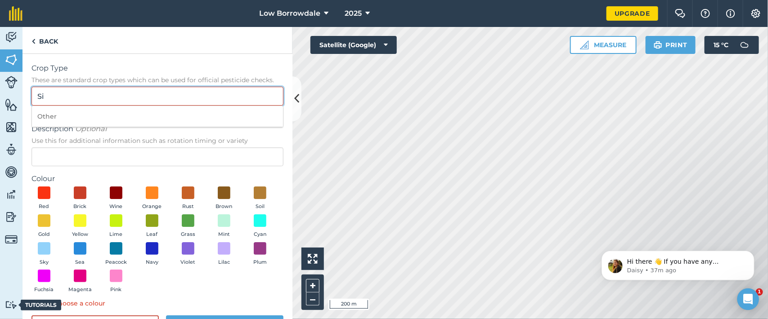
type input "S"
type input "J"
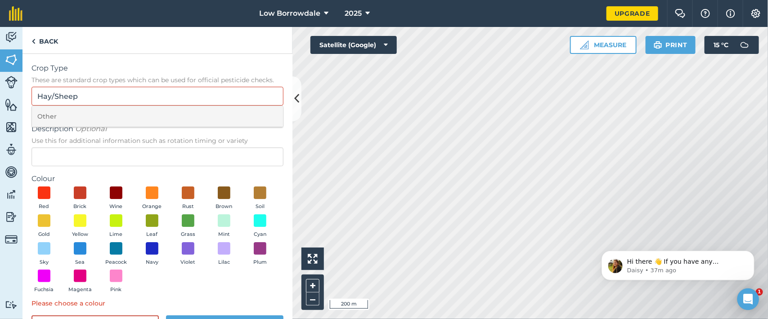
click at [97, 119] on li "Other" at bounding box center [157, 116] width 251 height 21
type input "Other"
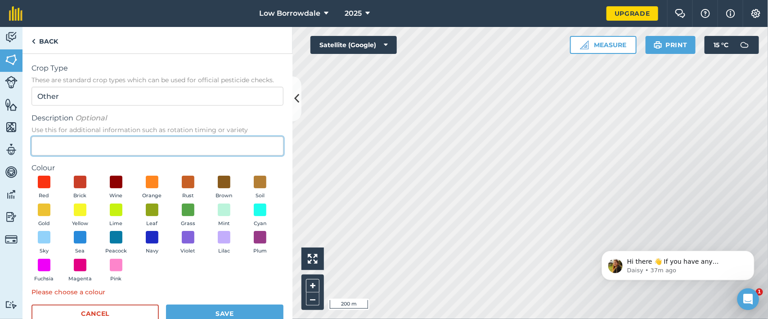
click at [85, 140] on input "Description Optional Use this for additional information such as rotation timin…" at bounding box center [157, 146] width 252 height 19
type input "Hay/Sheep"
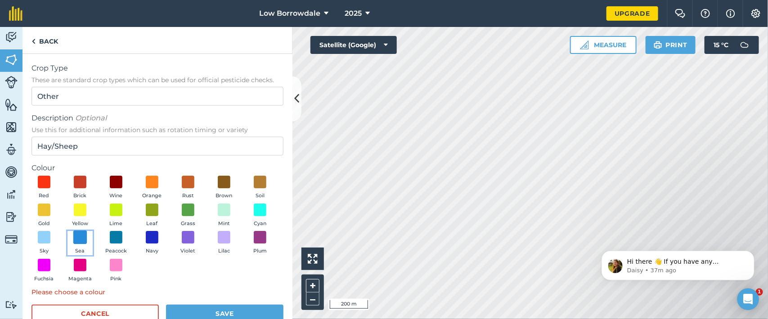
click at [87, 237] on span at bounding box center [80, 238] width 14 height 14
click at [215, 255] on button "Save" at bounding box center [224, 314] width 117 height 18
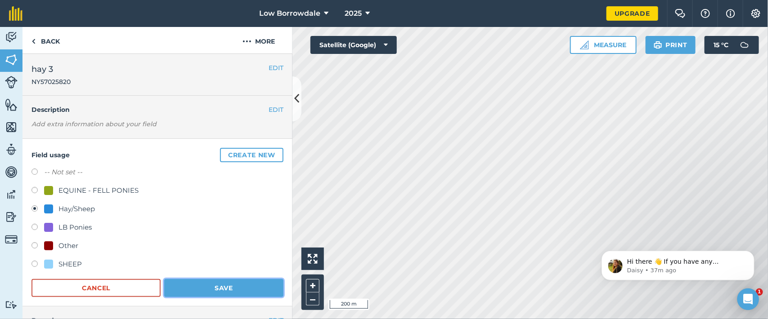
click at [240, 255] on button "Save" at bounding box center [223, 288] width 119 height 18
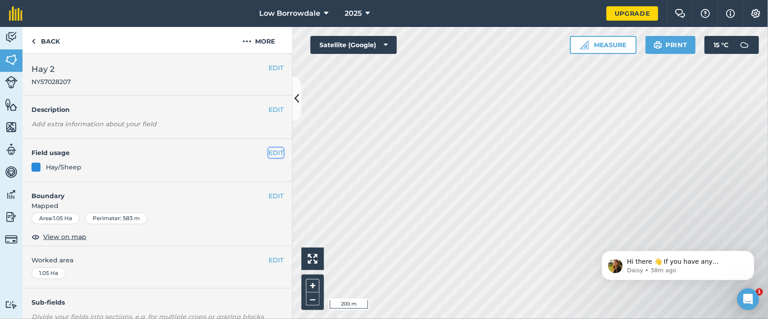
click at [269, 154] on button "EDIT" at bounding box center [276, 153] width 15 height 10
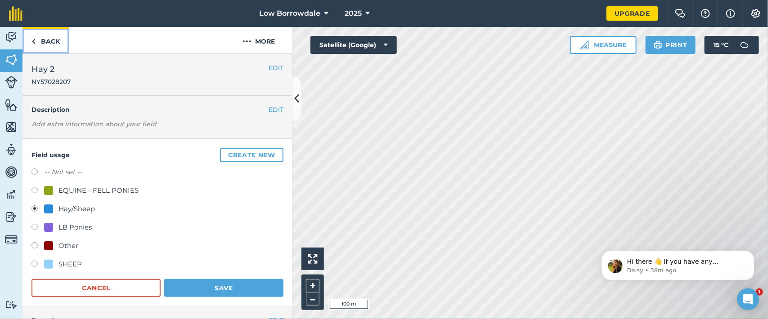
click at [48, 34] on link "Back" at bounding box center [45, 40] width 46 height 27
click at [53, 39] on link "Back" at bounding box center [45, 40] width 46 height 27
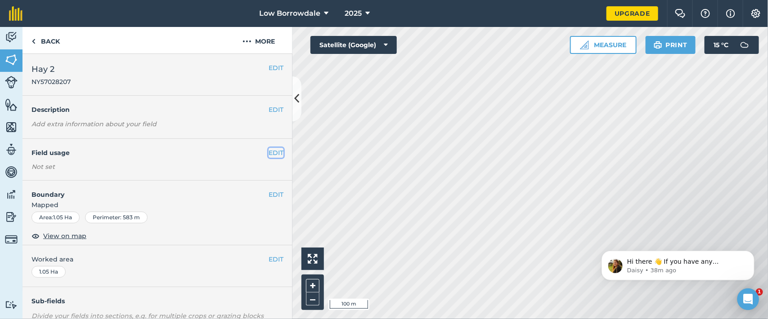
click at [269, 153] on button "EDIT" at bounding box center [276, 153] width 15 height 10
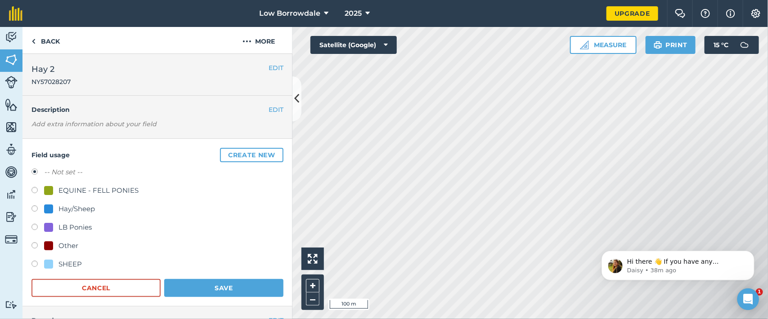
click at [84, 207] on div "Hay/Sheep" at bounding box center [76, 209] width 36 height 11
click at [225, 255] on button "Save" at bounding box center [223, 288] width 119 height 18
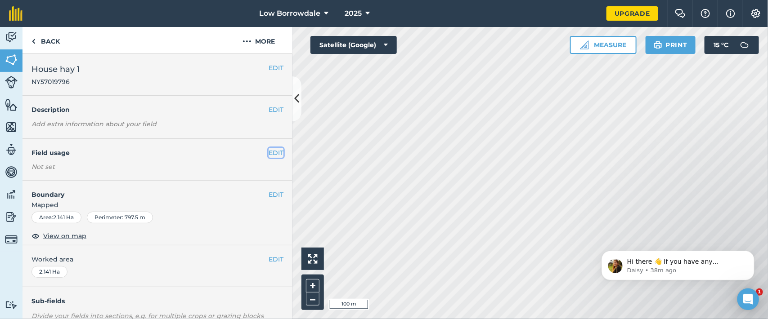
click at [273, 149] on button "EDIT" at bounding box center [276, 153] width 15 height 10
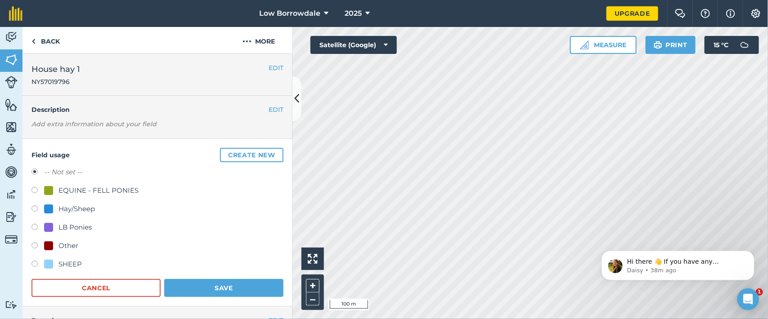
click at [76, 208] on div "Hay/Sheep" at bounding box center [76, 209] width 36 height 11
click at [200, 255] on button "Save" at bounding box center [223, 288] width 119 height 18
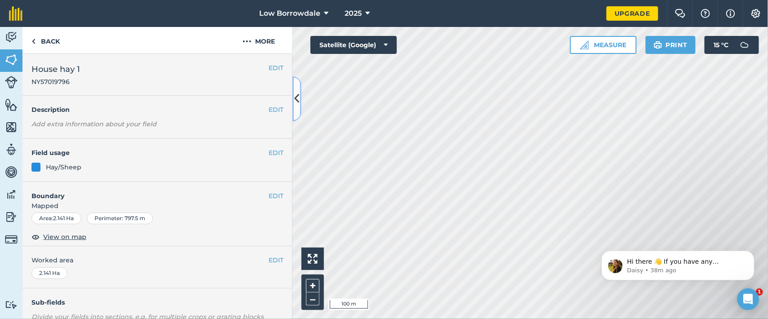
click at [296, 93] on icon at bounding box center [297, 99] width 5 height 16
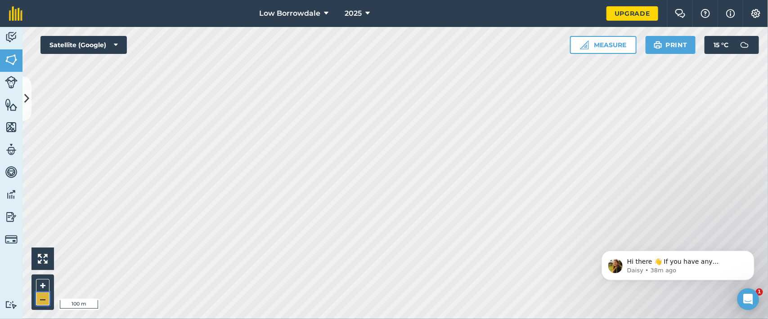
click at [39, 255] on button "–" at bounding box center [42, 299] width 13 height 13
click at [41, 255] on button "+" at bounding box center [42, 285] width 13 height 13
click at [42, 255] on button "–" at bounding box center [42, 299] width 13 height 13
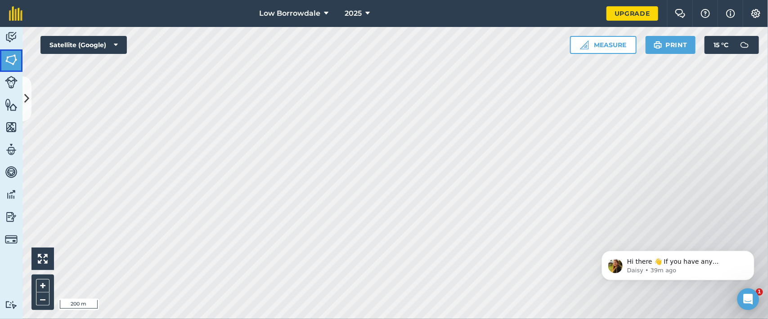
click at [9, 55] on img at bounding box center [11, 59] width 13 height 13
click at [28, 93] on icon at bounding box center [27, 99] width 5 height 16
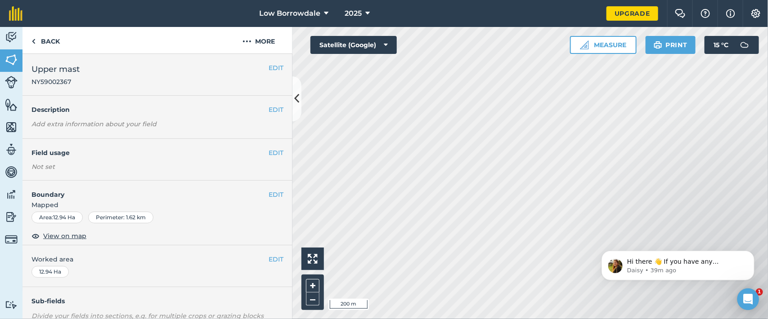
click at [99, 172] on div "EDIT Field usage Not set" at bounding box center [157, 160] width 270 height 42
click at [270, 152] on button "EDIT" at bounding box center [276, 153] width 15 height 10
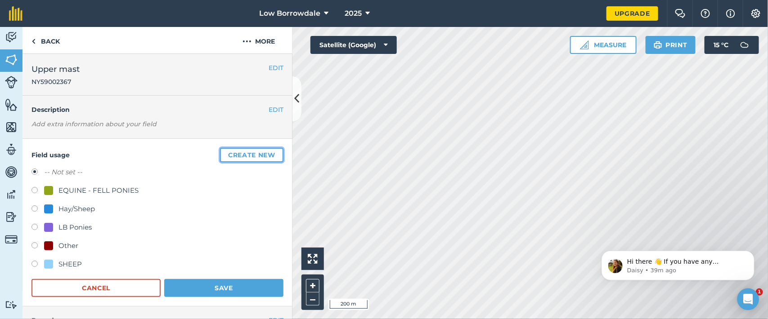
click at [251, 156] on button "Create new" at bounding box center [251, 155] width 63 height 14
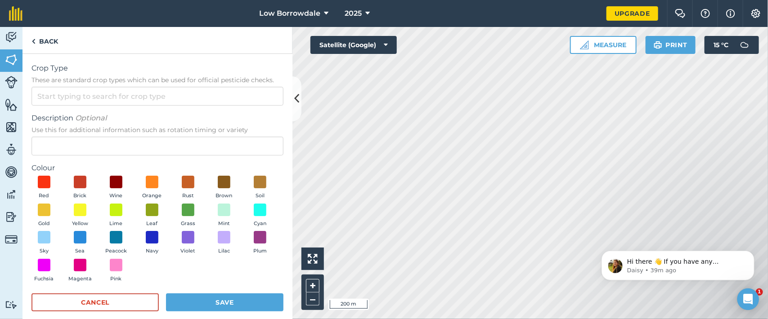
click at [188, 136] on div "Description Optional Use this for additional information such as rotation timin…" at bounding box center [157, 134] width 252 height 43
click at [188, 137] on input "Description Optional Use this for additional information such as rotation timin…" at bounding box center [157, 146] width 252 height 19
click at [221, 255] on button "Save" at bounding box center [224, 303] width 117 height 18
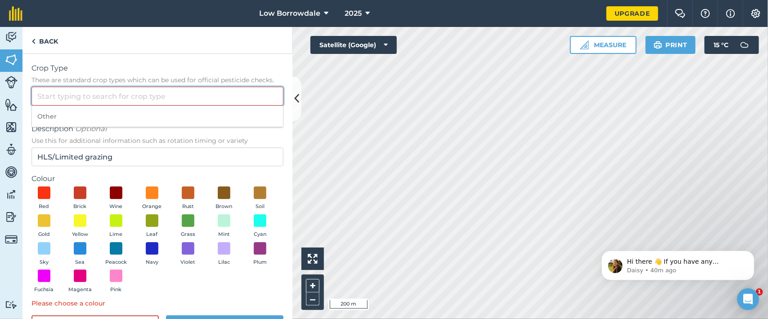
click at [134, 98] on input "Crop Type These are standard crop types which can be used for official pesticid…" at bounding box center [157, 96] width 252 height 19
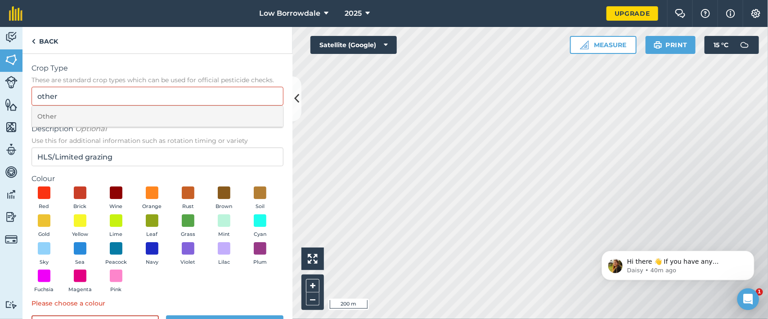
click at [91, 125] on li "Other" at bounding box center [157, 116] width 251 height 21
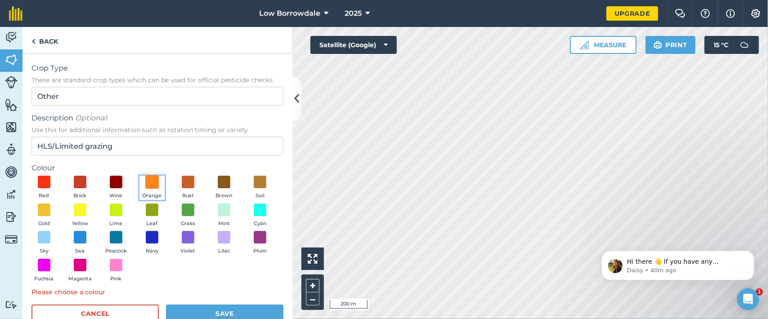
click at [149, 180] on span at bounding box center [152, 182] width 14 height 14
click at [248, 255] on button "Save" at bounding box center [224, 314] width 117 height 18
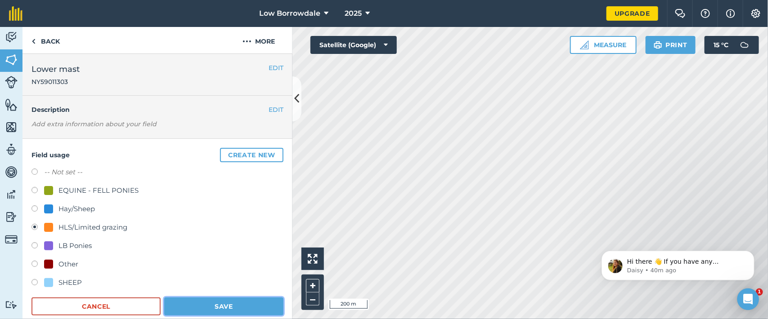
click at [254, 255] on button "Save" at bounding box center [223, 307] width 119 height 18
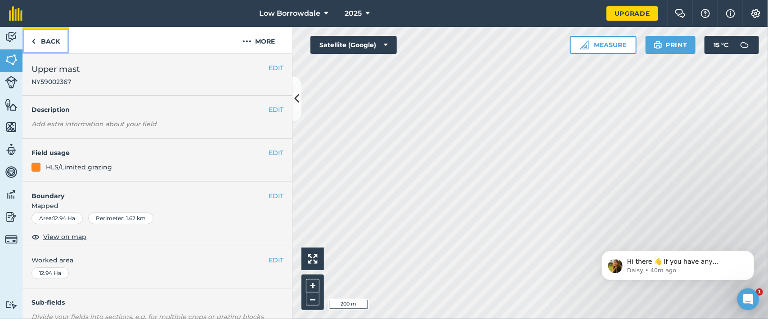
click at [54, 37] on link "Back" at bounding box center [45, 40] width 46 height 27
click at [46, 40] on link "Back" at bounding box center [45, 40] width 46 height 27
click at [269, 151] on button "EDIT" at bounding box center [276, 153] width 15 height 10
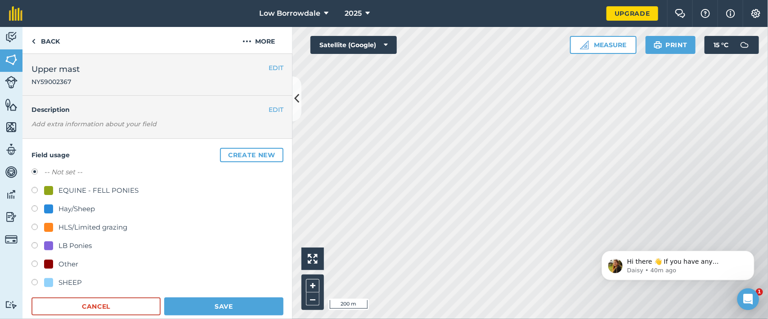
click at [93, 229] on div "HLS/Limited grazing" at bounding box center [92, 227] width 69 height 11
click at [235, 255] on button "Save" at bounding box center [223, 307] width 119 height 18
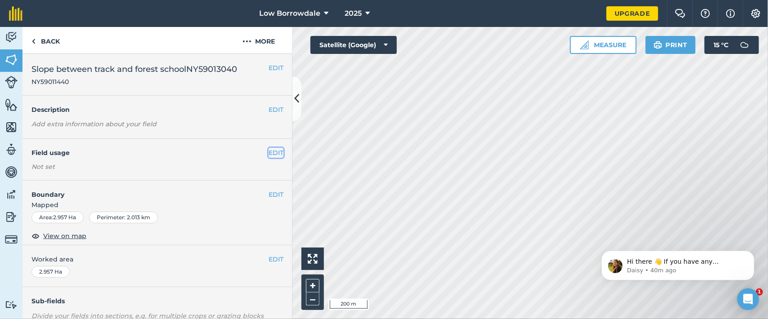
click at [269, 153] on button "EDIT" at bounding box center [276, 153] width 15 height 10
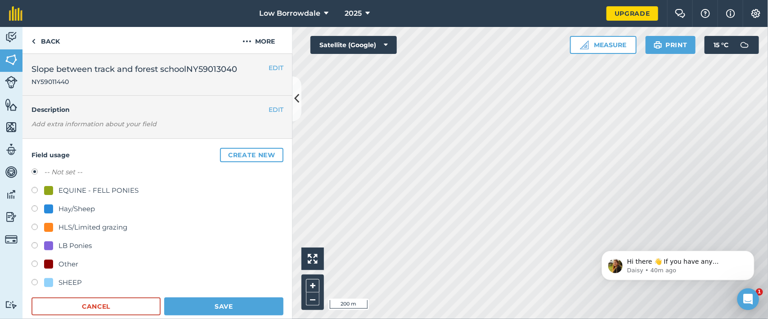
click at [98, 225] on div "HLS/Limited grazing" at bounding box center [92, 227] width 69 height 11
click at [206, 255] on button "Save" at bounding box center [223, 307] width 119 height 18
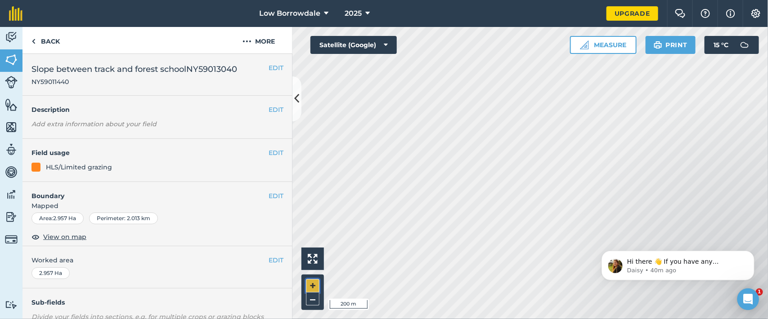
click at [310, 255] on button "+" at bounding box center [312, 285] width 13 height 13
click at [271, 151] on button "EDIT" at bounding box center [276, 153] width 15 height 10
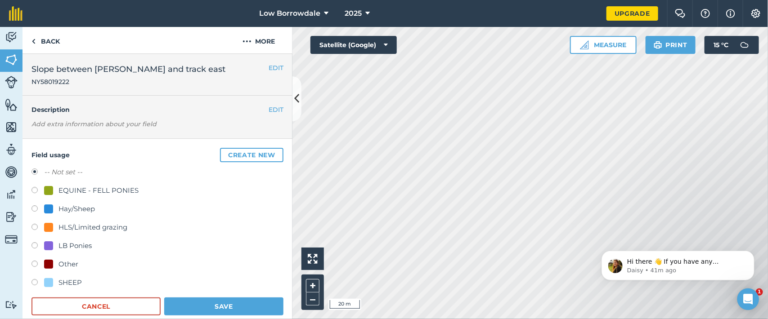
click at [97, 225] on div "HLS/Limited grazing" at bounding box center [92, 227] width 69 height 11
click at [250, 255] on button "Save" at bounding box center [223, 307] width 119 height 18
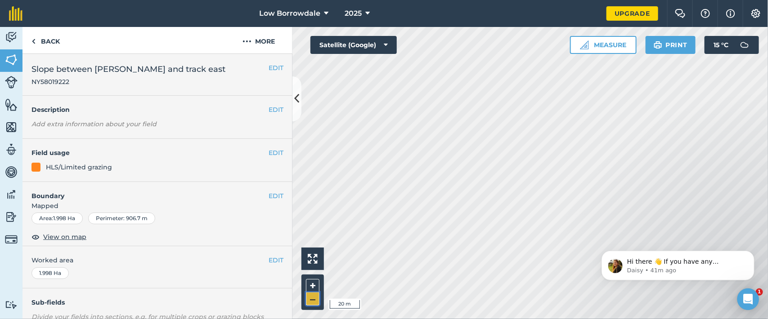
click at [315, 255] on button "–" at bounding box center [312, 299] width 13 height 13
click at [273, 152] on button "EDIT" at bounding box center [276, 153] width 15 height 10
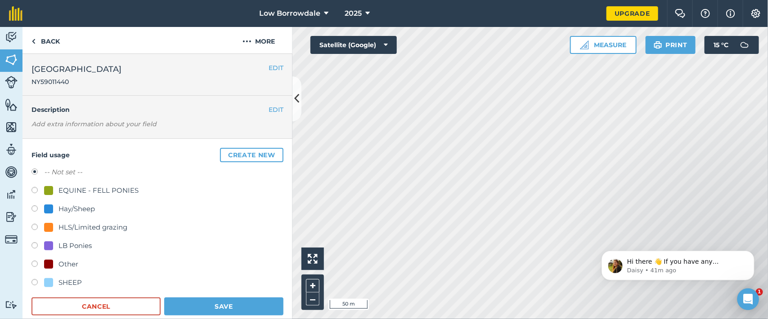
click at [106, 229] on div "HLS/Limited grazing" at bounding box center [92, 227] width 69 height 11
click at [228, 255] on button "Save" at bounding box center [223, 307] width 119 height 18
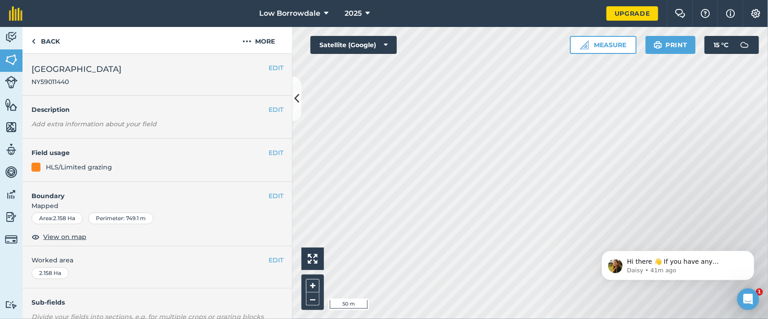
click at [476, 255] on html "Low Borrowdale 2025 Upgrade Farm Chat Help Info Settings Map printing is not av…" at bounding box center [384, 159] width 768 height 319
click at [269, 156] on button "EDIT" at bounding box center [276, 153] width 15 height 10
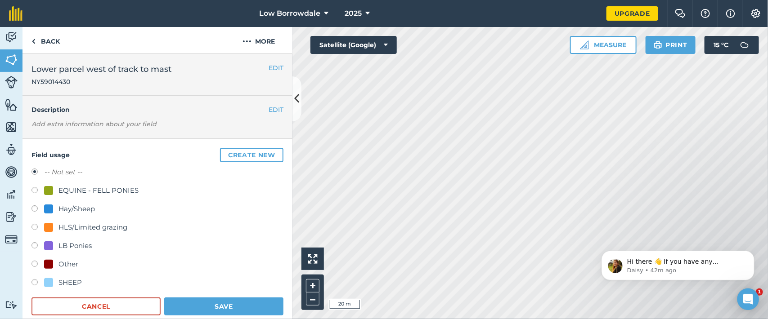
click at [125, 223] on div "HLS/Limited grazing" at bounding box center [92, 227] width 69 height 11
click at [202, 255] on button "Save" at bounding box center [223, 307] width 119 height 18
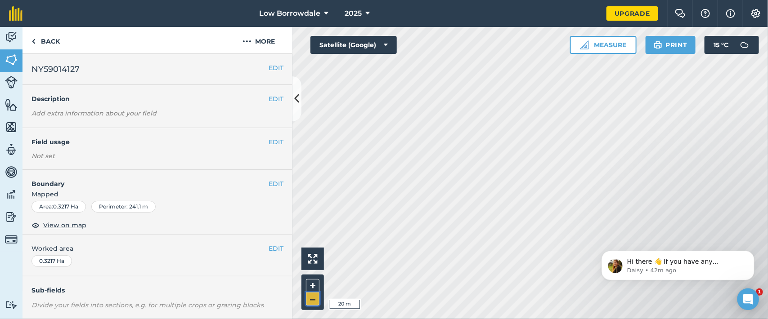
click at [314, 255] on button "–" at bounding box center [312, 299] width 13 height 13
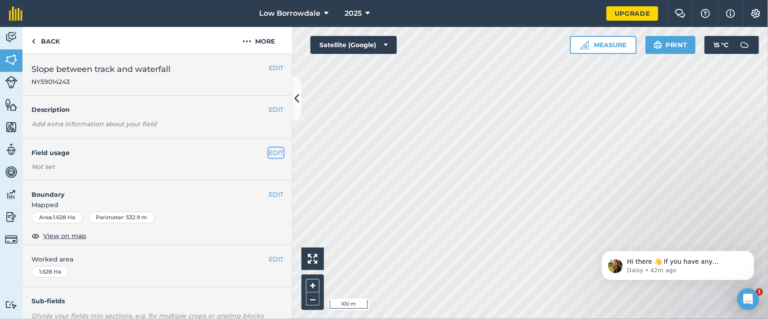
click at [269, 152] on button "EDIT" at bounding box center [276, 153] width 15 height 10
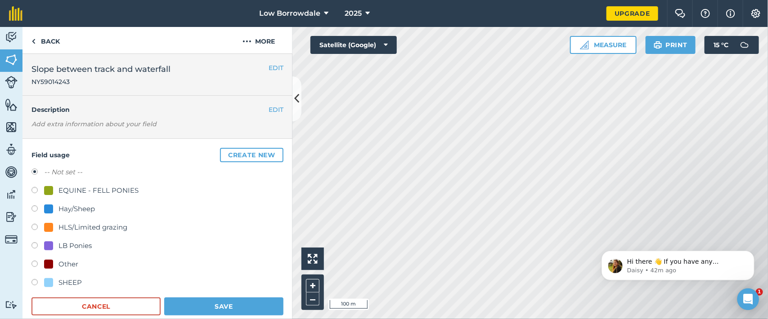
click at [109, 224] on div "HLS/Limited grazing" at bounding box center [92, 227] width 69 height 11
click at [188, 255] on button "Save" at bounding box center [223, 307] width 119 height 18
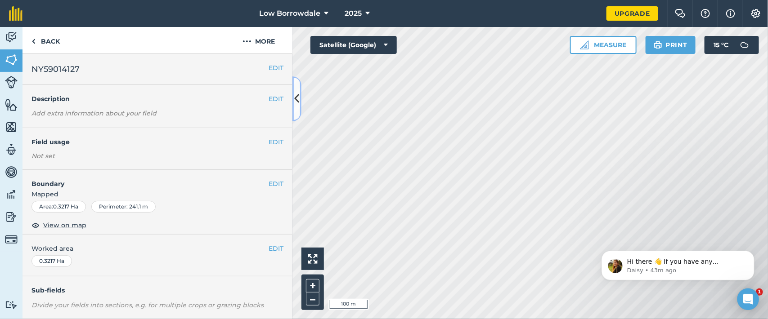
click at [299, 102] on icon at bounding box center [297, 99] width 5 height 16
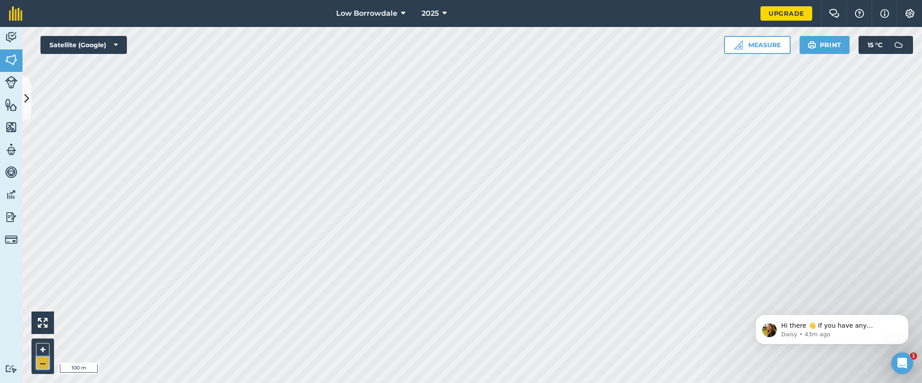
click at [38, 255] on button "–" at bounding box center [42, 363] width 13 height 13
click at [46, 255] on button "–" at bounding box center [42, 363] width 13 height 13
click at [38, 255] on button "+" at bounding box center [42, 349] width 13 height 13
click at [404, 18] on icon at bounding box center [403, 13] width 4 height 11
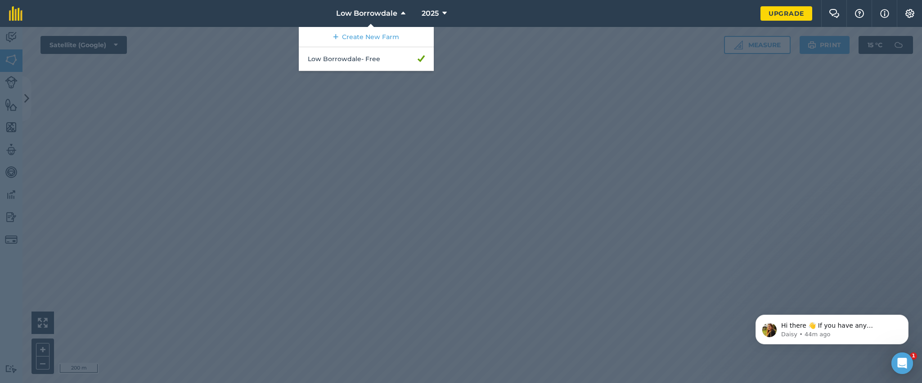
click at [540, 76] on div at bounding box center [461, 205] width 922 height 356
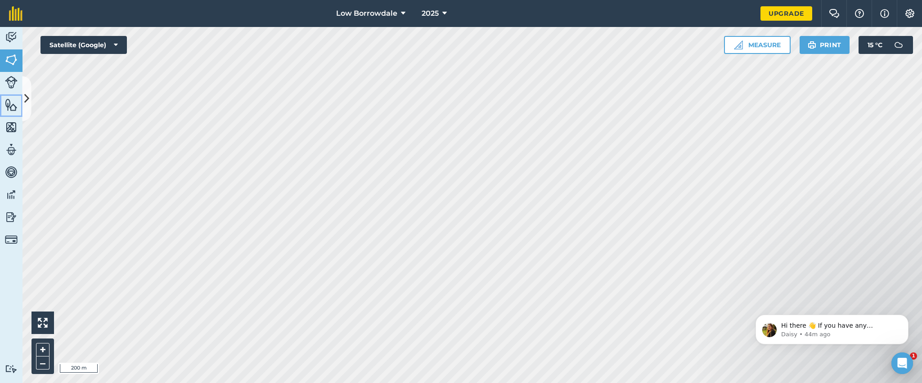
click at [10, 102] on img at bounding box center [11, 104] width 13 height 13
click at [9, 125] on img at bounding box center [11, 127] width 13 height 13
click at [13, 127] on img at bounding box center [11, 127] width 13 height 13
click at [12, 151] on img at bounding box center [11, 149] width 13 height 13
click at [10, 171] on img at bounding box center [11, 172] width 13 height 13
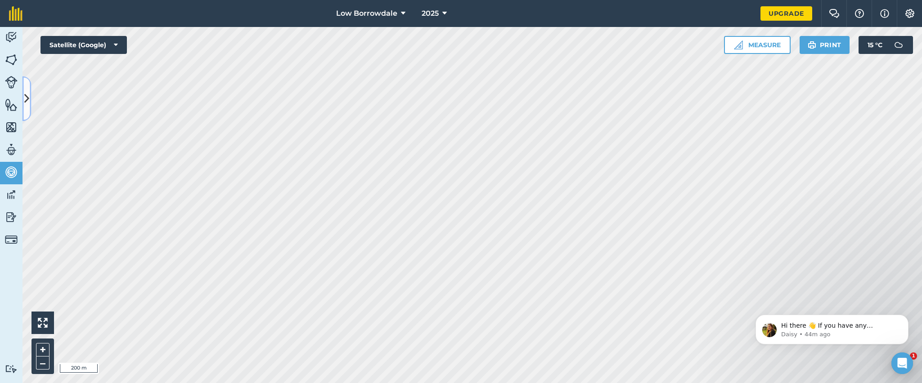
click at [27, 92] on icon at bounding box center [26, 99] width 5 height 16
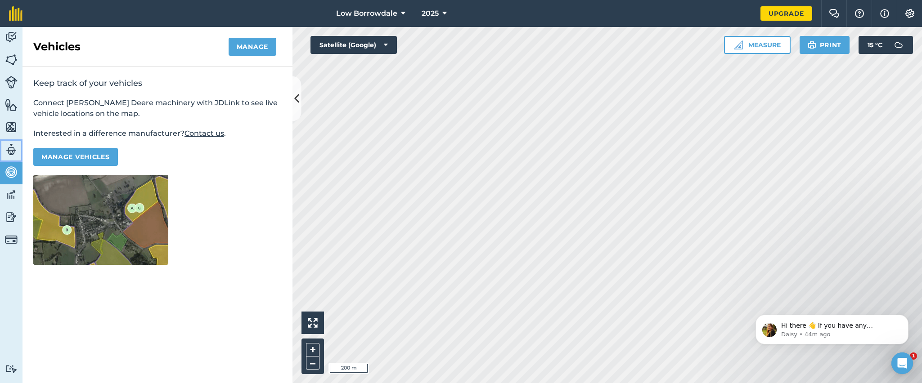
click at [7, 144] on img at bounding box center [11, 149] width 13 height 13
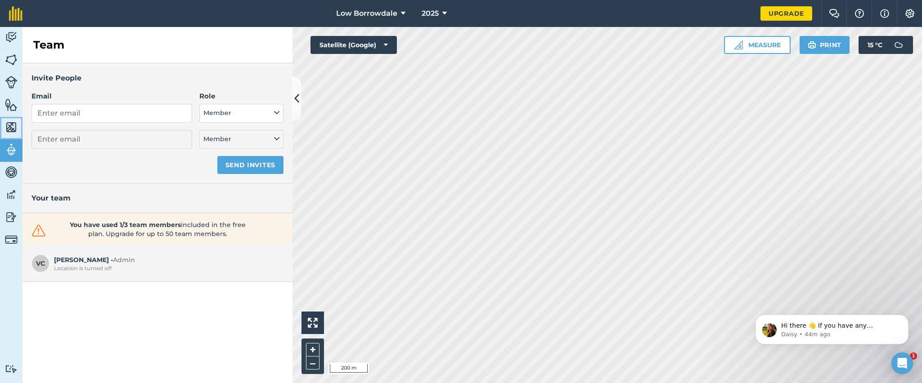
click at [9, 127] on img at bounding box center [11, 127] width 13 height 13
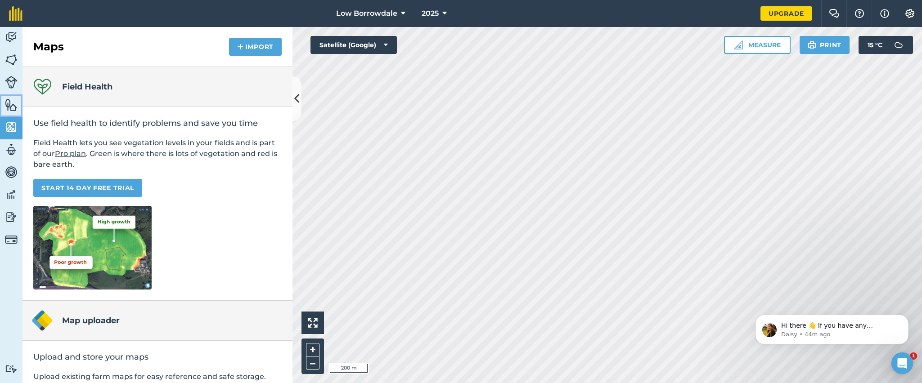
click at [9, 97] on link "Features" at bounding box center [11, 105] width 22 height 22
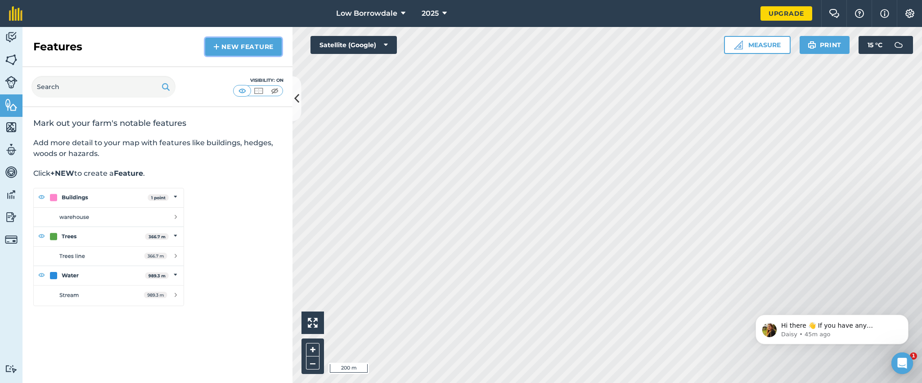
click at [230, 48] on link "New feature" at bounding box center [243, 47] width 76 height 18
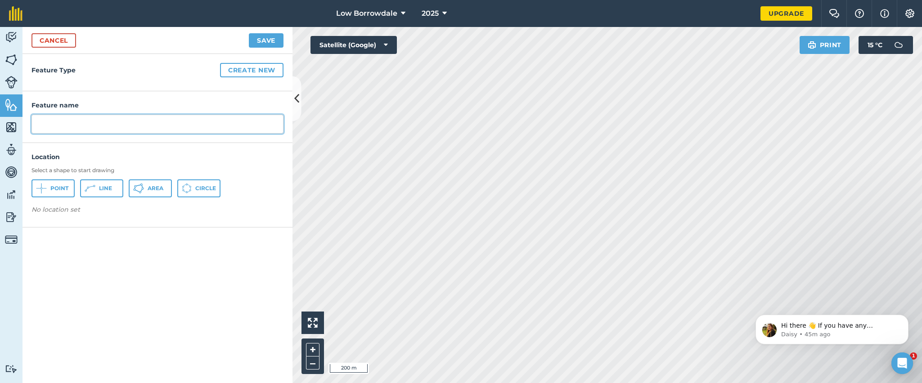
click at [123, 128] on input "text" at bounding box center [157, 124] width 252 height 19
click at [56, 185] on span "Point" at bounding box center [59, 188] width 18 height 7
click at [256, 37] on button "Save" at bounding box center [266, 40] width 35 height 14
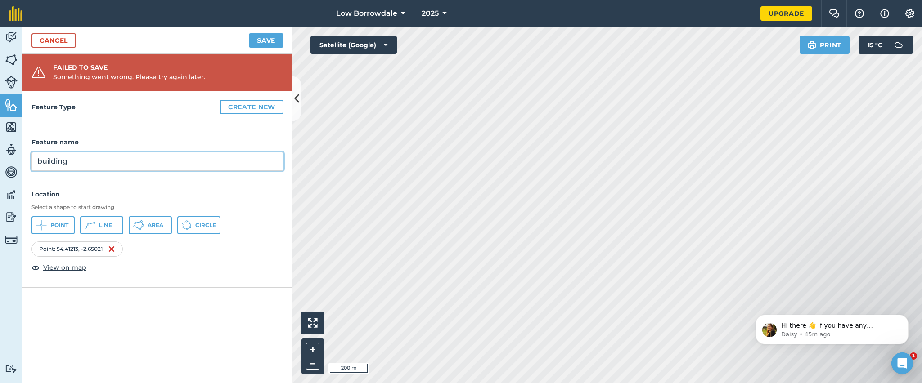
click at [122, 161] on input "building" at bounding box center [157, 161] width 252 height 19
click at [242, 228] on div "[GEOGRAPHIC_DATA]" at bounding box center [157, 225] width 252 height 18
click at [269, 40] on button "Save" at bounding box center [266, 40] width 35 height 14
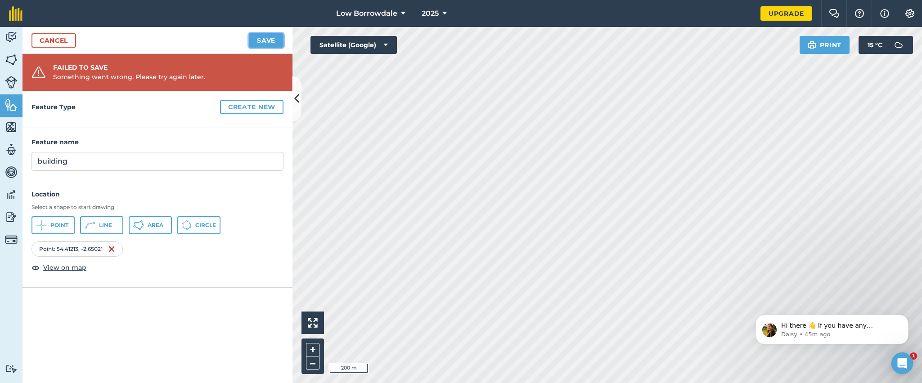
click at [269, 40] on button "Save" at bounding box center [266, 40] width 35 height 14
click at [153, 110] on h4 "Feature Type Create new" at bounding box center [157, 107] width 252 height 14
click at [255, 100] on button "Create new" at bounding box center [251, 107] width 63 height 14
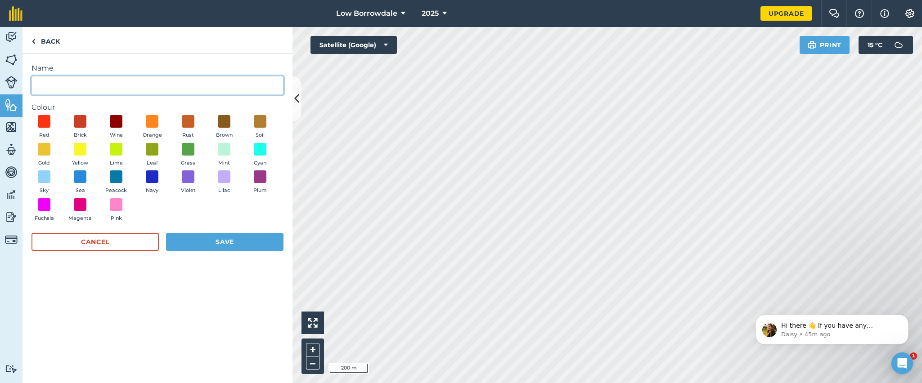
click at [161, 89] on input "Name" at bounding box center [157, 85] width 252 height 19
click at [195, 154] on button "Grass" at bounding box center [187, 155] width 25 height 24
click at [239, 241] on button "Save" at bounding box center [224, 242] width 117 height 18
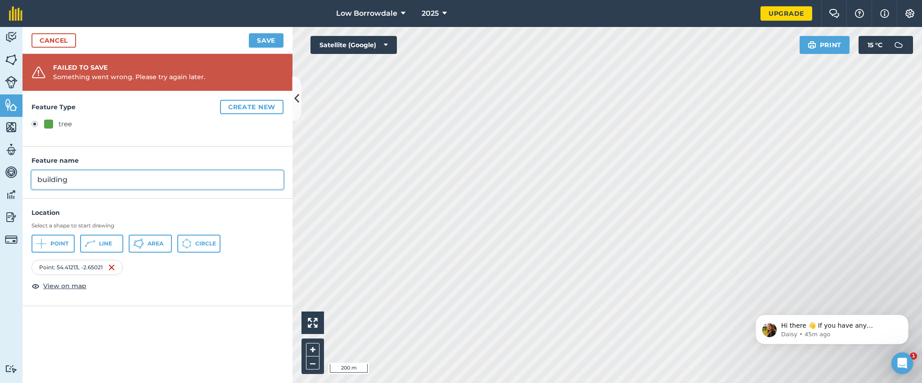
click at [134, 183] on input "building" at bounding box center [157, 180] width 252 height 19
drag, startPoint x: 127, startPoint y: 181, endPoint x: 4, endPoint y: 173, distance: 123.6
drag, startPoint x: 4, startPoint y: 173, endPoint x: 124, endPoint y: 148, distance: 122.6
click at [124, 148] on div "Feature name building" at bounding box center [157, 173] width 270 height 52
drag, startPoint x: 84, startPoint y: 184, endPoint x: 18, endPoint y: 183, distance: 66.1
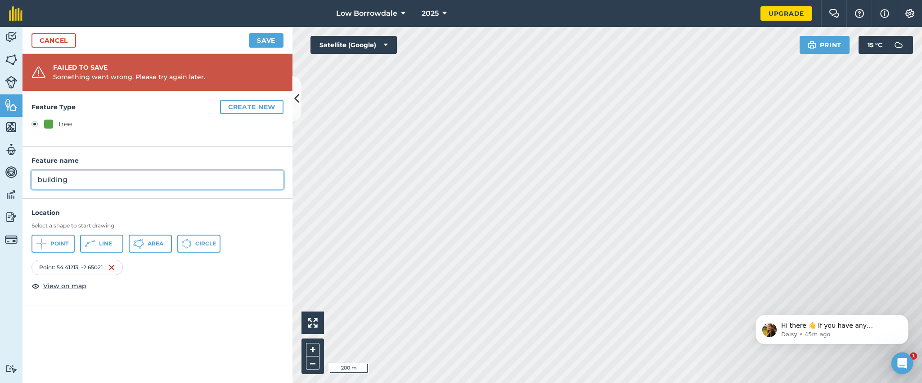
click at [18, 183] on div "Activity Fields Livestock Features Maps Team Vehicles Data Reporting Billing Tu…" at bounding box center [461, 205] width 922 height 356
click at [204, 211] on h4 "Location" at bounding box center [157, 213] width 252 height 10
click at [92, 243] on icon at bounding box center [90, 243] width 11 height 11
click at [61, 36] on link "Cancel" at bounding box center [53, 40] width 45 height 14
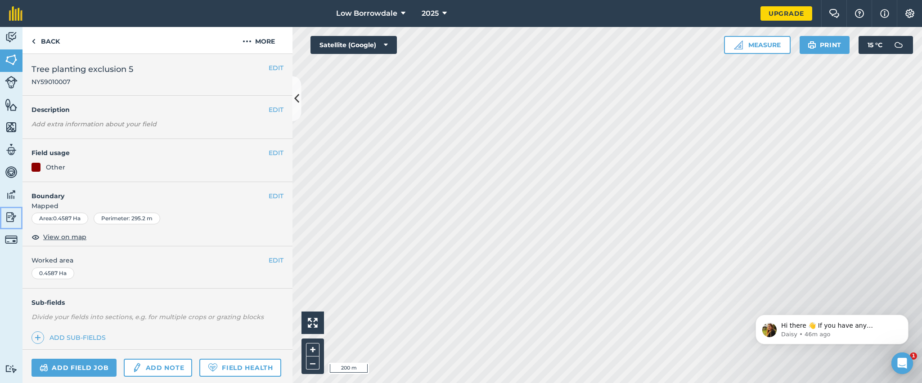
click at [9, 217] on img at bounding box center [11, 217] width 13 height 13
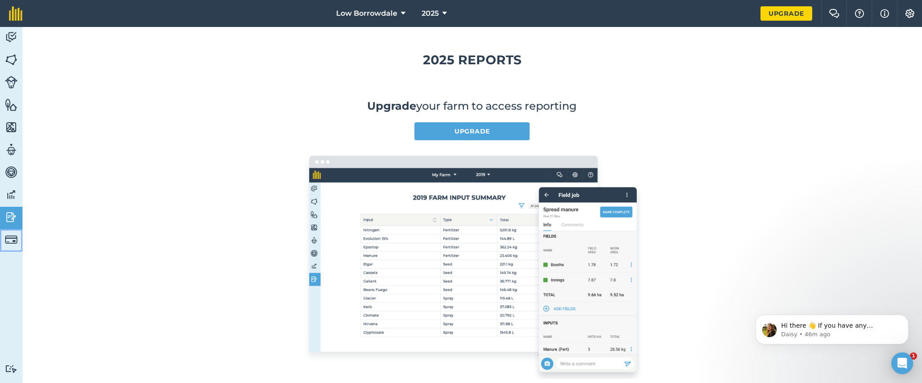
click at [7, 242] on img at bounding box center [11, 239] width 13 height 13
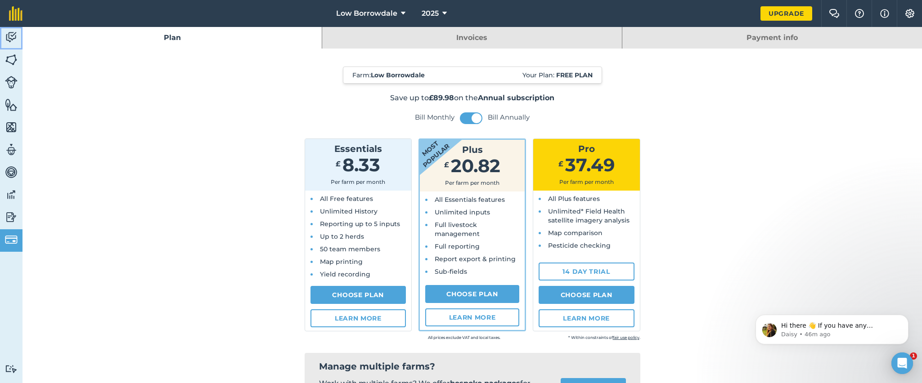
click at [9, 36] on img at bounding box center [11, 37] width 13 height 13
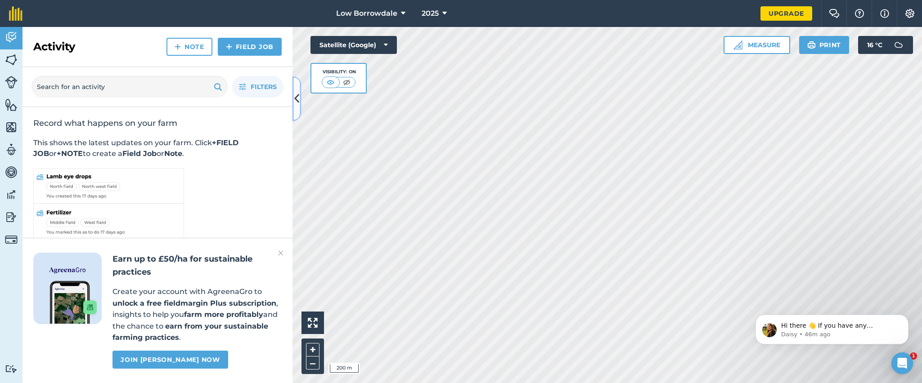
click at [298, 96] on icon at bounding box center [296, 99] width 5 height 16
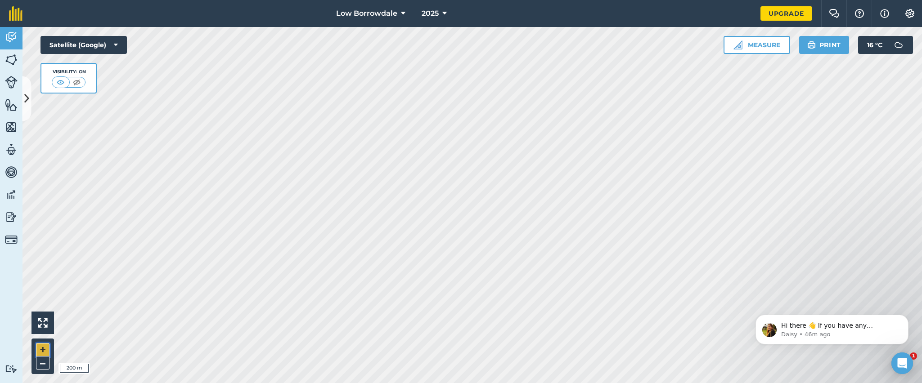
click at [41, 255] on button "+" at bounding box center [42, 349] width 13 height 13
click at [46, 255] on button "–" at bounding box center [42, 363] width 13 height 13
click at [614, 44] on button "Print" at bounding box center [824, 45] width 50 height 18
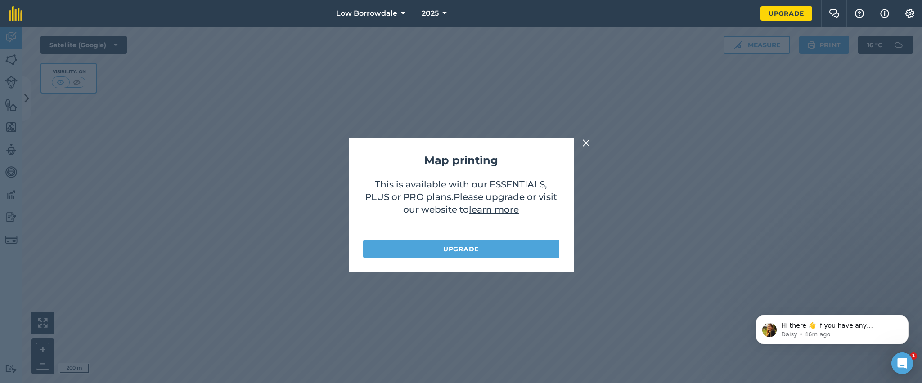
click at [586, 144] on img at bounding box center [586, 143] width 8 height 11
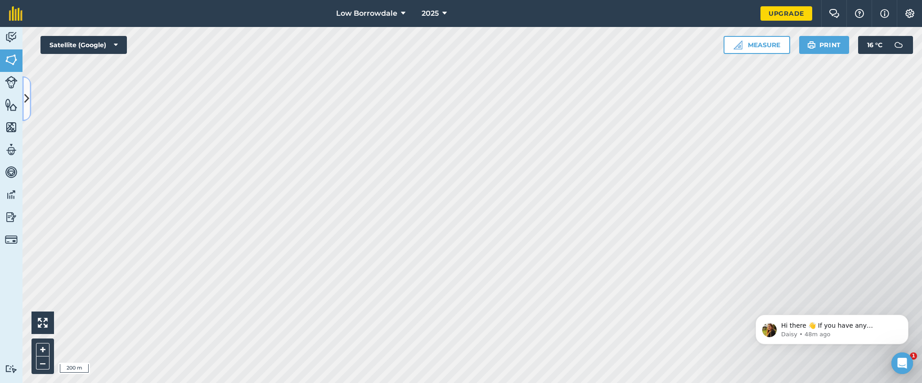
click at [28, 103] on icon at bounding box center [26, 99] width 5 height 16
